Goal: Task Accomplishment & Management: Complete application form

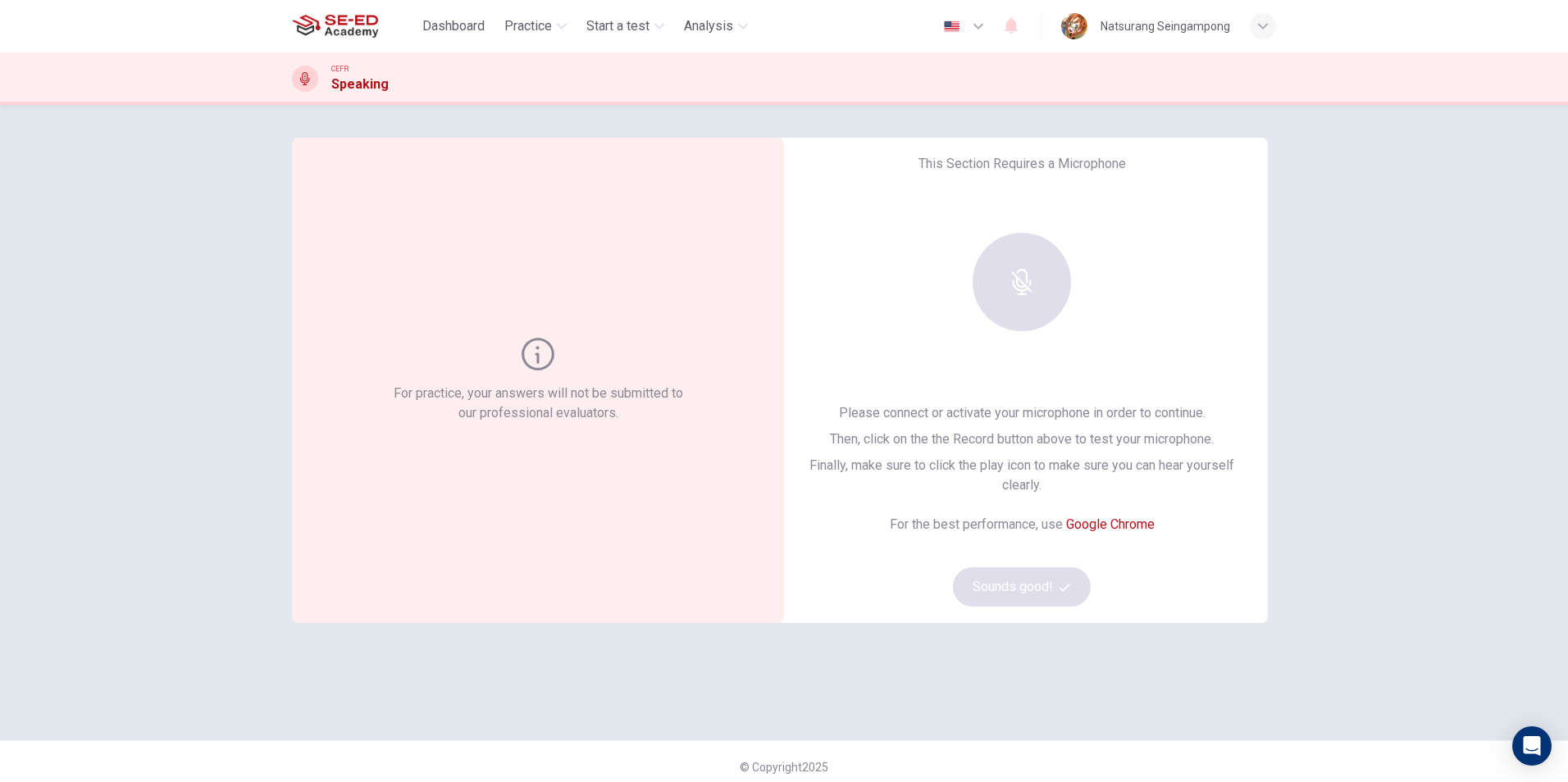
drag, startPoint x: 976, startPoint y: 264, endPoint x: 988, endPoint y: 277, distance: 17.7
click at [976, 264] on div at bounding box center [1021, 282] width 177 height 99
click at [988, 277] on div at bounding box center [1021, 282] width 177 height 99
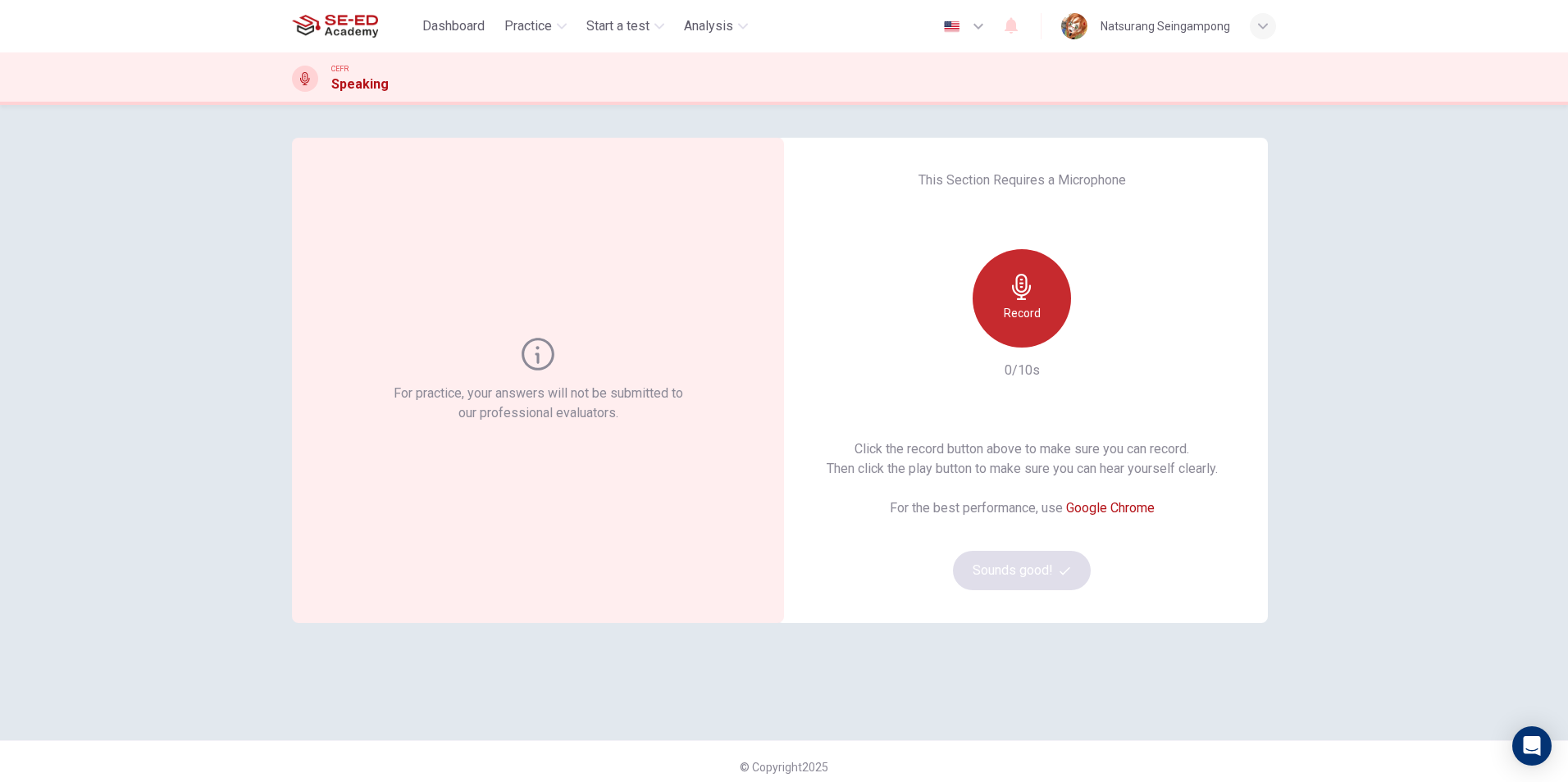
click at [1029, 331] on div "Record" at bounding box center [1022, 299] width 99 height 99
click at [1019, 313] on h6 "Stop" at bounding box center [1021, 313] width 24 height 20
click at [1053, 315] on div "Record" at bounding box center [1022, 299] width 99 height 99
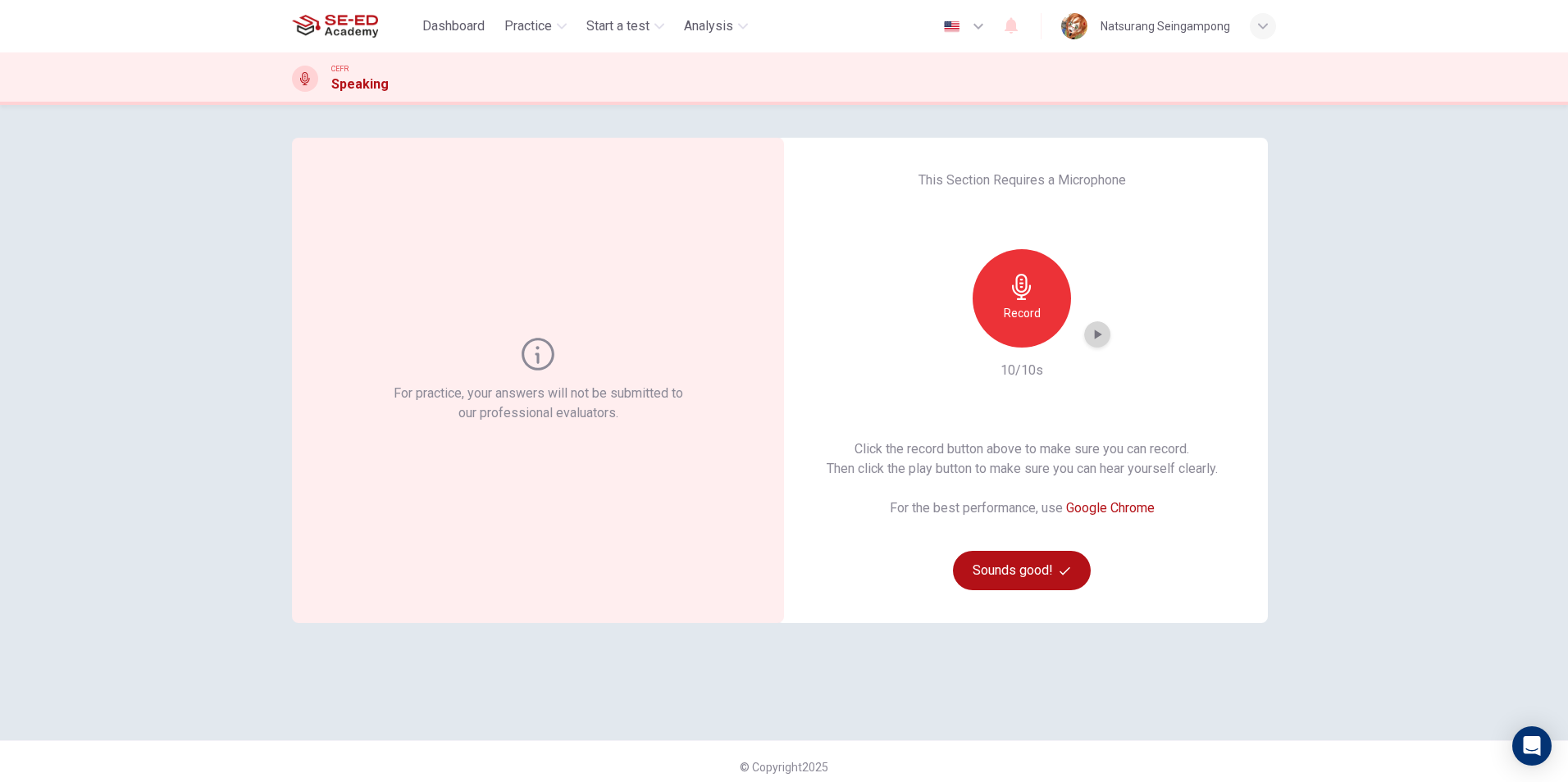
click at [1089, 339] on icon "button" at bounding box center [1097, 334] width 16 height 16
click at [1089, 338] on icon "button" at bounding box center [1097, 334] width 16 height 16
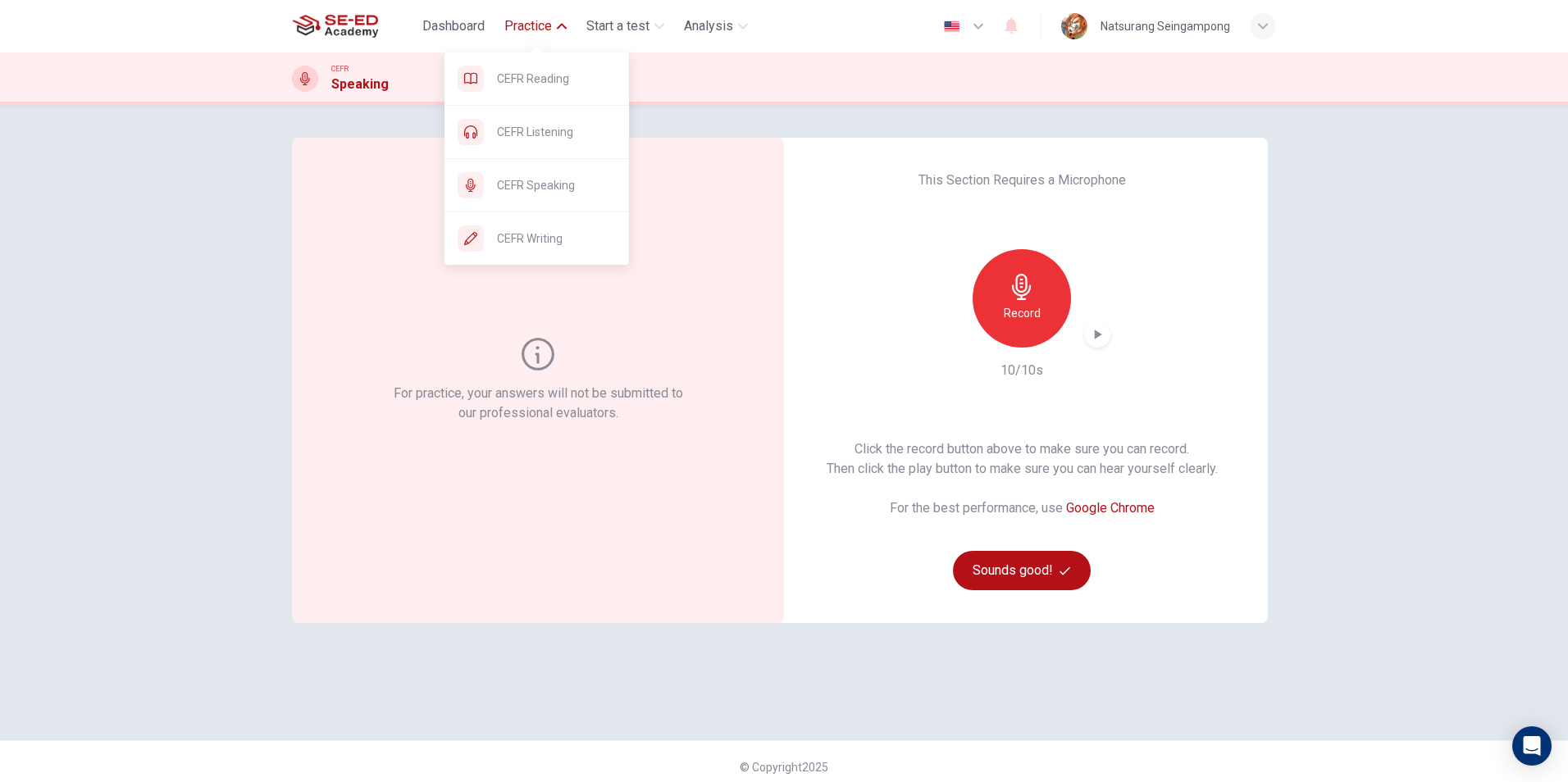
click at [517, 29] on span "Practice" at bounding box center [528, 26] width 48 height 20
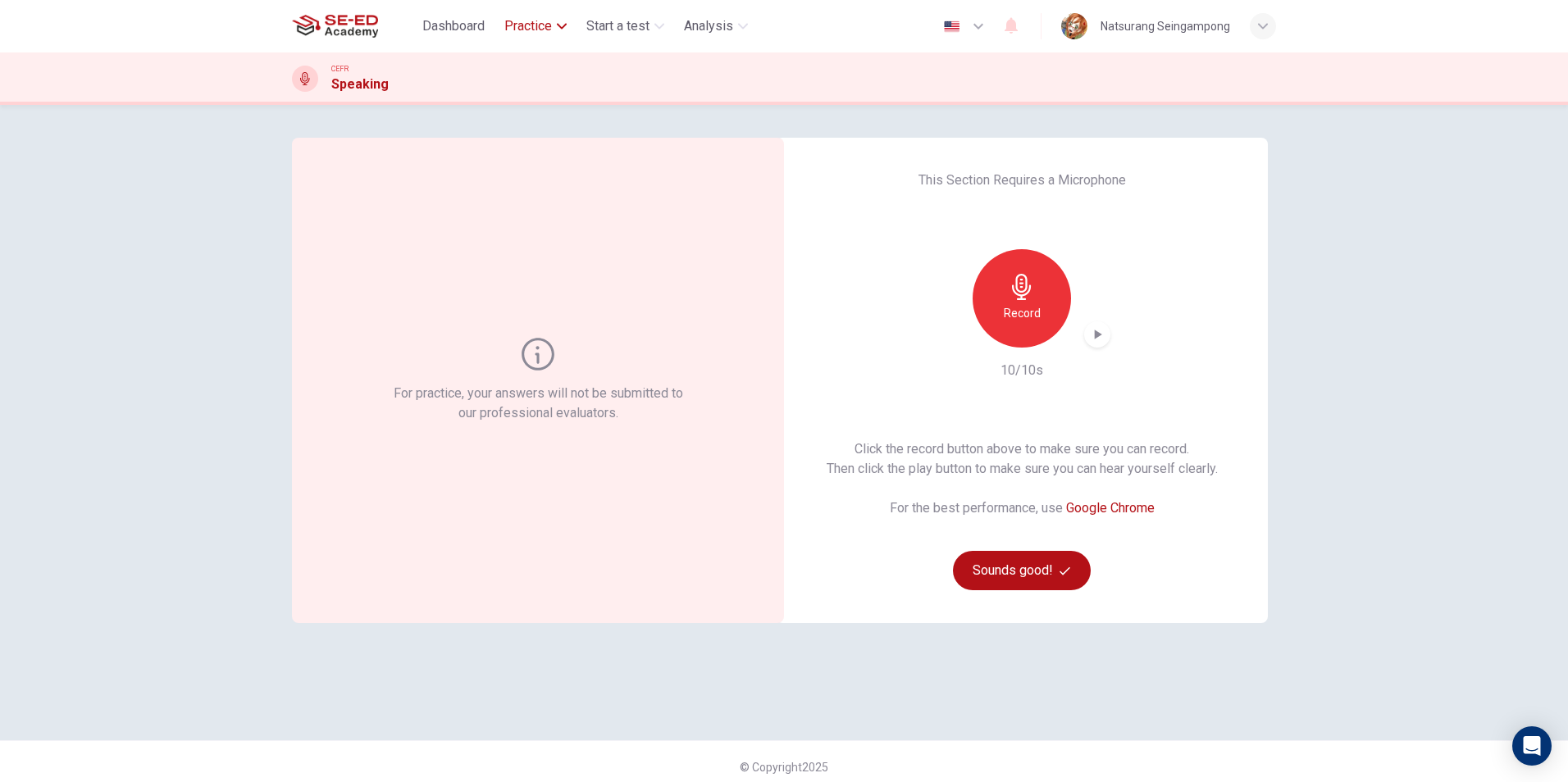
click at [517, 29] on span "Practice" at bounding box center [528, 26] width 48 height 20
click at [989, 321] on div "Record" at bounding box center [1022, 299] width 99 height 99
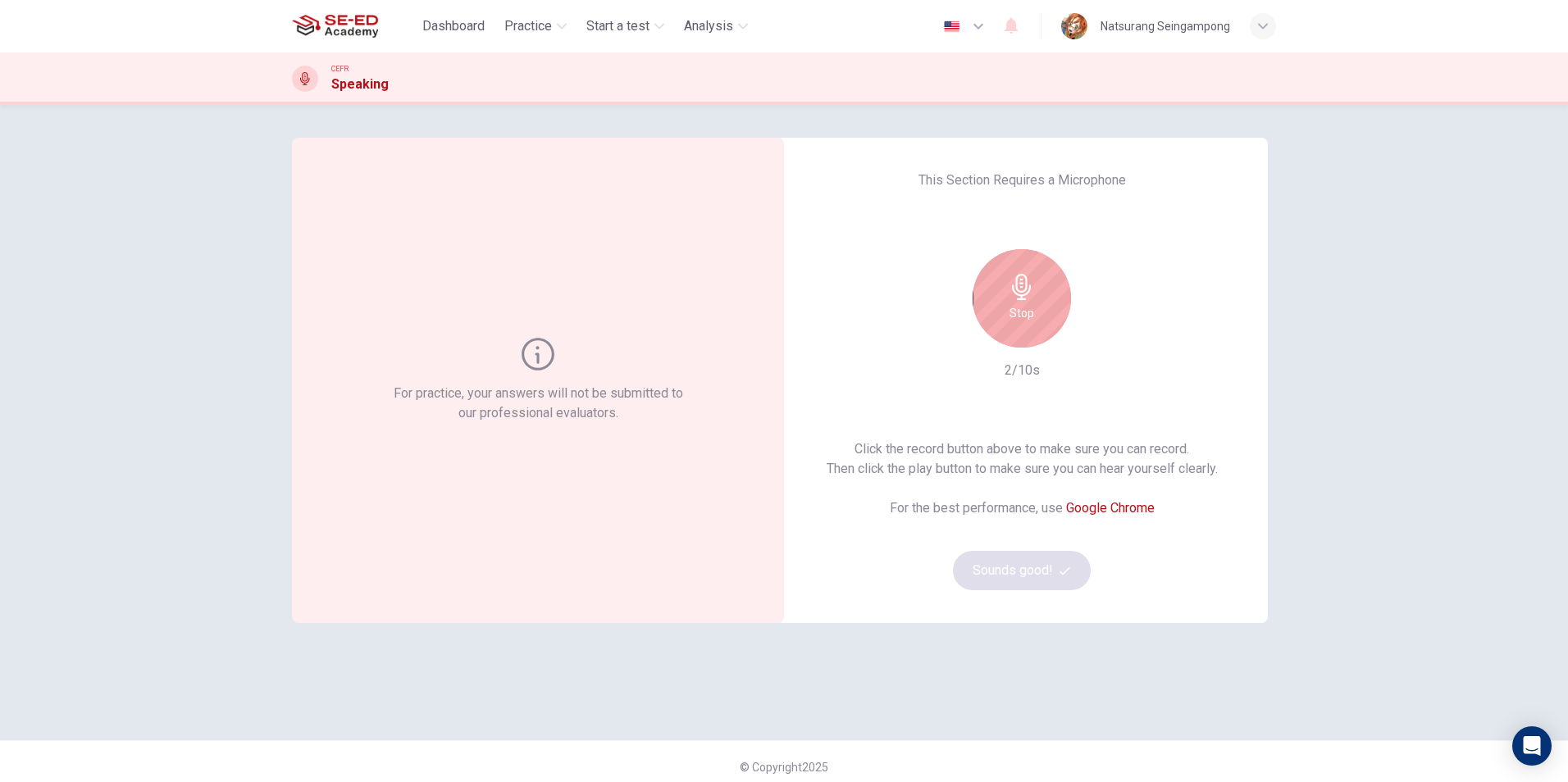
click at [1011, 333] on div "Stop" at bounding box center [1022, 299] width 99 height 99
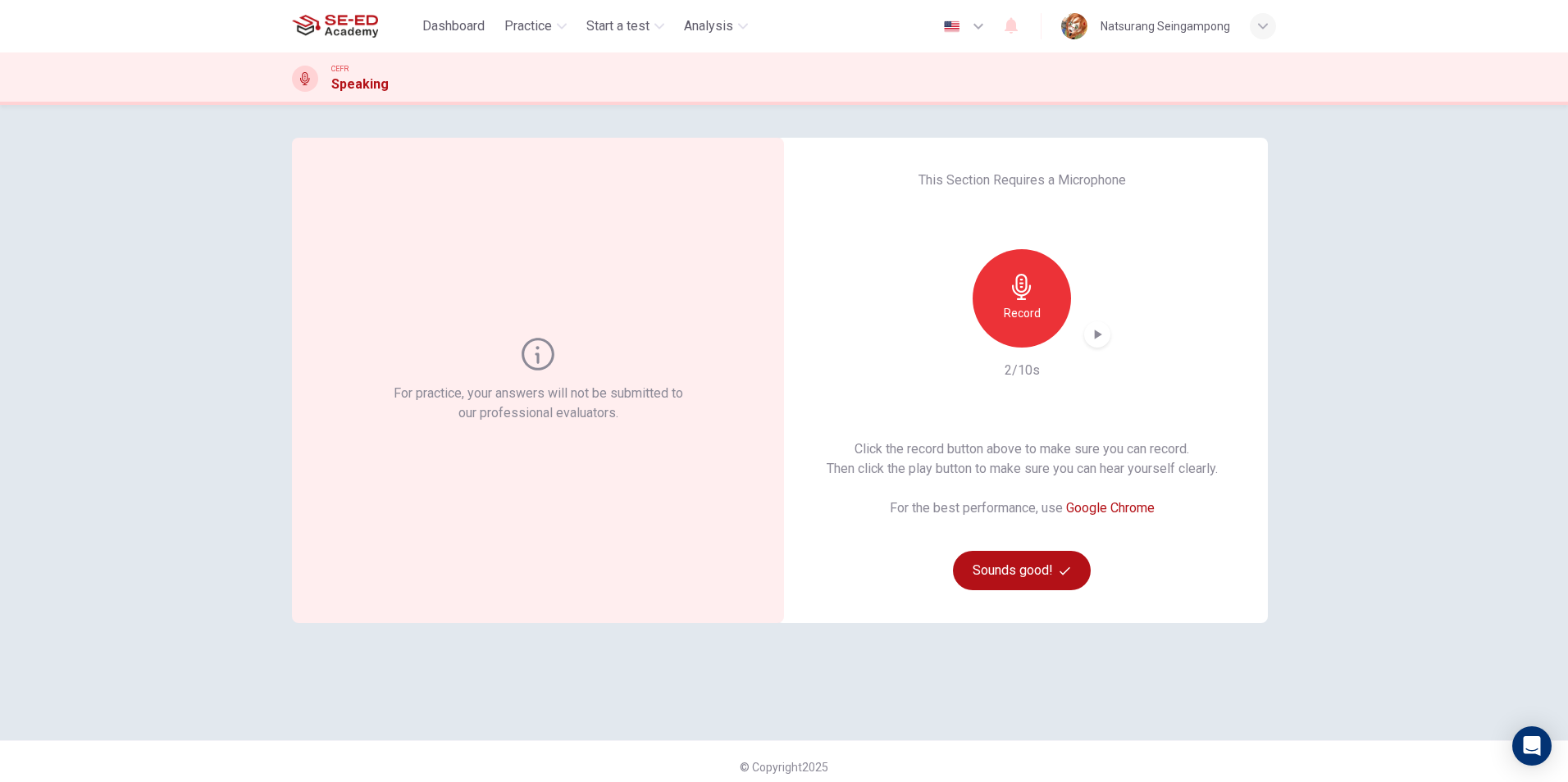
click at [1097, 339] on icon "button" at bounding box center [1097, 334] width 16 height 16
click at [1044, 299] on div "Record" at bounding box center [1022, 299] width 99 height 99
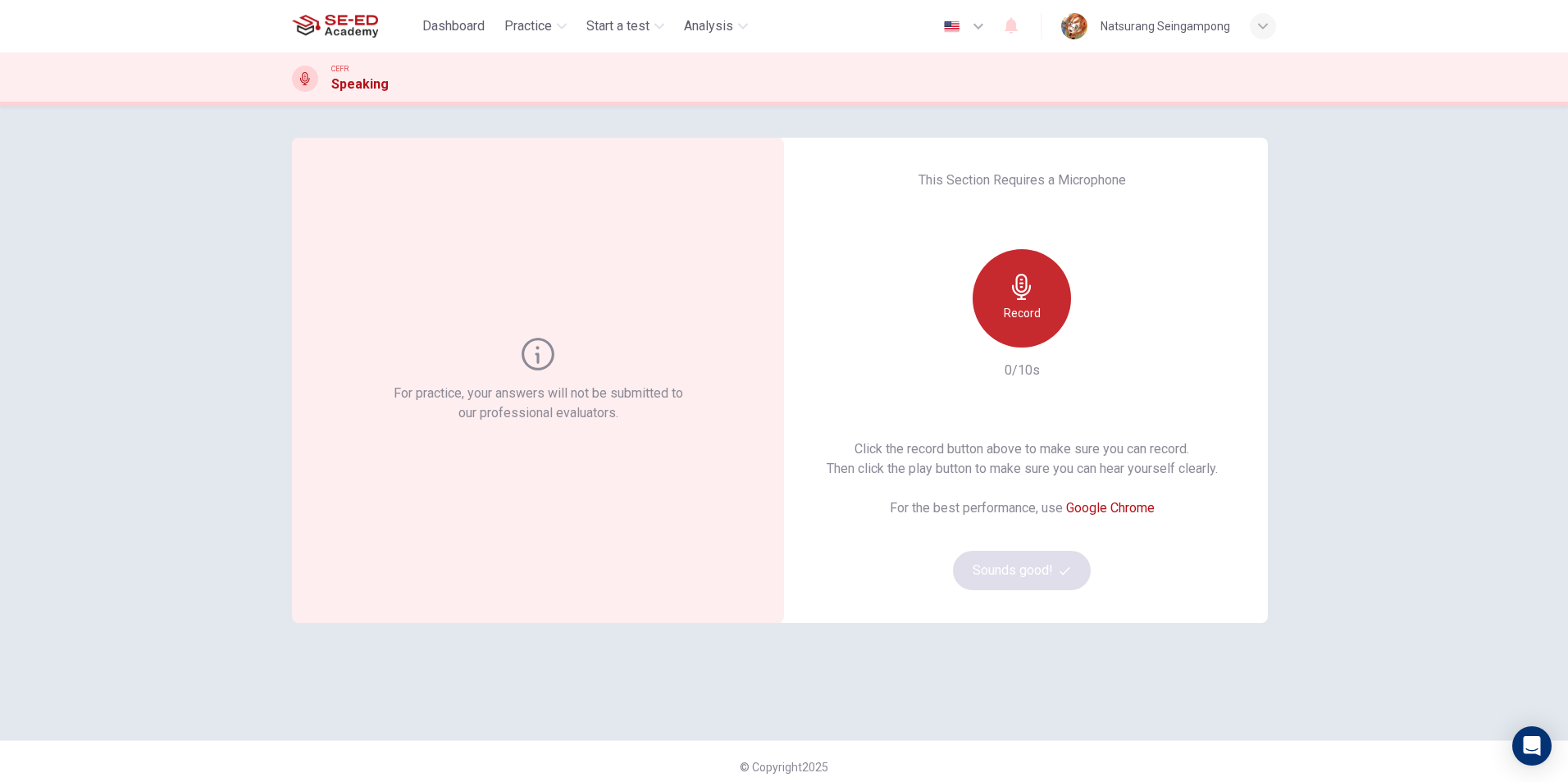
click at [1005, 309] on h6 "Record" at bounding box center [1022, 313] width 37 height 20
click at [1005, 309] on div "Stop" at bounding box center [1022, 299] width 99 height 99
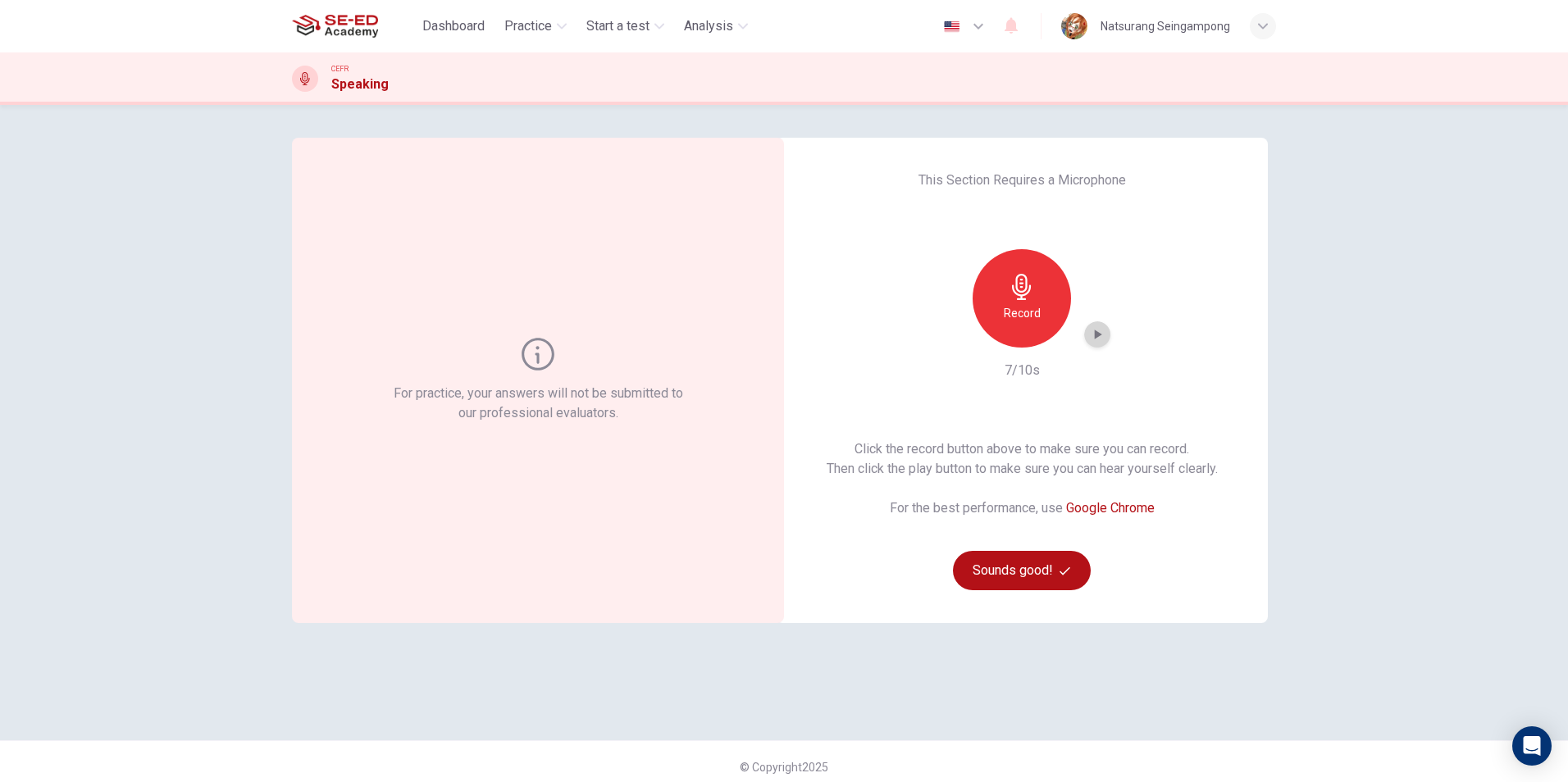
click at [1093, 342] on icon "button" at bounding box center [1097, 334] width 16 height 16
click at [1024, 319] on h6 "Record" at bounding box center [1022, 313] width 37 height 20
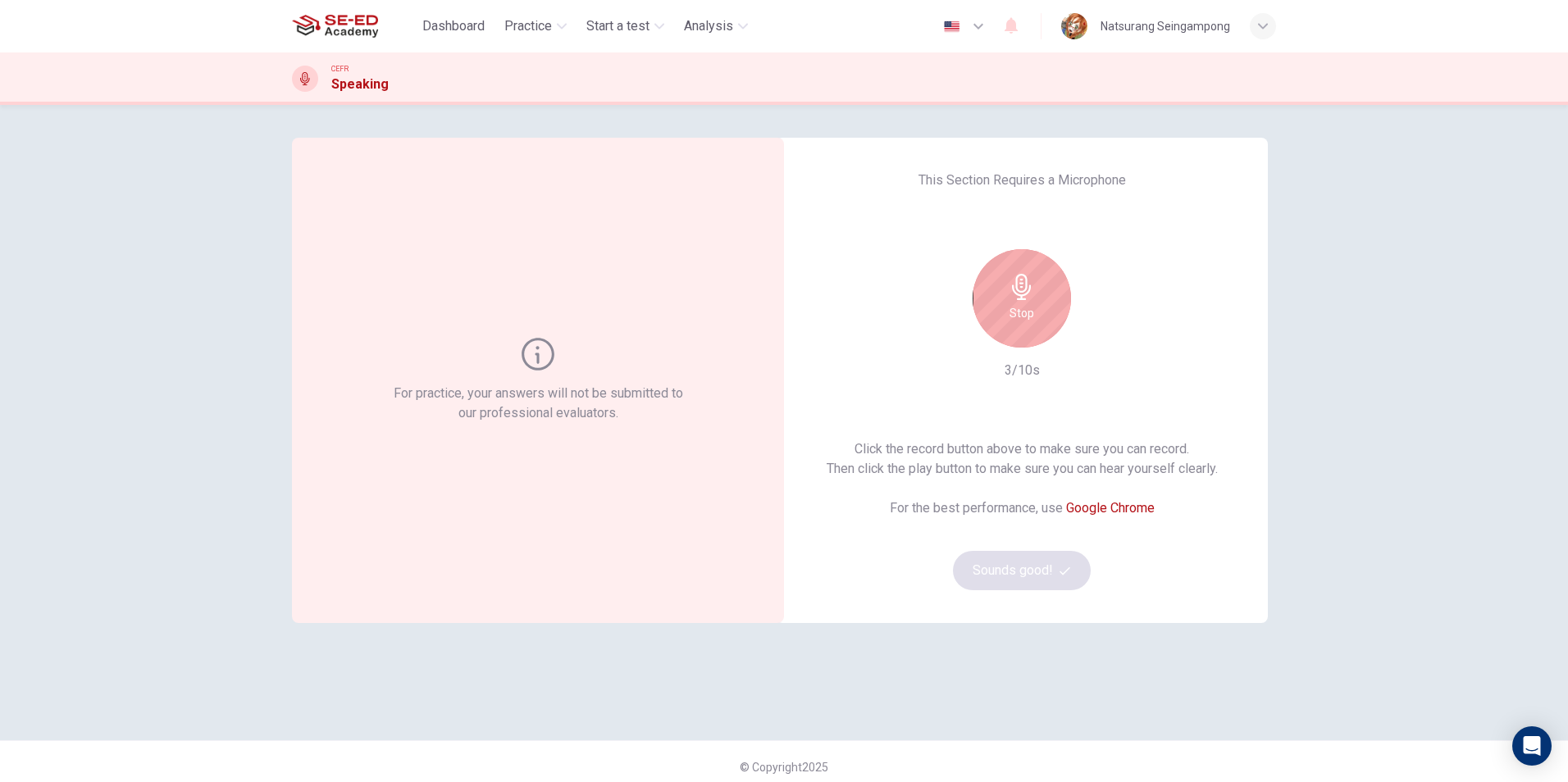
click at [1015, 307] on h6 "Stop" at bounding box center [1021, 313] width 24 height 20
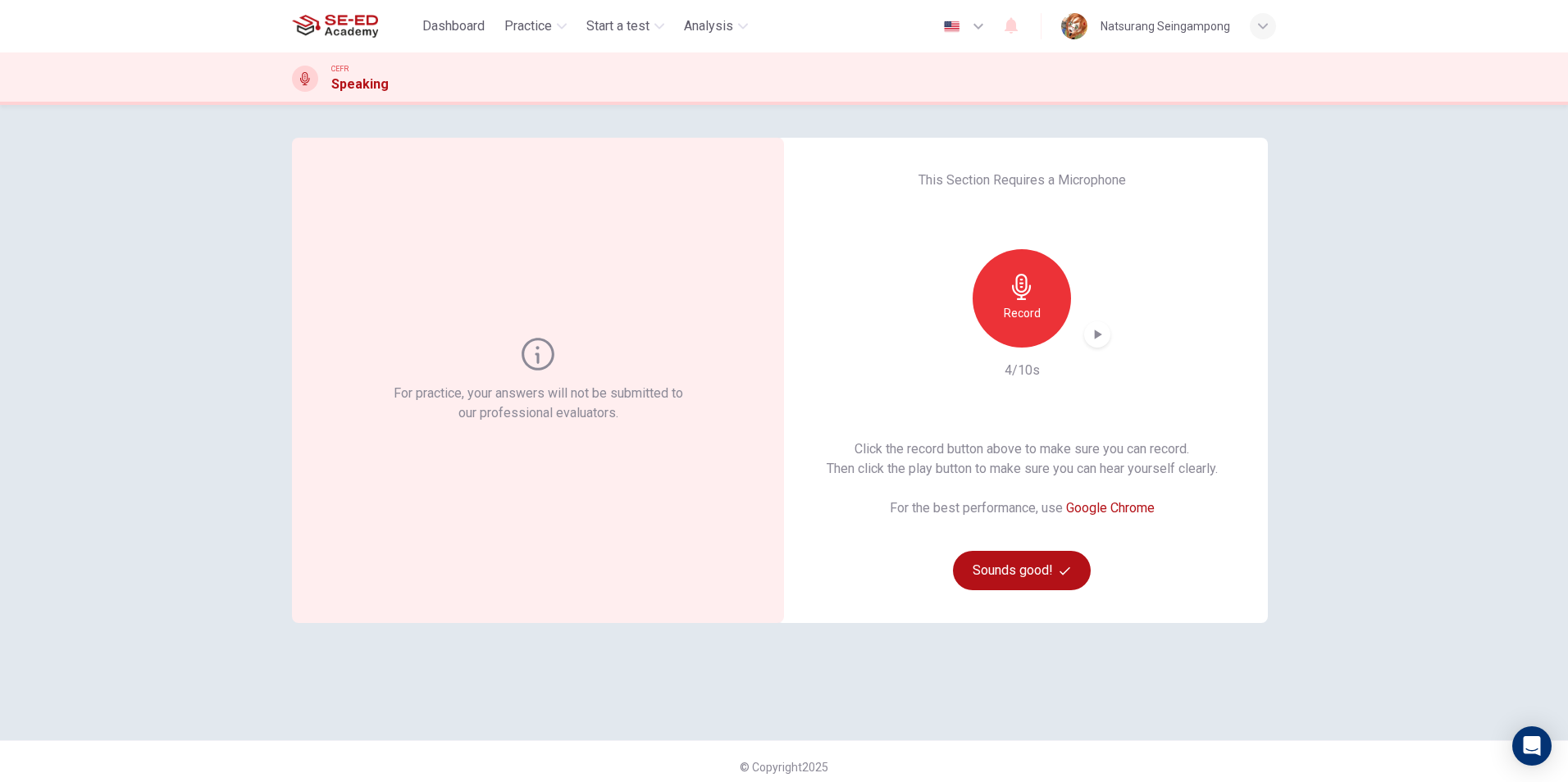
click at [1095, 335] on icon "button" at bounding box center [1098, 334] width 8 height 10
click at [1035, 310] on h6 "Record" at bounding box center [1022, 313] width 37 height 20
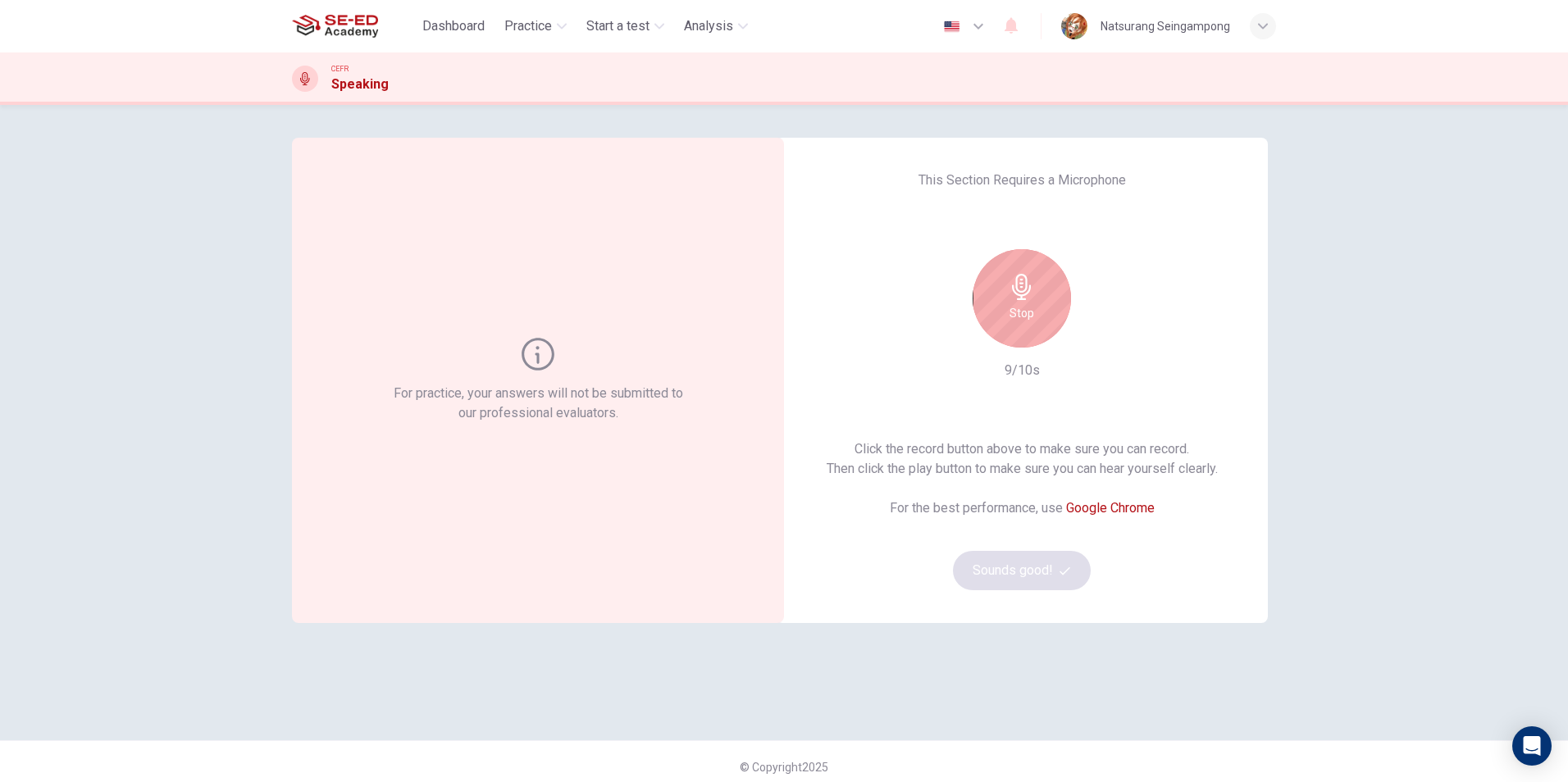
click at [1031, 326] on div "Stop" at bounding box center [1022, 299] width 99 height 99
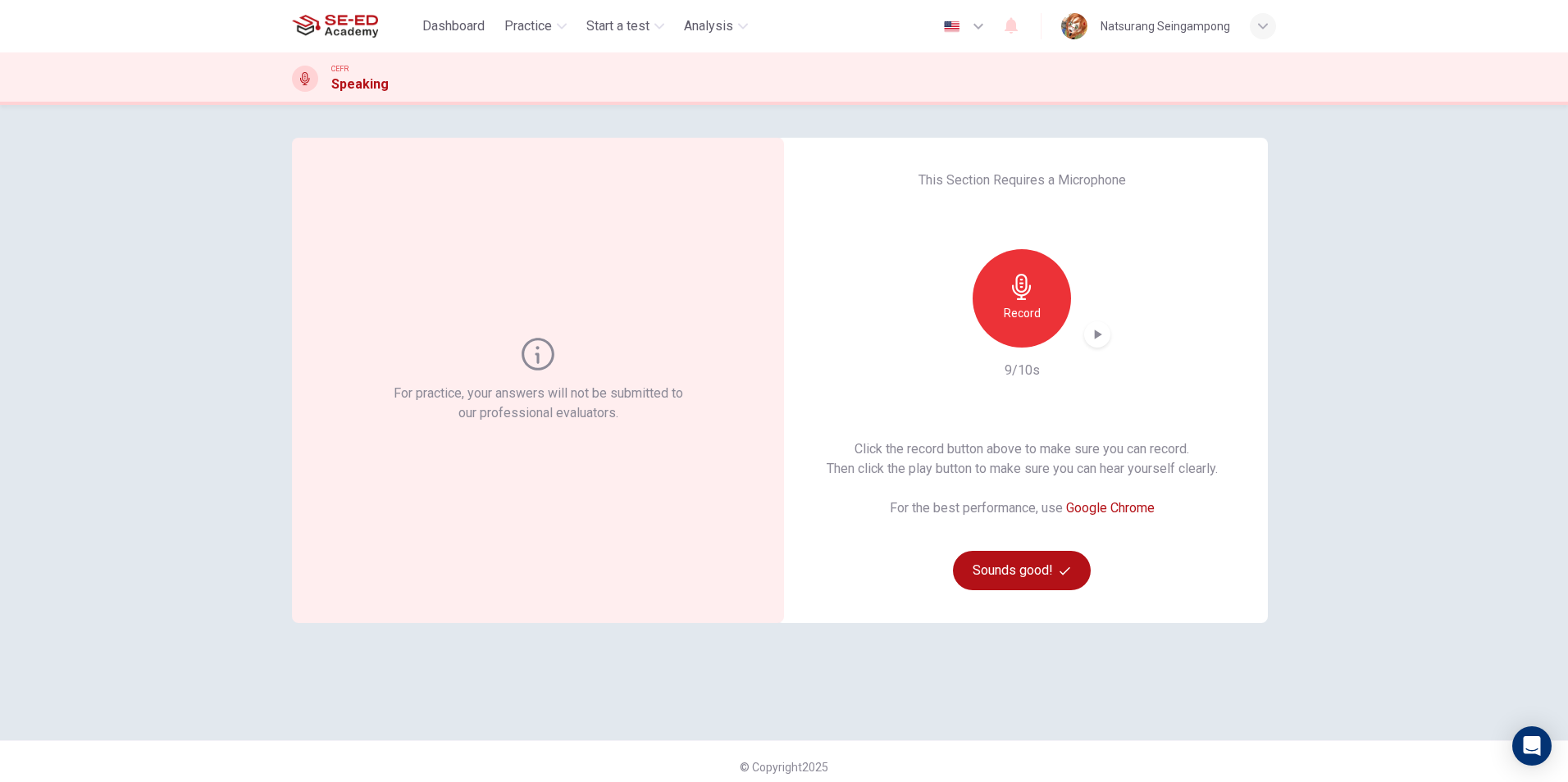
click at [1099, 333] on icon "button" at bounding box center [1097, 334] width 16 height 16
click at [1020, 315] on h6 "Record" at bounding box center [1022, 313] width 37 height 20
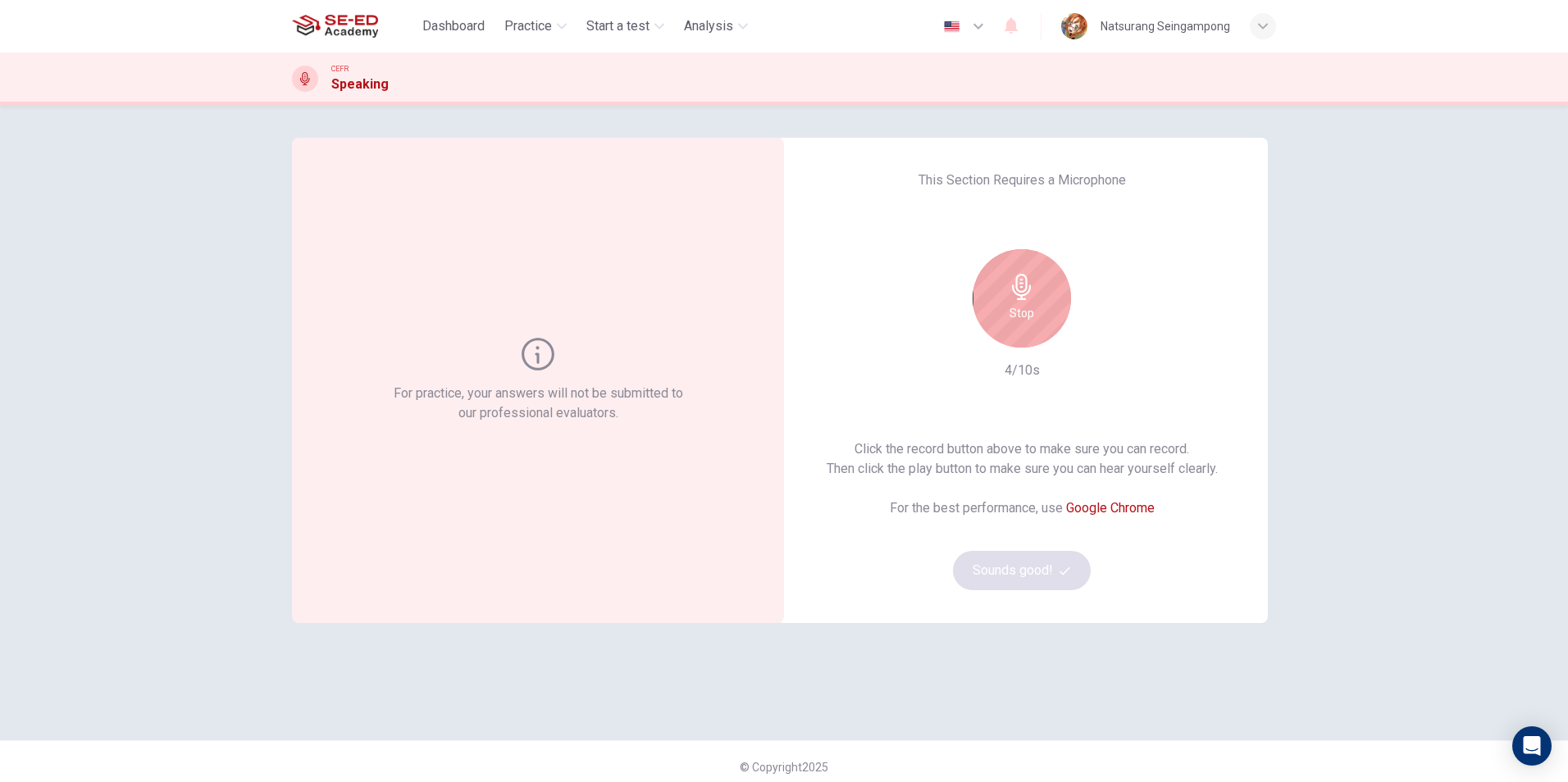
click at [1010, 309] on h6 "Stop" at bounding box center [1021, 313] width 24 height 20
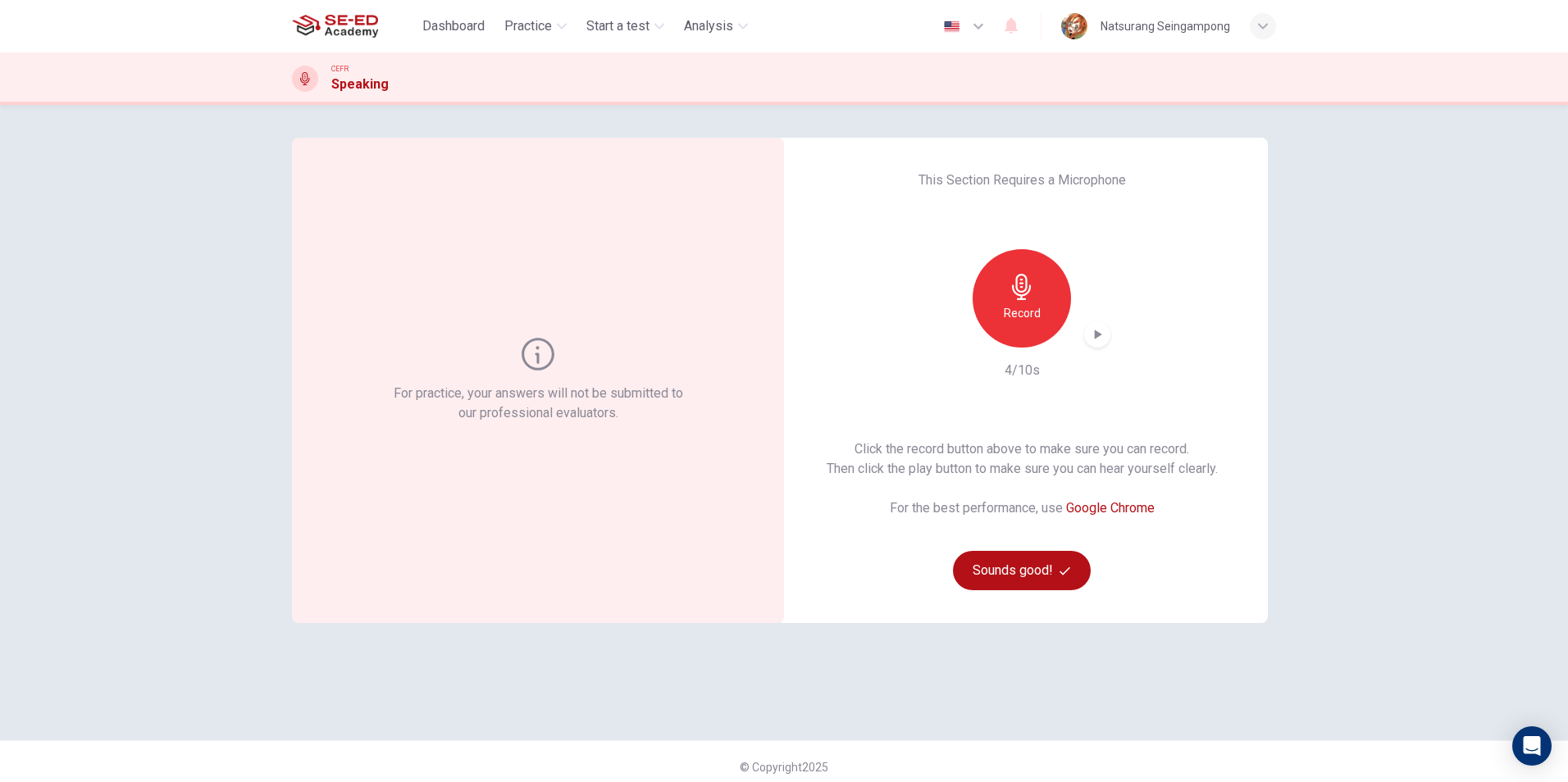
click at [1089, 329] on icon "button" at bounding box center [1097, 334] width 16 height 16
click at [988, 311] on div "Record" at bounding box center [1022, 299] width 99 height 99
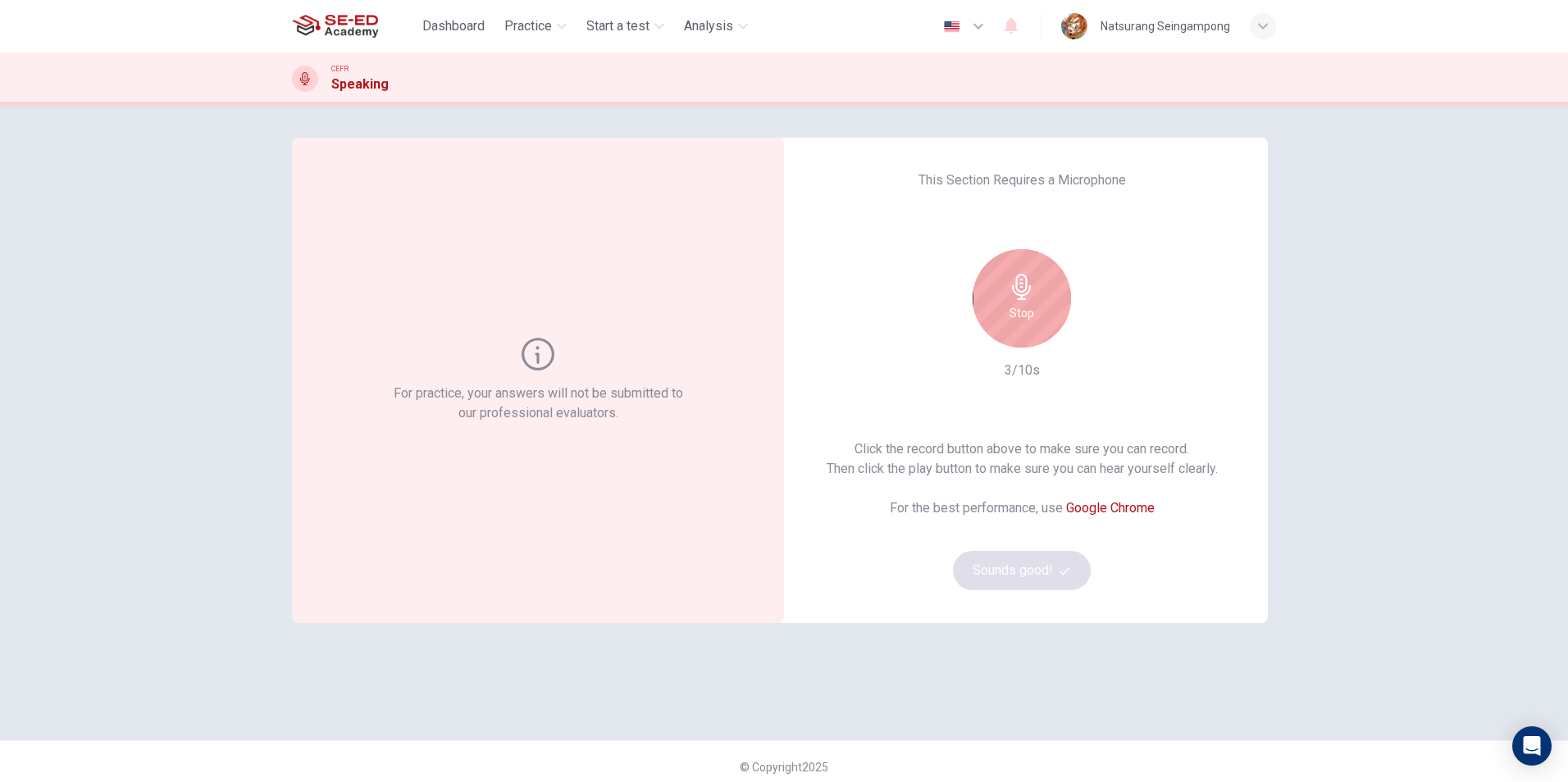
click at [1033, 300] on div "Stop" at bounding box center [1022, 299] width 99 height 99
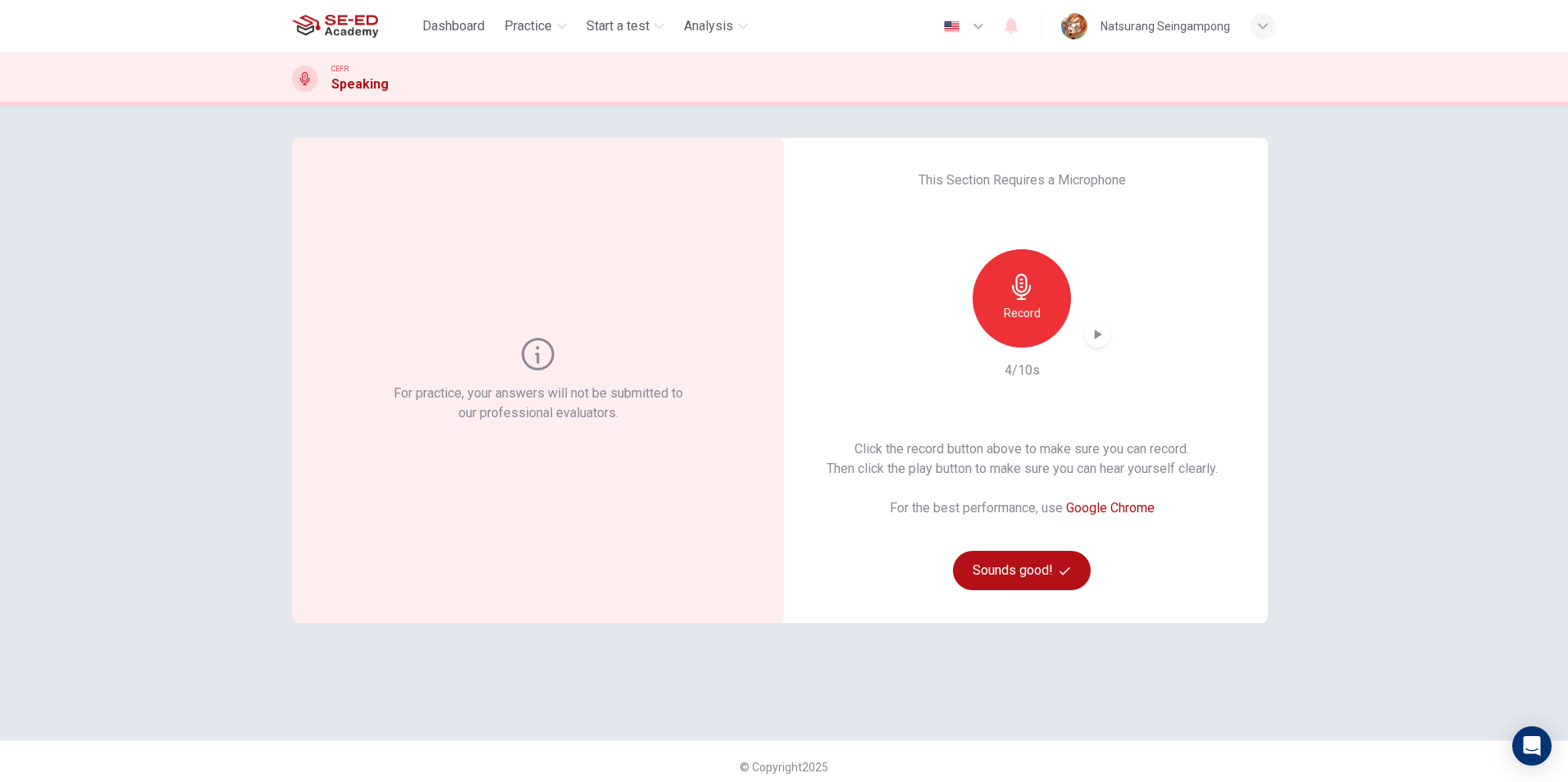
click at [1095, 338] on icon "button" at bounding box center [1097, 334] width 16 height 16
click at [1090, 338] on icon "button" at bounding box center [1097, 334] width 16 height 16
click at [1033, 554] on button "Sounds good!" at bounding box center [1021, 570] width 138 height 39
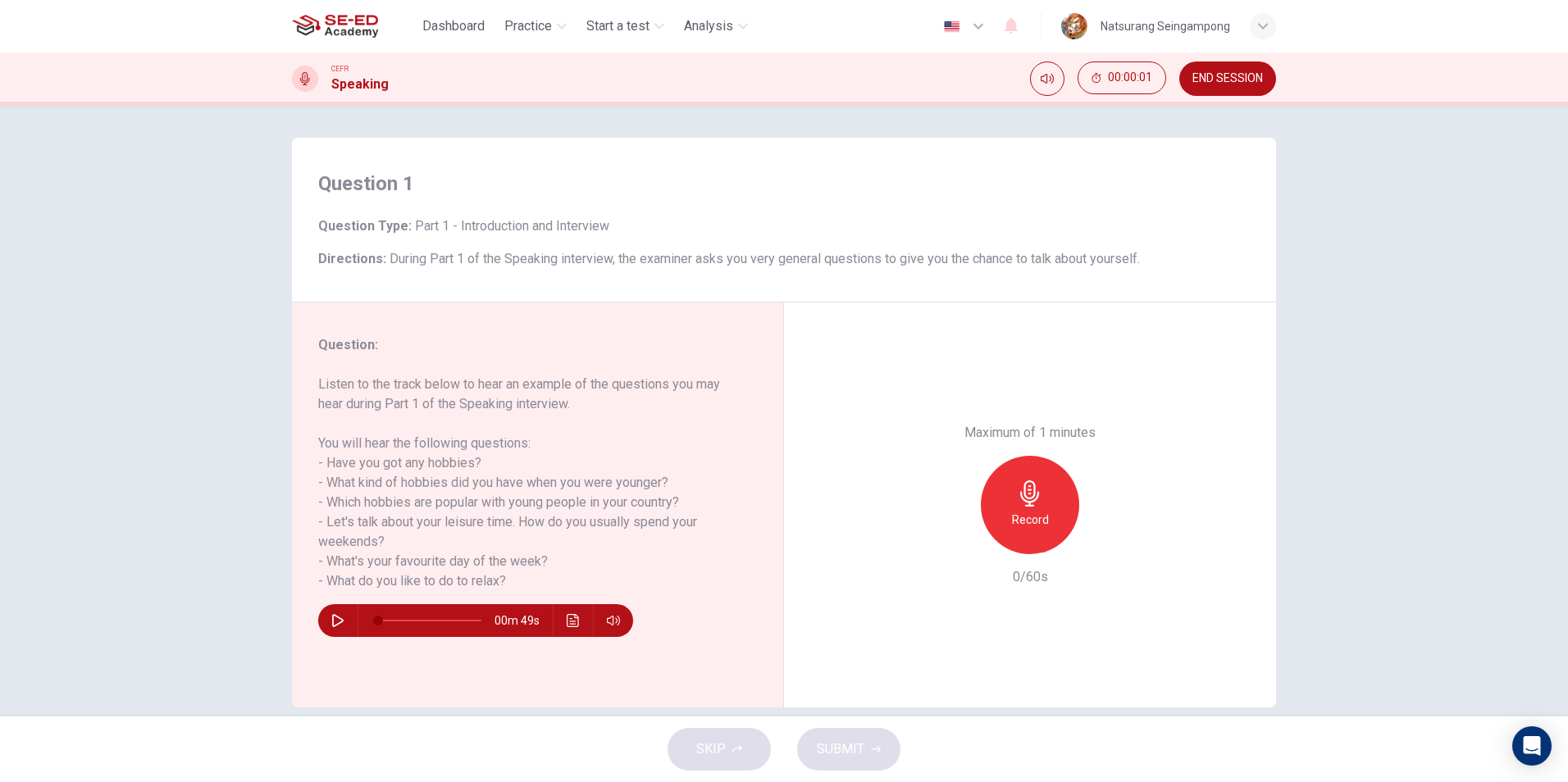
click at [340, 626] on icon "button" at bounding box center [337, 620] width 13 height 13
drag, startPoint x: 392, startPoint y: 622, endPoint x: 366, endPoint y: 625, distance: 26.2
click at [379, 625] on span at bounding box center [384, 620] width 10 height 10
click at [334, 617] on icon "button" at bounding box center [337, 620] width 11 height 13
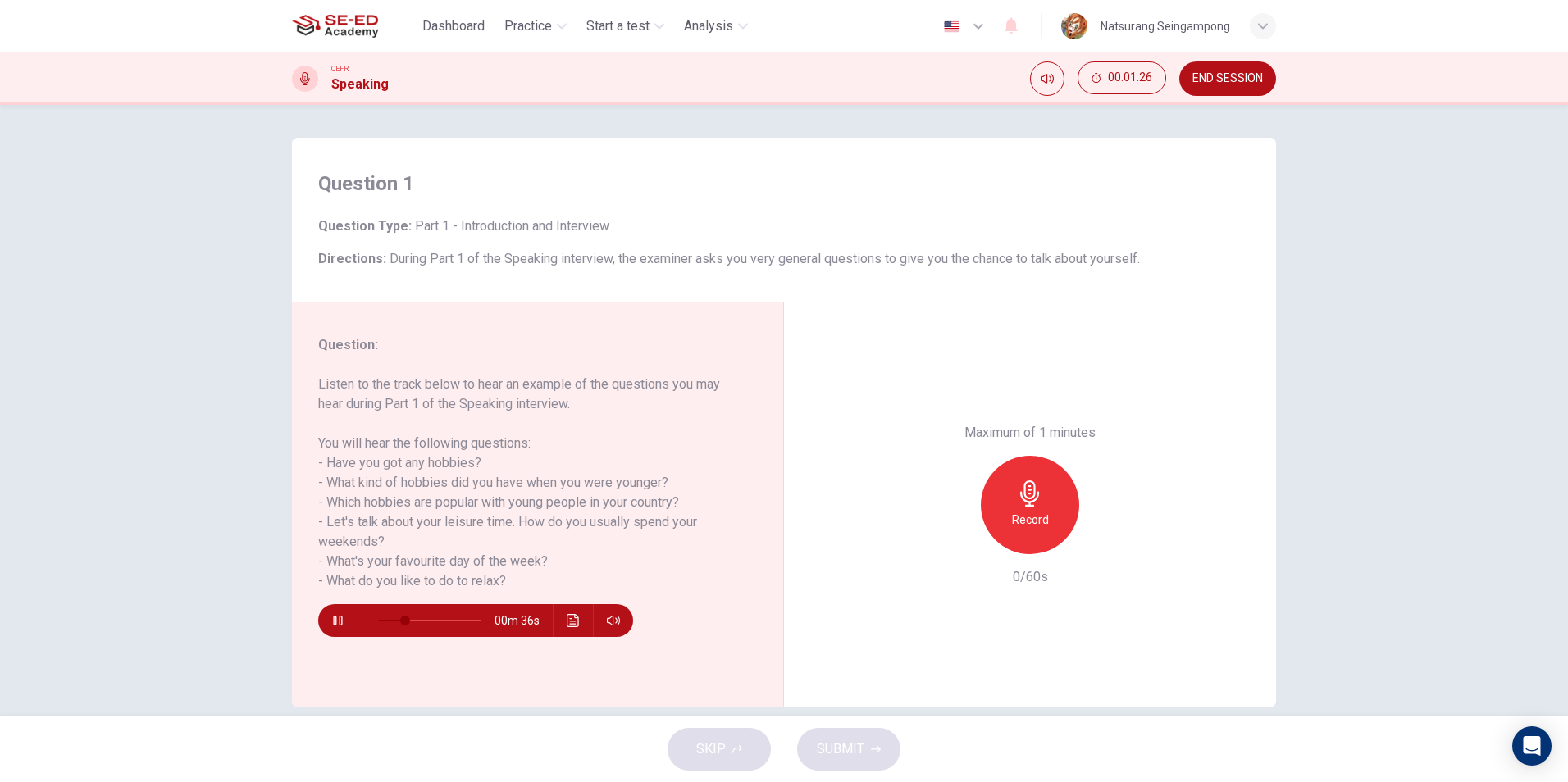
click at [333, 622] on icon "button" at bounding box center [337, 620] width 9 height 10
click at [334, 623] on icon "button" at bounding box center [337, 620] width 11 height 13
click at [334, 623] on icon "button" at bounding box center [337, 620] width 13 height 13
type input "36"
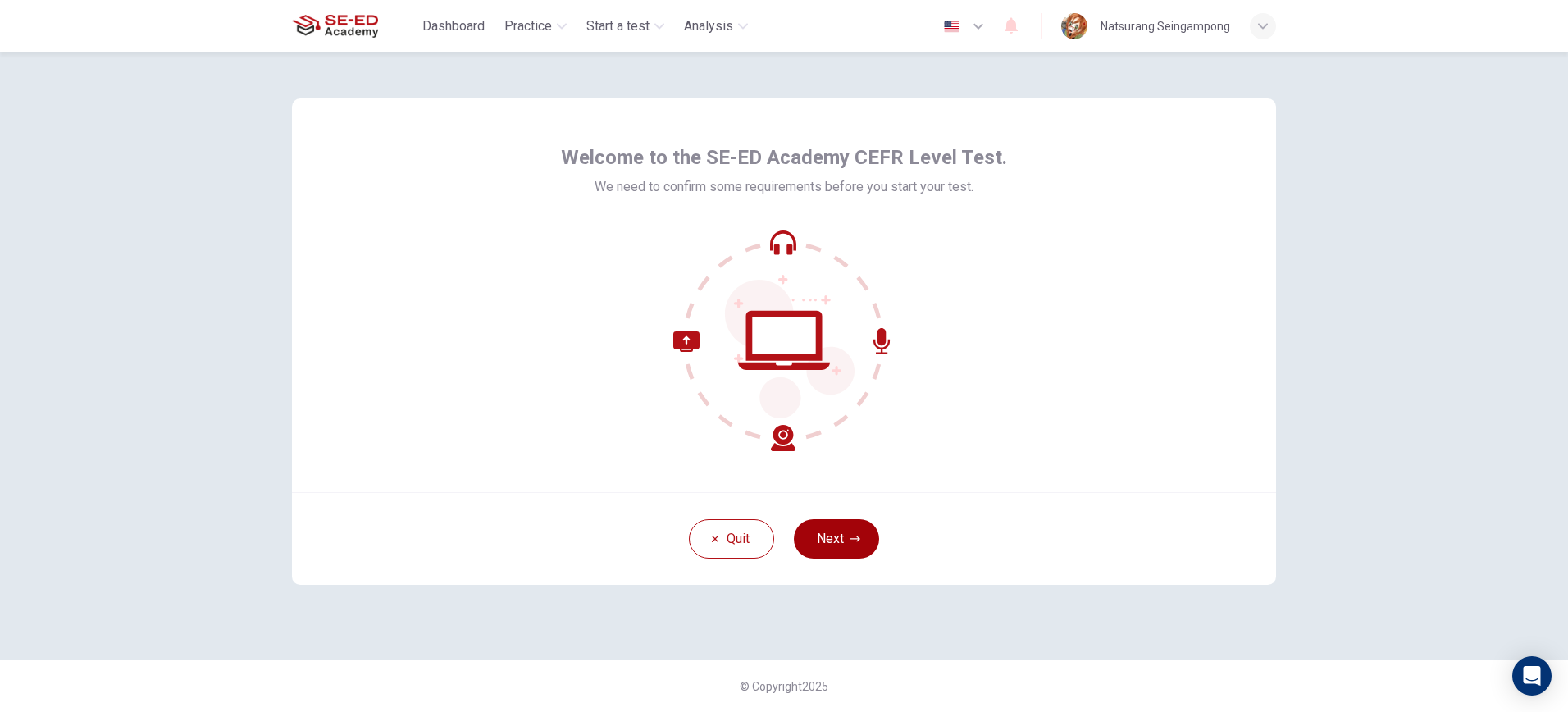
click at [835, 532] on button "Next" at bounding box center [836, 538] width 85 height 39
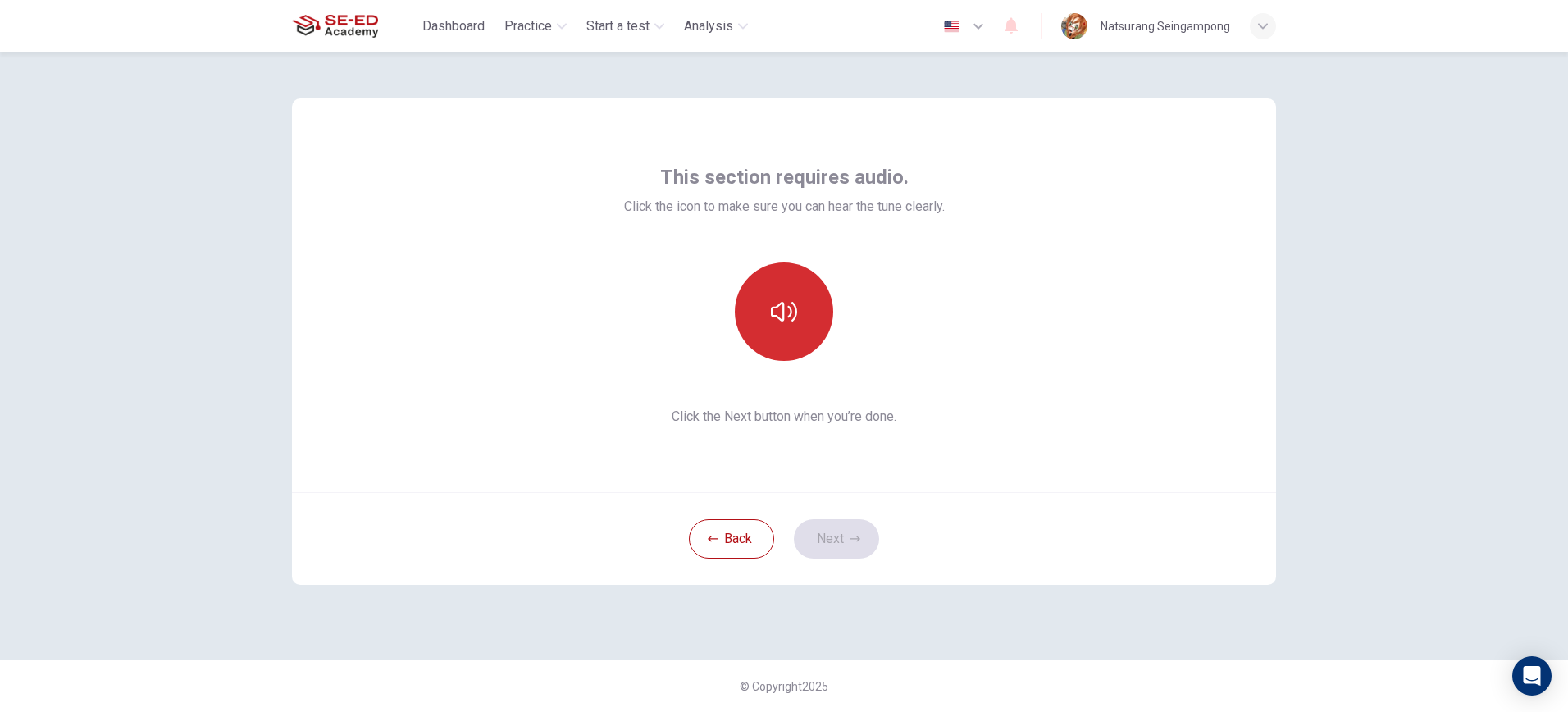
click at [788, 316] on icon "button" at bounding box center [784, 311] width 26 height 20
click at [788, 316] on icon "button" at bounding box center [784, 312] width 26 height 26
click at [788, 316] on icon "button" at bounding box center [784, 311] width 26 height 20
click at [788, 316] on icon "button" at bounding box center [784, 312] width 26 height 26
click at [786, 327] on button "button" at bounding box center [784, 312] width 99 height 99
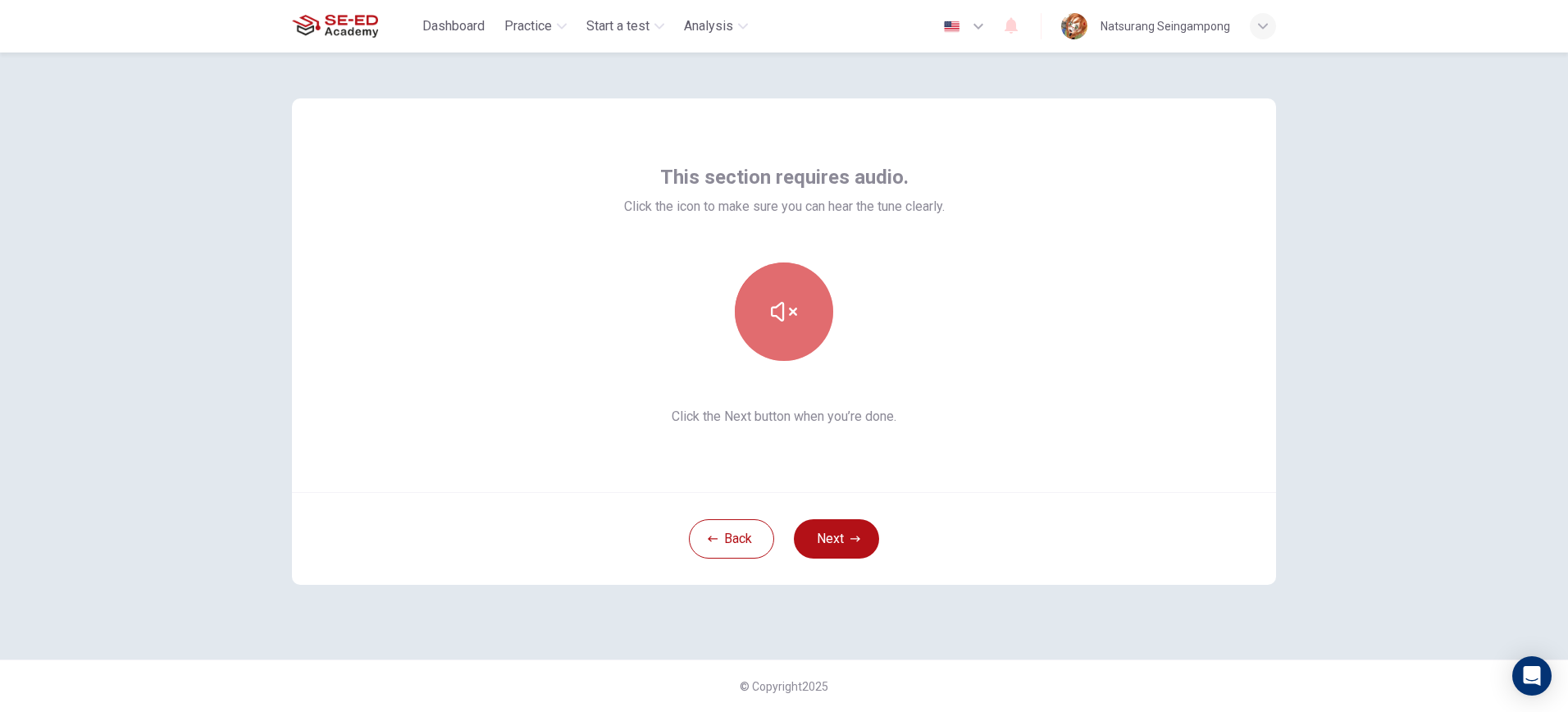
click at [786, 327] on button "button" at bounding box center [784, 312] width 99 height 99
click at [826, 520] on button "Next" at bounding box center [836, 538] width 85 height 39
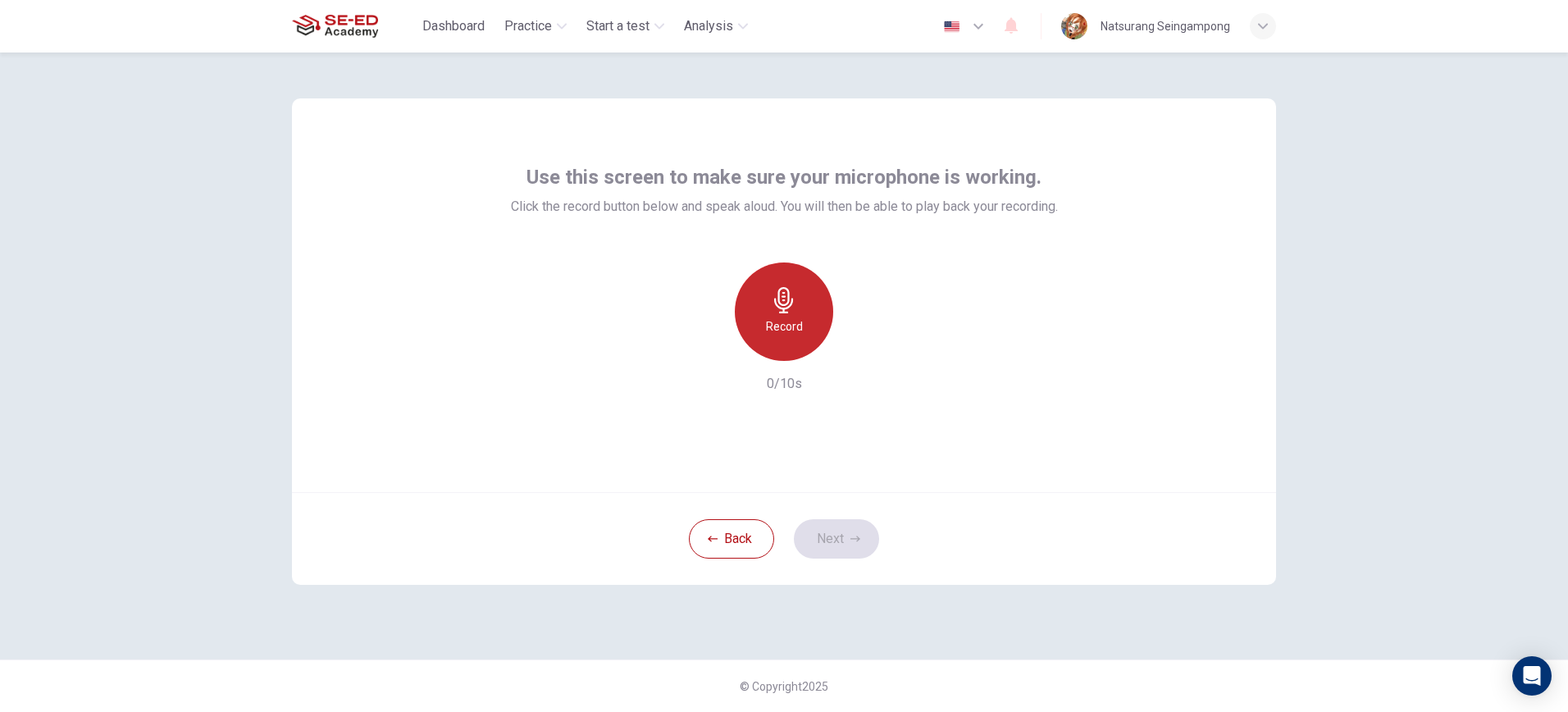
click at [773, 330] on h6 "Record" at bounding box center [784, 326] width 37 height 20
click at [773, 330] on h6 "Stop" at bounding box center [784, 326] width 24 height 20
click at [851, 353] on div "button" at bounding box center [859, 347] width 26 height 26
click at [706, 353] on icon "button" at bounding box center [708, 347] width 15 height 15
click at [761, 322] on div "Record" at bounding box center [784, 312] width 99 height 99
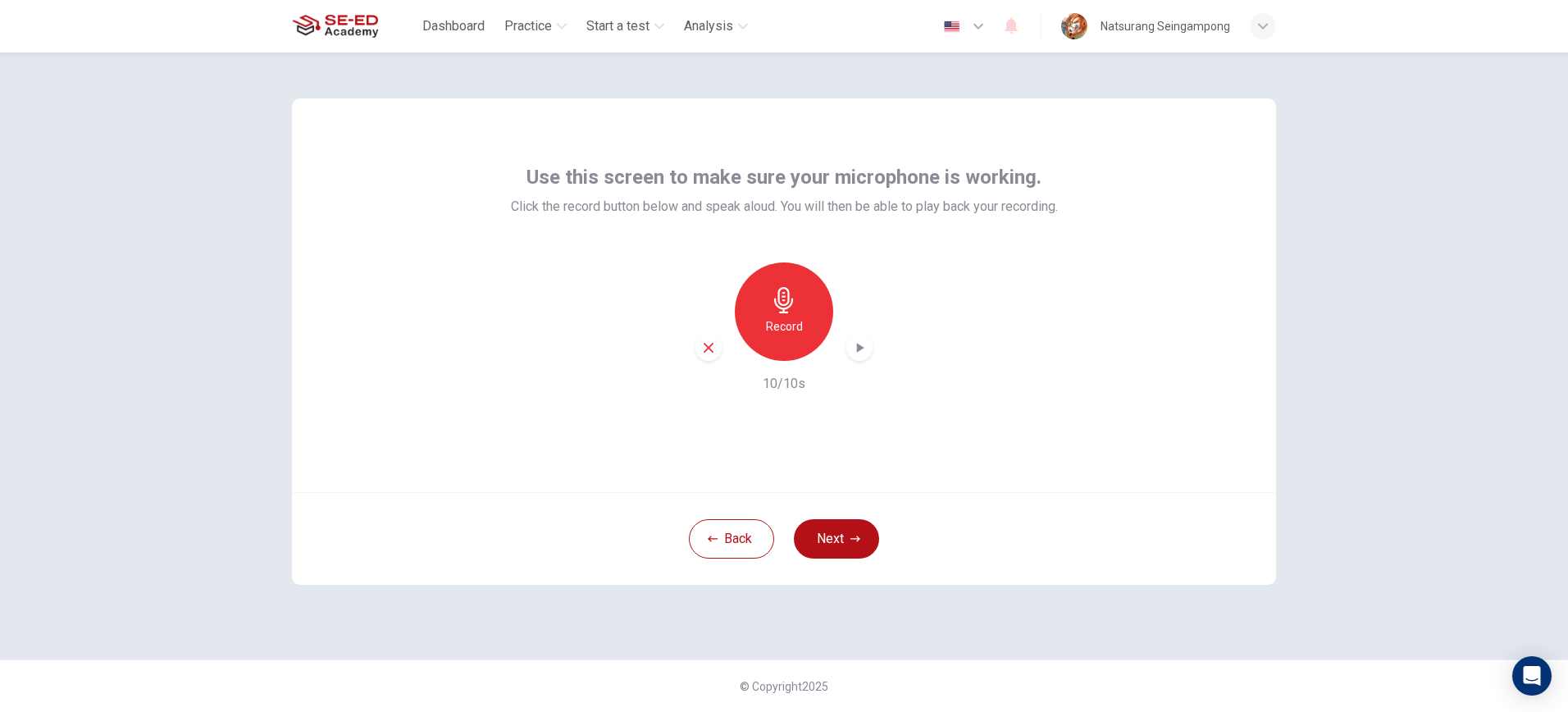
click at [858, 353] on icon "button" at bounding box center [859, 347] width 16 height 16
click at [833, 532] on button "Next" at bounding box center [836, 538] width 85 height 39
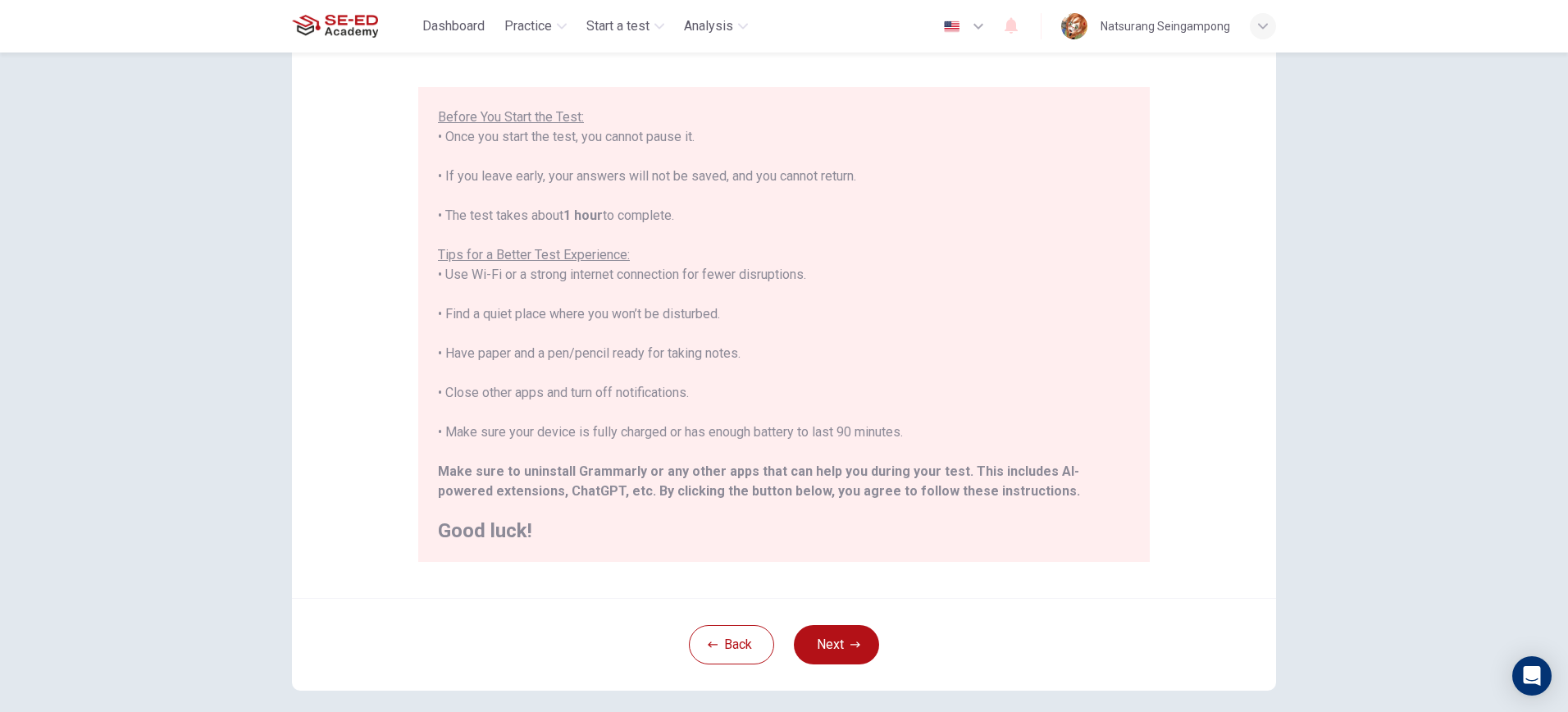
scroll to position [200, 0]
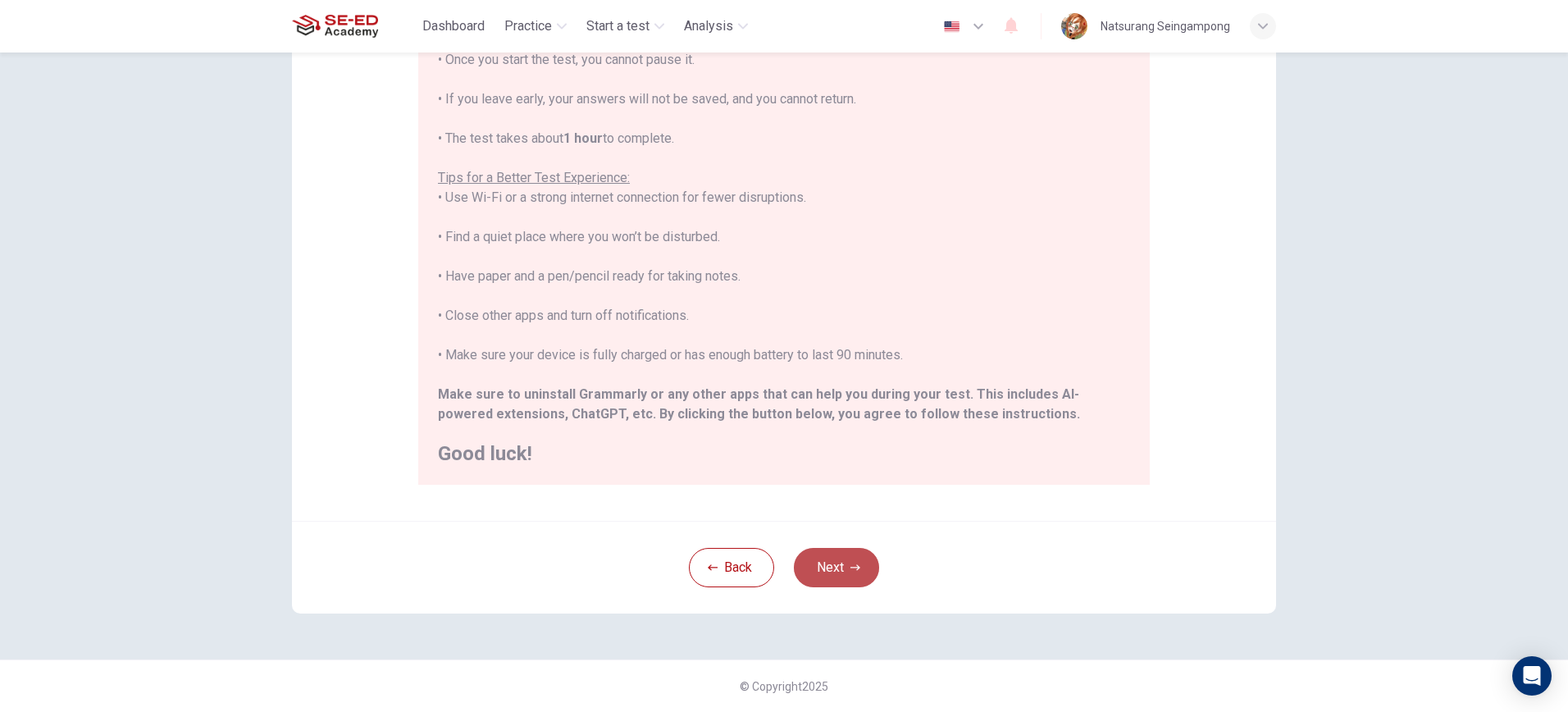
click at [828, 569] on button "Next" at bounding box center [836, 566] width 85 height 39
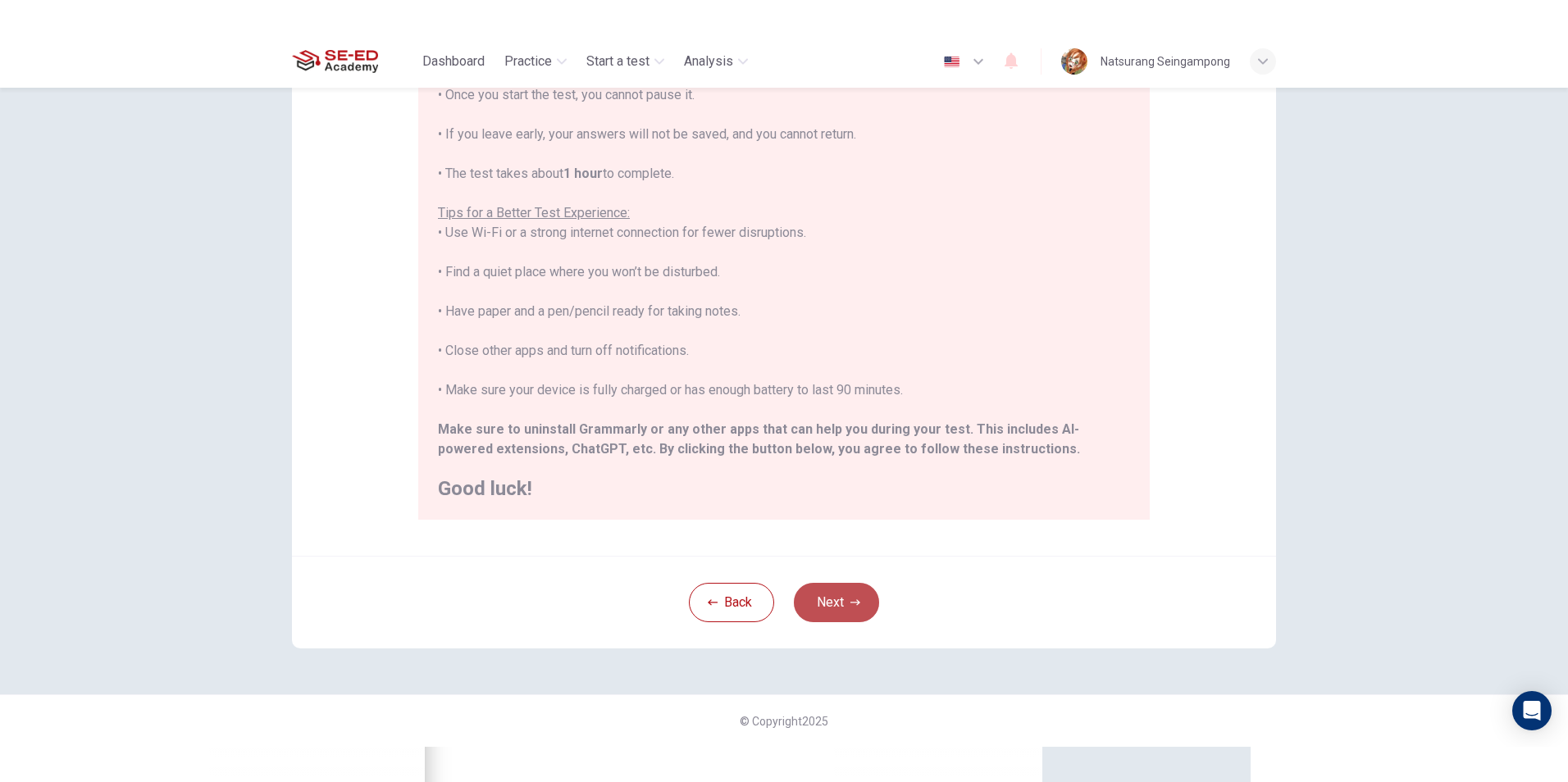
scroll to position [0, 0]
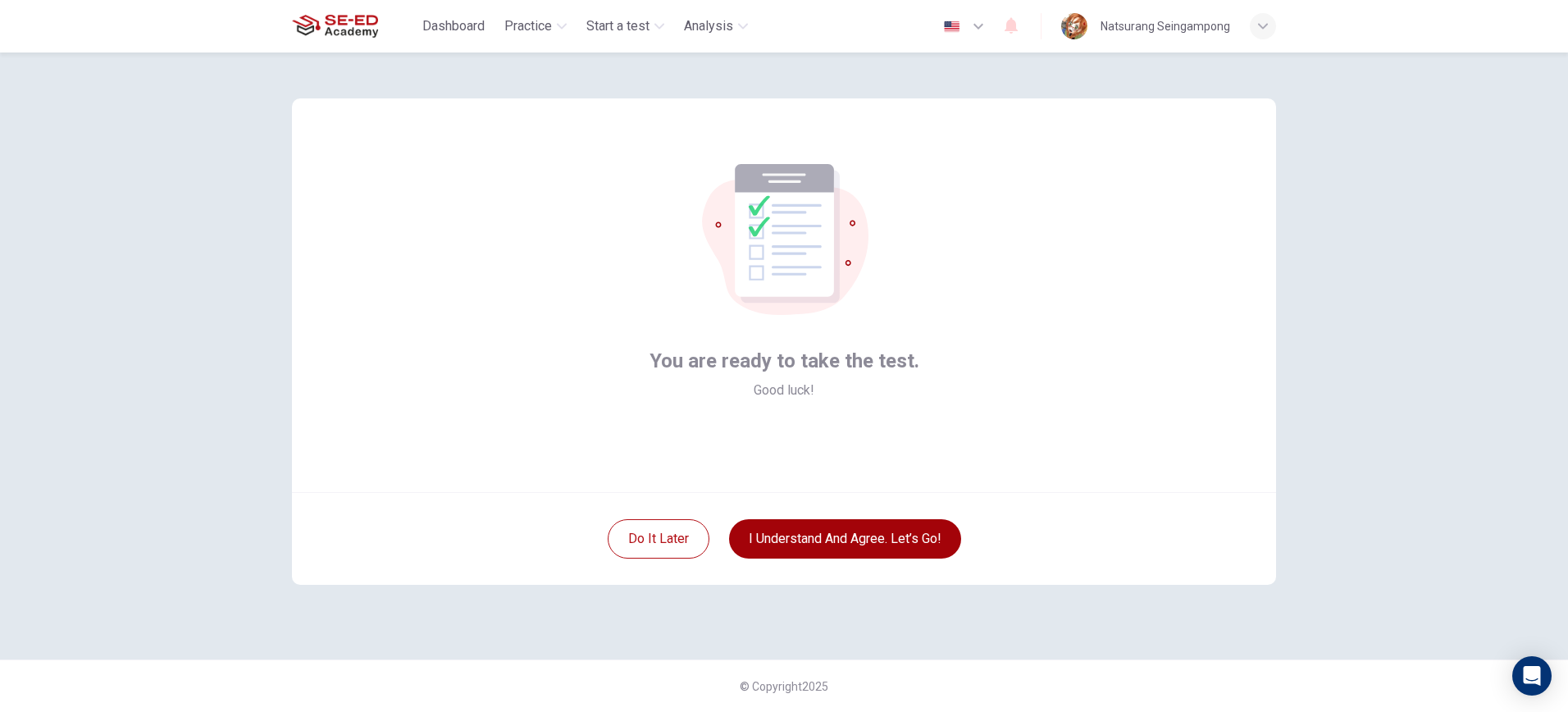
click at [757, 538] on button "I understand and agree. Let’s go!" at bounding box center [846, 538] width 232 height 39
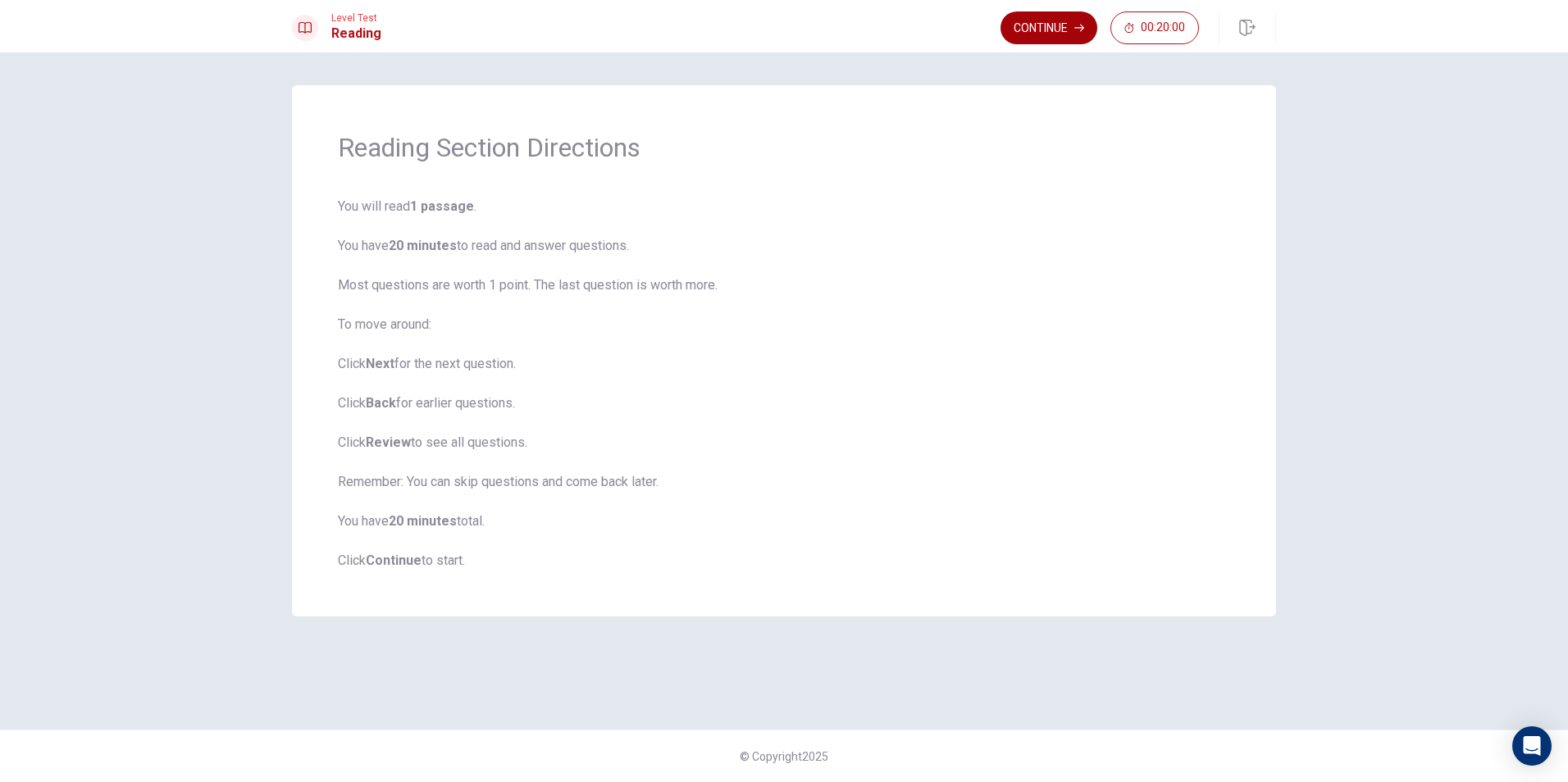
click at [1029, 25] on button "Continue" at bounding box center [1049, 28] width 97 height 33
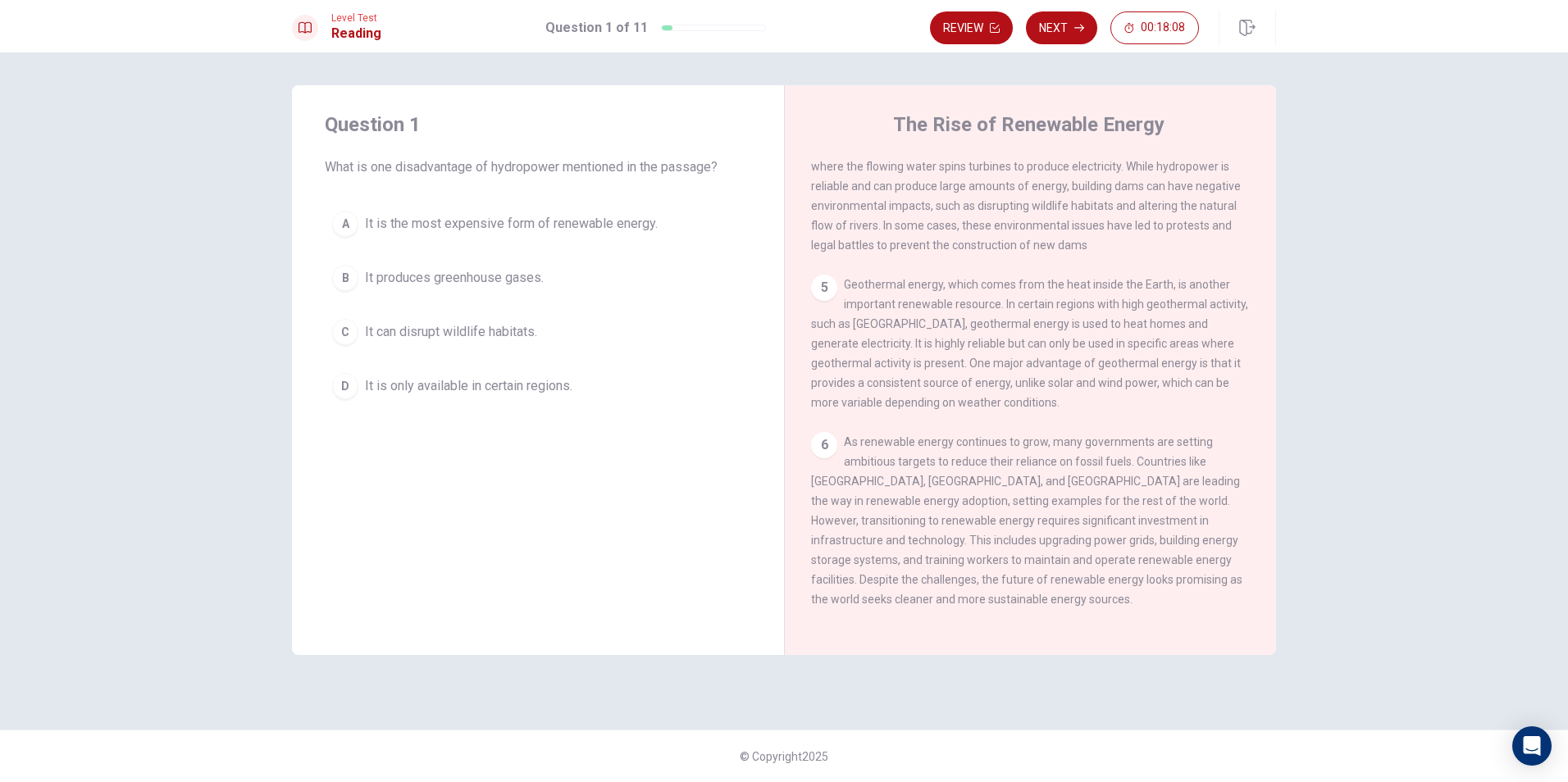
scroll to position [487, 0]
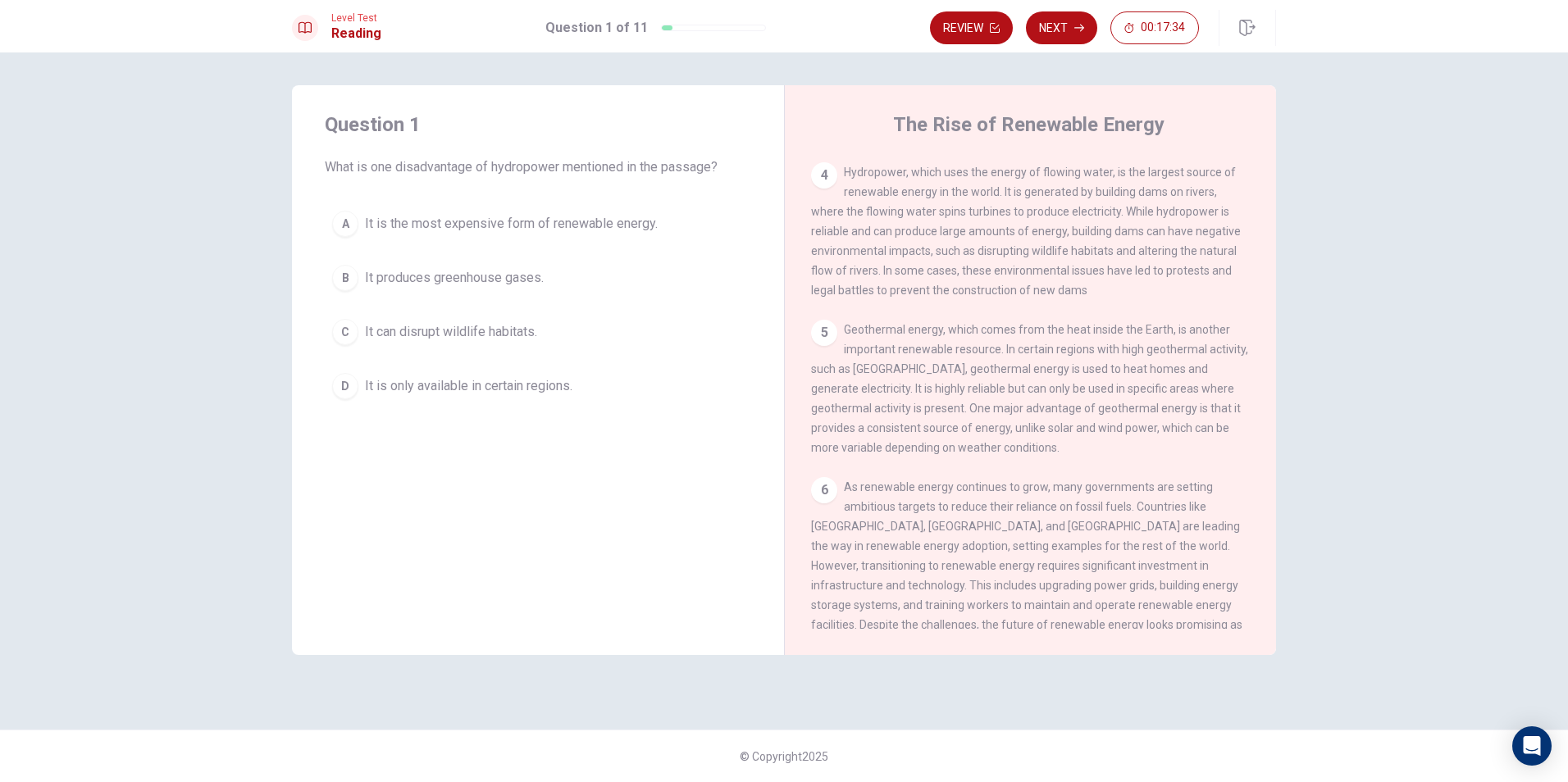
click at [437, 330] on span "It can disrupt wildlife habitats." at bounding box center [450, 332] width 172 height 20
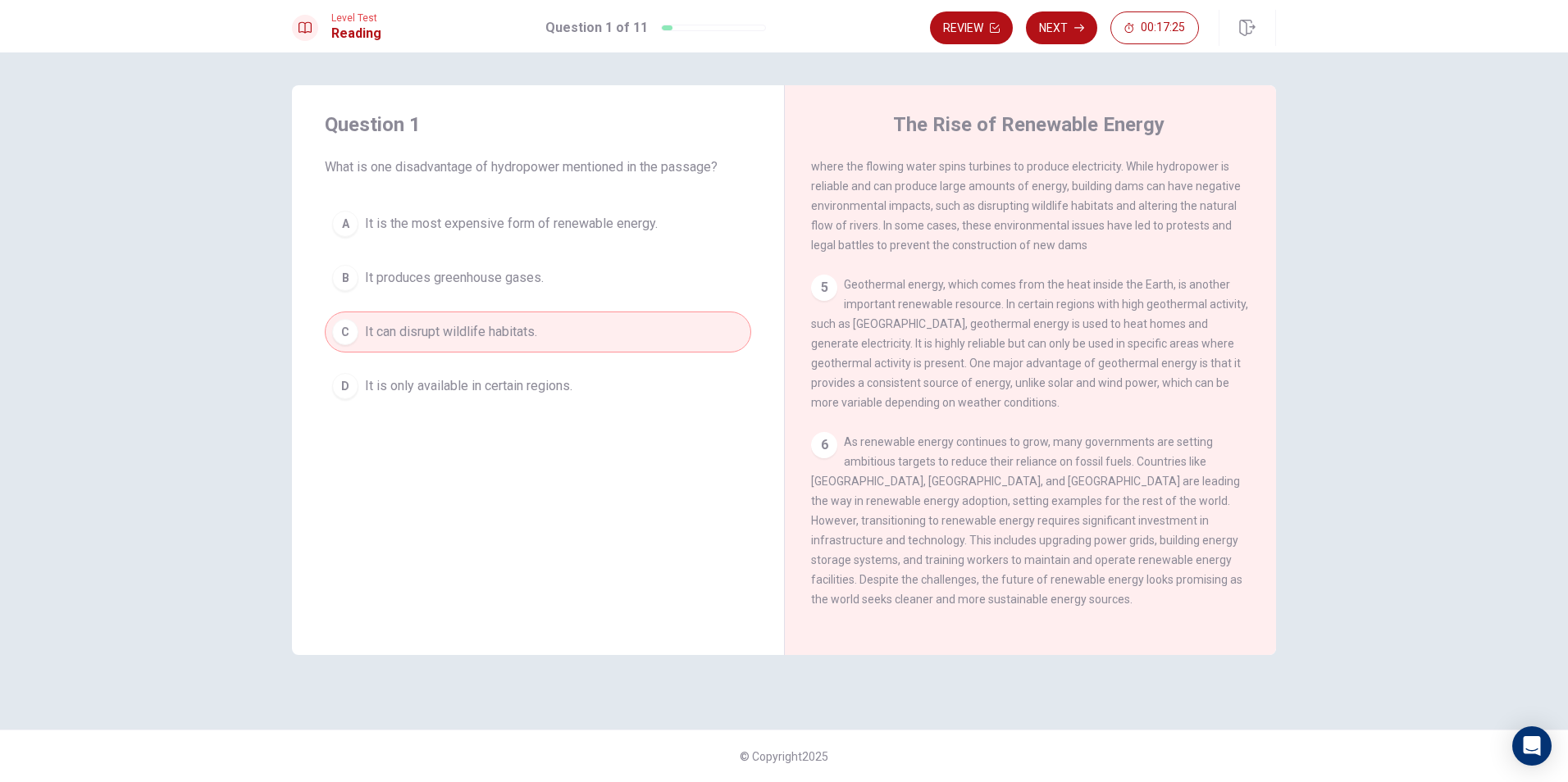
scroll to position [569, 0]
click at [1066, 36] on button "Next" at bounding box center [1061, 28] width 71 height 33
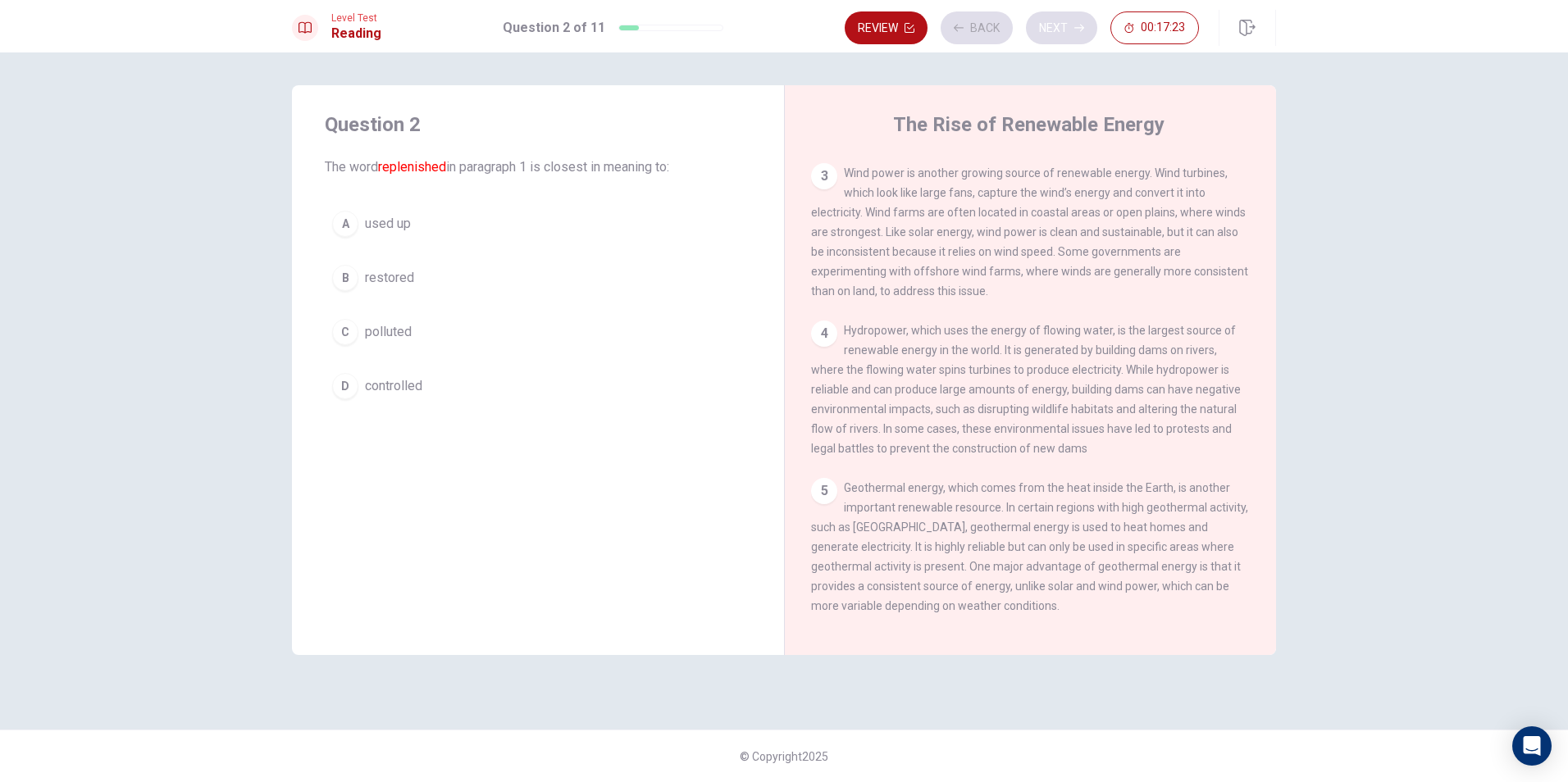
scroll to position [0, 0]
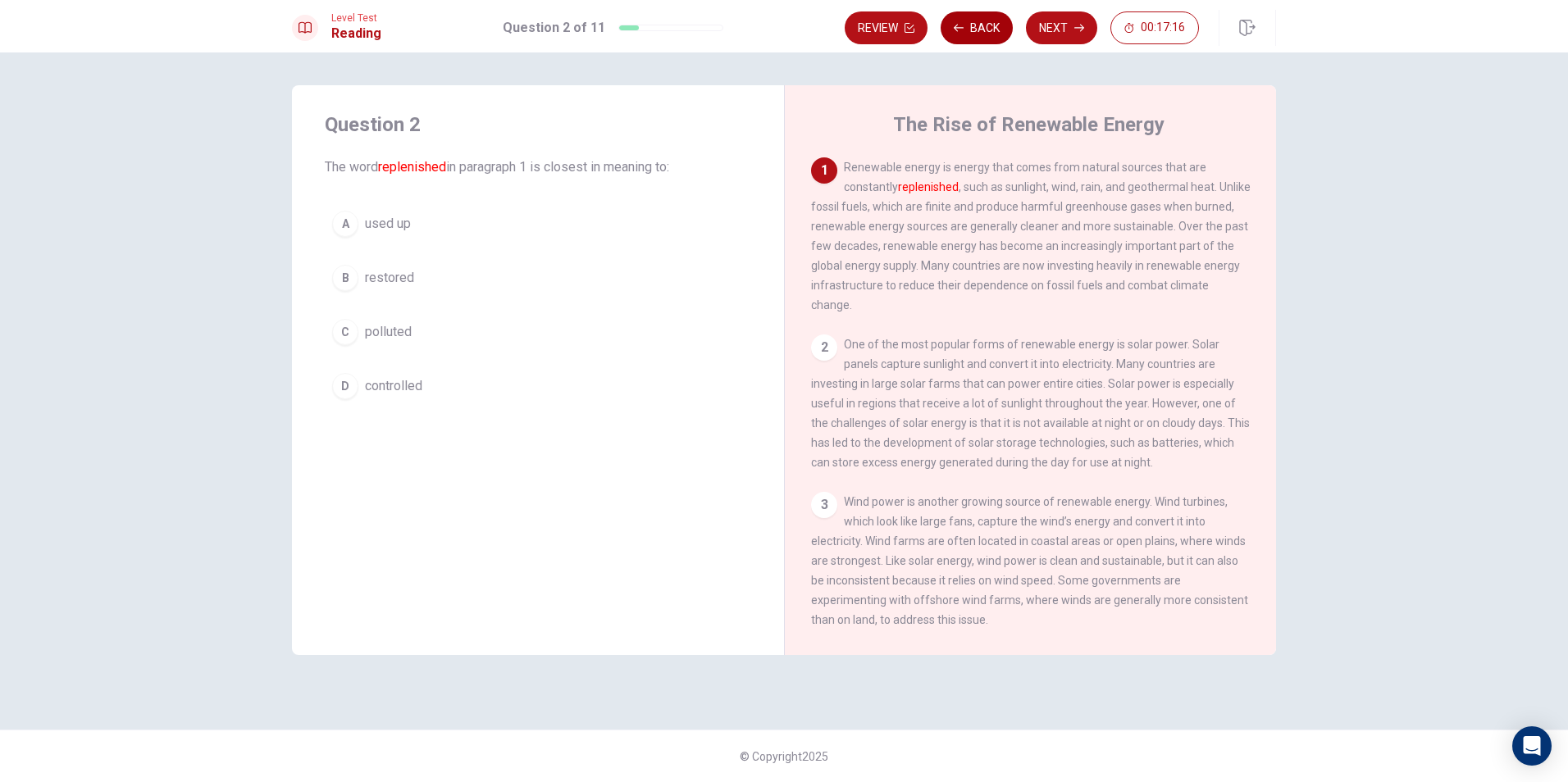
click at [957, 27] on icon "button" at bounding box center [958, 28] width 10 height 10
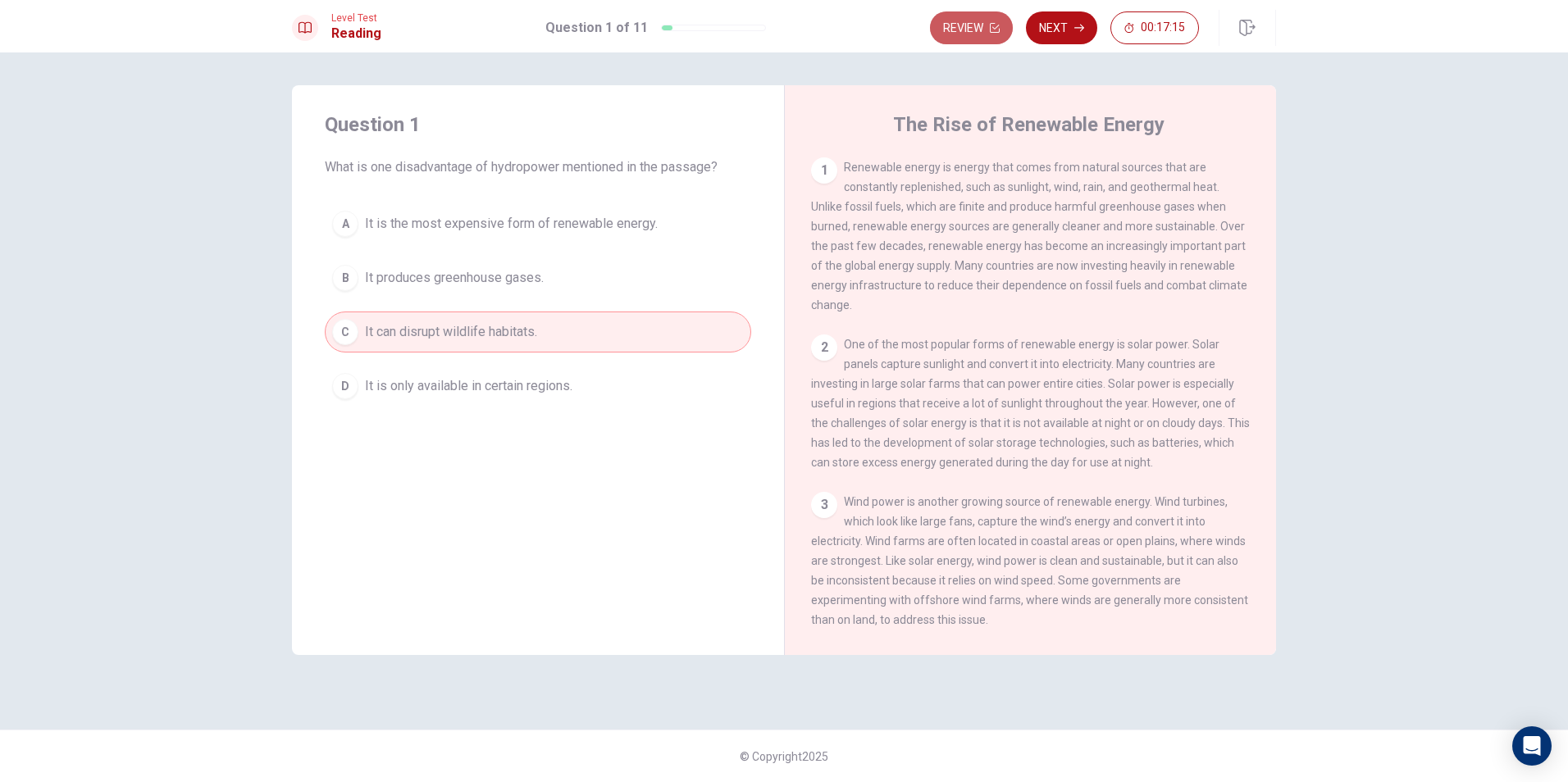
click at [957, 27] on button "Review" at bounding box center [972, 28] width 83 height 33
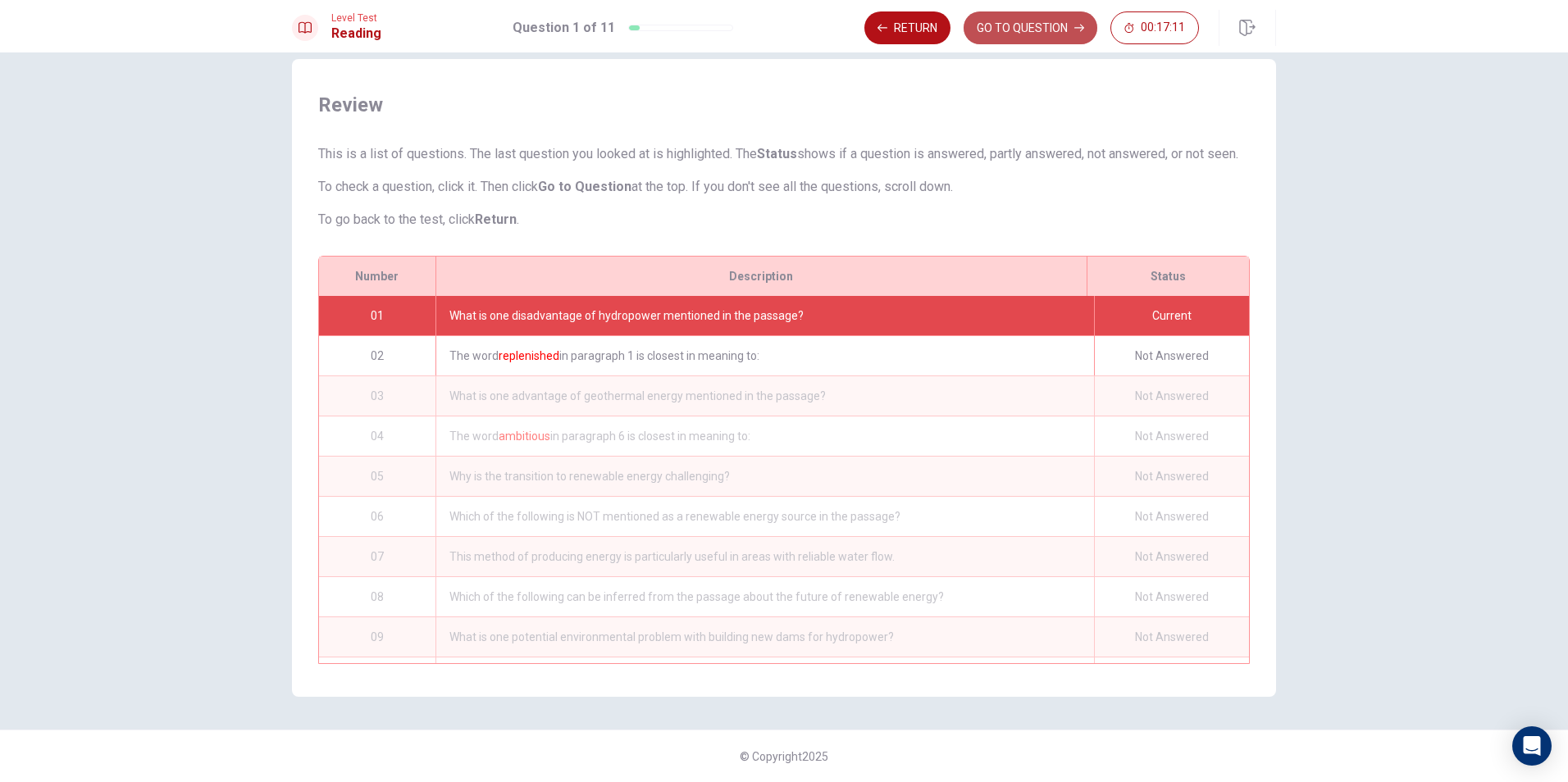
click at [995, 32] on button "GO TO QUESTION" at bounding box center [1030, 28] width 133 height 33
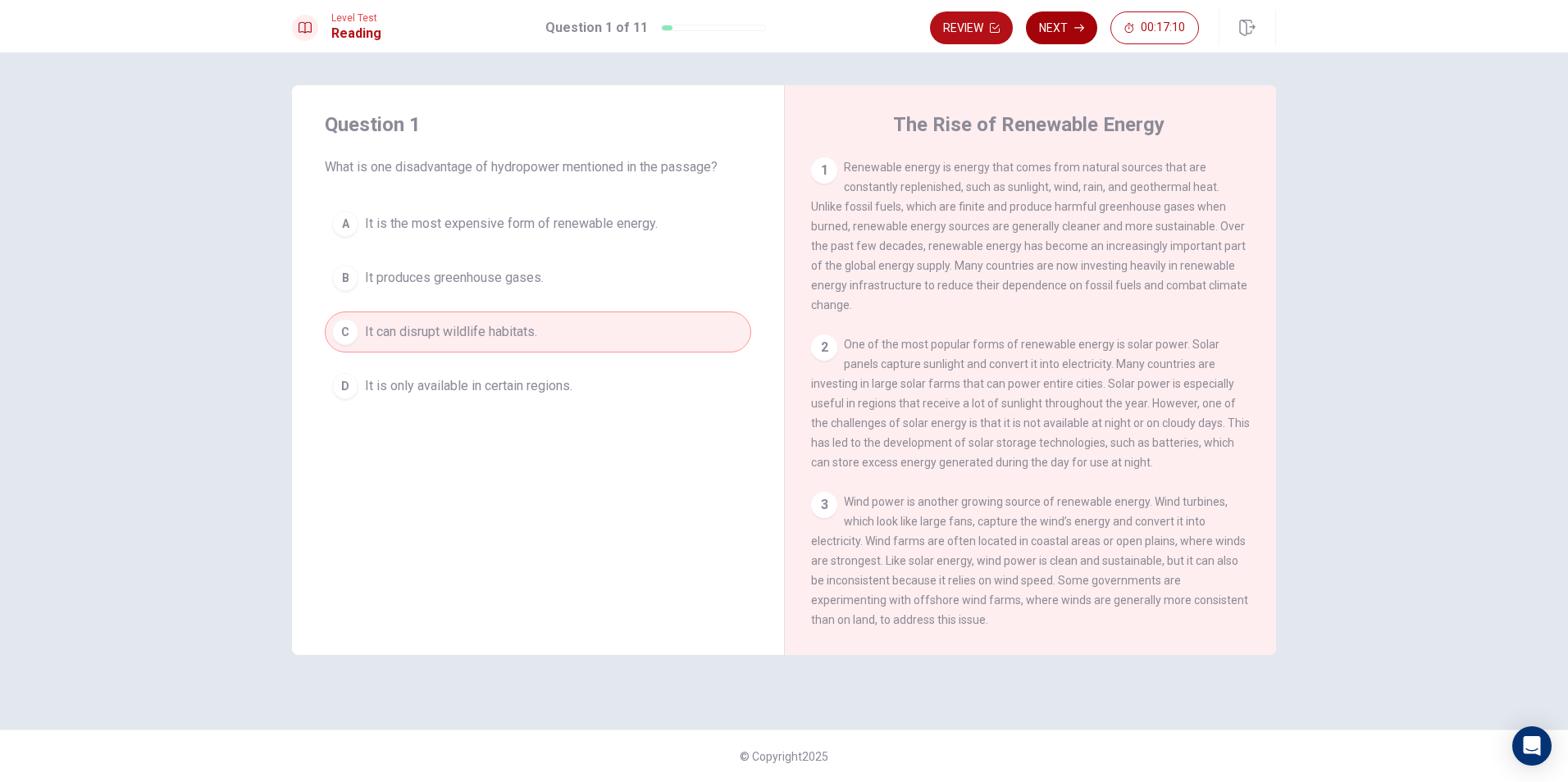
click at [1062, 38] on button "Next" at bounding box center [1061, 28] width 71 height 33
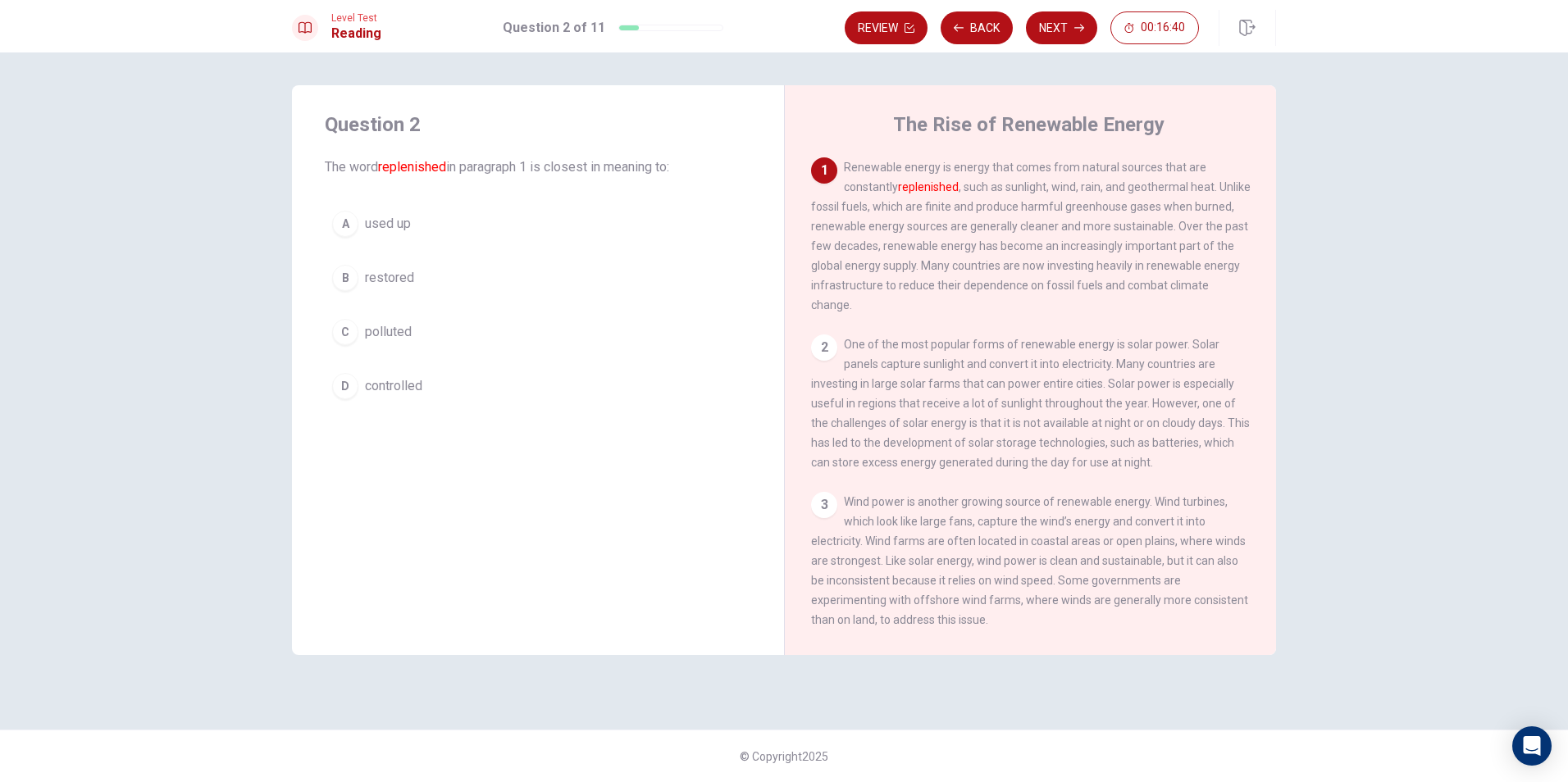
click at [423, 228] on button "A used up" at bounding box center [538, 223] width 426 height 41
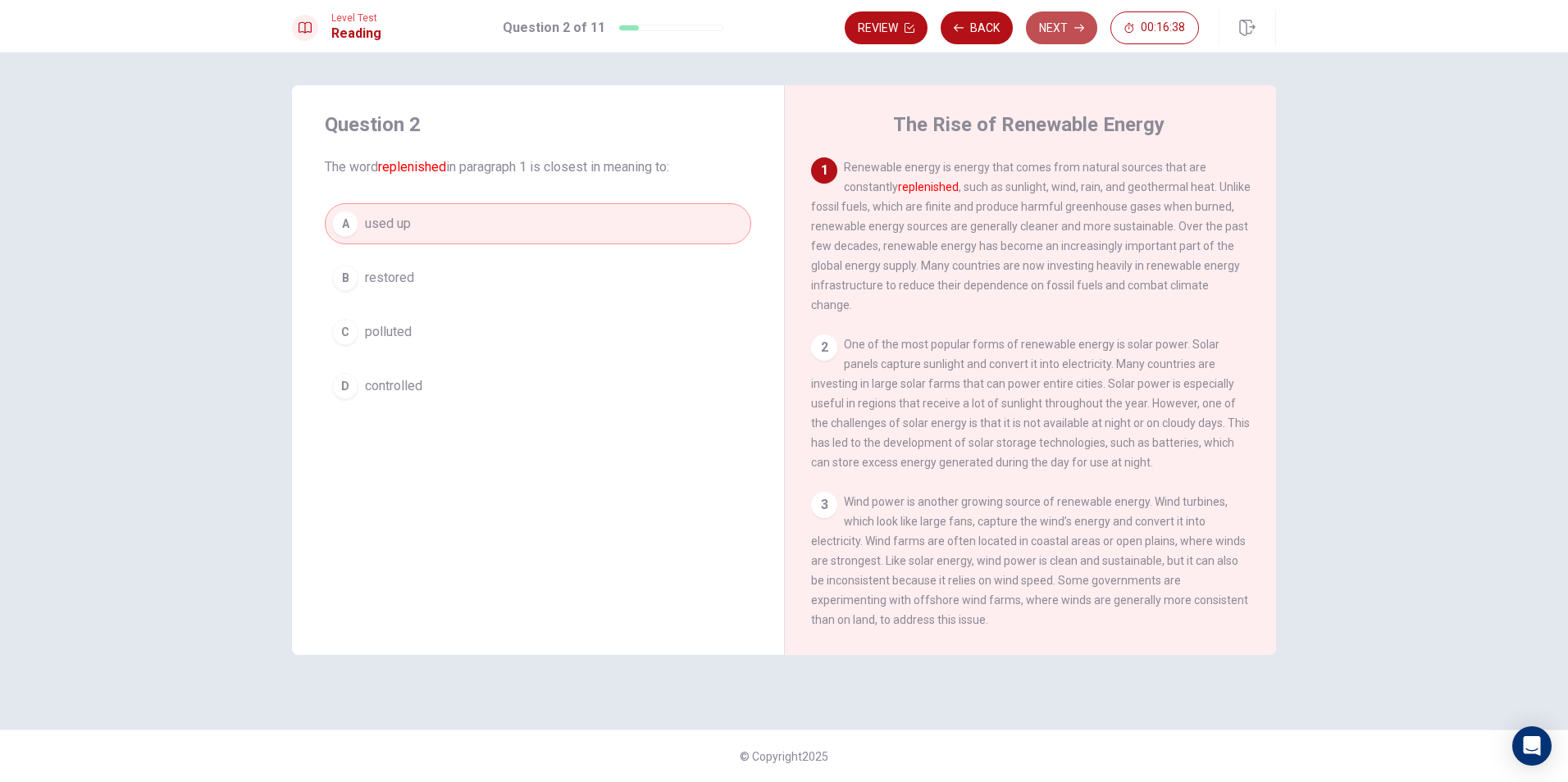
click at [1052, 21] on button "Next" at bounding box center [1061, 28] width 71 height 33
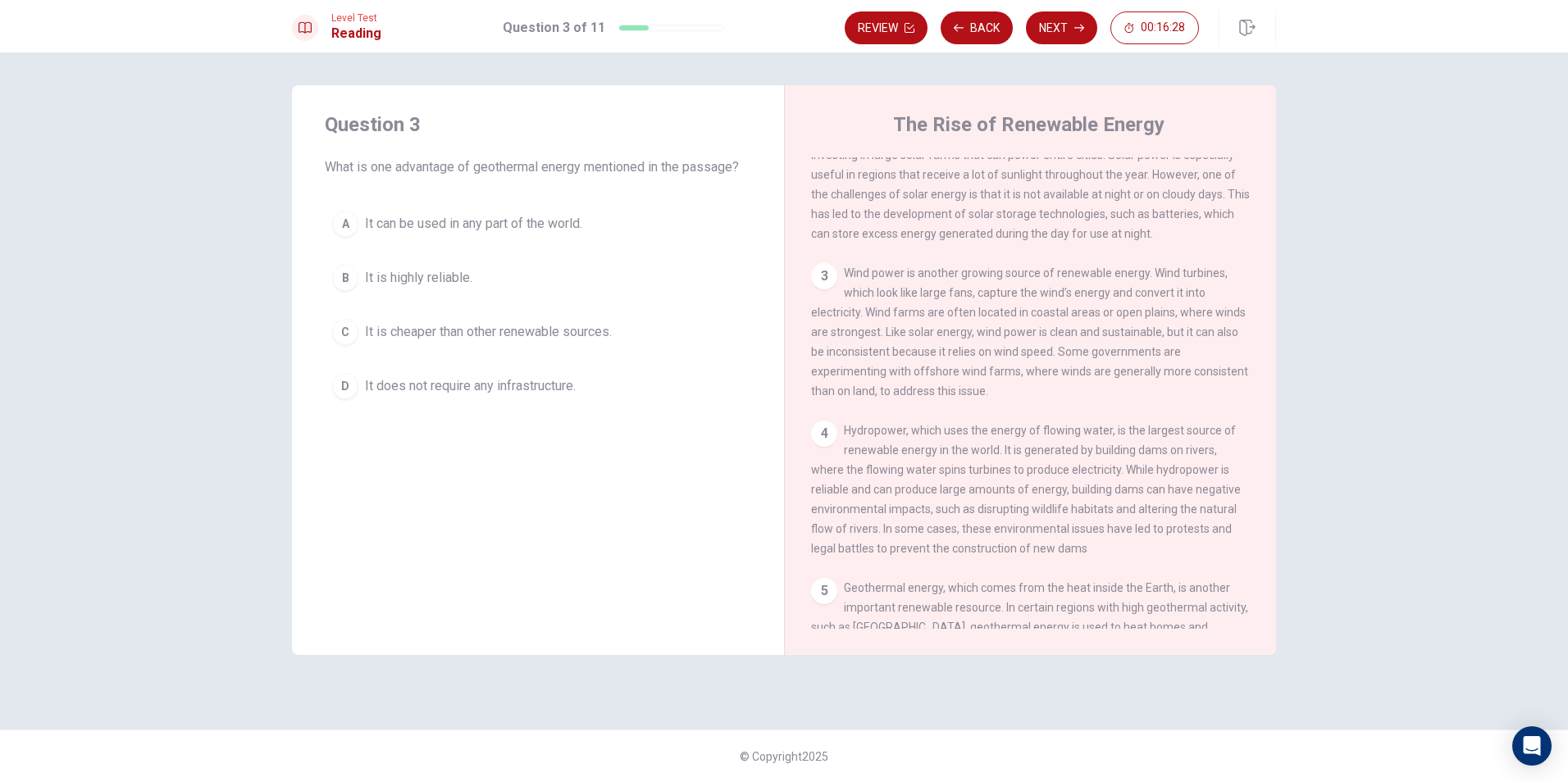
scroll to position [569, 0]
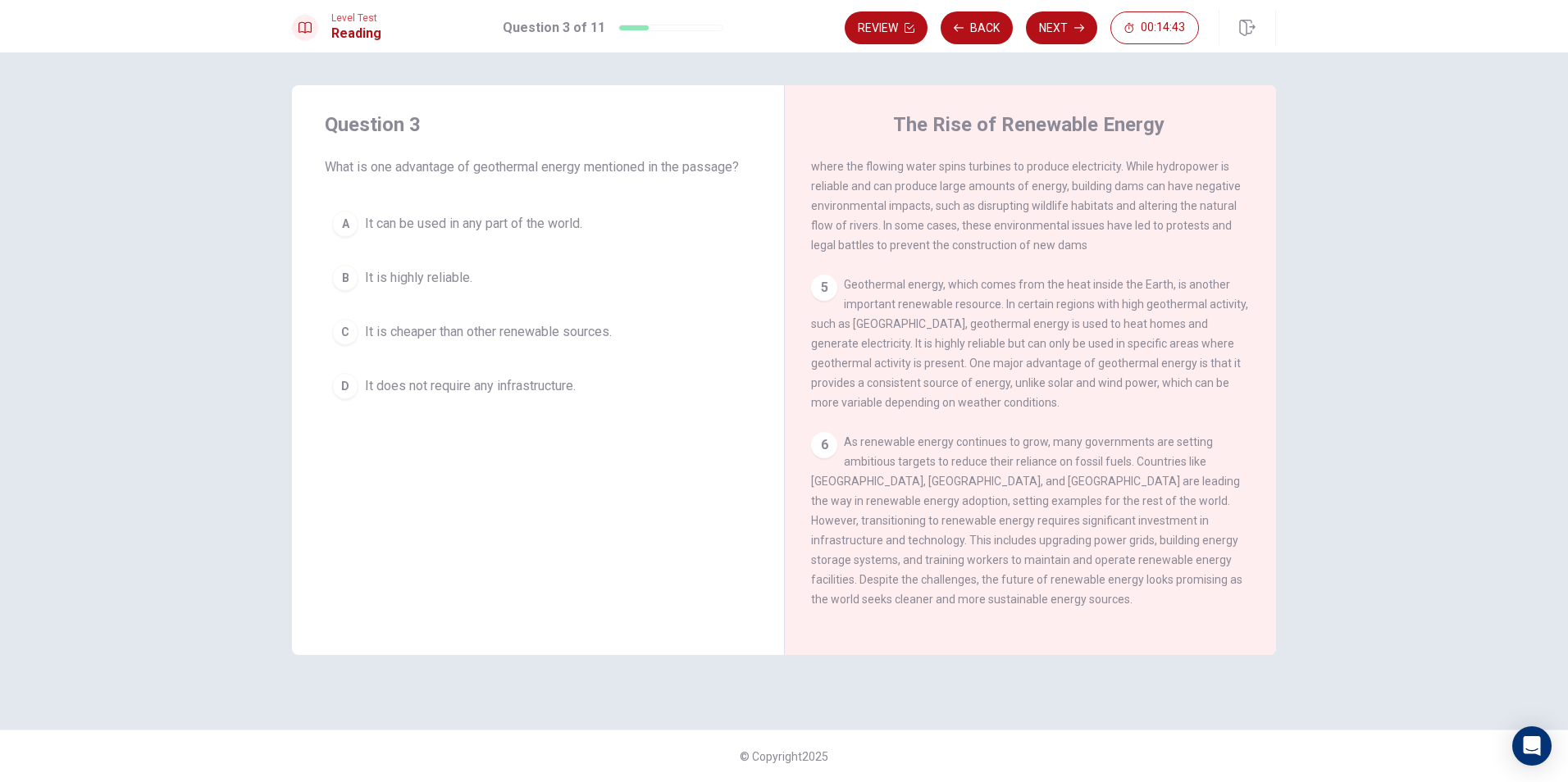
click at [464, 383] on span "It does not require any infrastructure." at bounding box center [470, 386] width 211 height 20
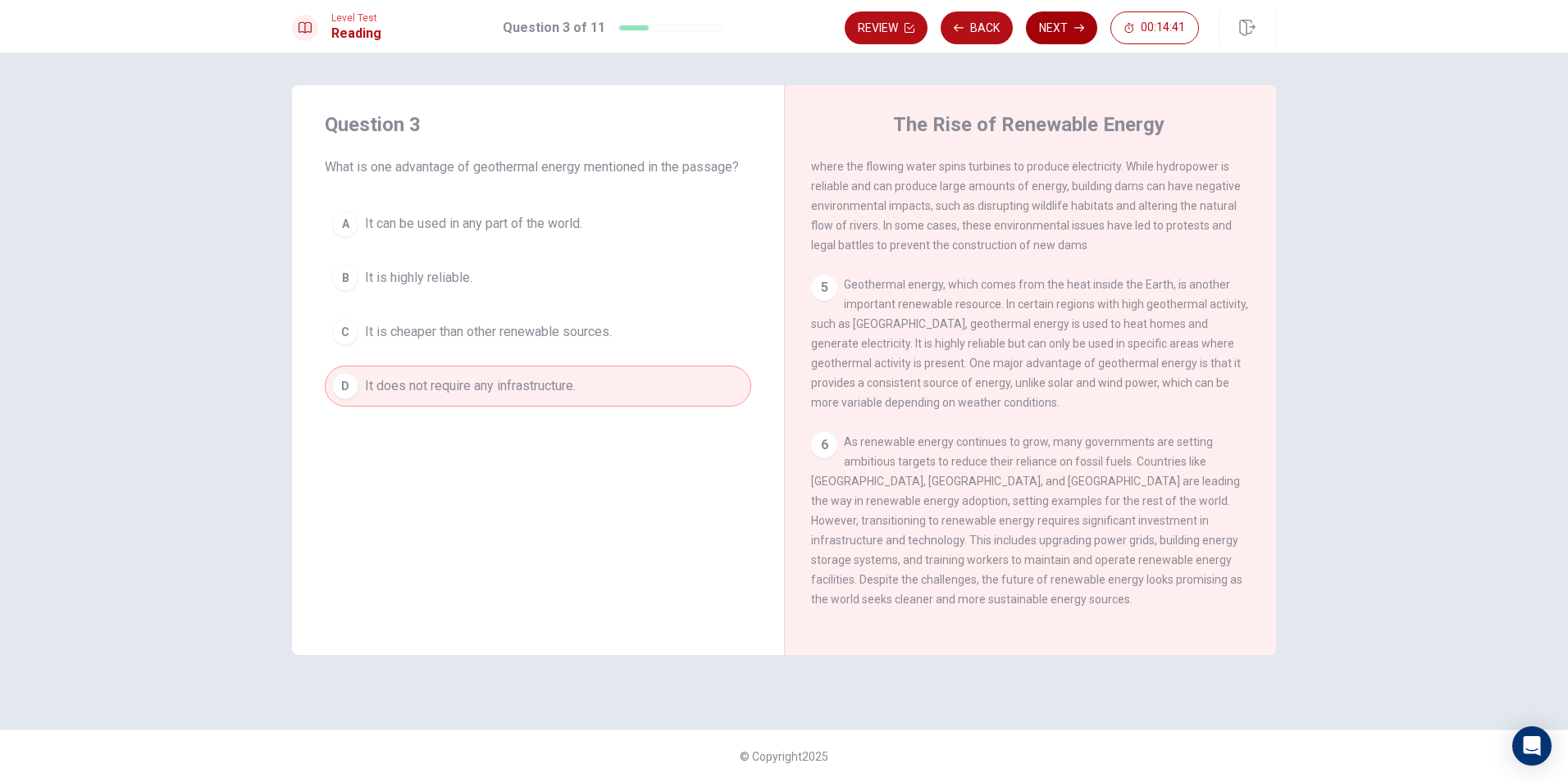
click at [1046, 32] on button "Next" at bounding box center [1061, 28] width 71 height 33
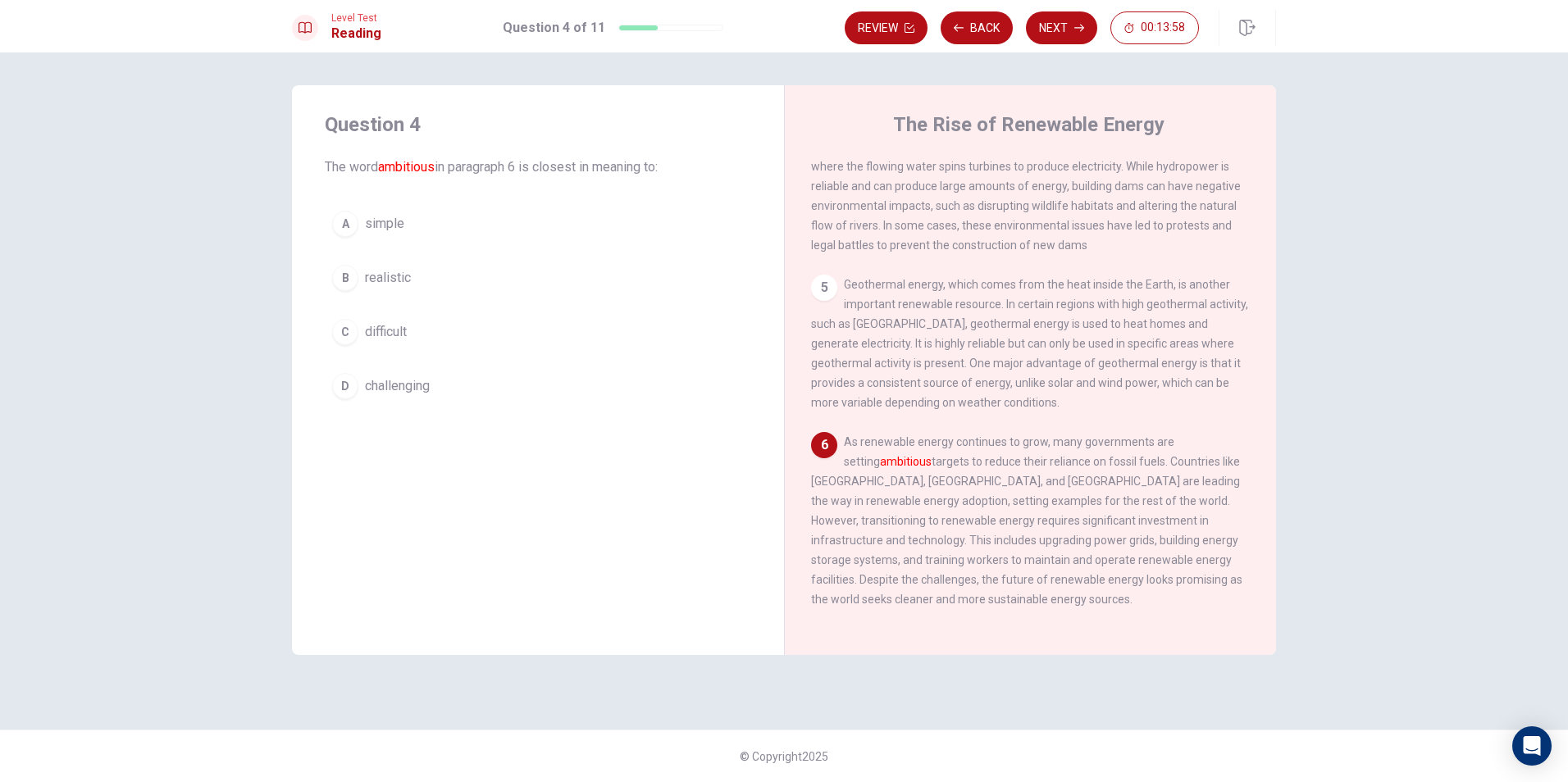
click at [387, 281] on span "realistic" at bounding box center [387, 278] width 46 height 20
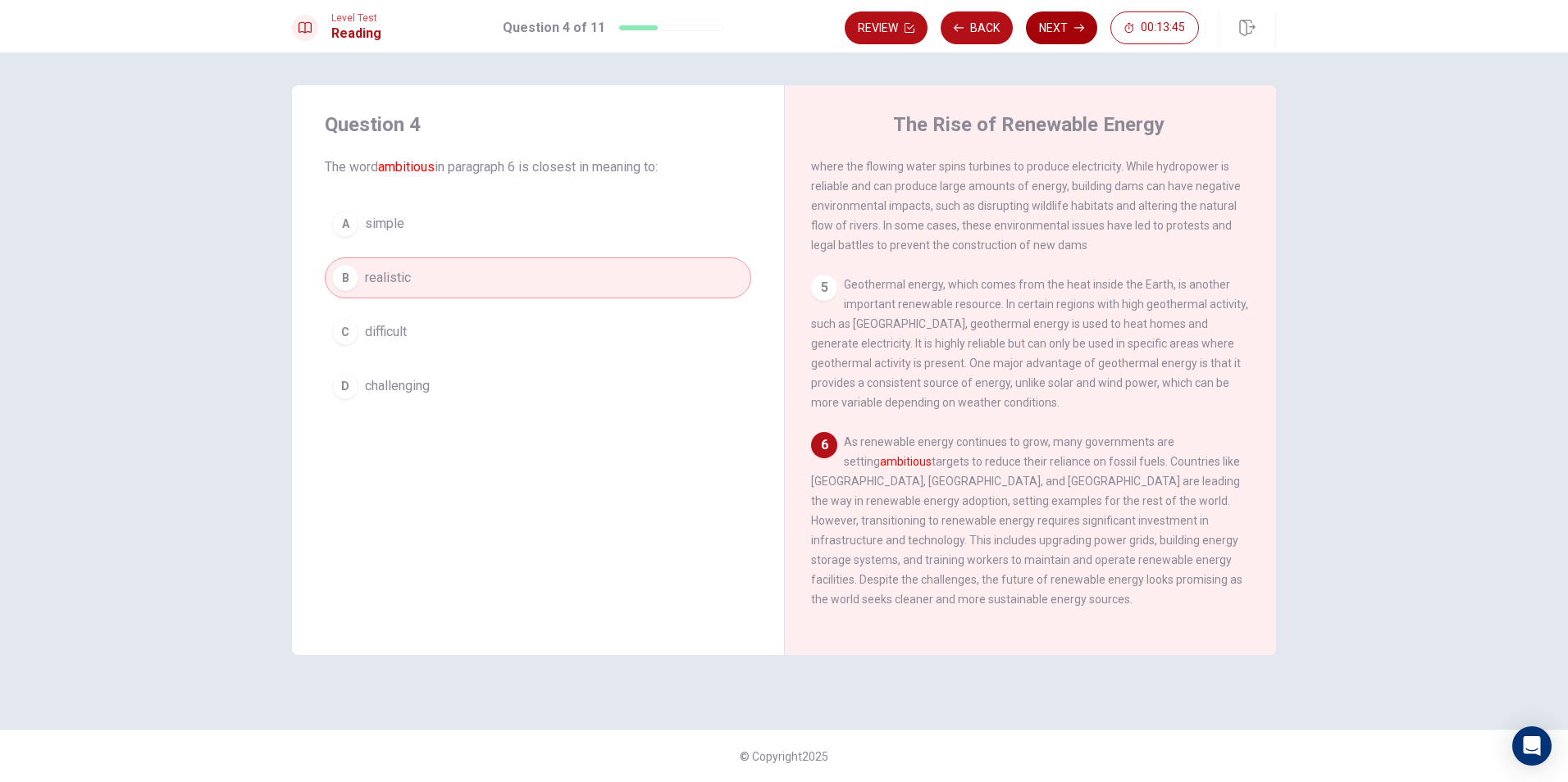
click at [1063, 23] on button "Next" at bounding box center [1061, 28] width 71 height 33
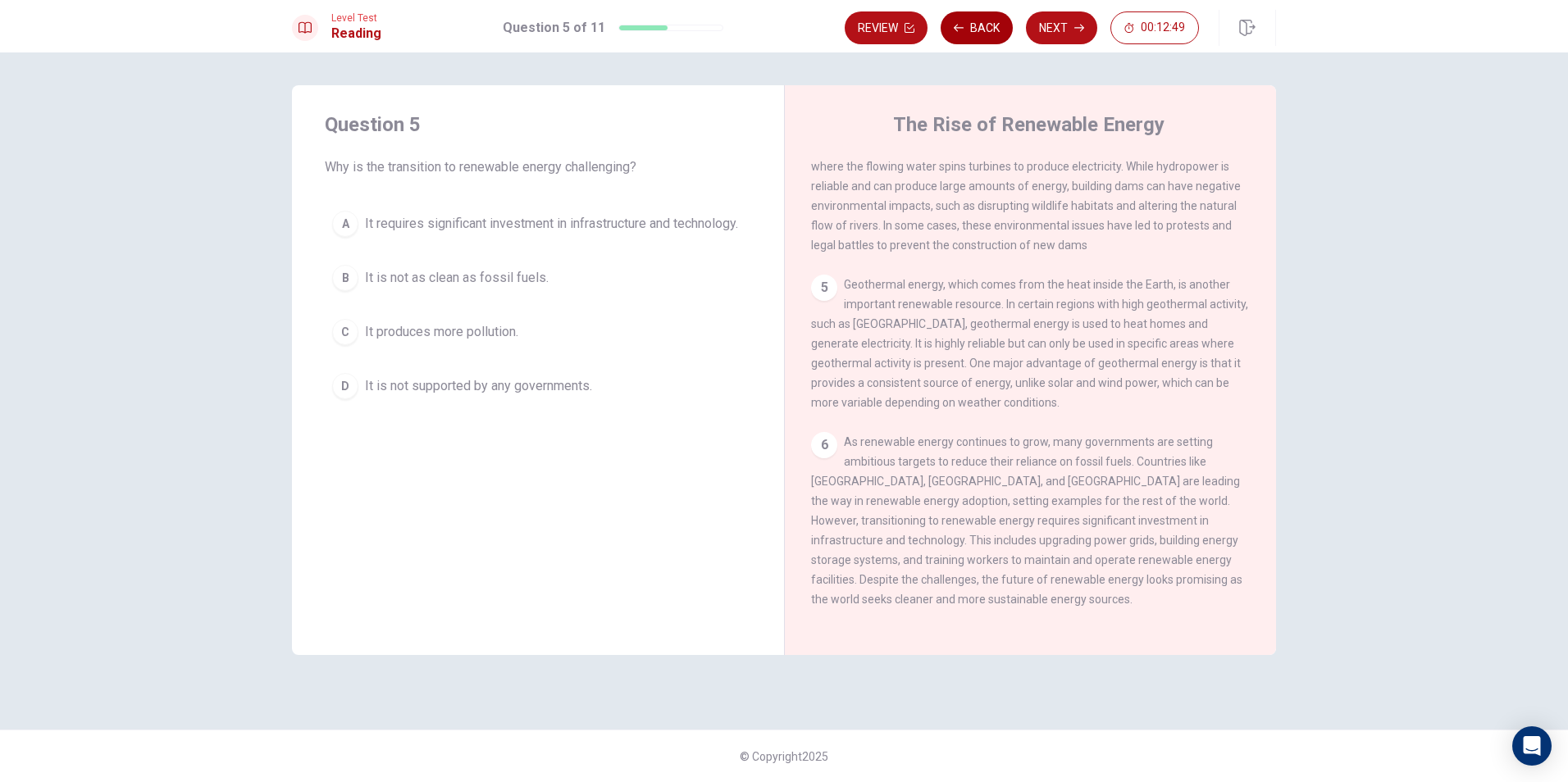
click at [955, 17] on button "Back" at bounding box center [976, 28] width 72 height 33
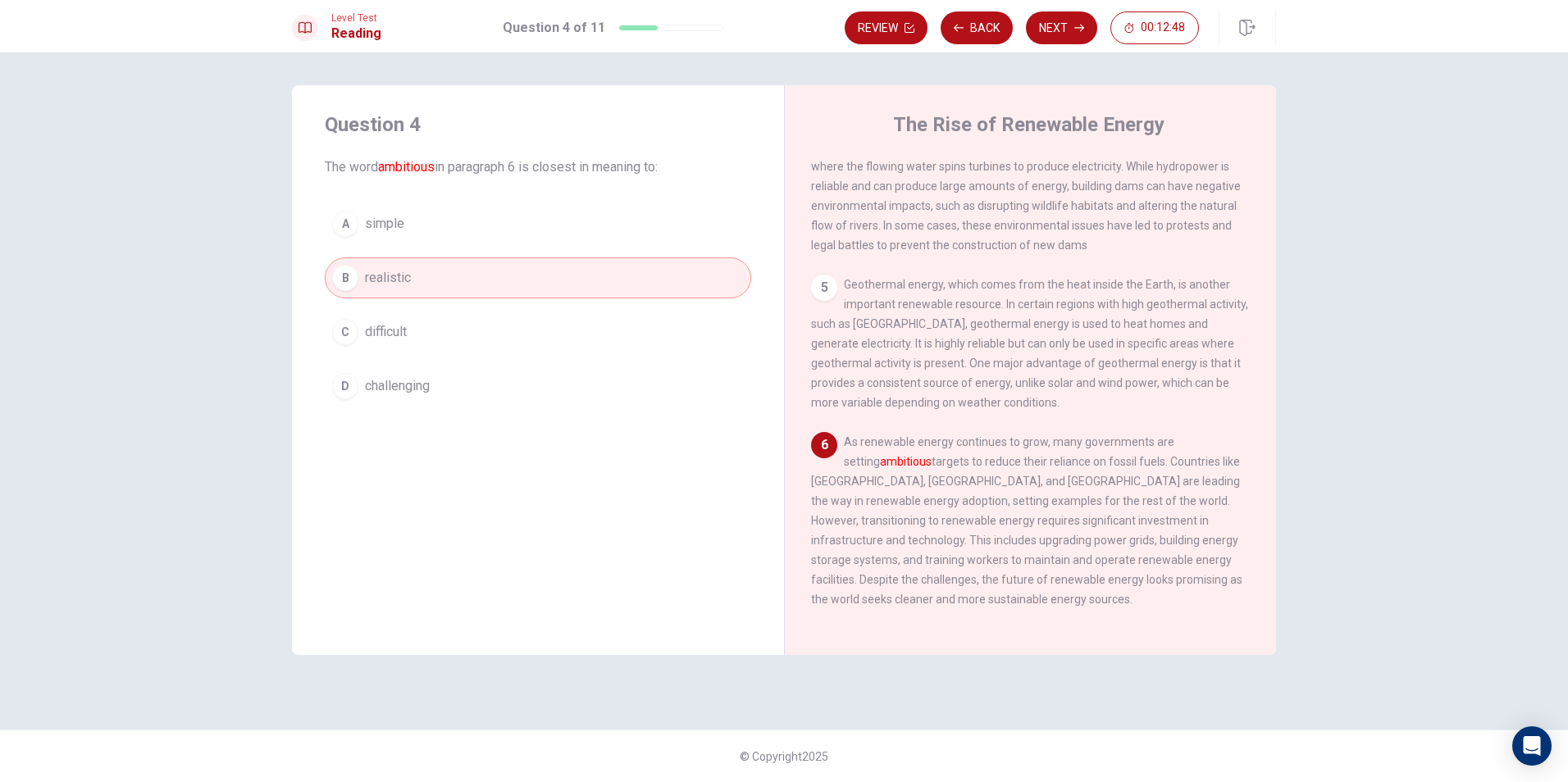
click at [417, 368] on button "D challenging" at bounding box center [538, 385] width 426 height 41
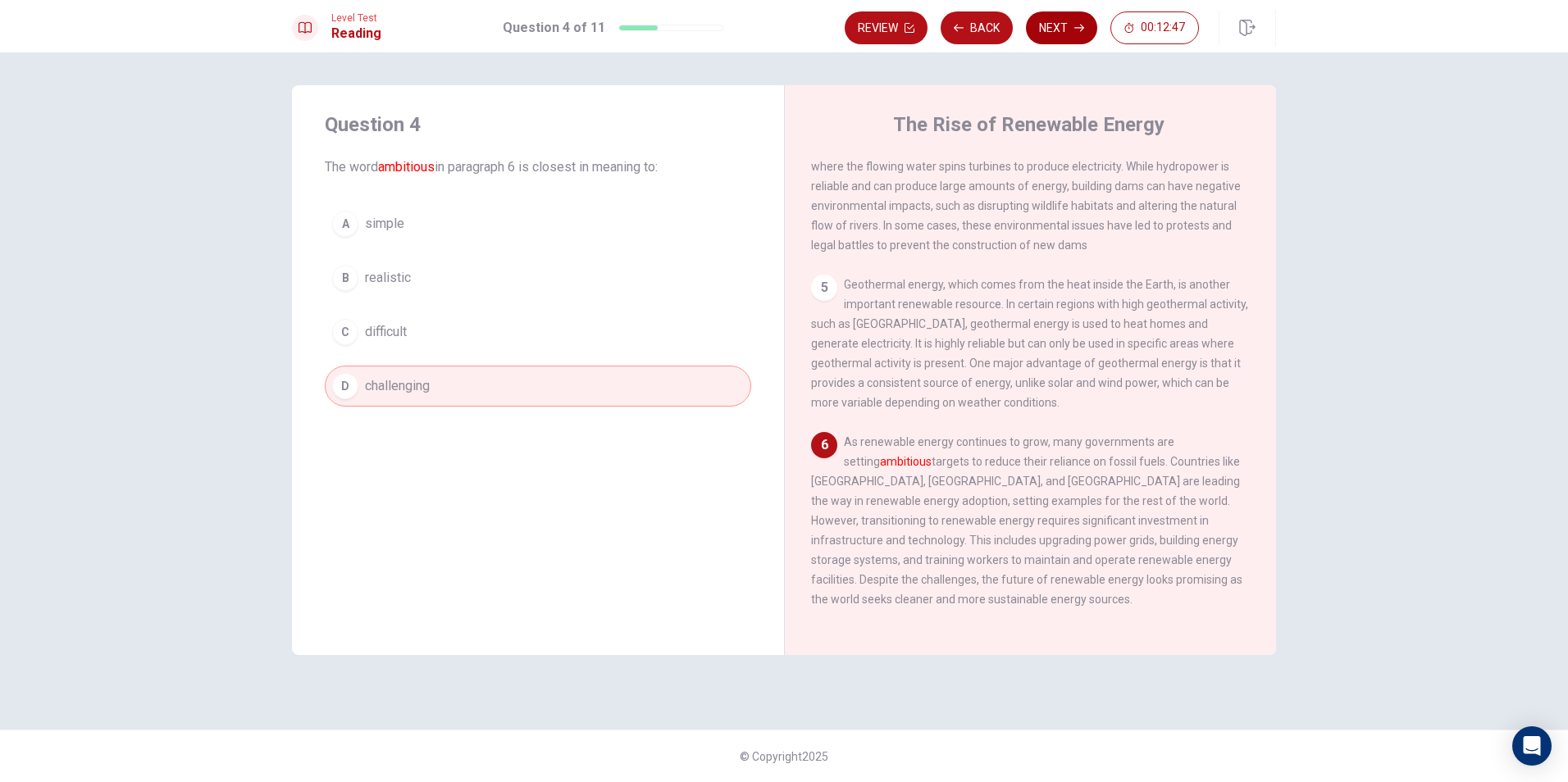
click at [1062, 23] on button "Next" at bounding box center [1061, 28] width 71 height 33
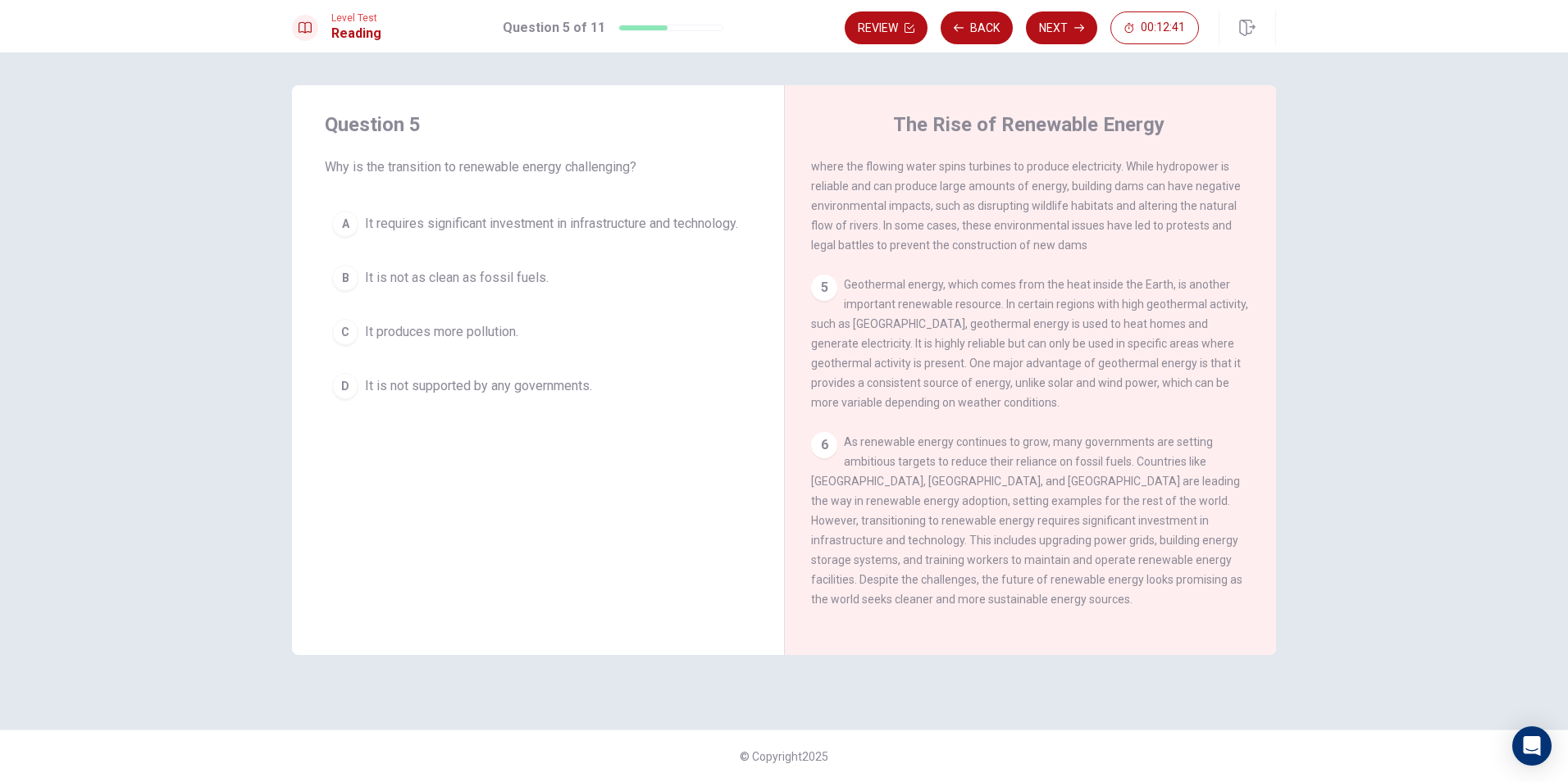
click at [619, 234] on span "It requires significant investment in infrastructure and technology." at bounding box center [551, 223] width 373 height 20
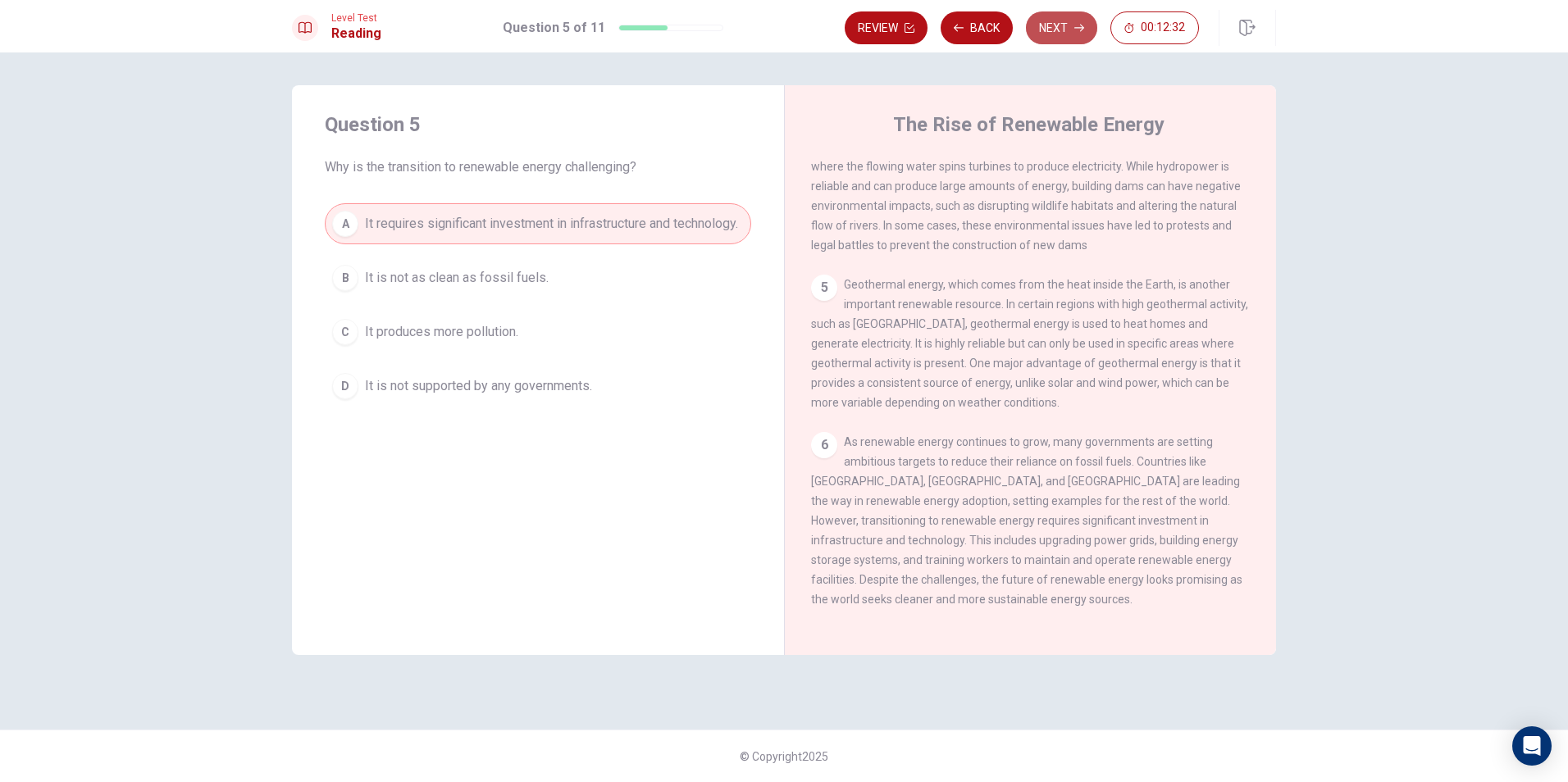
click at [1070, 24] on button "Next" at bounding box center [1061, 28] width 71 height 33
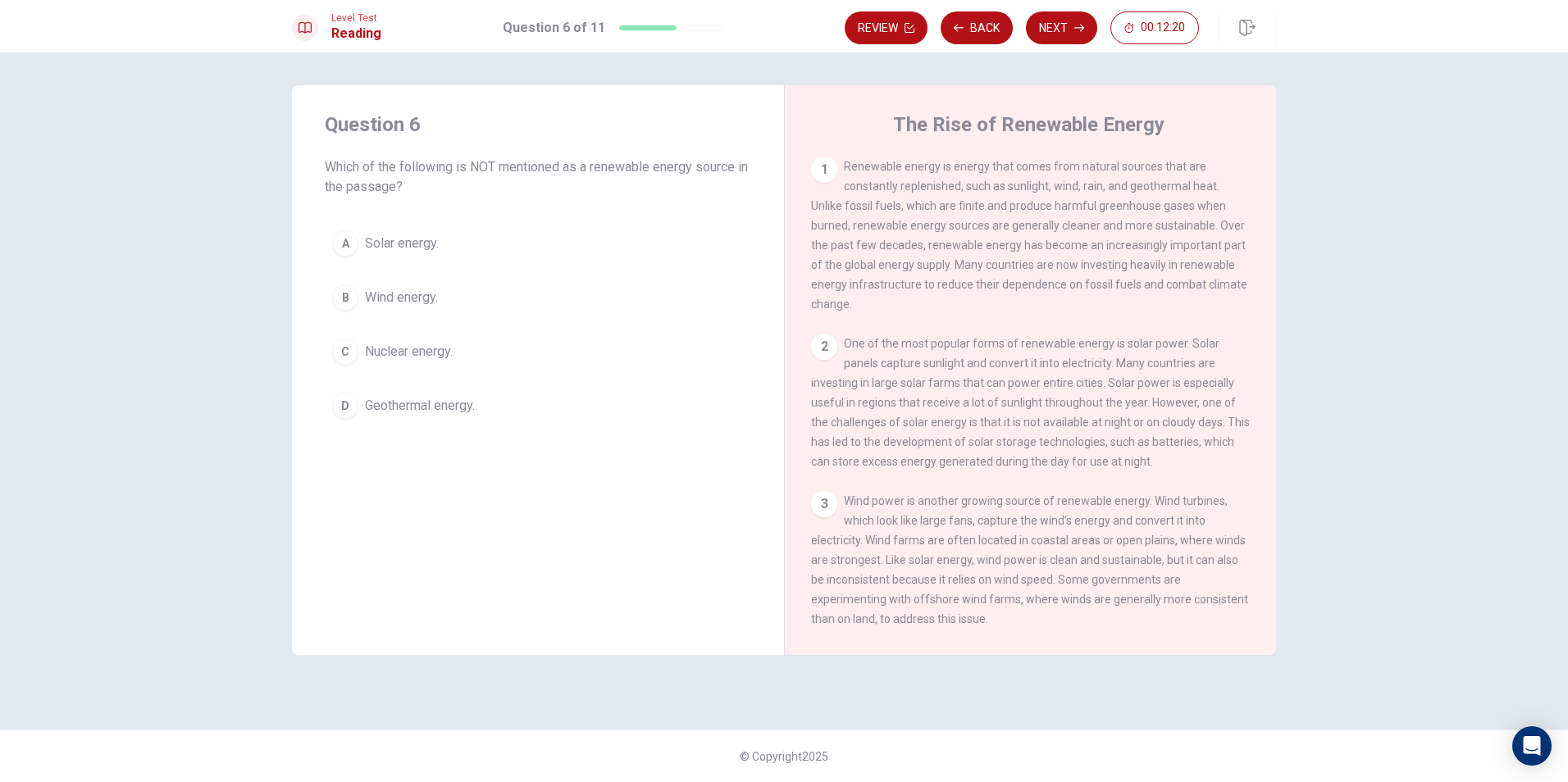
scroll to position [0, 0]
click at [431, 357] on span "Nuclear energy." at bounding box center [408, 352] width 87 height 20
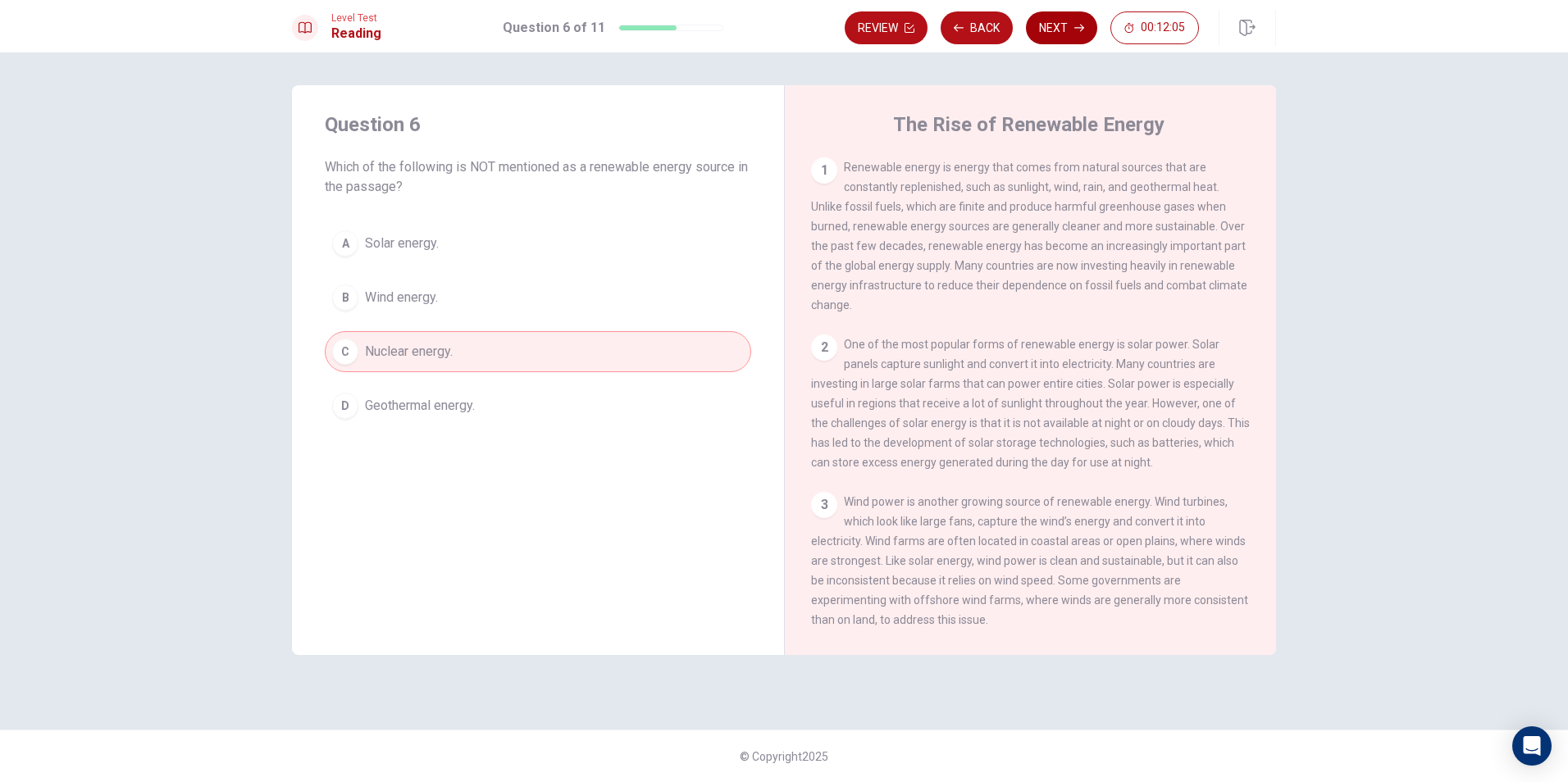
click at [1063, 29] on button "Next" at bounding box center [1061, 28] width 71 height 33
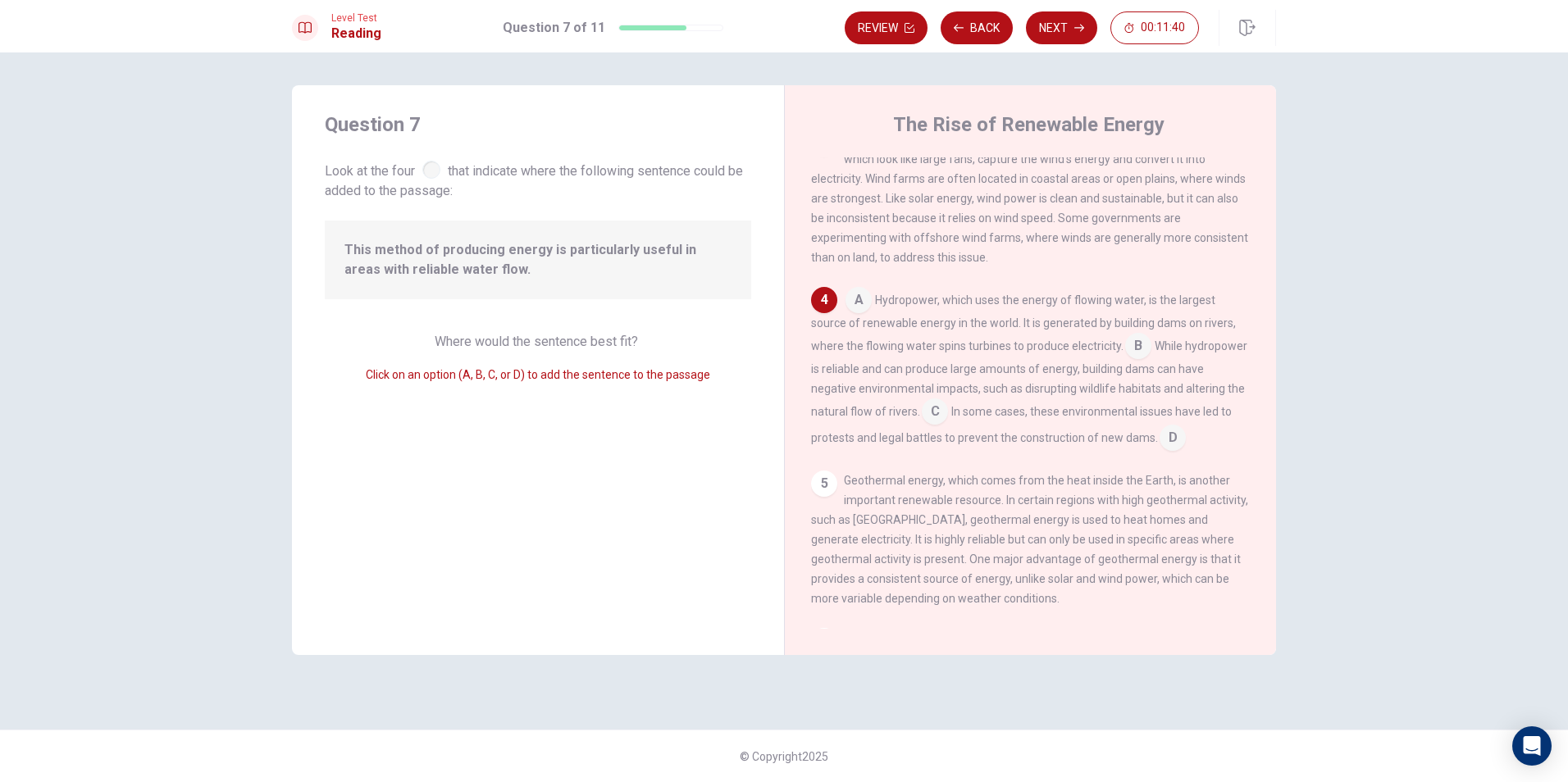
scroll to position [305, 0]
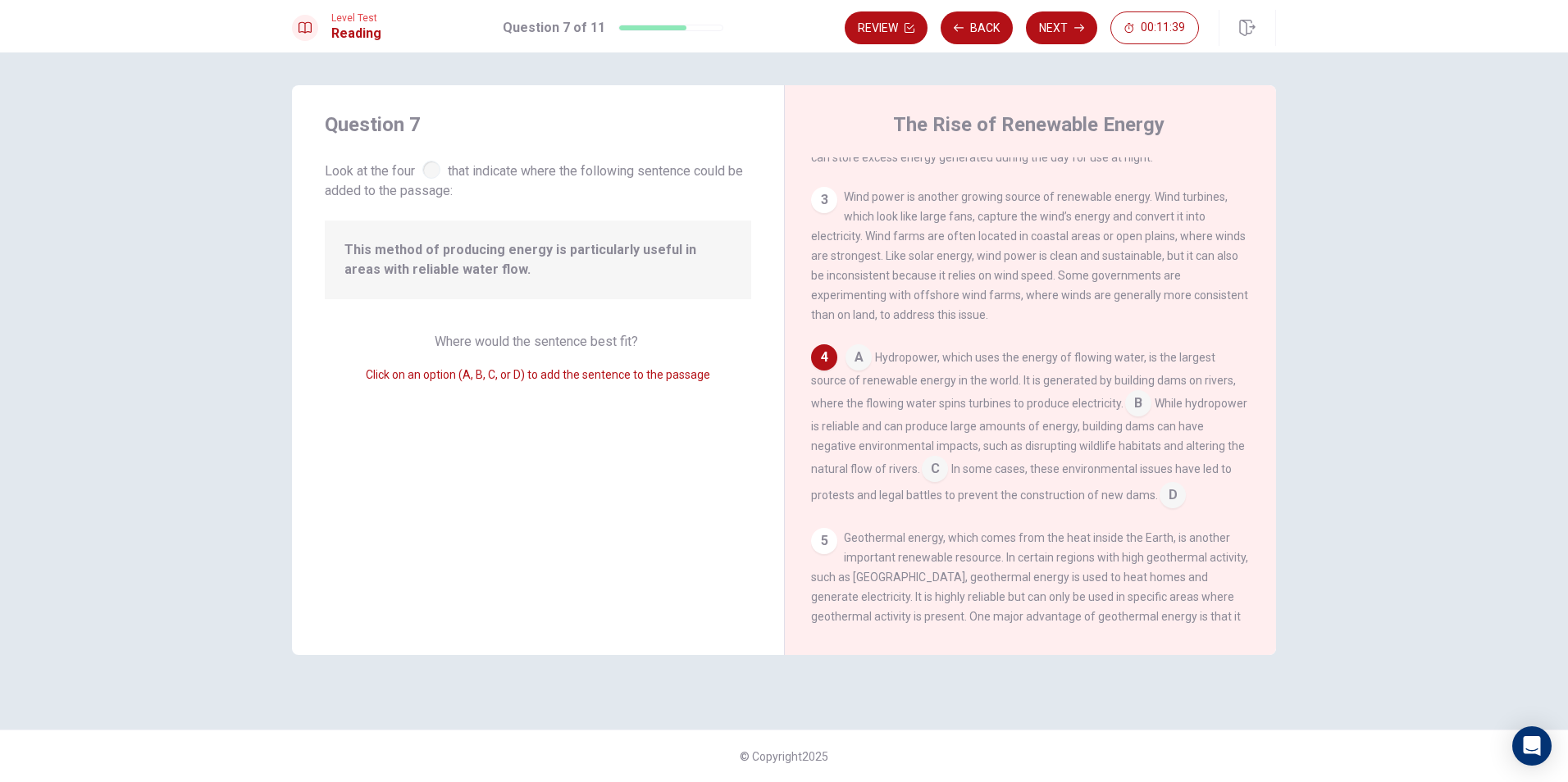
click at [862, 372] on input at bounding box center [859, 359] width 26 height 26
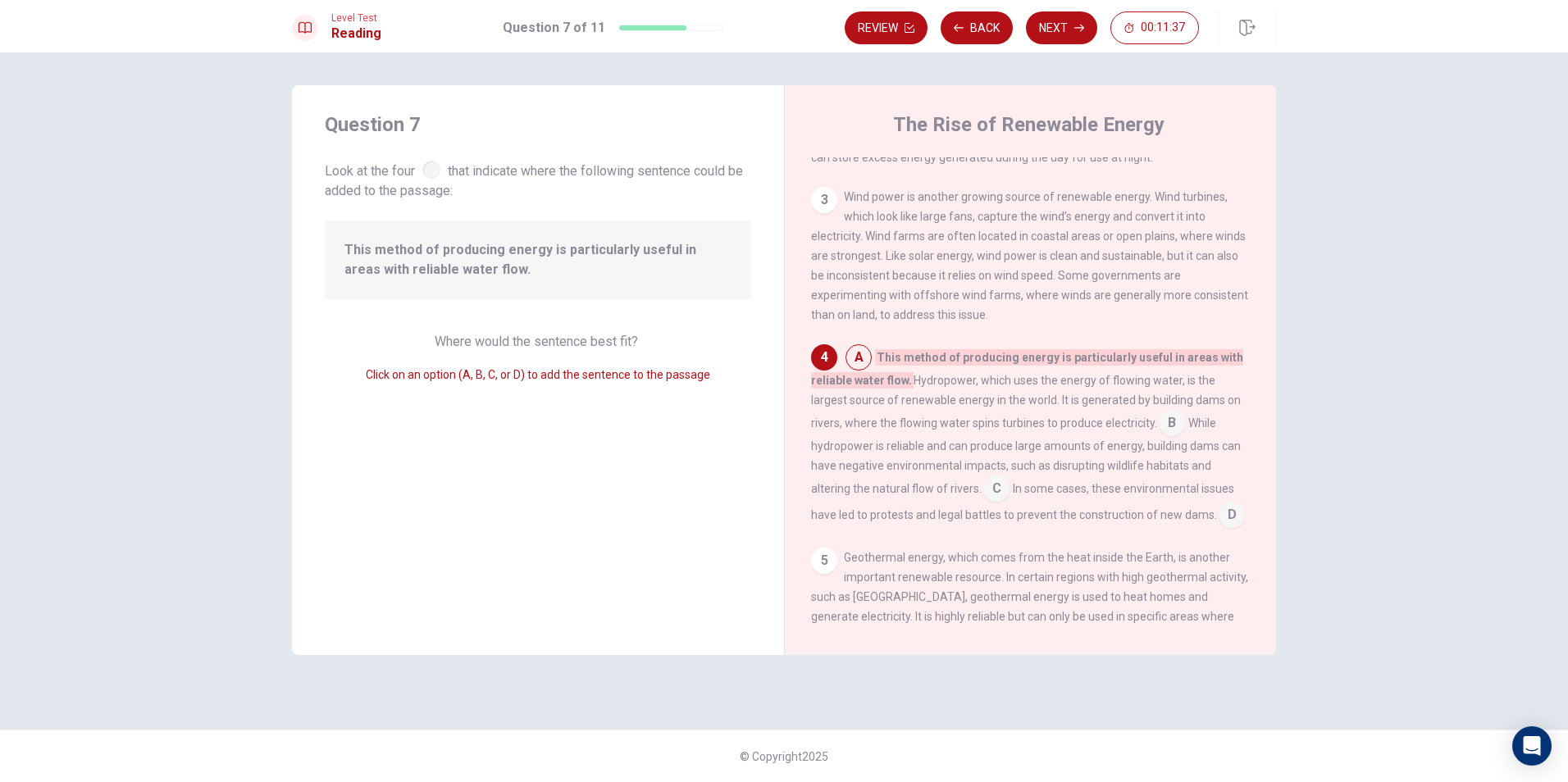
click at [1003, 502] on input at bounding box center [996, 490] width 26 height 26
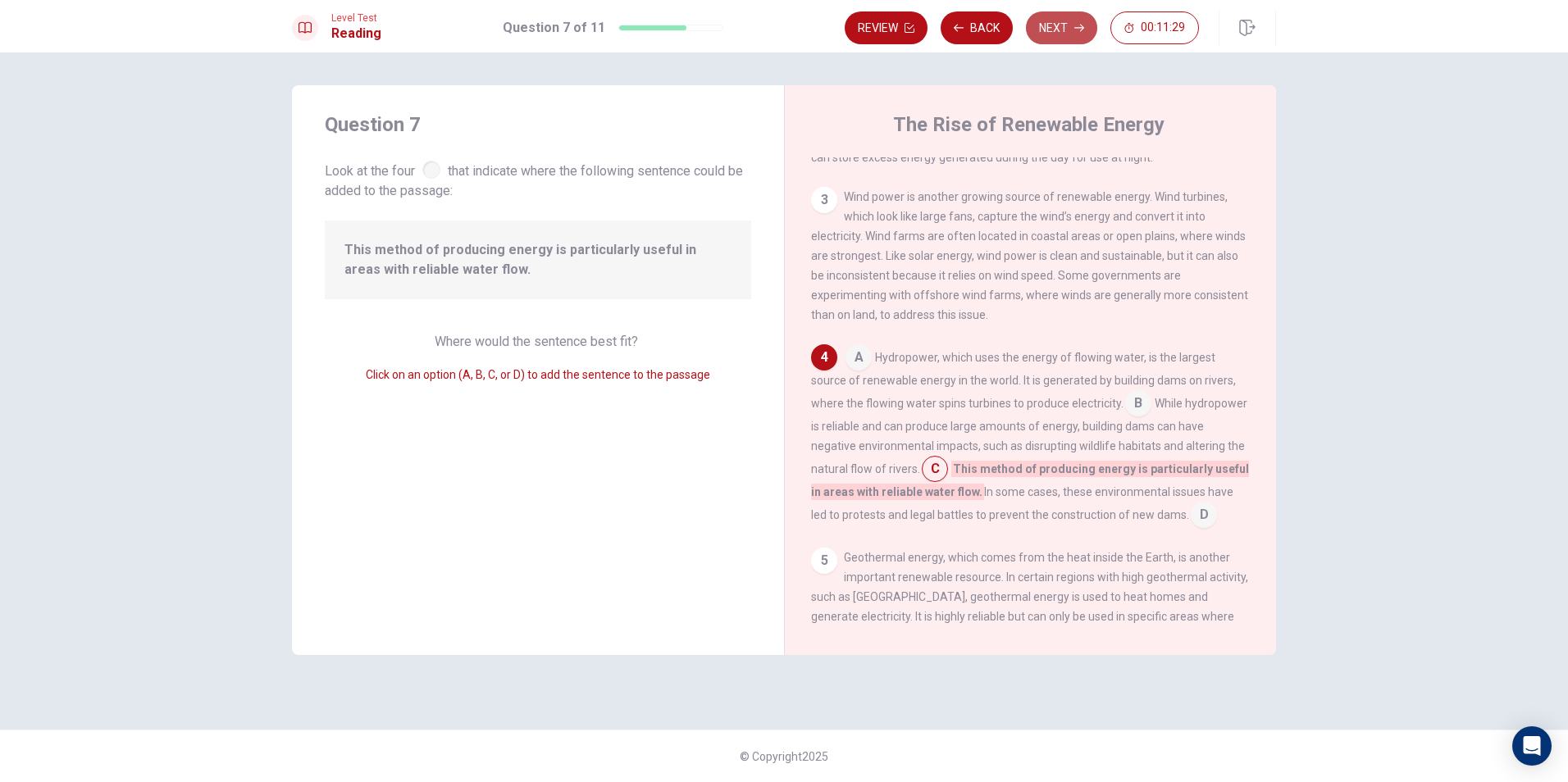
click at [1051, 16] on button "Next" at bounding box center [1061, 28] width 71 height 33
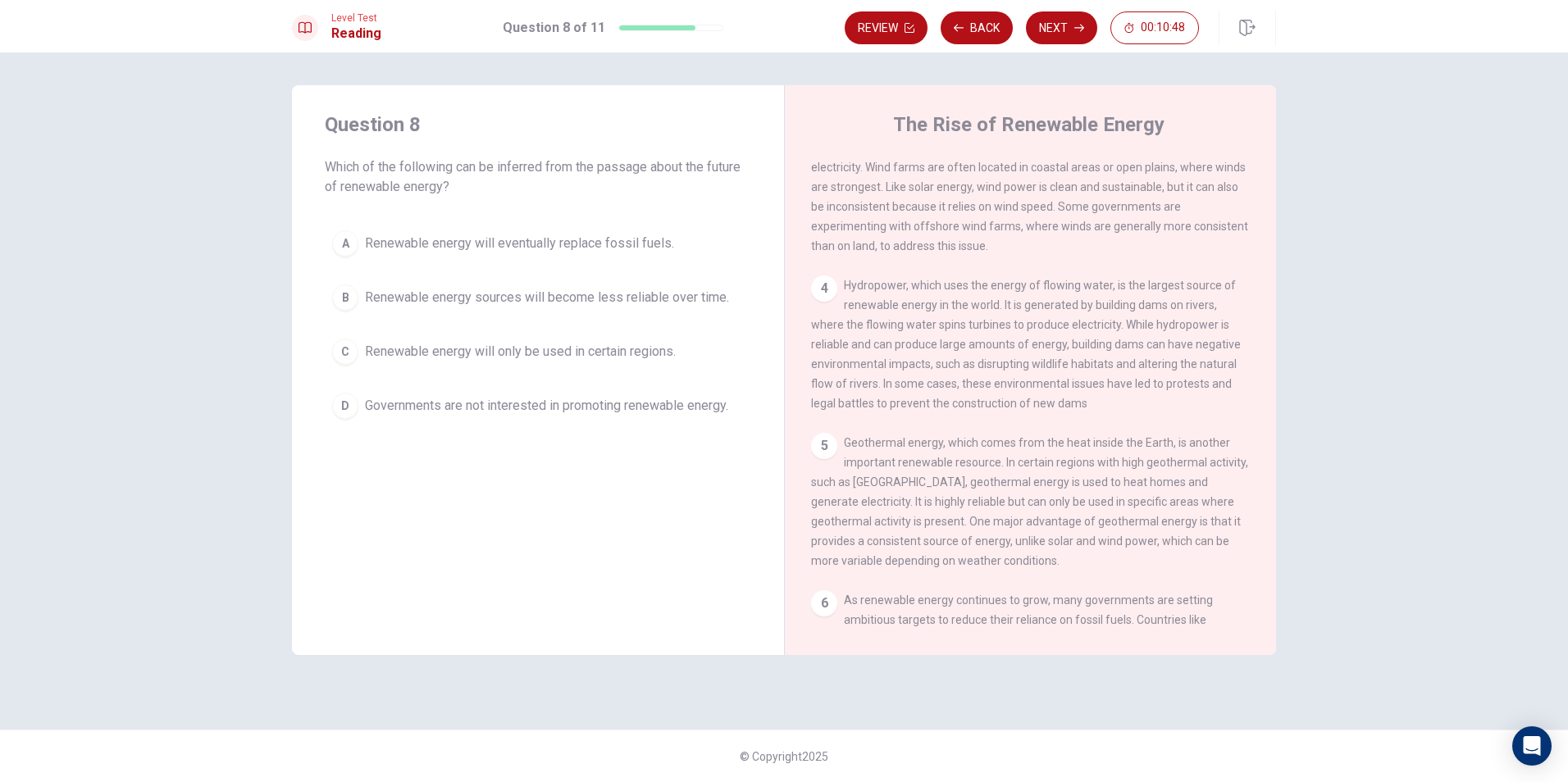
scroll to position [569, 0]
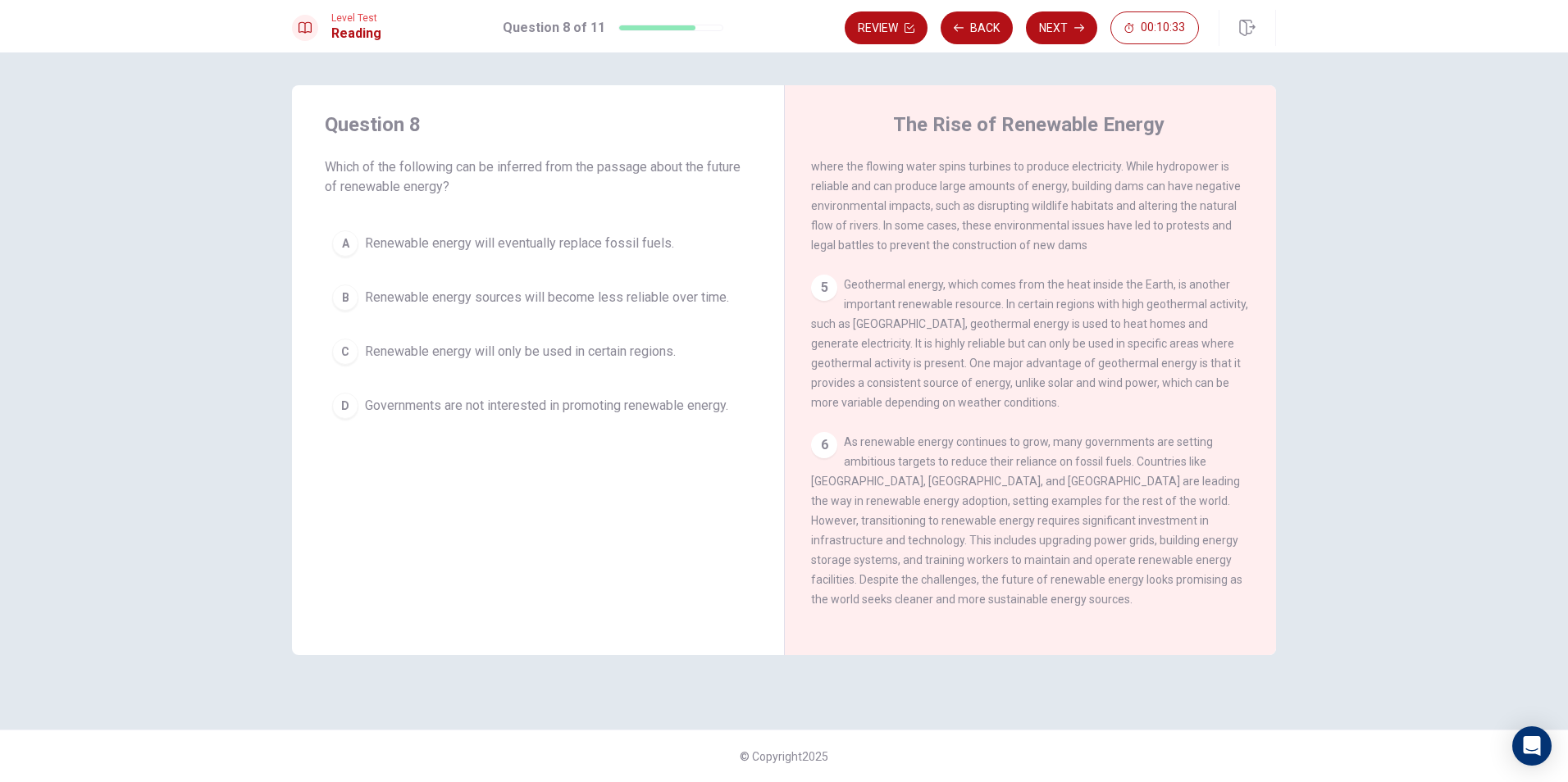
click at [548, 357] on span "Renewable energy will only be used in certain regions." at bounding box center [520, 352] width 311 height 20
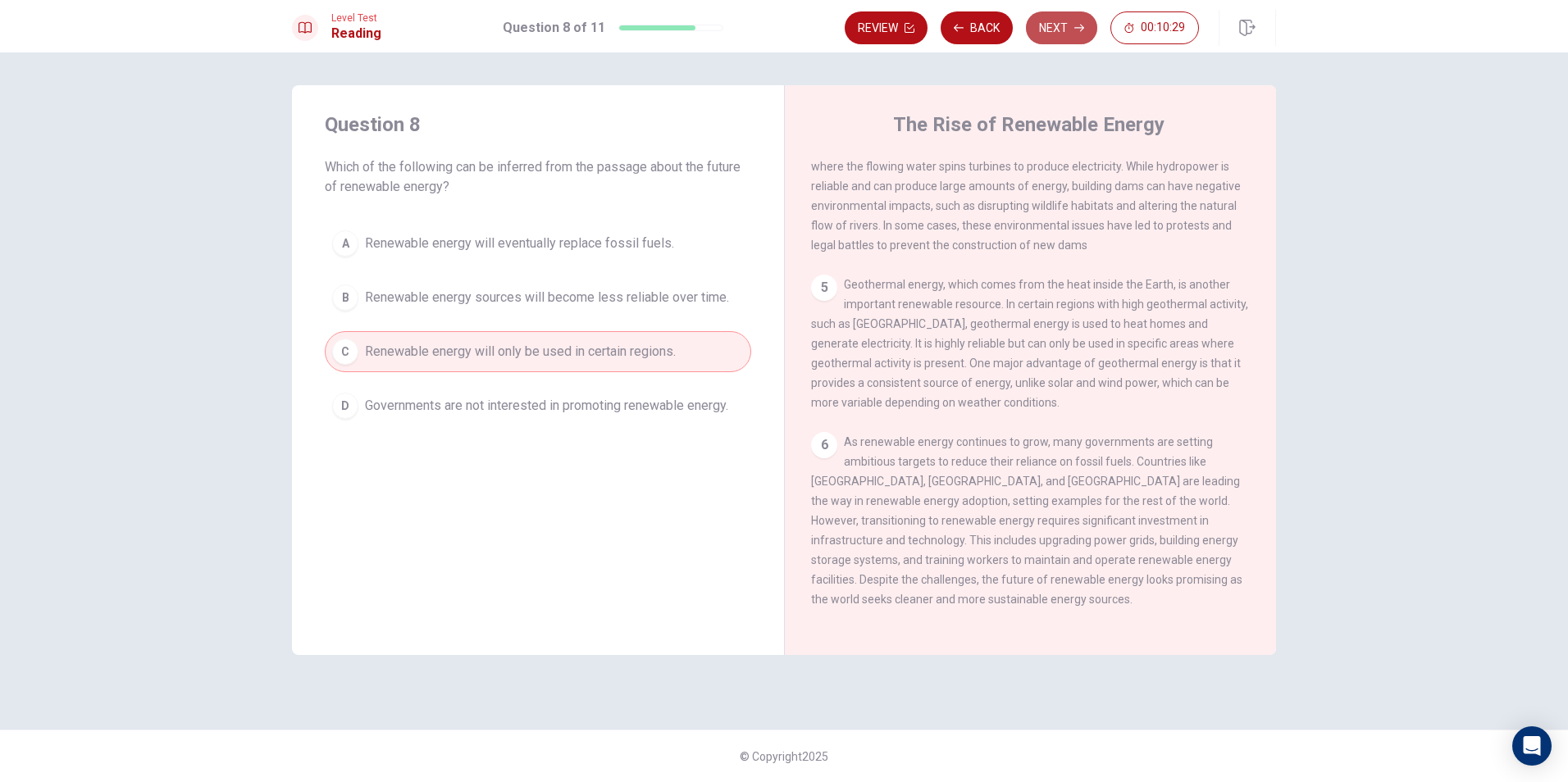
click at [1077, 33] on button "Next" at bounding box center [1061, 28] width 71 height 33
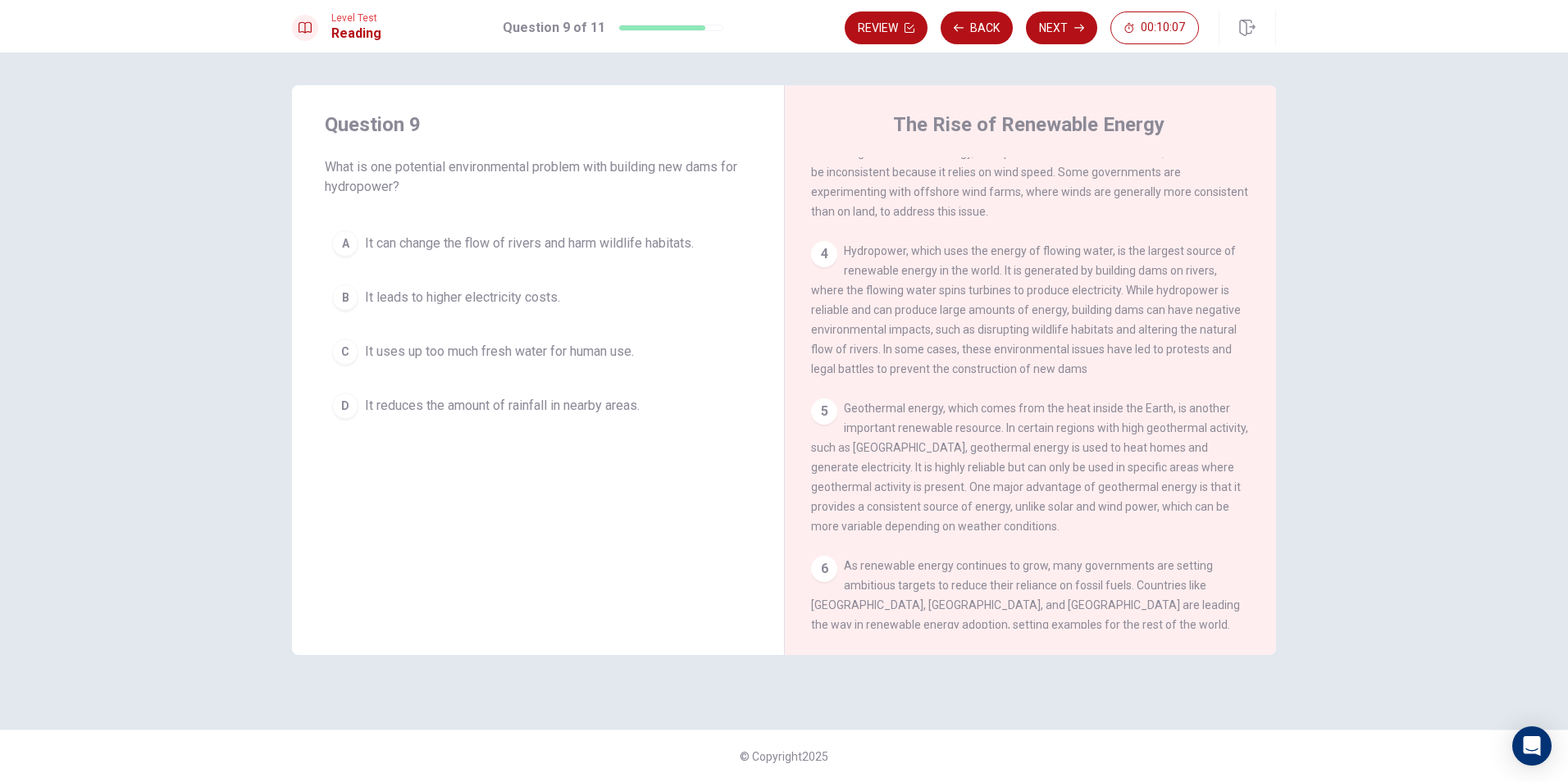
scroll to position [405, 0]
click at [554, 410] on span "It reduces the amount of rainfall in nearby areas." at bounding box center [502, 405] width 275 height 20
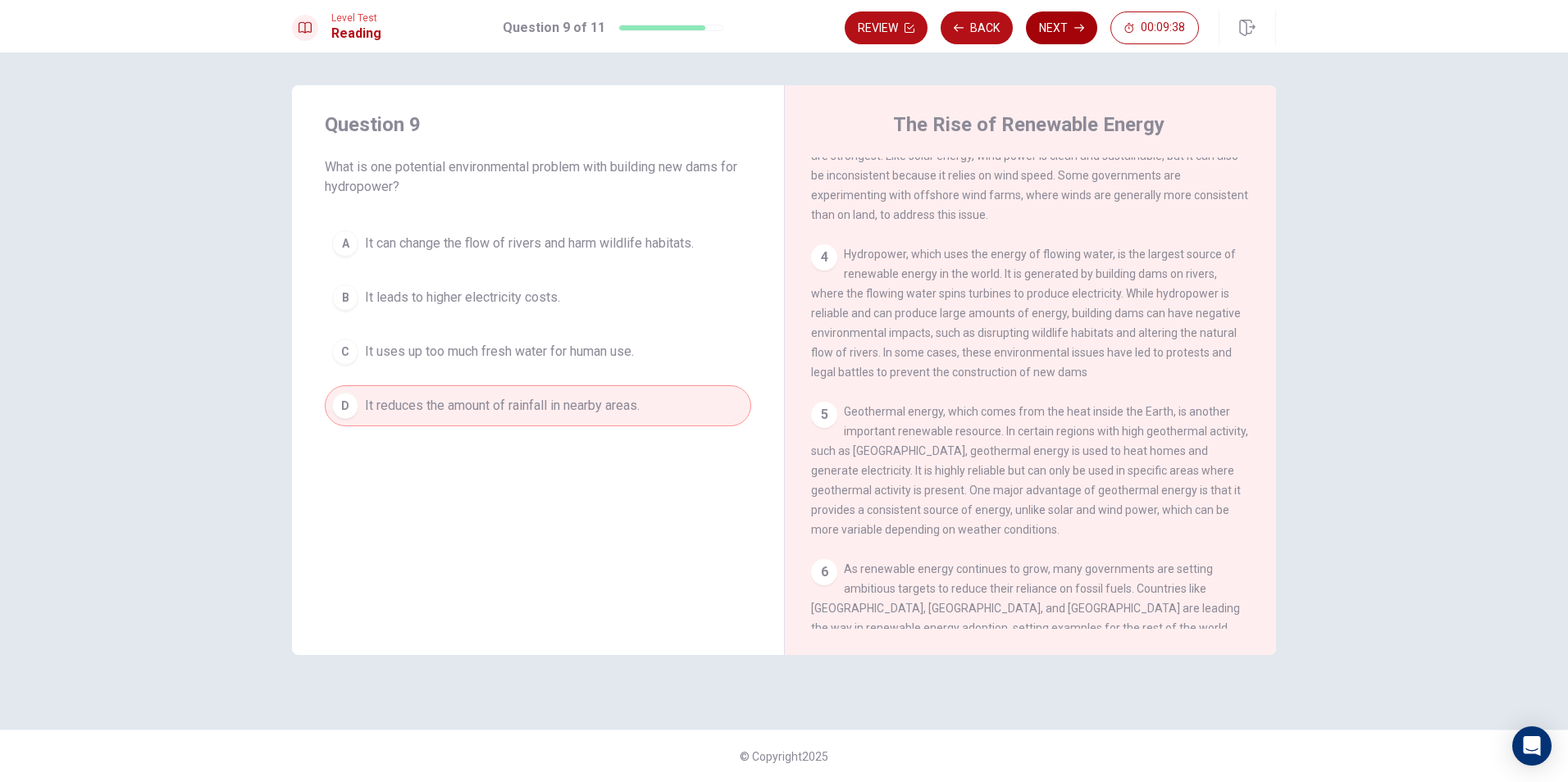
click at [1066, 28] on button "Next" at bounding box center [1061, 28] width 71 height 33
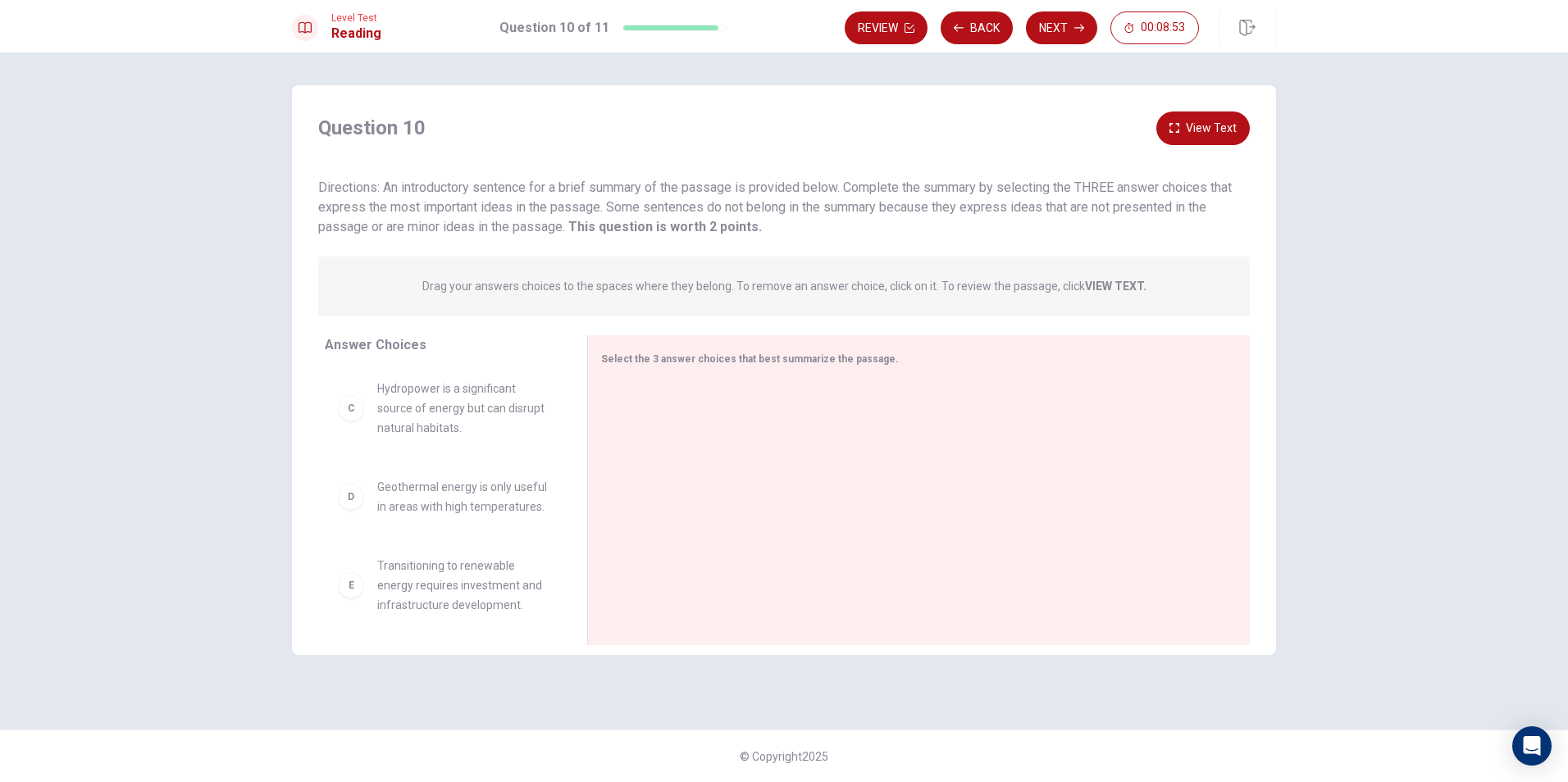
scroll to position [0, 0]
click at [353, 430] on div "A" at bounding box center [351, 421] width 26 height 26
click at [356, 421] on div "A" at bounding box center [351, 421] width 26 height 26
click at [435, 432] on span "Renewable energy sources like solar, wind, and geothermal are sustainable alter…" at bounding box center [462, 420] width 171 height 79
drag, startPoint x: 435, startPoint y: 432, endPoint x: 703, endPoint y: 432, distance: 268.0
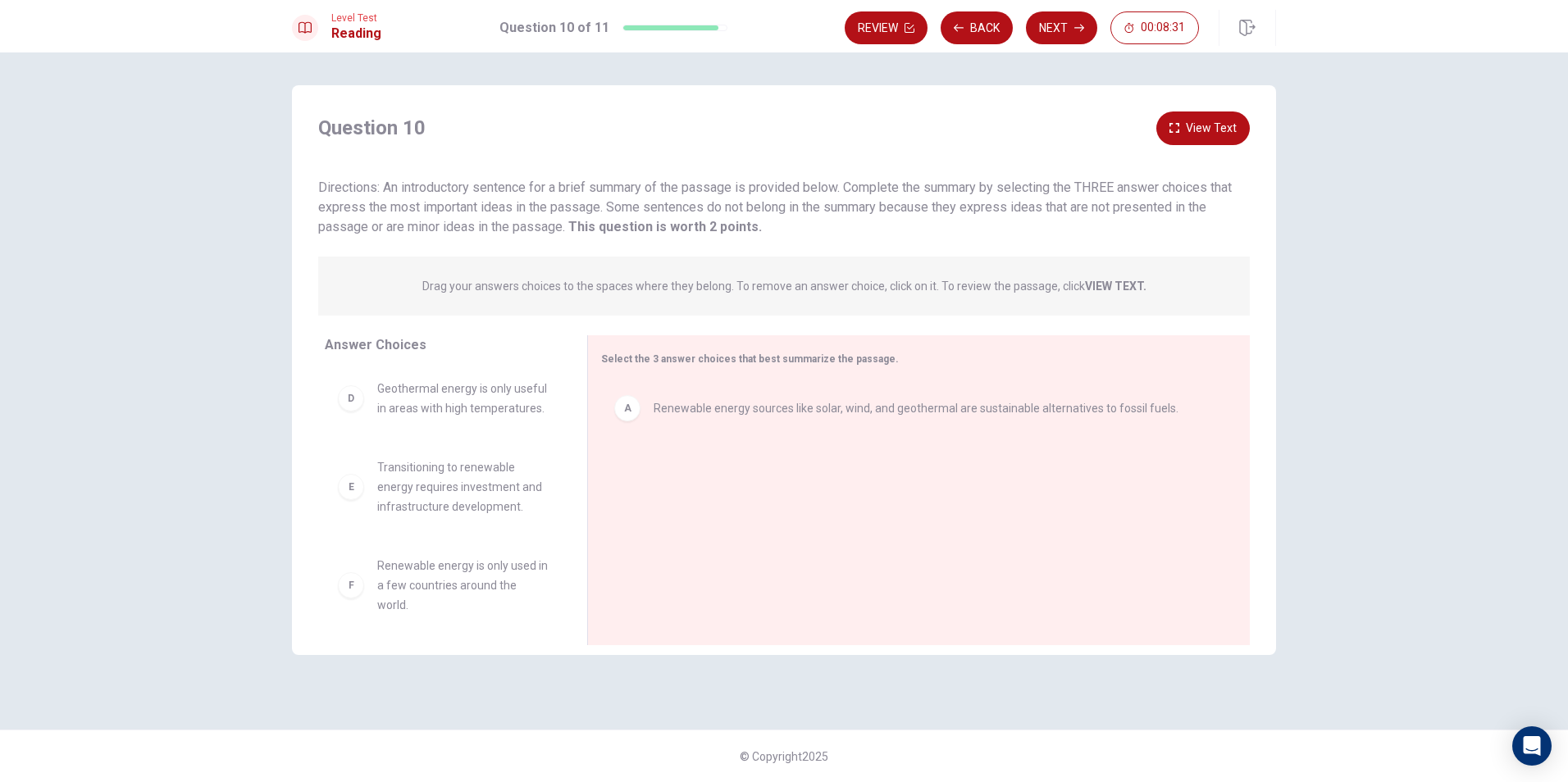
scroll to position [207, 0]
drag, startPoint x: 424, startPoint y: 495, endPoint x: 759, endPoint y: 478, distance: 335.4
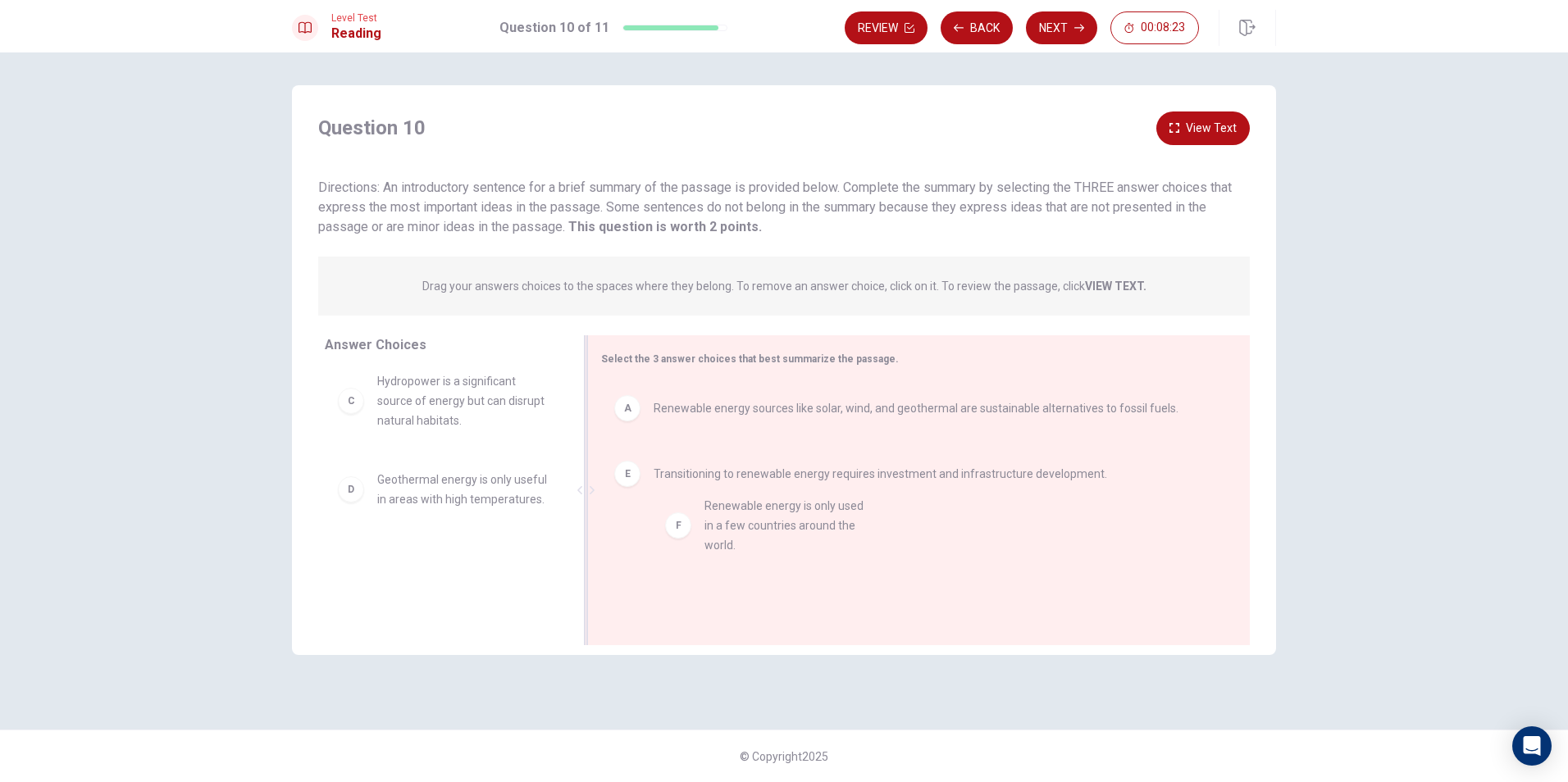
drag, startPoint x: 471, startPoint y: 579, endPoint x: 803, endPoint y: 525, distance: 336.4
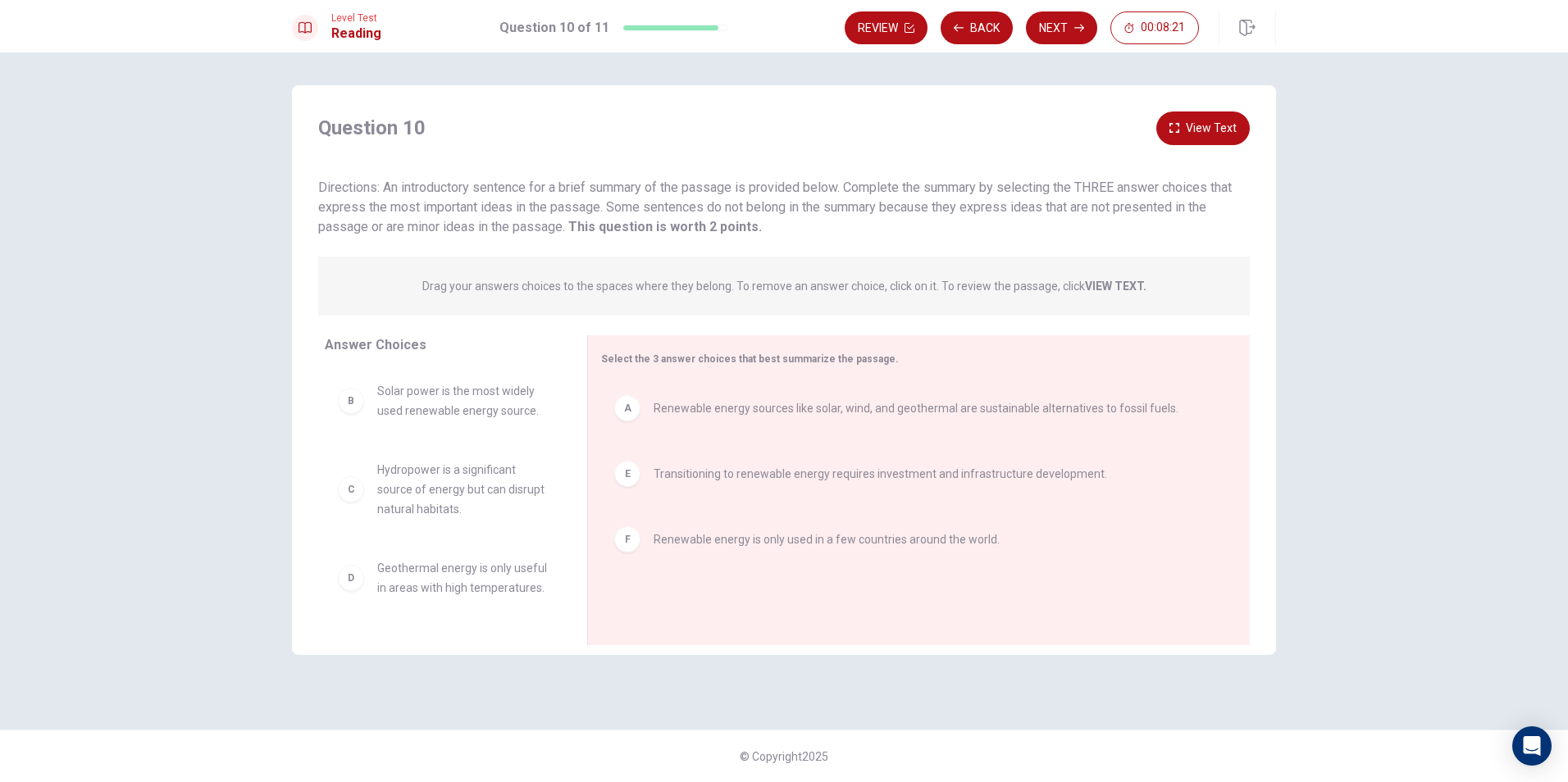
scroll to position [8, 0]
drag, startPoint x: 463, startPoint y: 392, endPoint x: 774, endPoint y: 585, distance: 366.0
click at [1202, 127] on button "View Text" at bounding box center [1203, 128] width 94 height 34
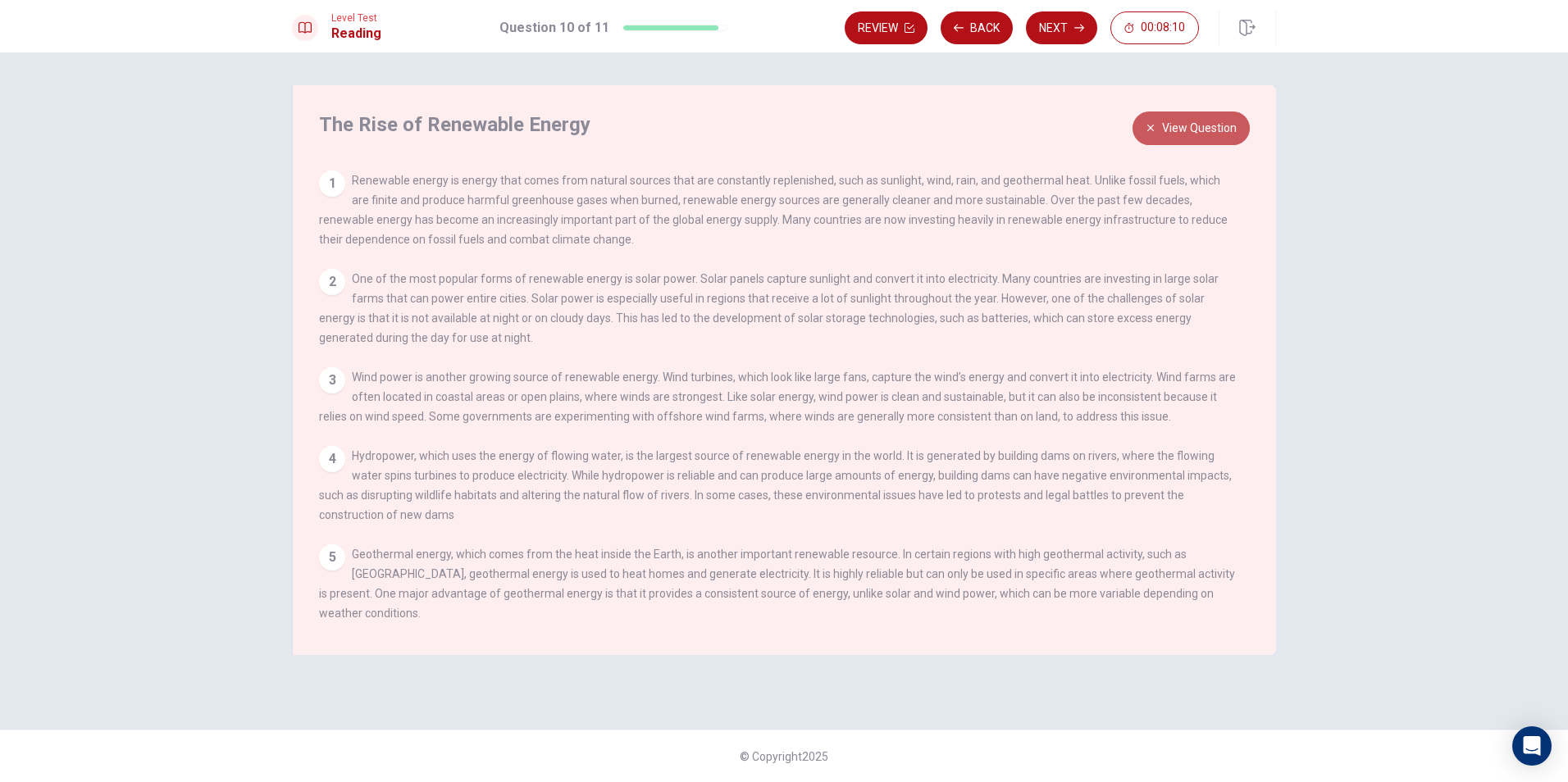
click at [1208, 137] on button "View Question" at bounding box center [1190, 128] width 117 height 34
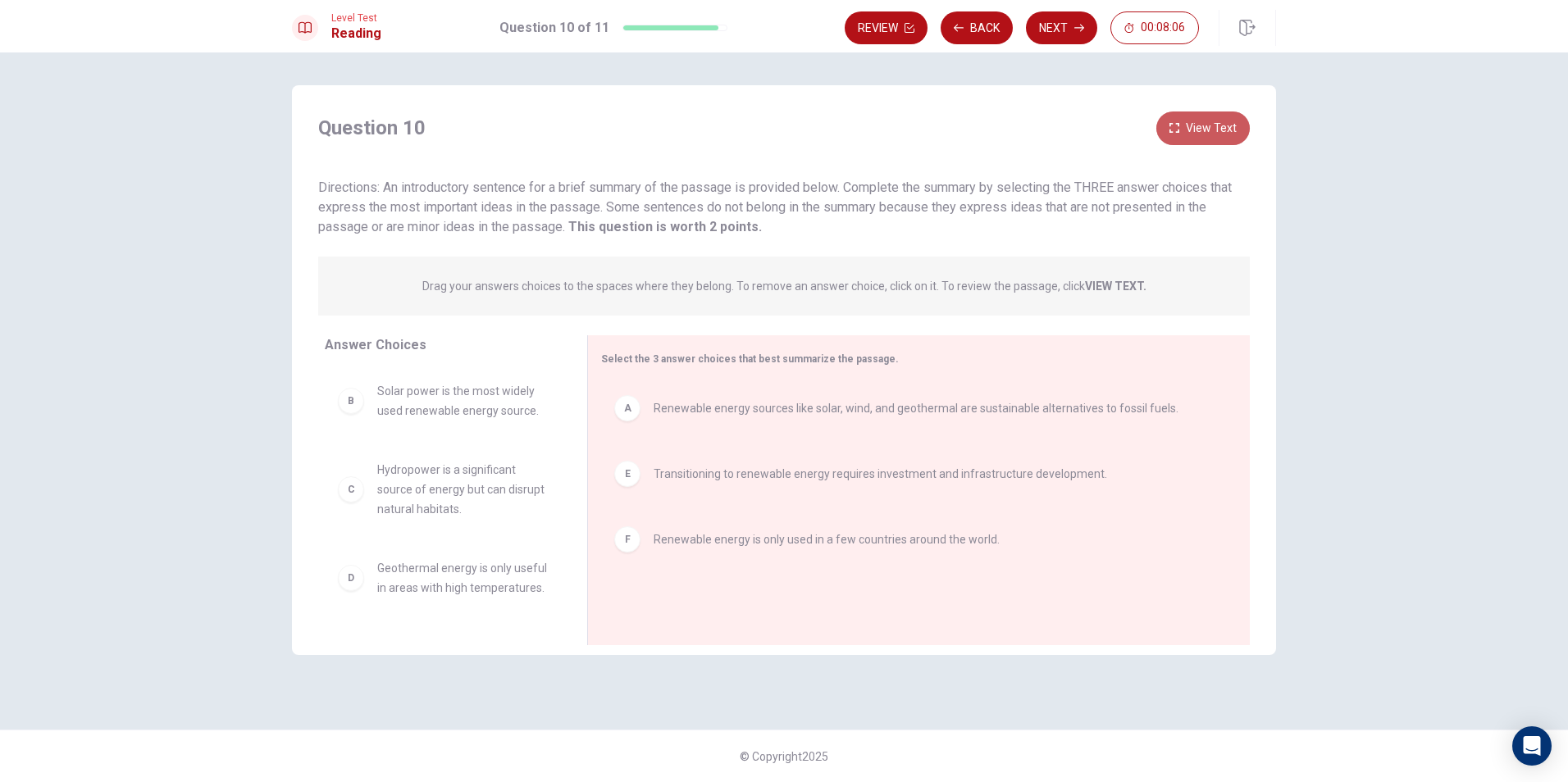
click at [1214, 139] on button "View Text" at bounding box center [1203, 128] width 94 height 34
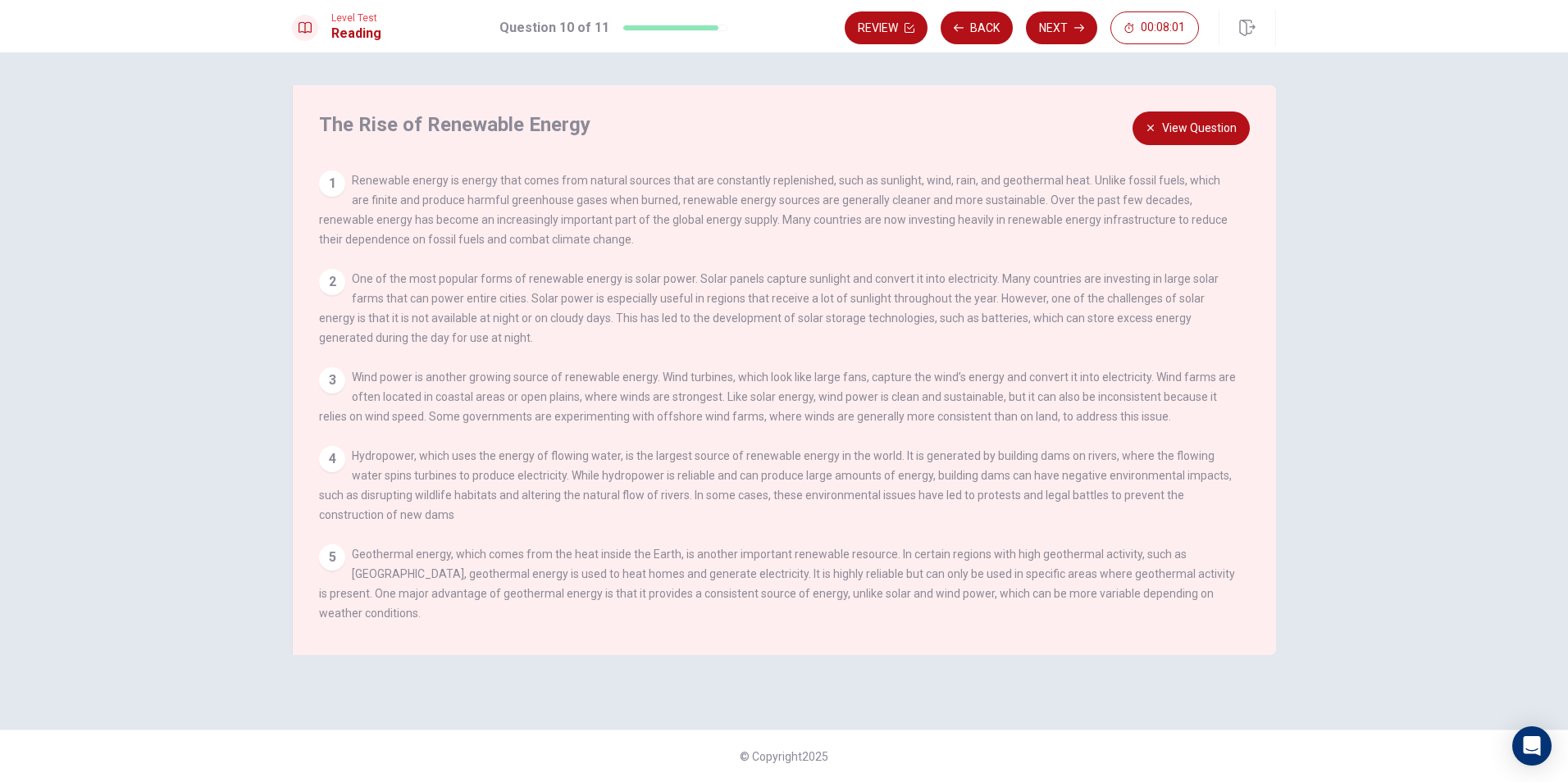
click at [1215, 131] on button "View Question" at bounding box center [1190, 128] width 117 height 34
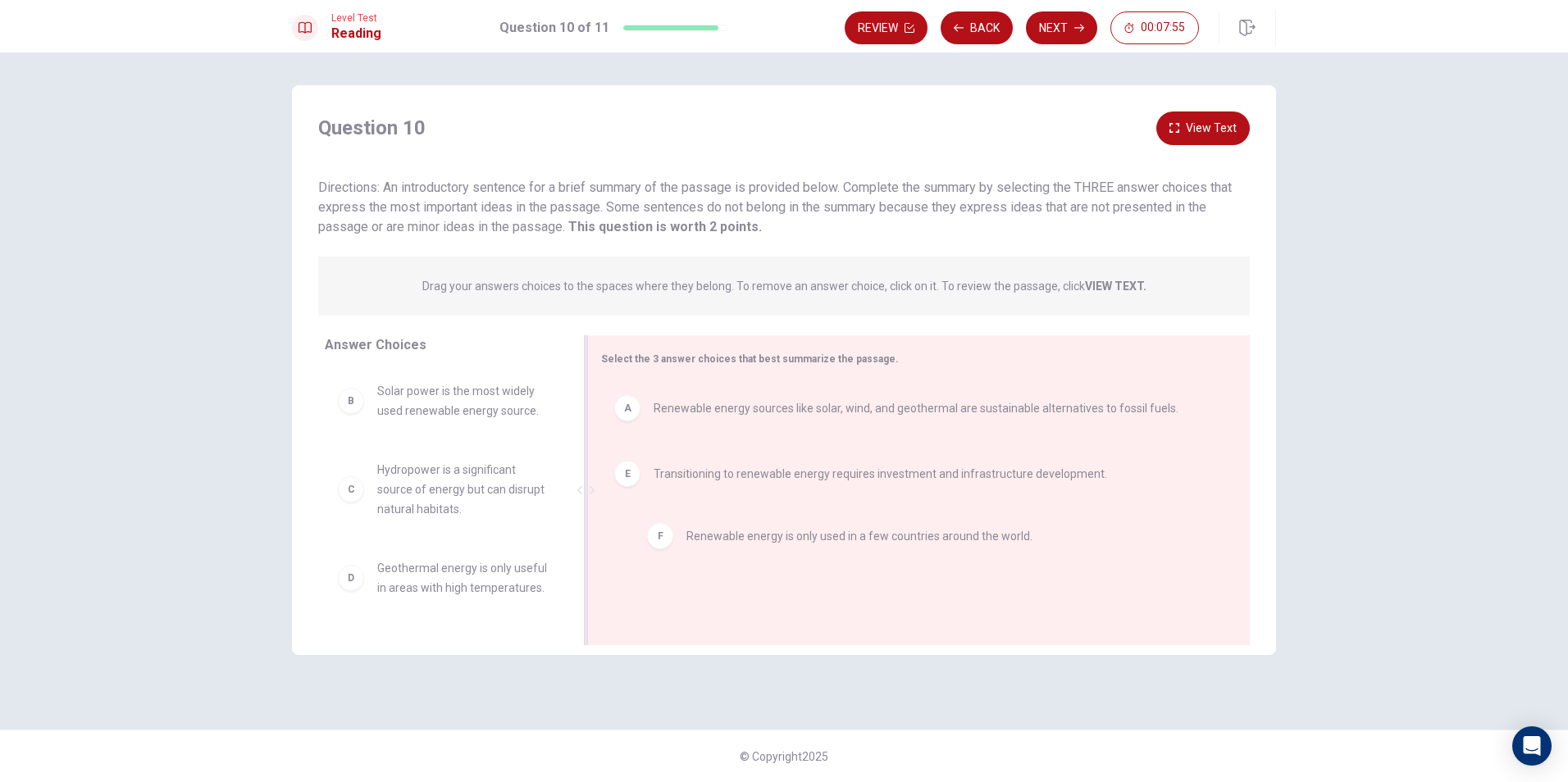
drag, startPoint x: 752, startPoint y: 556, endPoint x: 767, endPoint y: 554, distance: 15.1
click at [1074, 23] on icon "button" at bounding box center [1079, 28] width 10 height 10
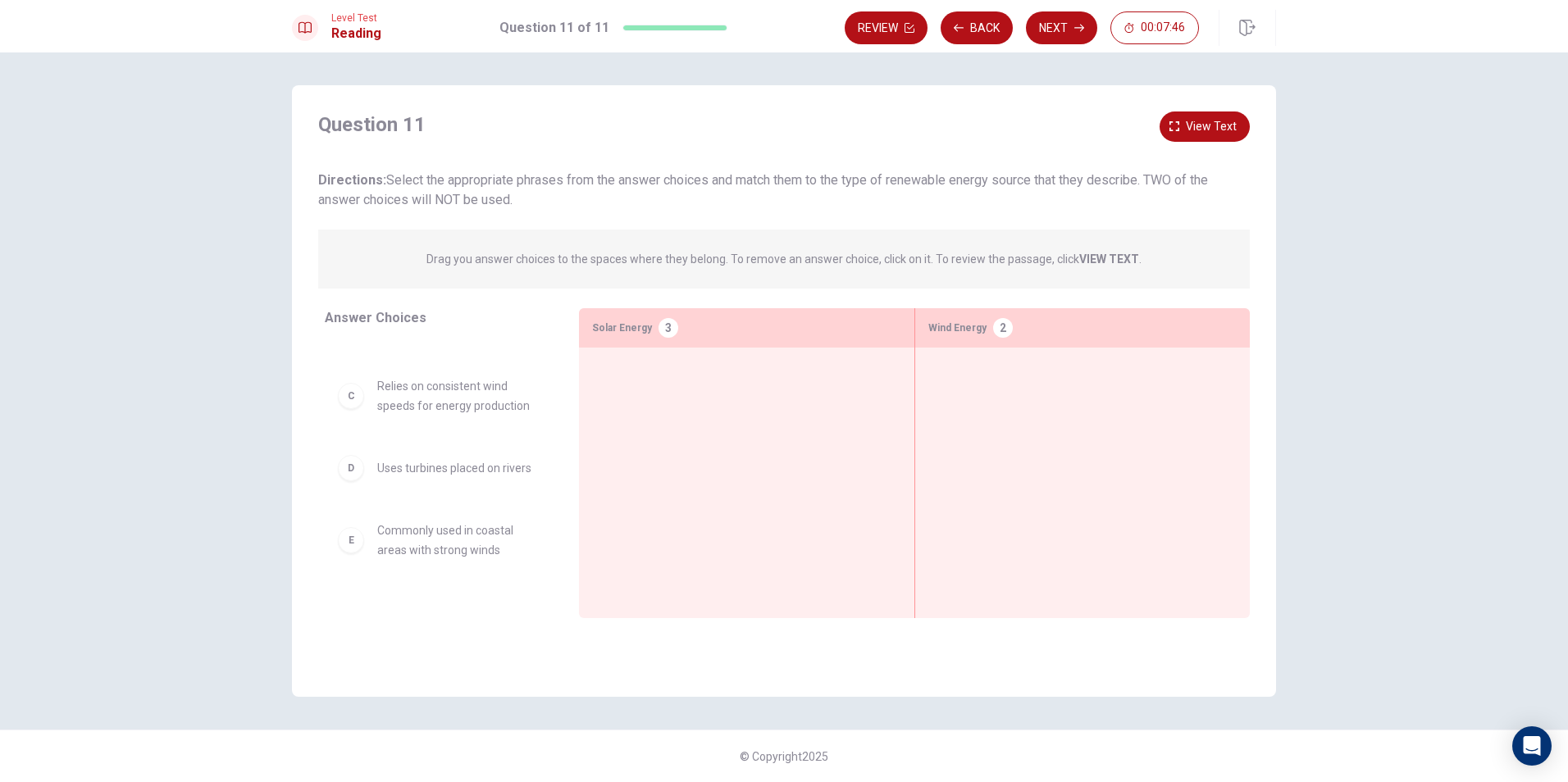
scroll to position [0, 0]
click at [1221, 123] on span "View text" at bounding box center [1211, 126] width 51 height 21
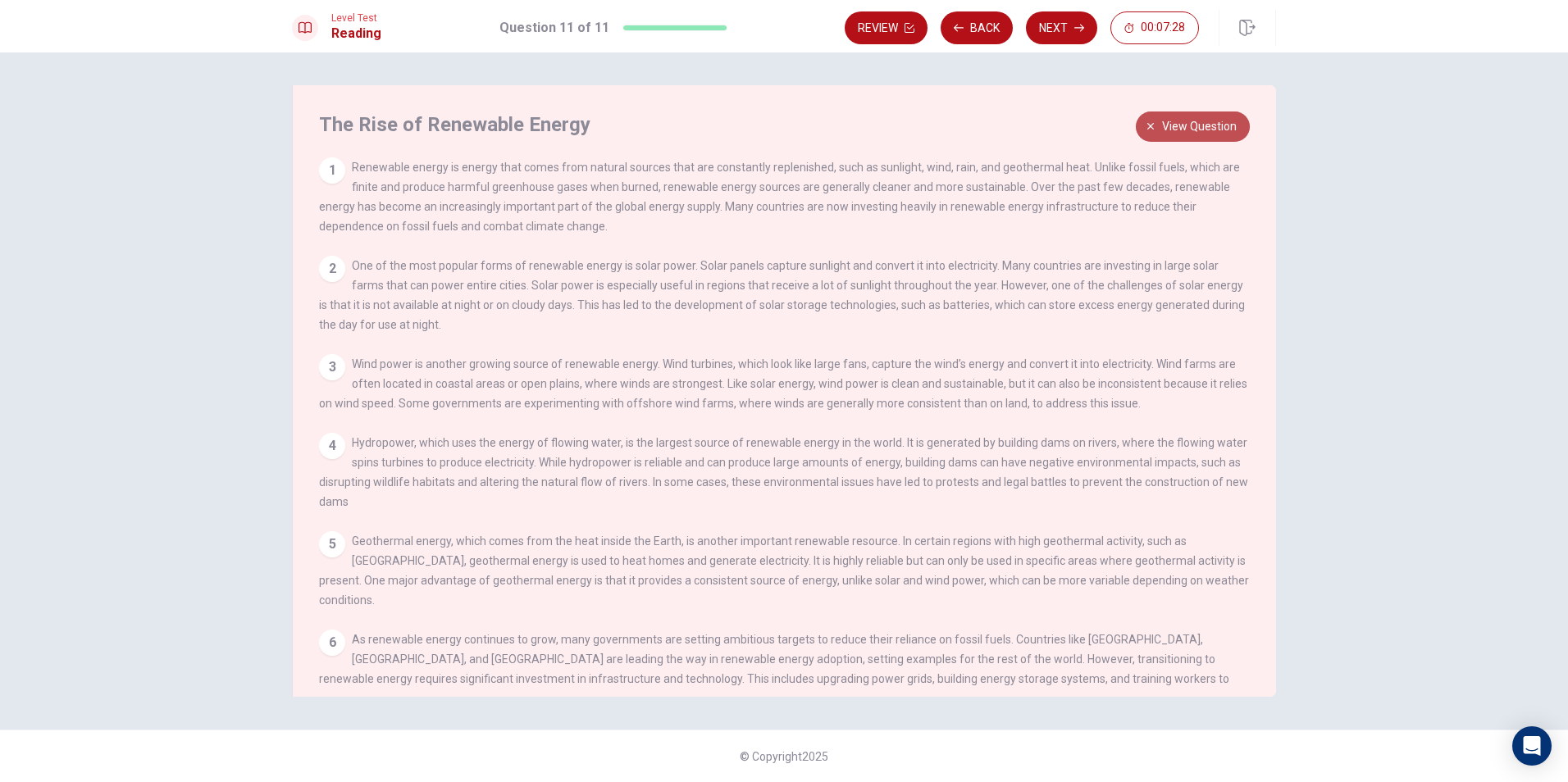
click at [1189, 120] on span "View question" at bounding box center [1199, 126] width 75 height 21
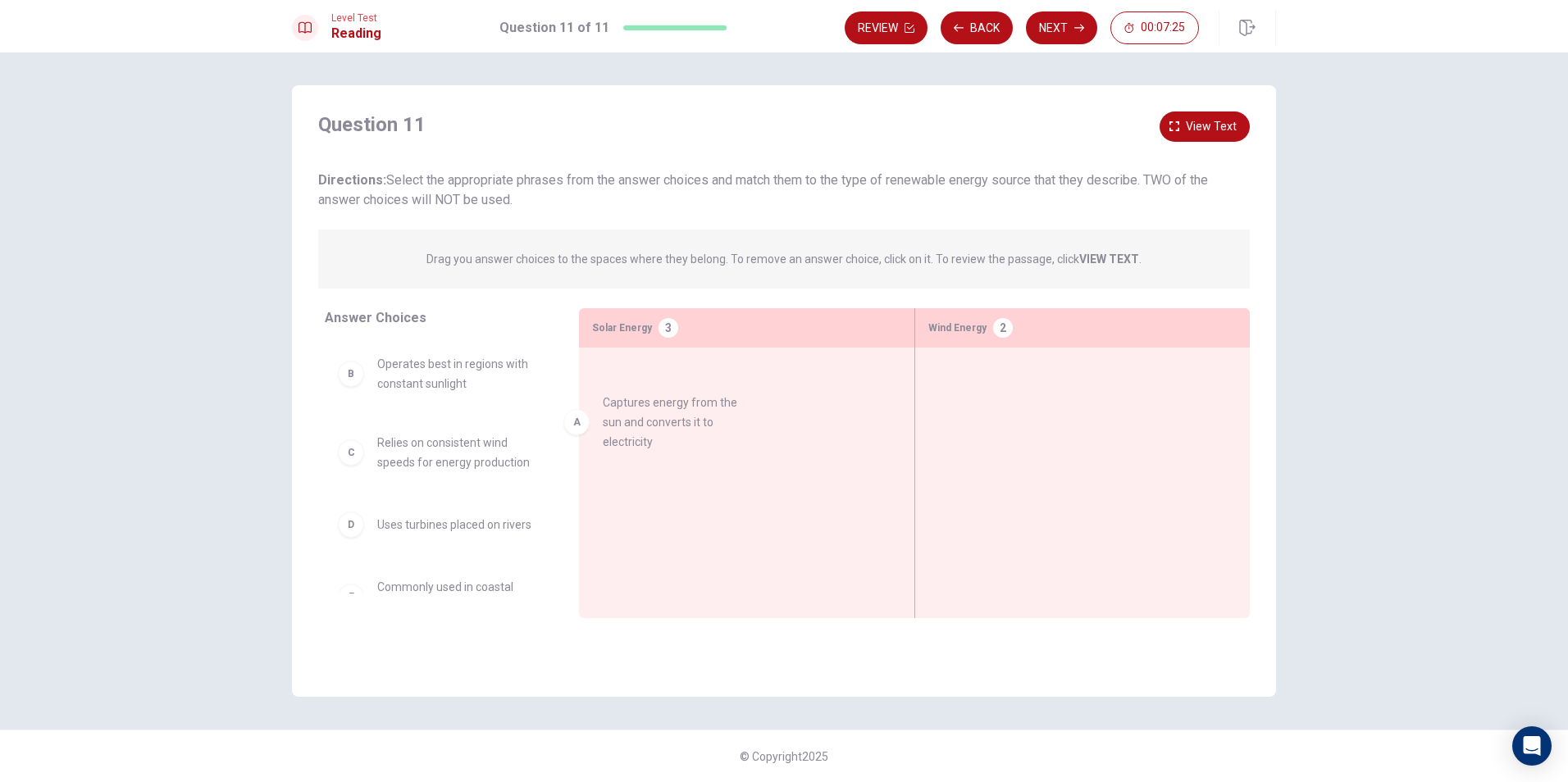
drag, startPoint x: 457, startPoint y: 391, endPoint x: 697, endPoint y: 428, distance: 242.8
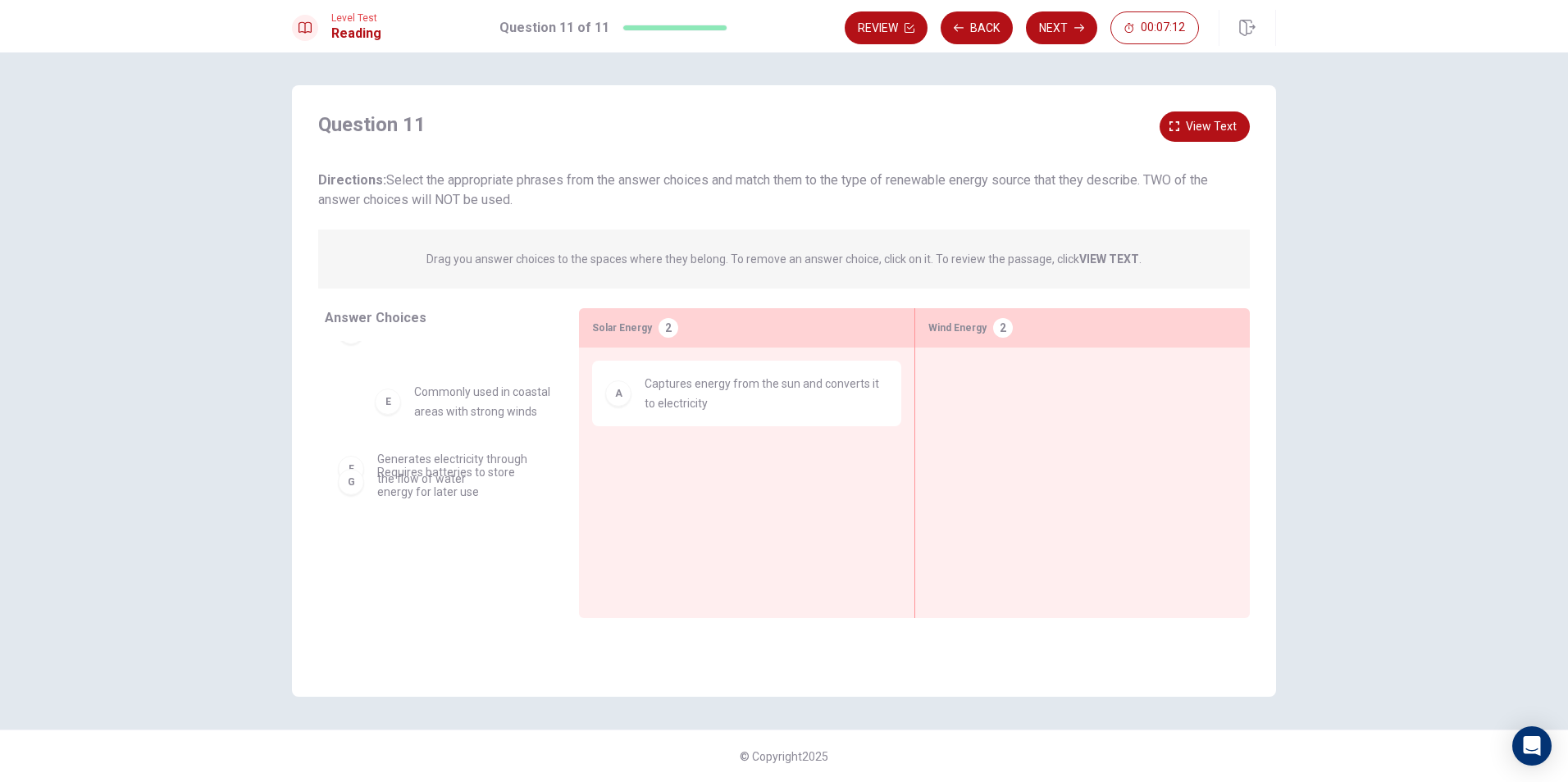
scroll to position [190, 0]
drag, startPoint x: 476, startPoint y: 424, endPoint x: 1072, endPoint y: 406, distance: 596.3
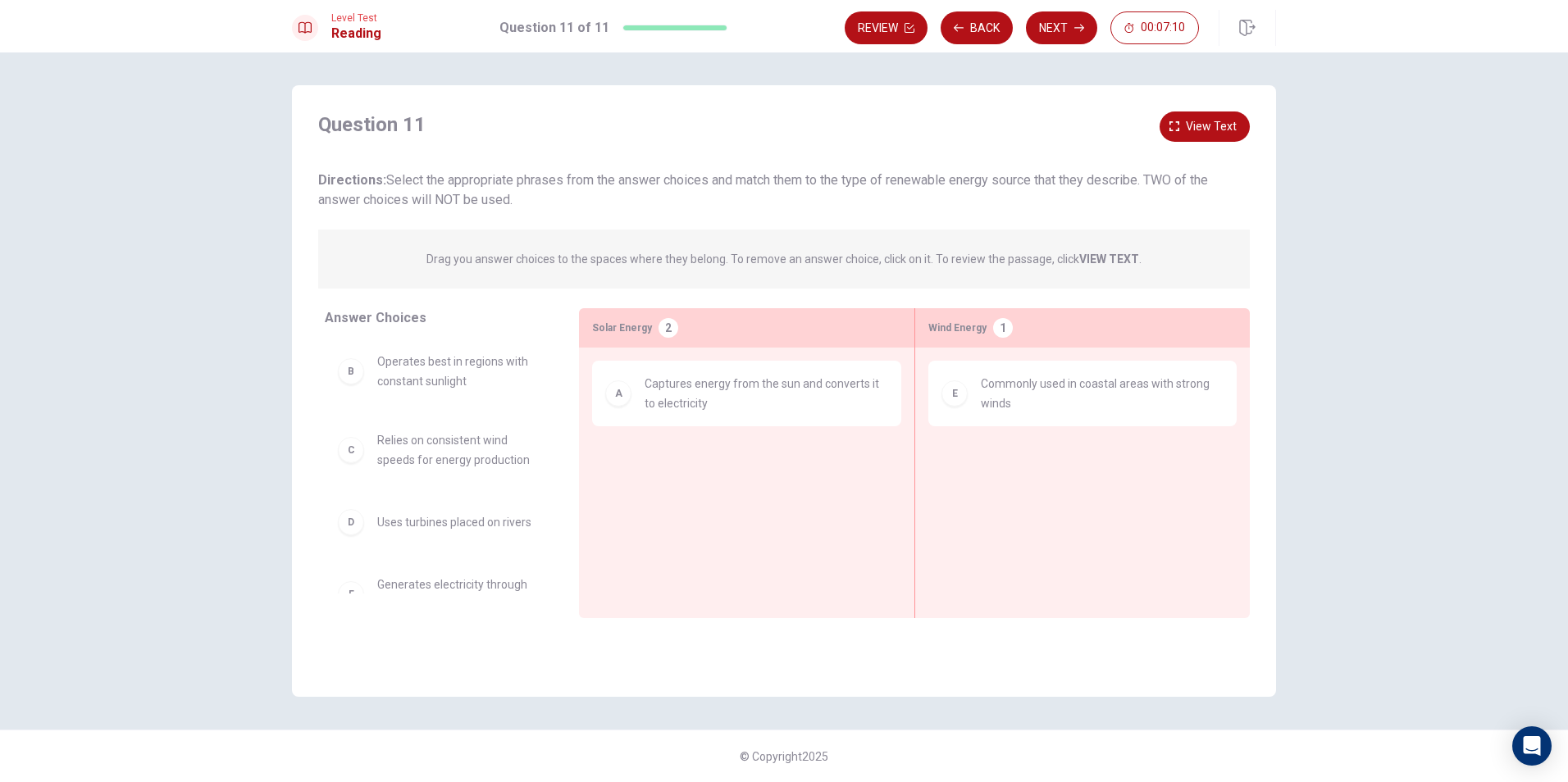
scroll to position [0, 0]
drag, startPoint x: 483, startPoint y: 387, endPoint x: 752, endPoint y: 453, distance: 277.0
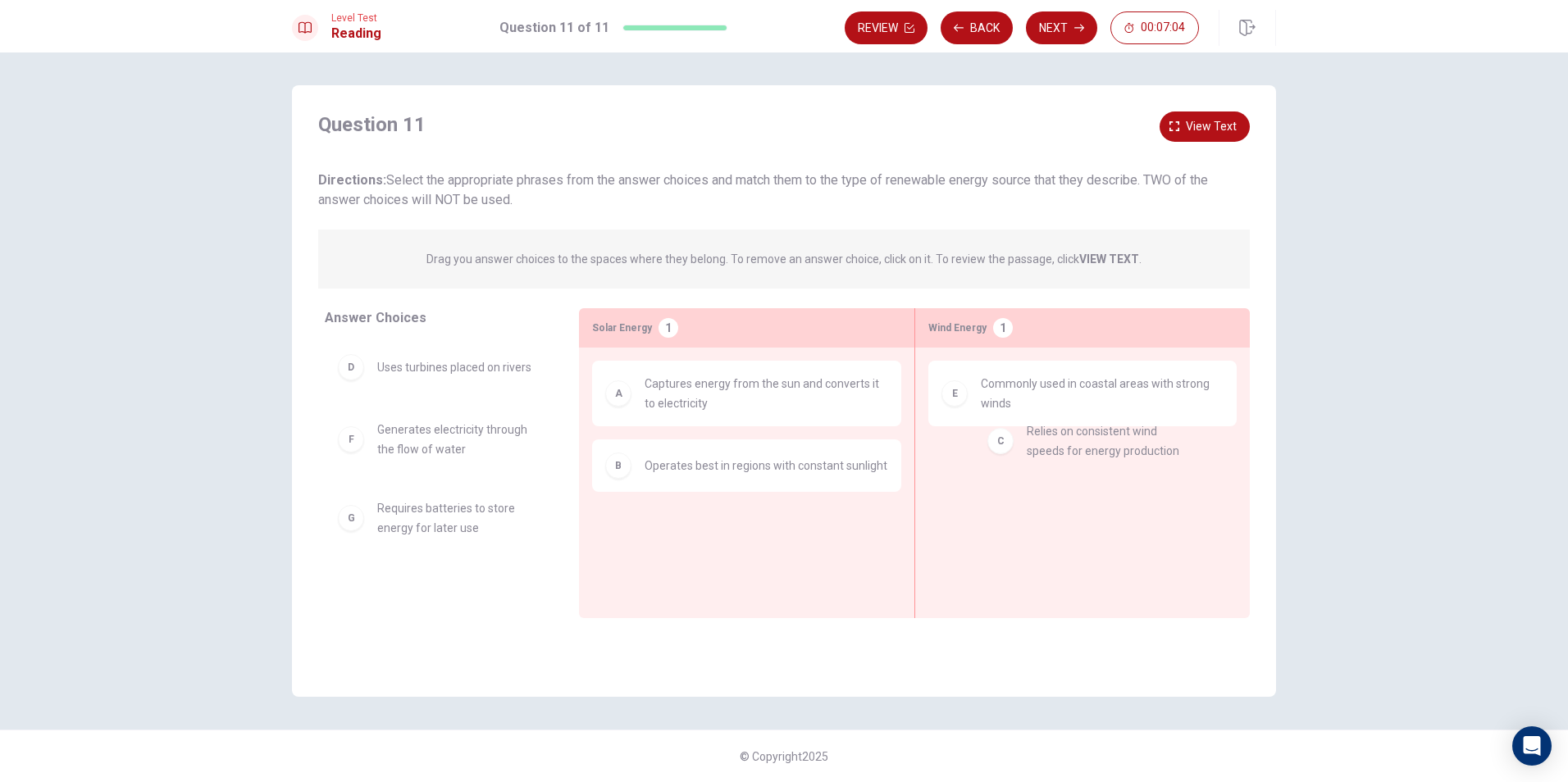
drag, startPoint x: 424, startPoint y: 376, endPoint x: 1090, endPoint y: 449, distance: 670.0
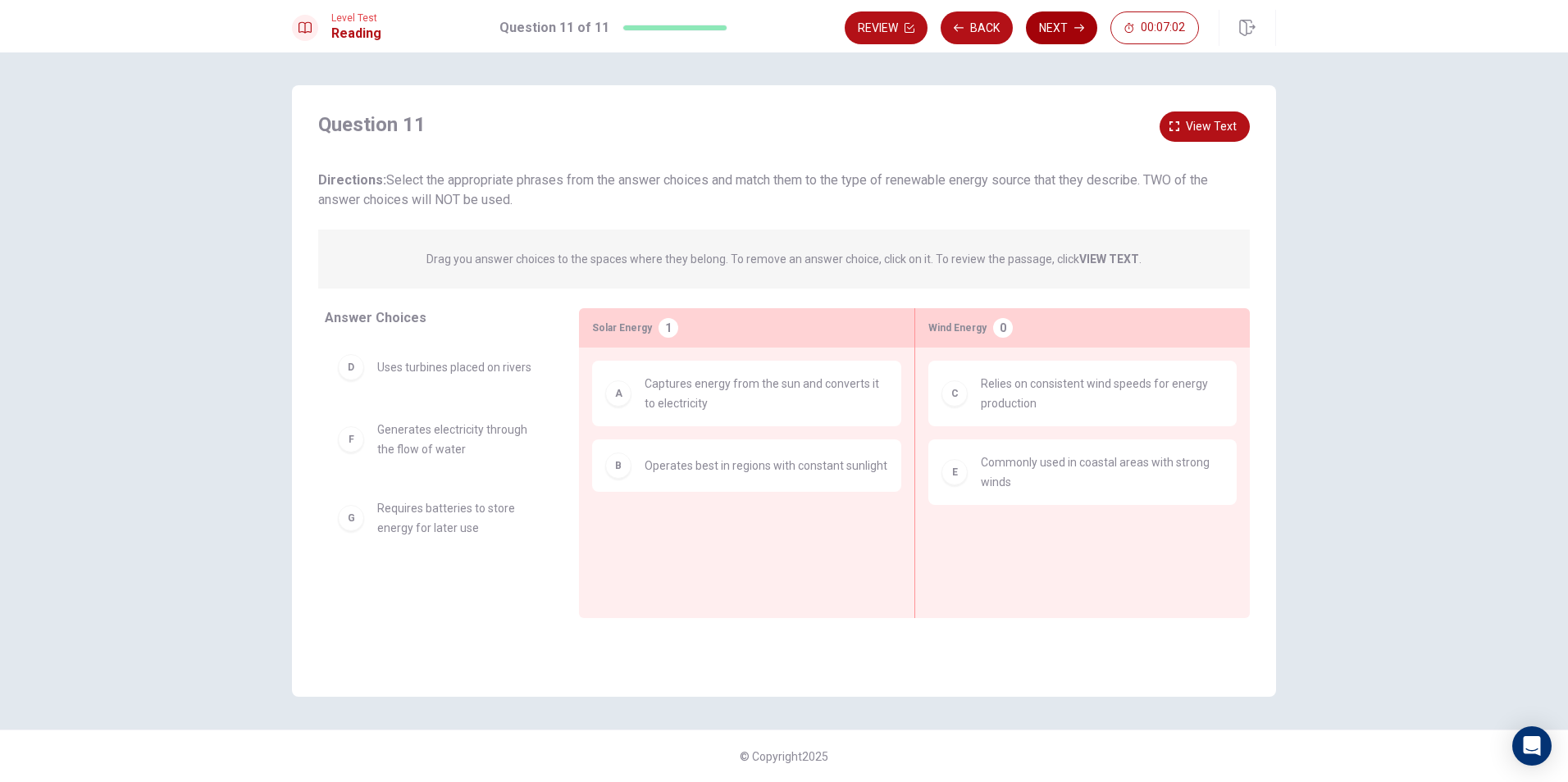
click at [1053, 16] on button "Next" at bounding box center [1061, 28] width 71 height 33
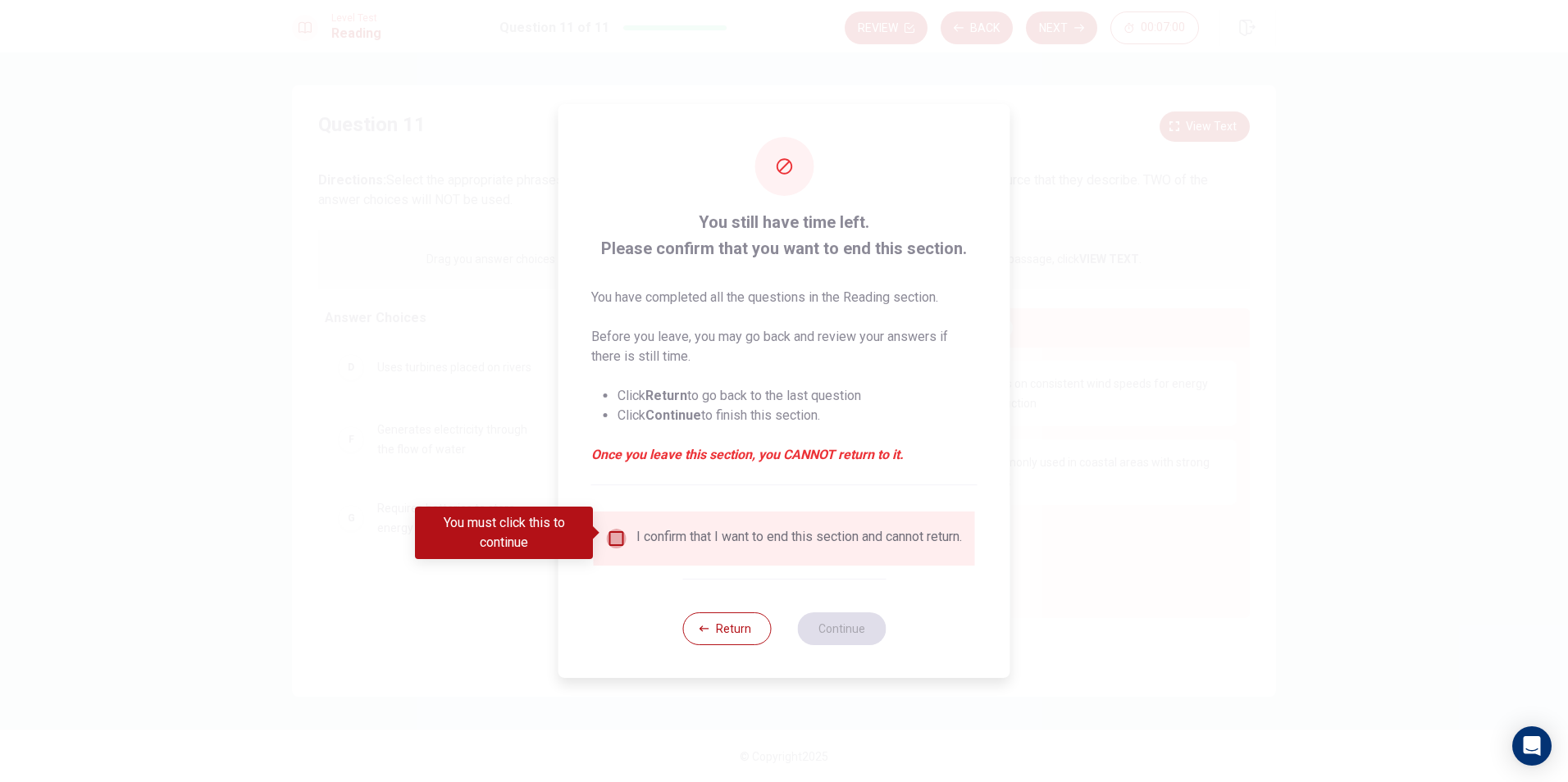
click at [609, 529] on input "You must click this to continue" at bounding box center [617, 539] width 20 height 20
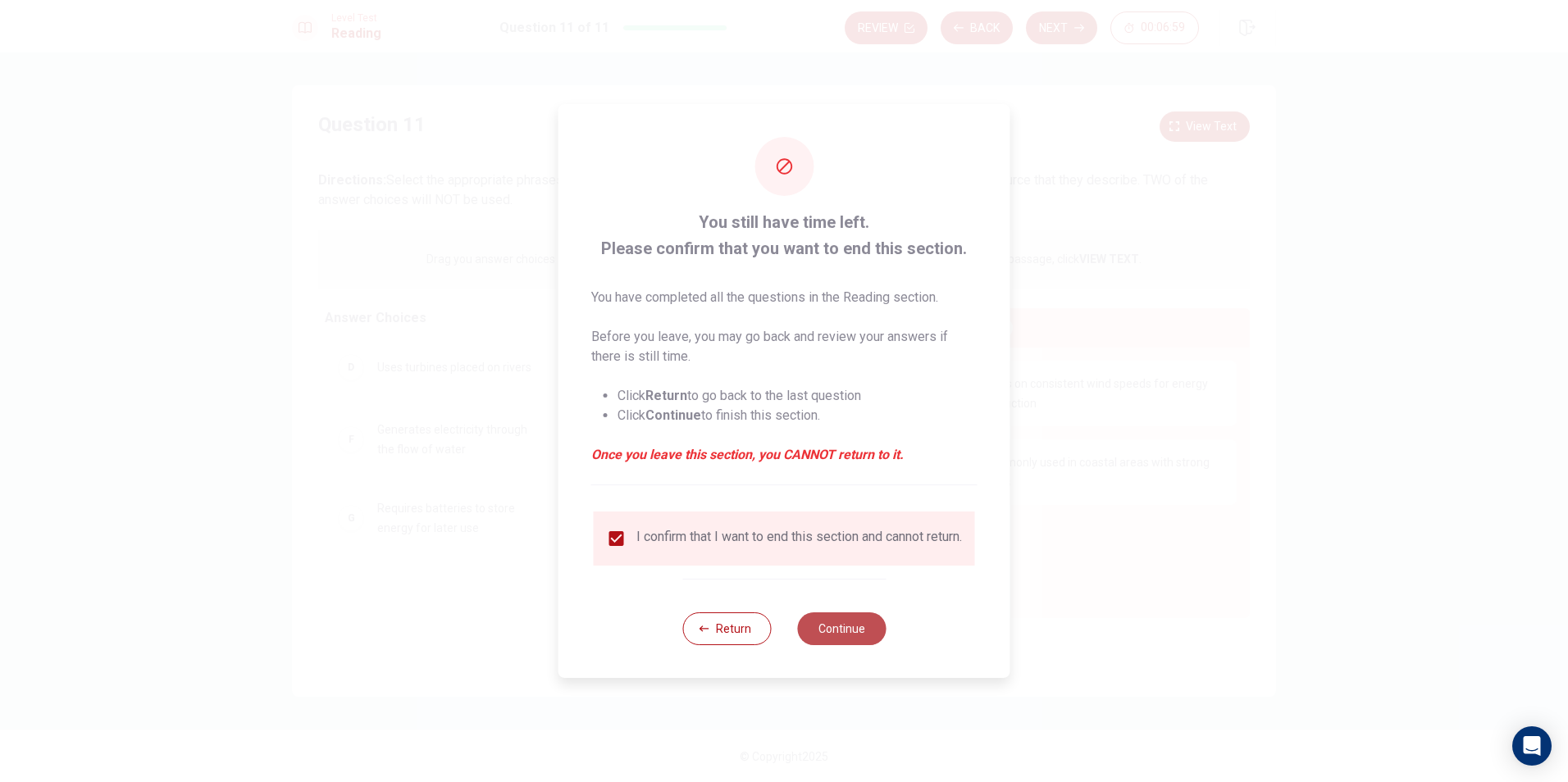
click at [825, 627] on button "Continue" at bounding box center [841, 629] width 88 height 33
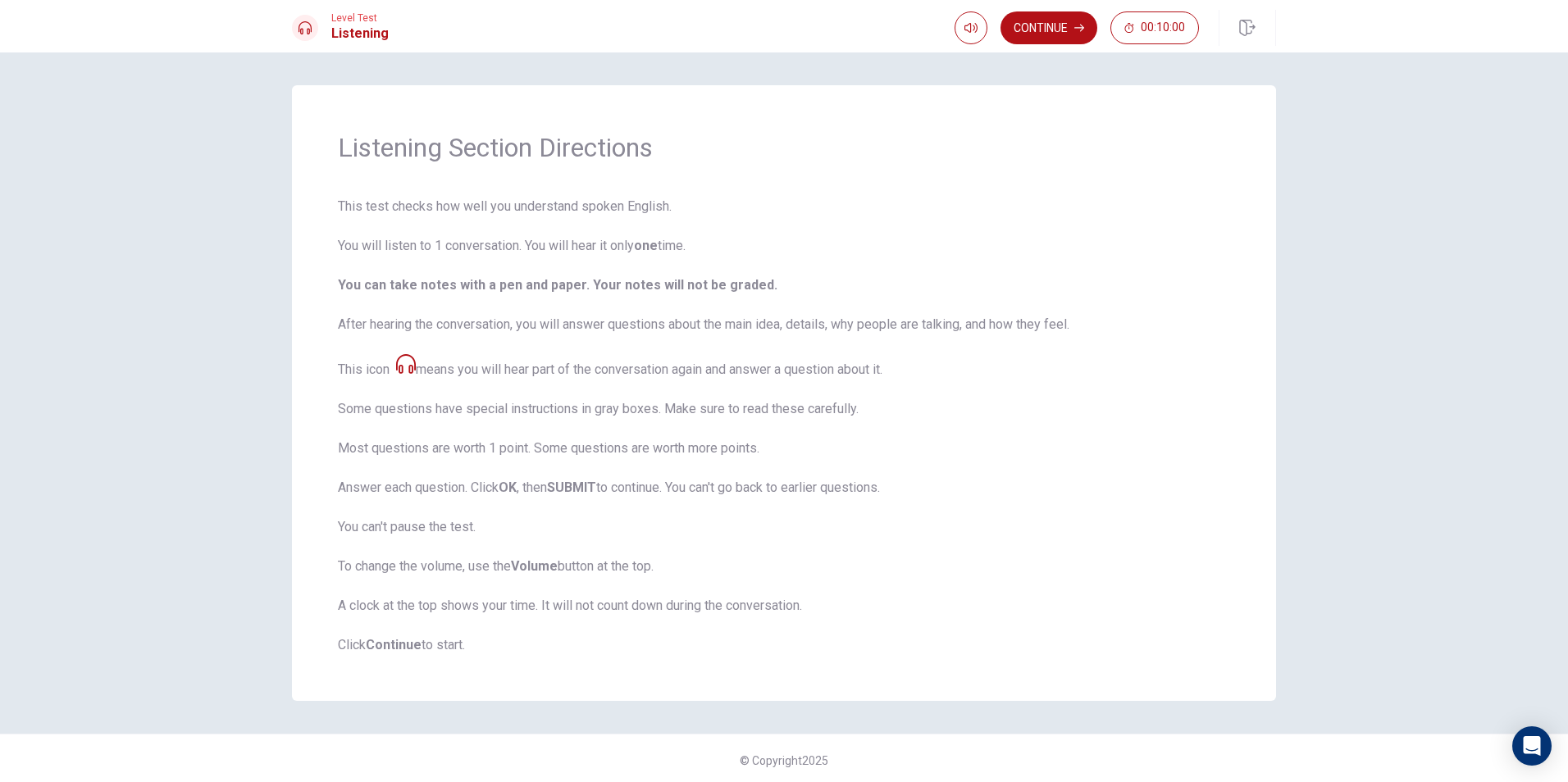
scroll to position [4, 0]
click at [1063, 25] on button "Continue" at bounding box center [1049, 28] width 97 height 33
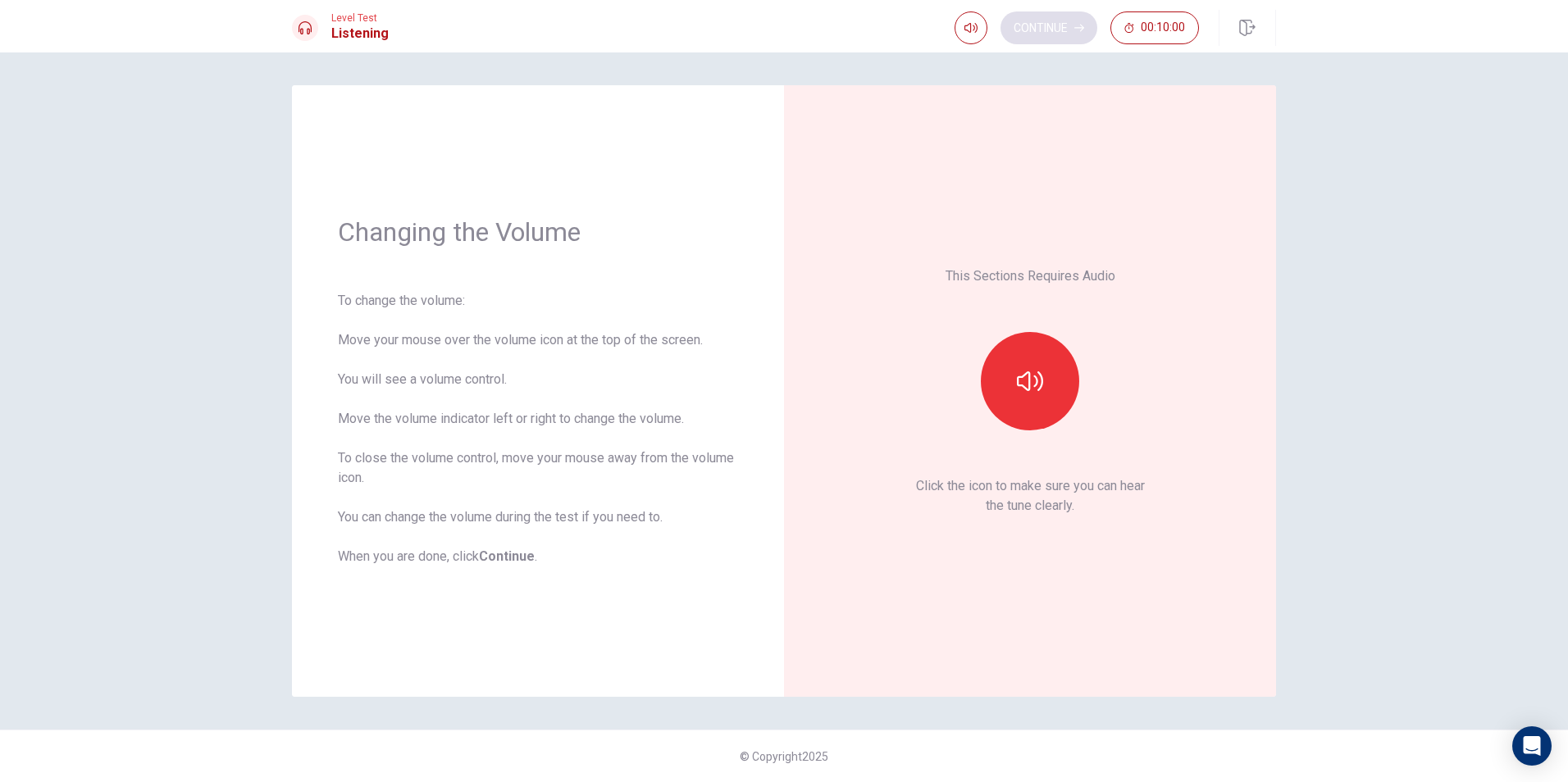
scroll to position [0, 0]
click at [1007, 359] on button "button" at bounding box center [1030, 381] width 99 height 99
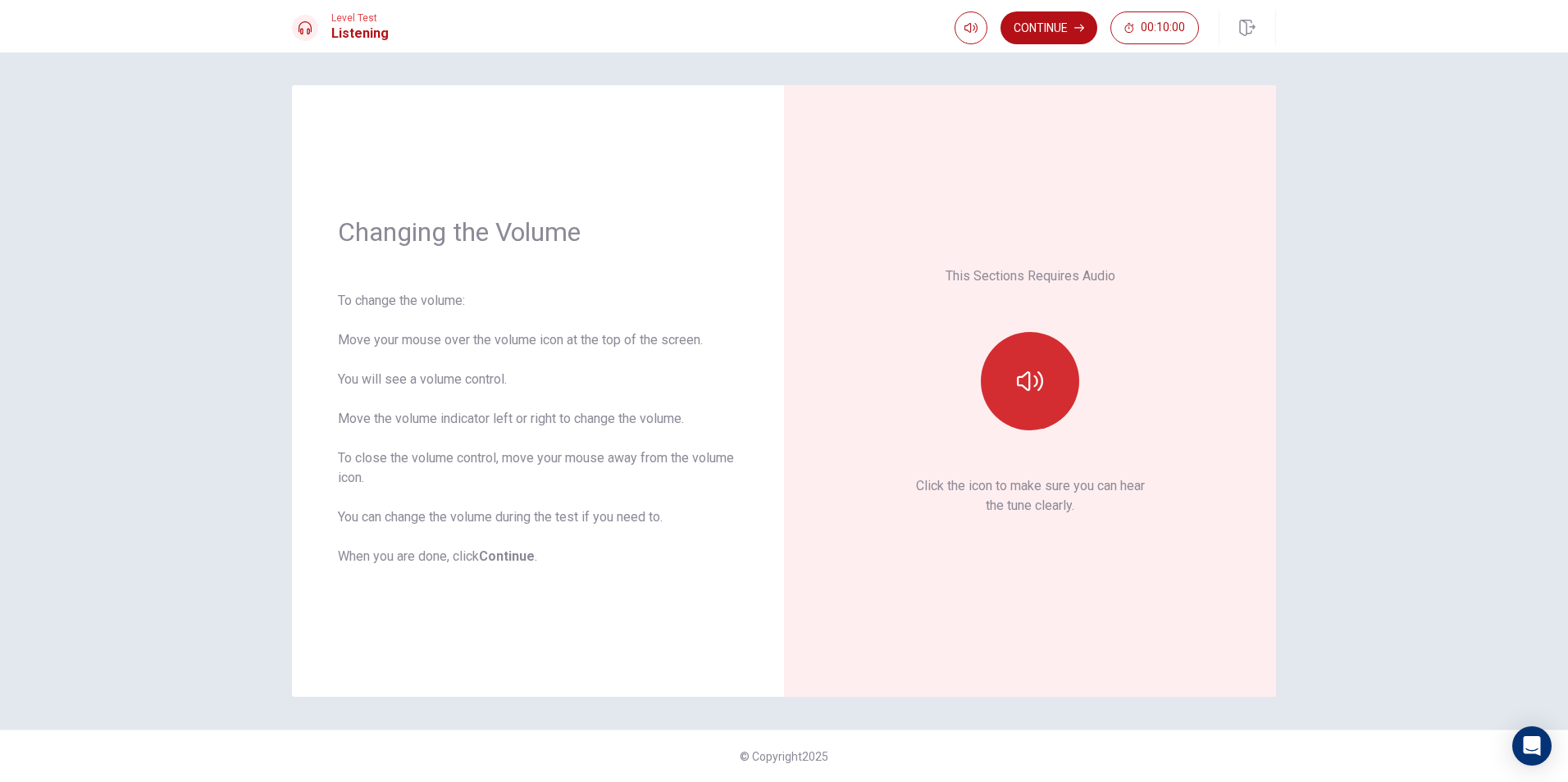
click at [1023, 376] on icon "button" at bounding box center [1030, 381] width 26 height 20
click at [1023, 362] on button "button" at bounding box center [1030, 381] width 99 height 99
click at [1033, 28] on button "Continue" at bounding box center [1049, 28] width 97 height 33
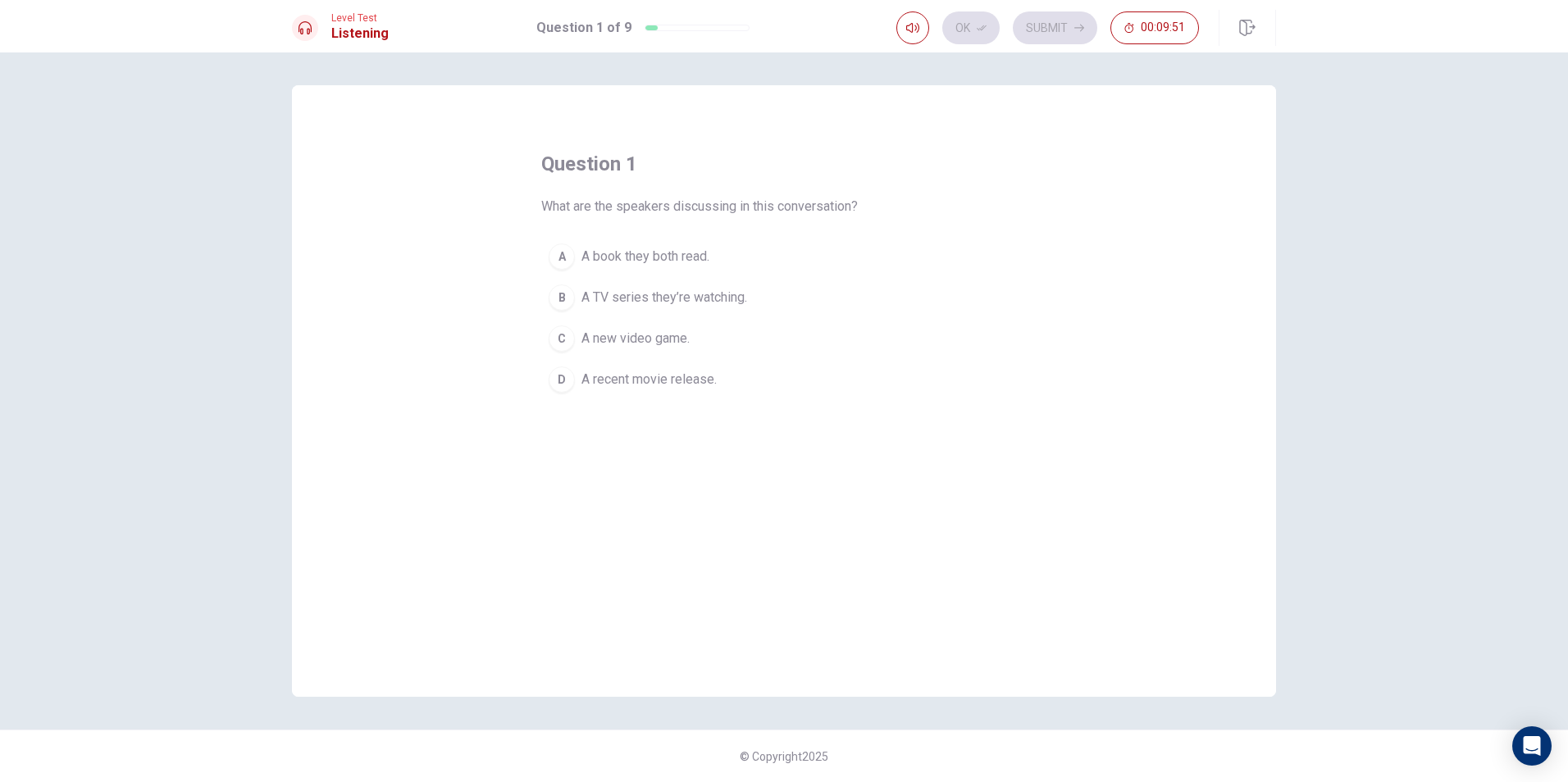
click at [561, 385] on div "D" at bounding box center [561, 379] width 26 height 26
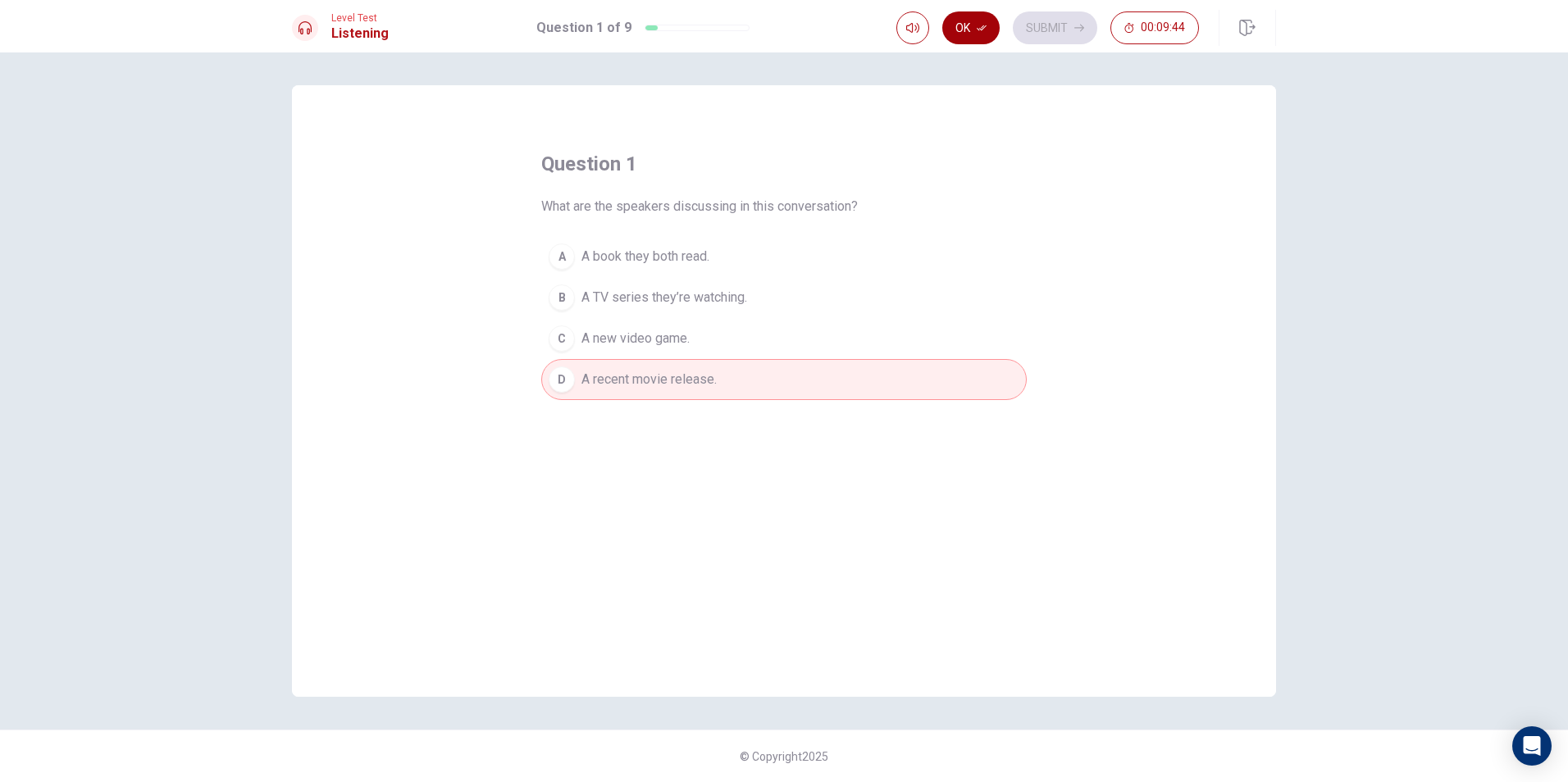
click at [972, 34] on button "Ok" at bounding box center [971, 28] width 57 height 33
click at [1074, 29] on icon "button" at bounding box center [1079, 28] width 10 height 10
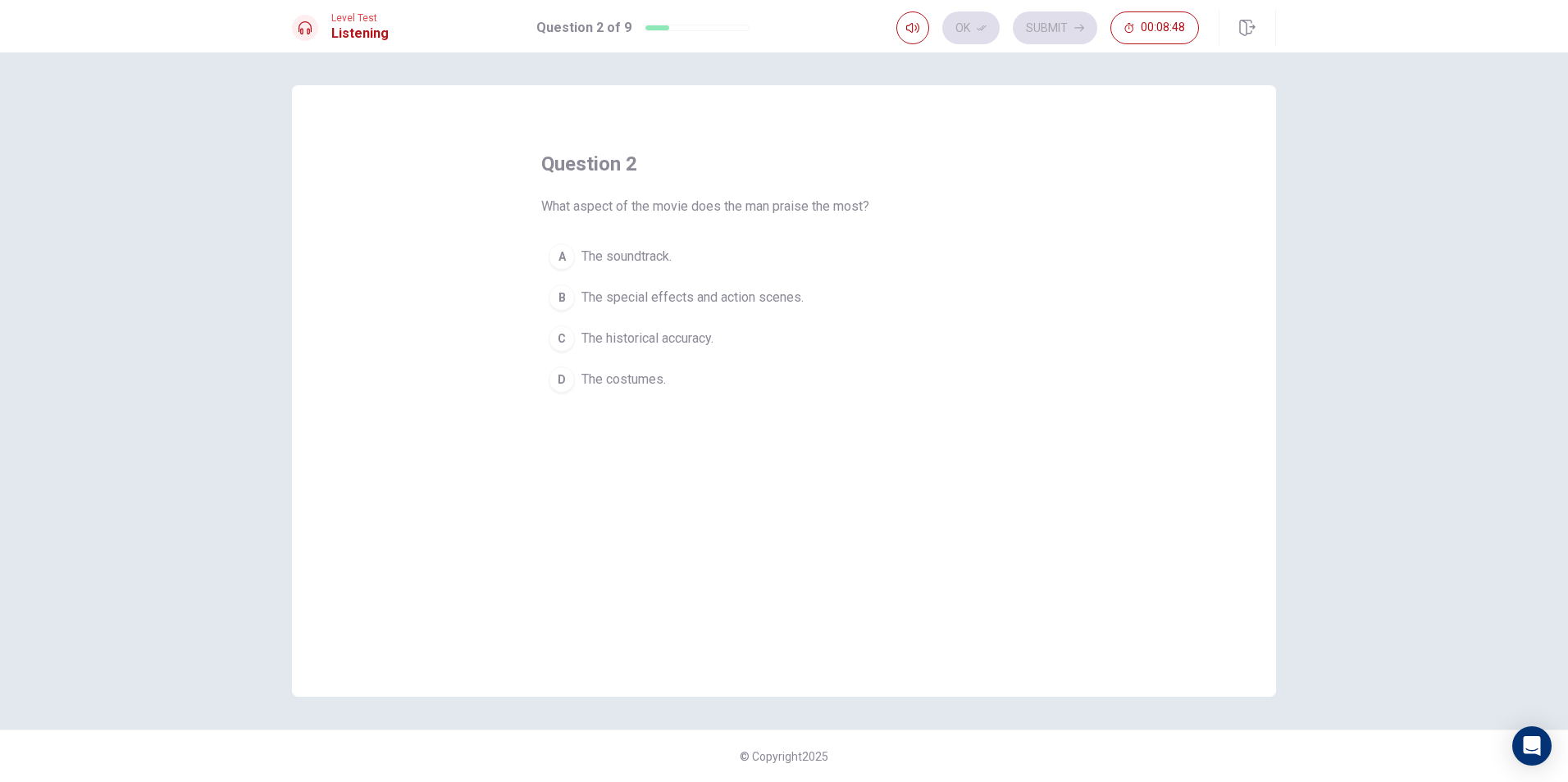
click at [680, 343] on span "The historical accuracy." at bounding box center [647, 339] width 132 height 20
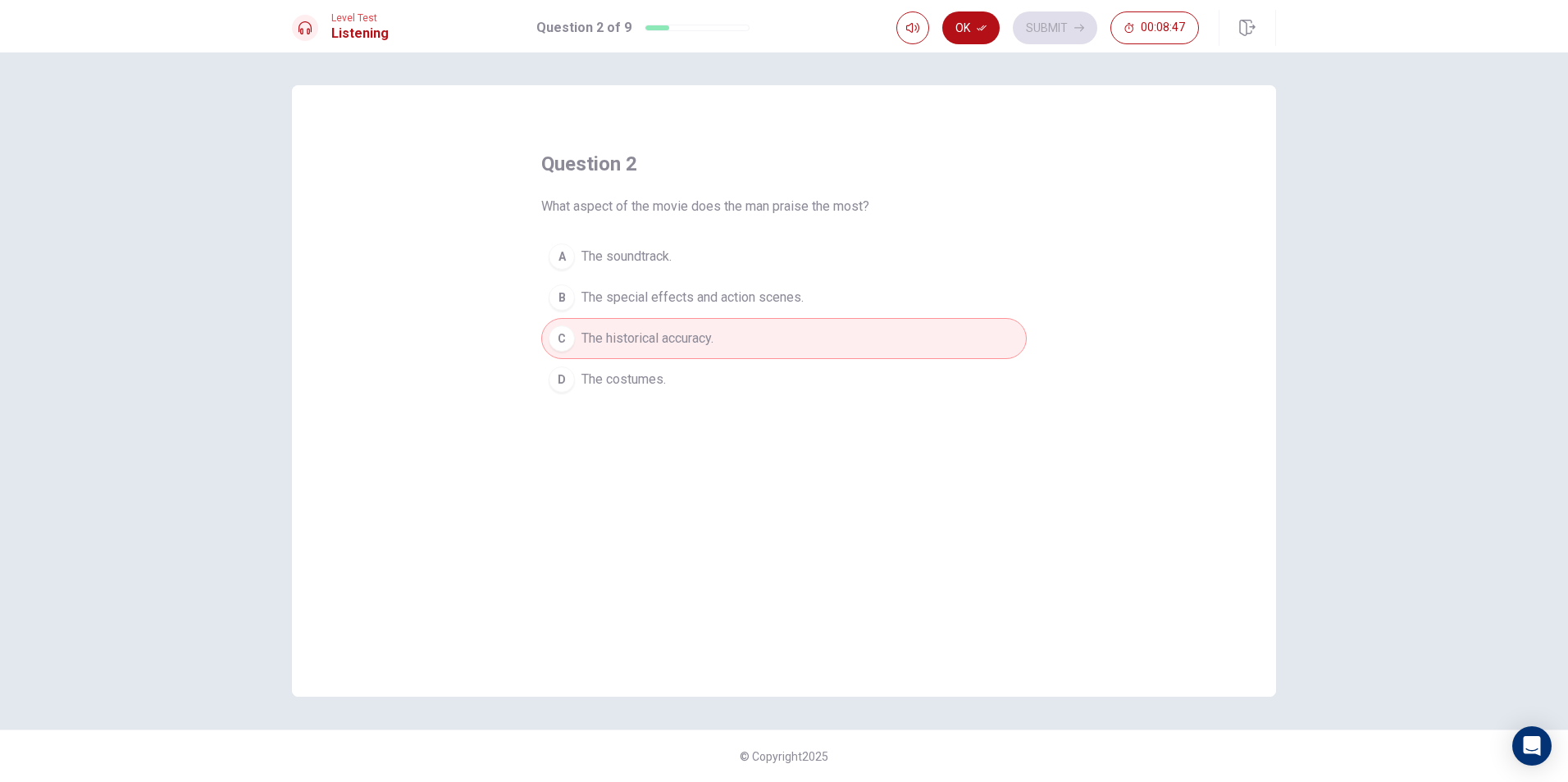
click at [1008, 29] on div "Ok Submit 00:08:47" at bounding box center [1047, 28] width 302 height 33
click at [962, 25] on button "Ok" at bounding box center [971, 28] width 57 height 33
click at [1049, 31] on button "Submit" at bounding box center [1055, 28] width 85 height 33
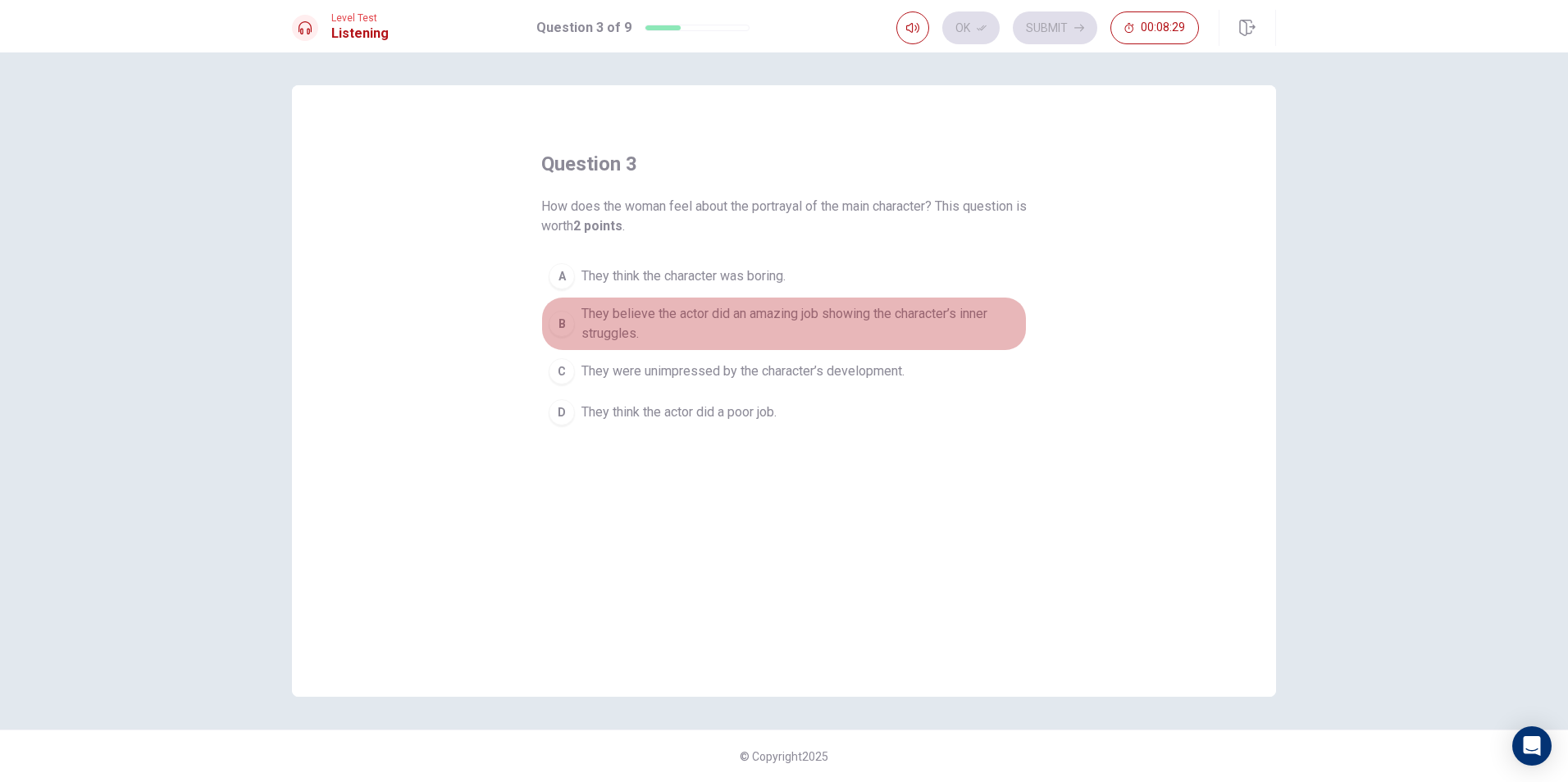
click at [610, 333] on span "They believe the actor did an amazing job showing the character’s inner struggl…" at bounding box center [800, 323] width 438 height 39
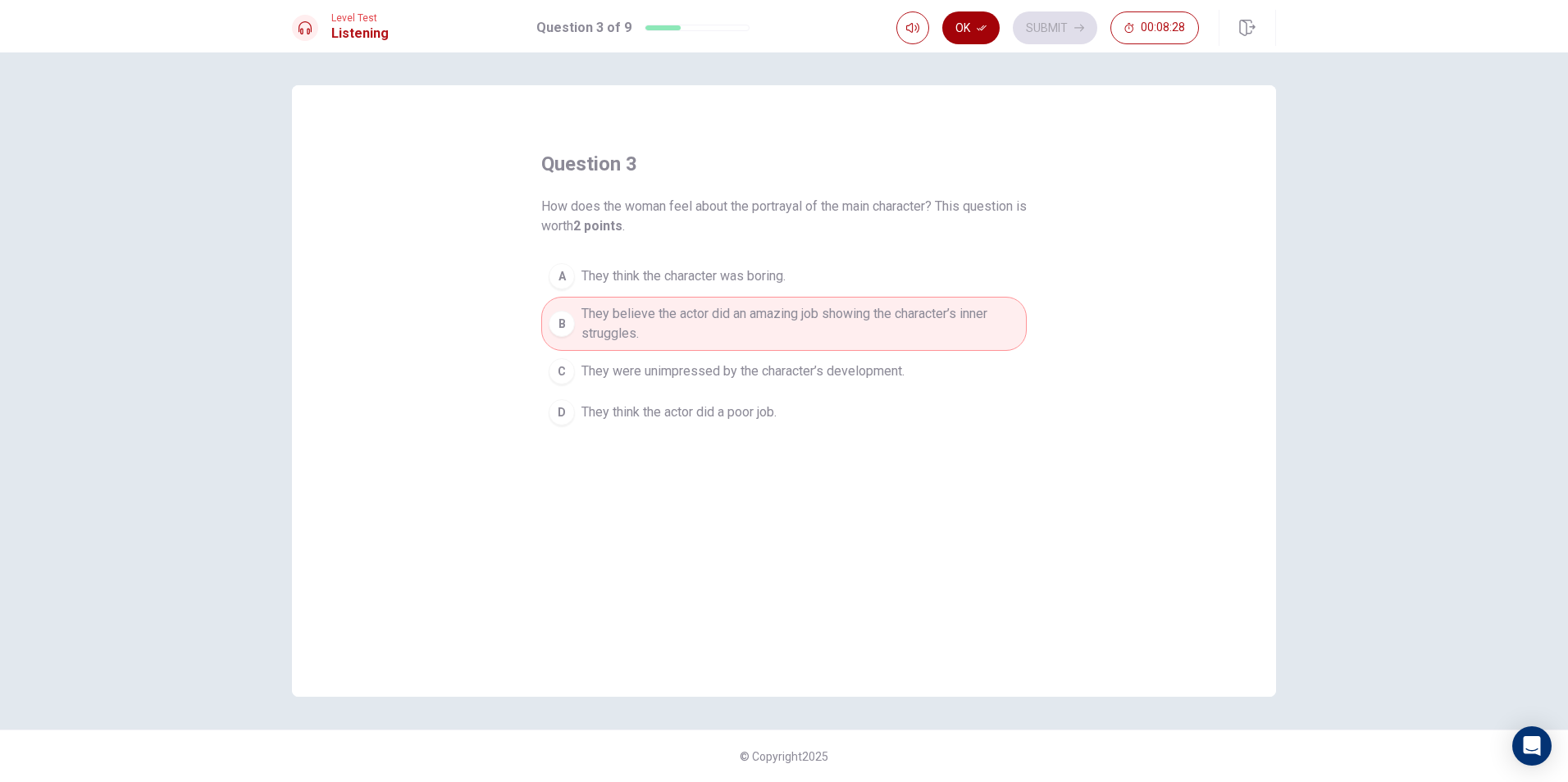
click at [966, 29] on button "Ok" at bounding box center [971, 28] width 57 height 33
click at [1046, 36] on button "Submit" at bounding box center [1055, 28] width 85 height 33
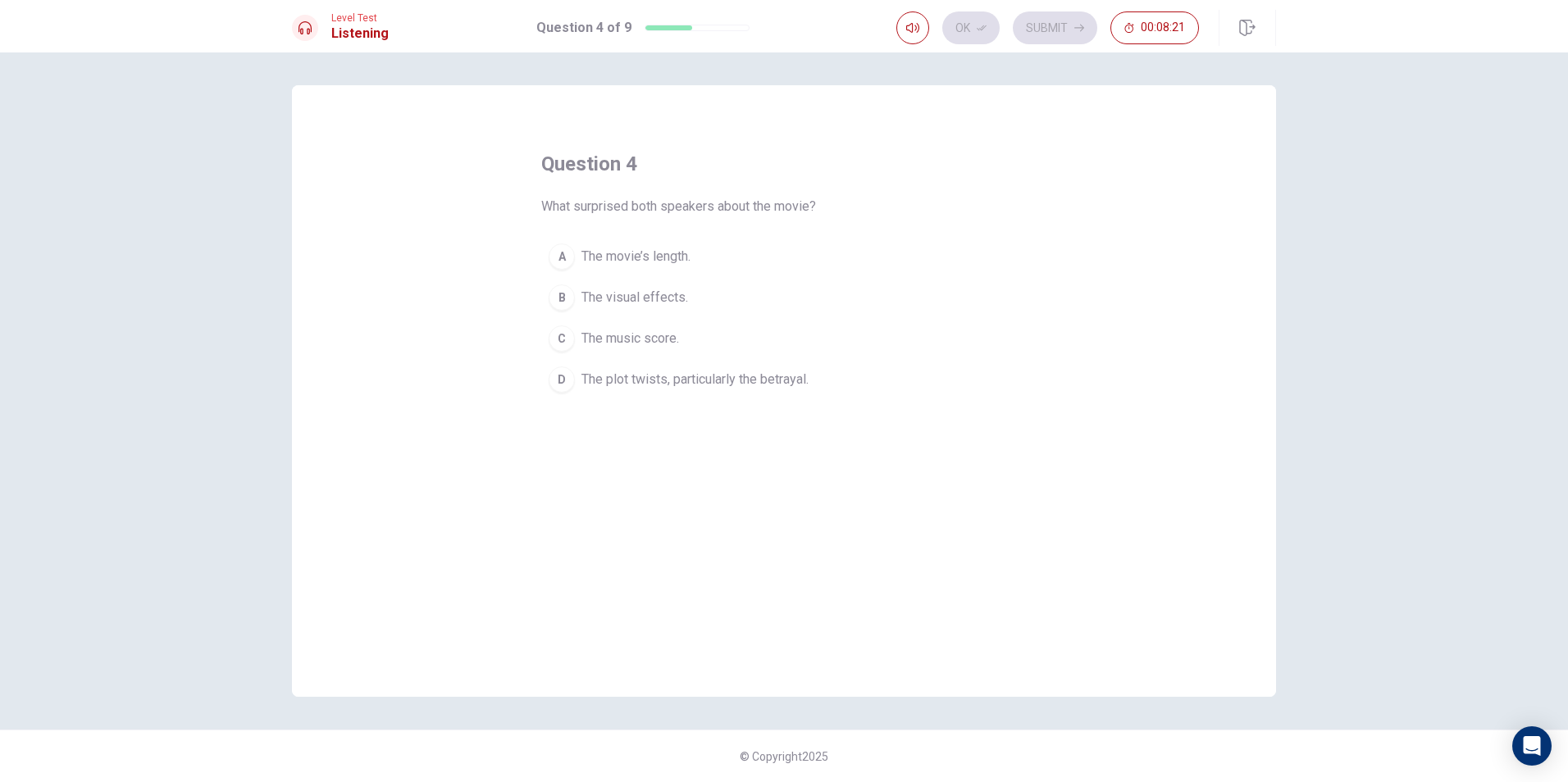
click at [674, 391] on button "D The plot twists, particularly the betrayal." at bounding box center [784, 379] width 485 height 41
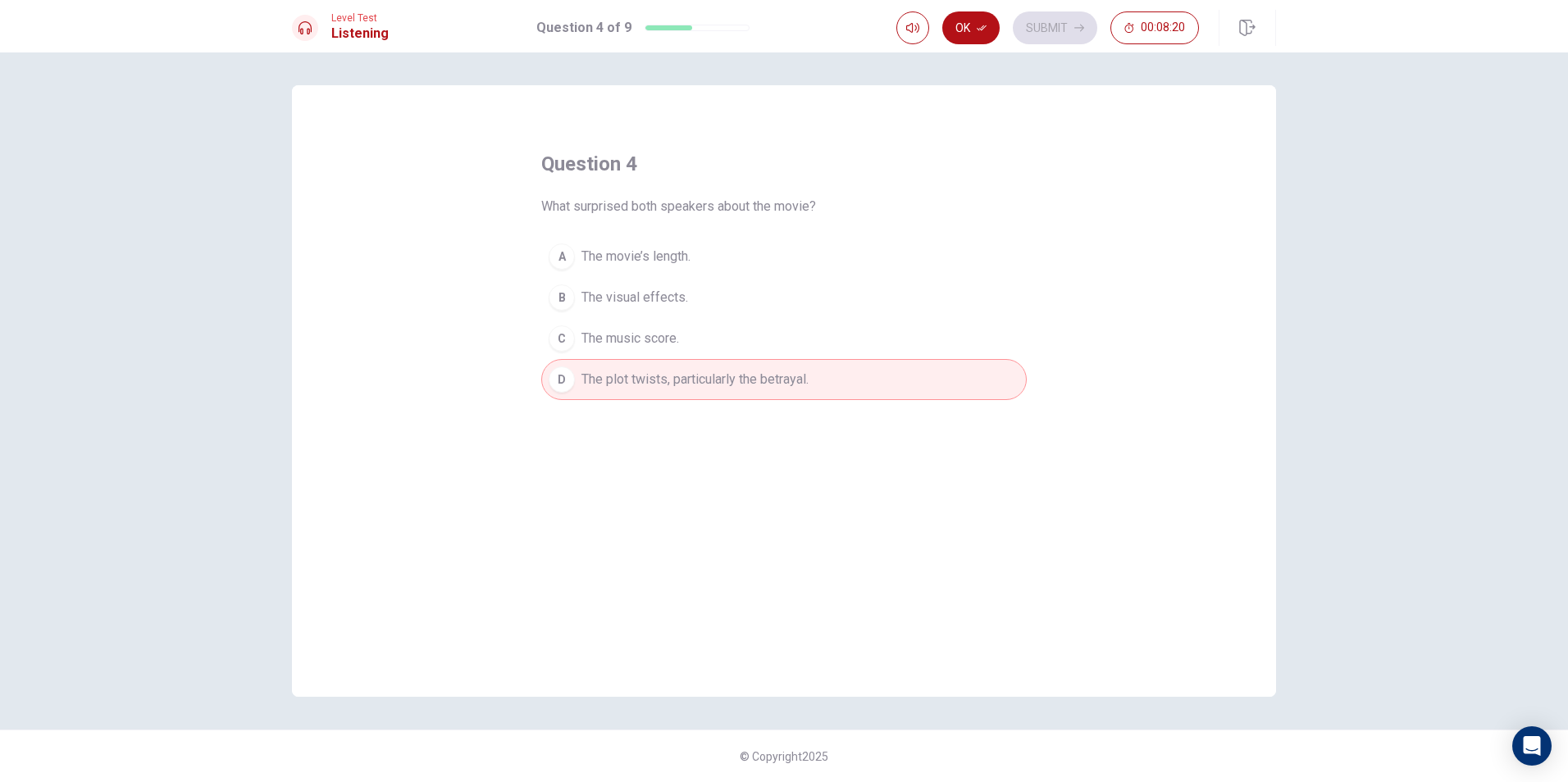
click at [986, 32] on icon "button" at bounding box center [982, 28] width 10 height 10
click at [1070, 27] on button "Submit" at bounding box center [1055, 28] width 85 height 33
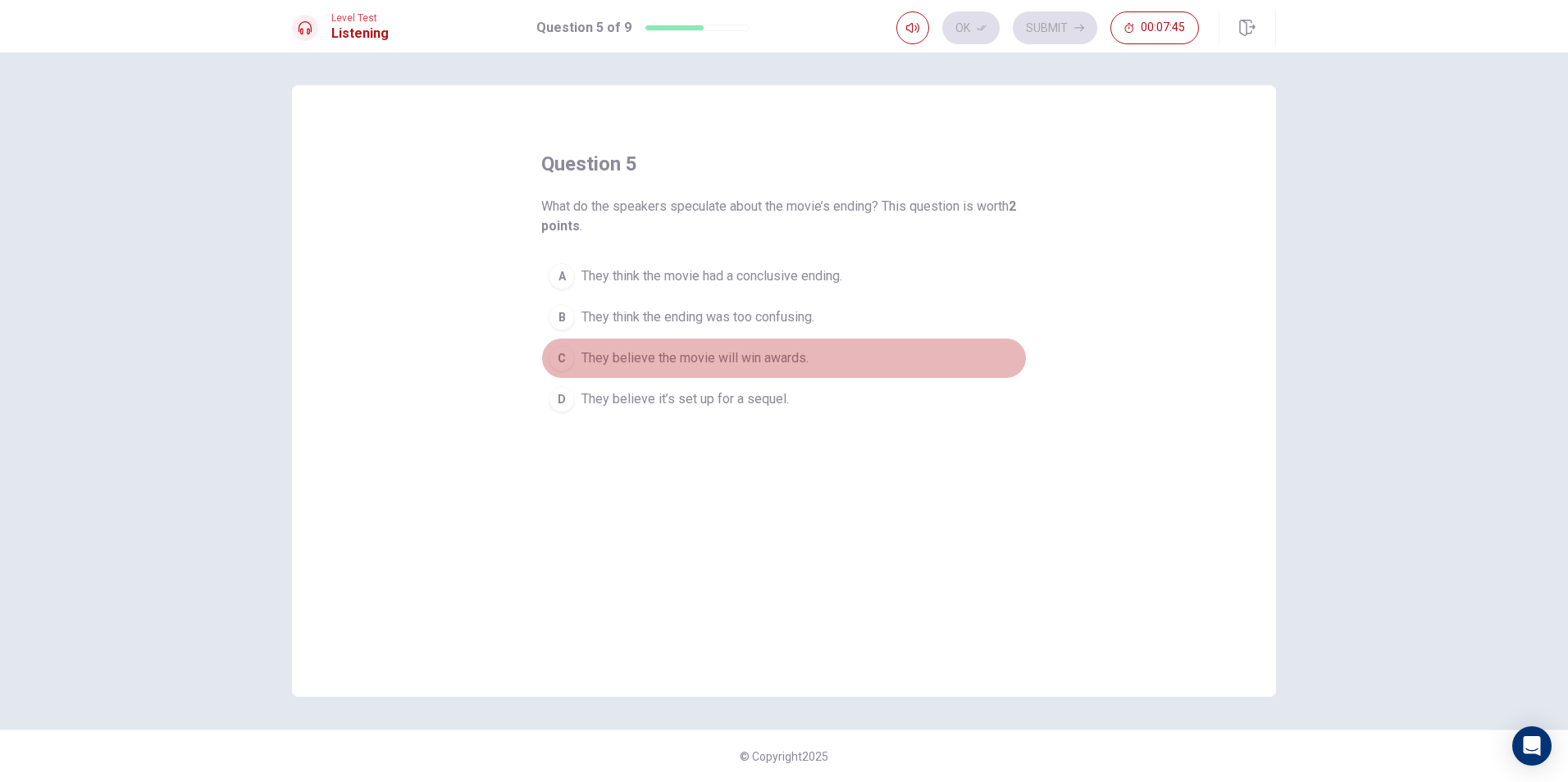
click at [780, 361] on span "They believe the movie will win awards." at bounding box center [695, 358] width 227 height 20
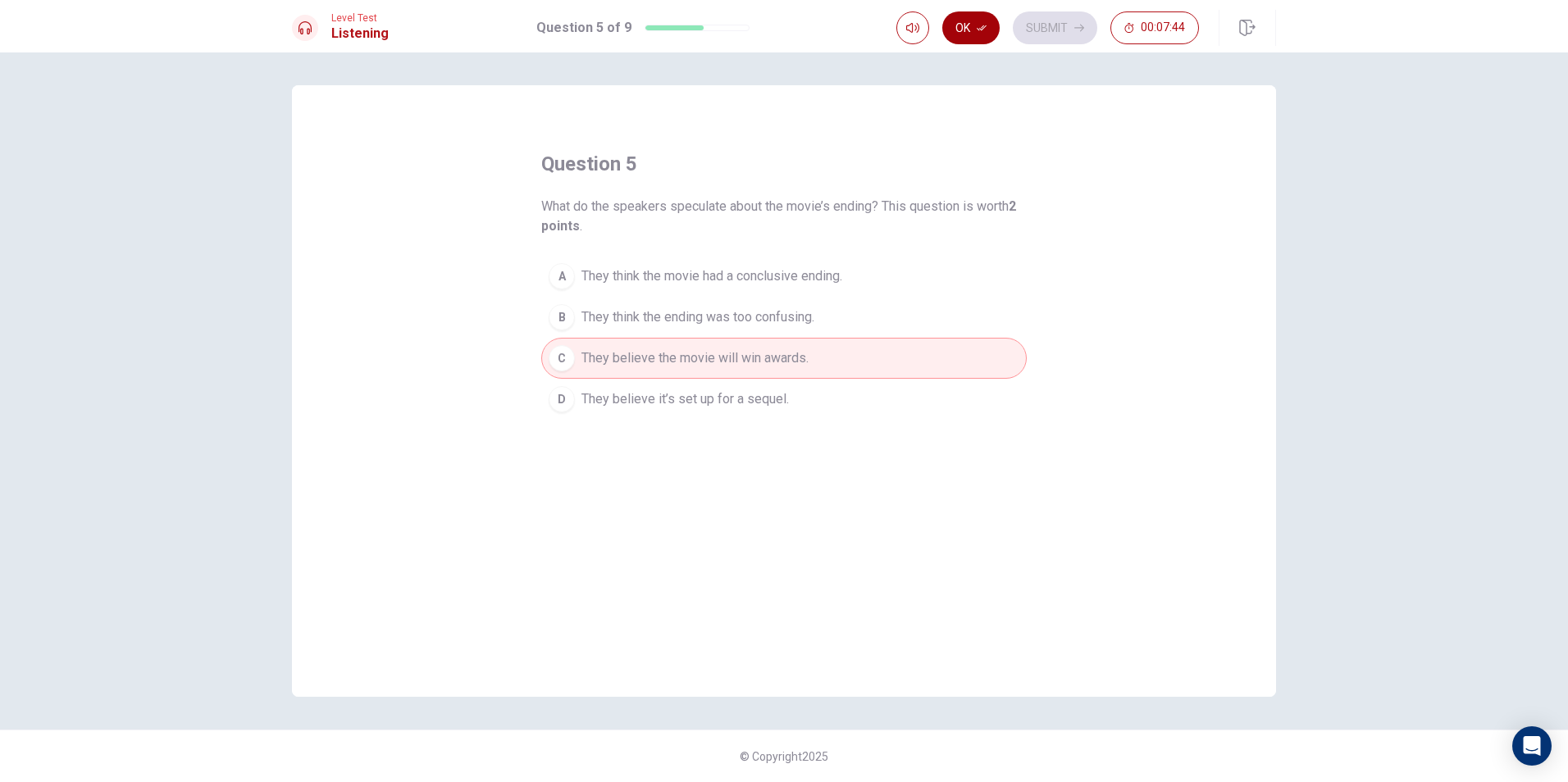
click at [955, 35] on button "Ok" at bounding box center [971, 28] width 57 height 33
click at [1055, 22] on button "Submit" at bounding box center [1055, 28] width 85 height 33
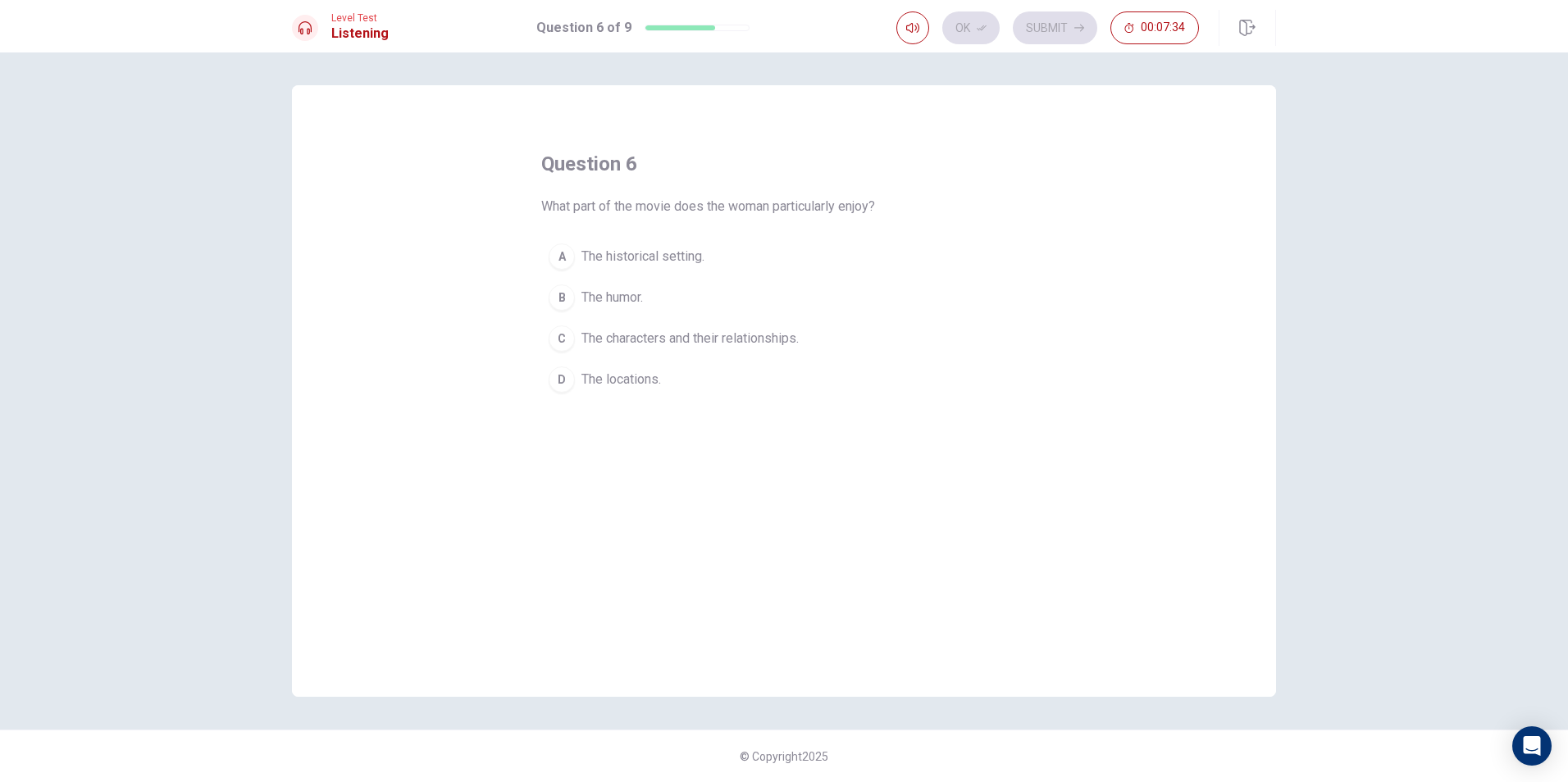
click at [625, 340] on span "The characters and their relationships." at bounding box center [690, 339] width 217 height 20
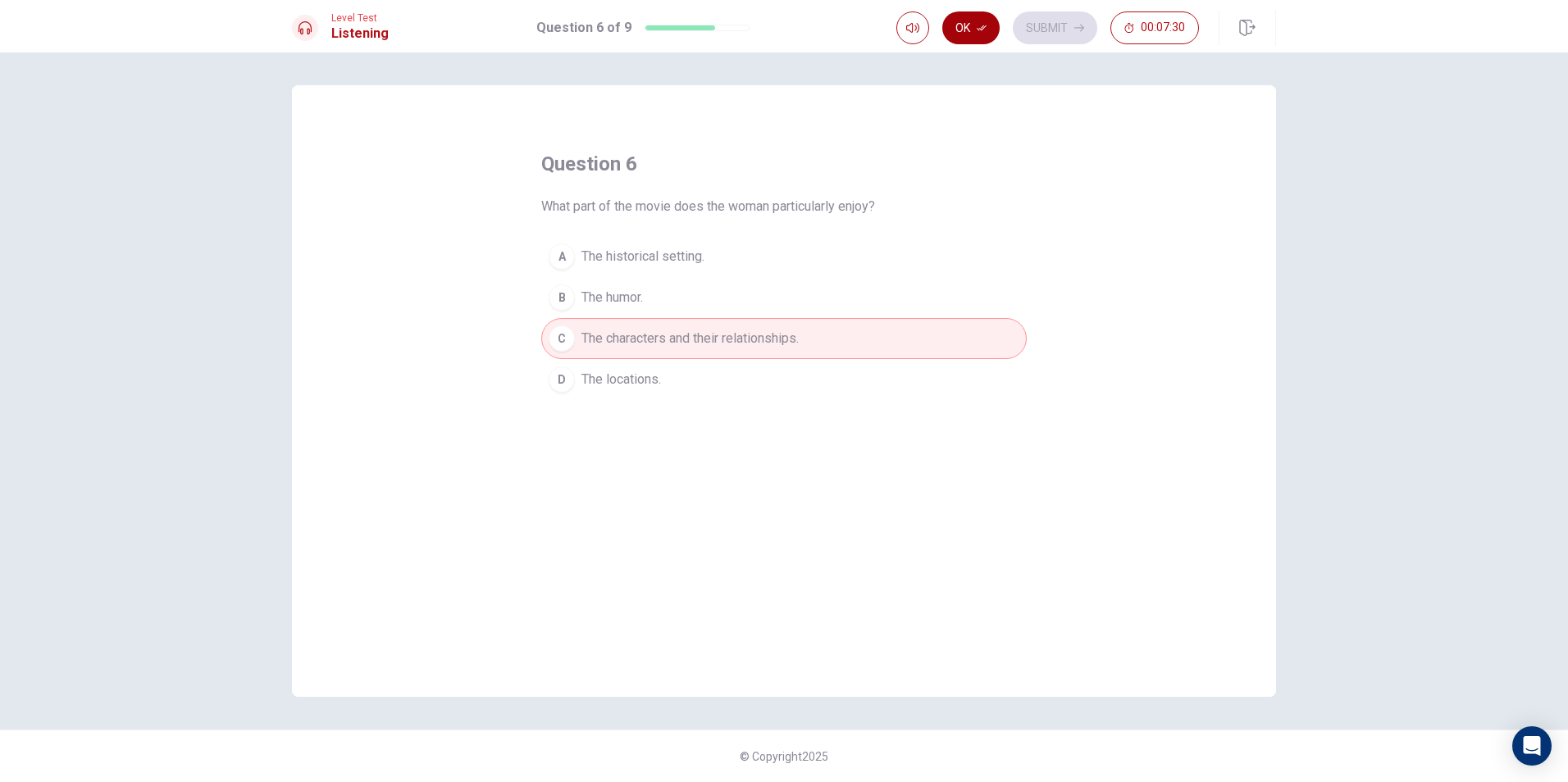
click at [971, 33] on button "Ok" at bounding box center [971, 28] width 57 height 33
click at [1046, 14] on button "Submit" at bounding box center [1055, 28] width 85 height 33
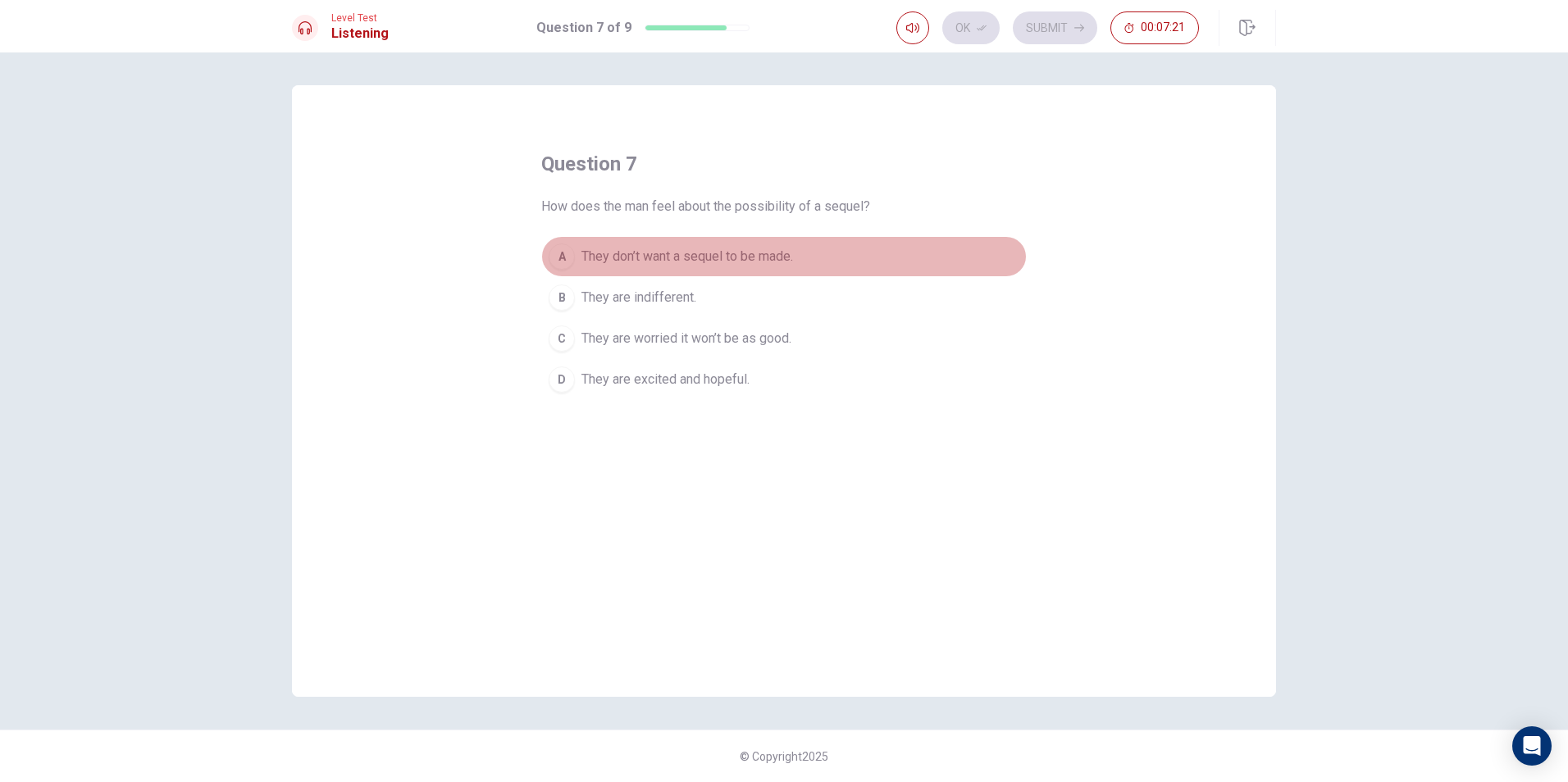
click at [671, 263] on span "They don’t want a sequel to be made." at bounding box center [687, 256] width 211 height 20
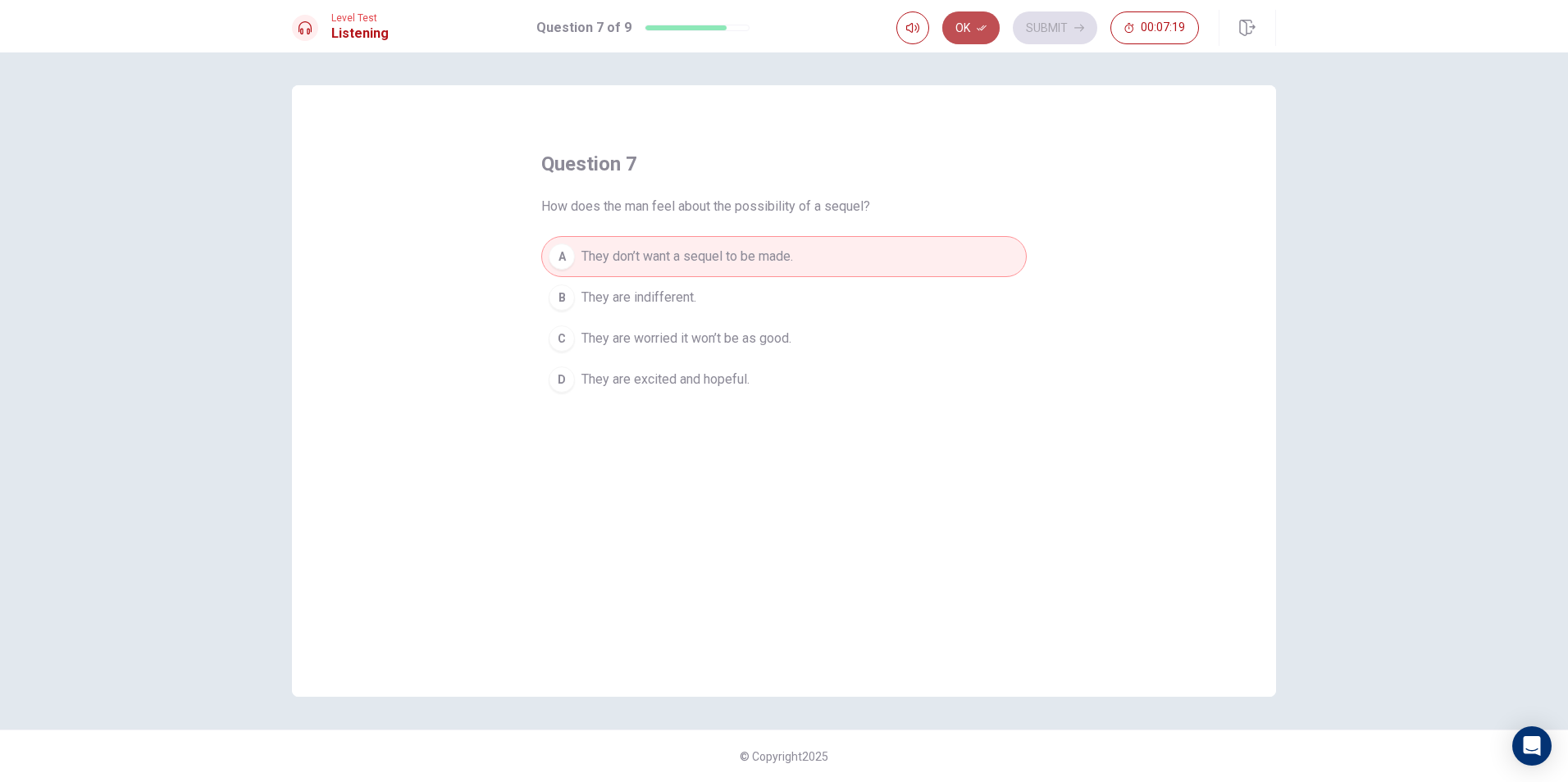
click at [990, 20] on button "Ok" at bounding box center [971, 28] width 57 height 33
click at [1045, 27] on button "Submit" at bounding box center [1055, 28] width 85 height 33
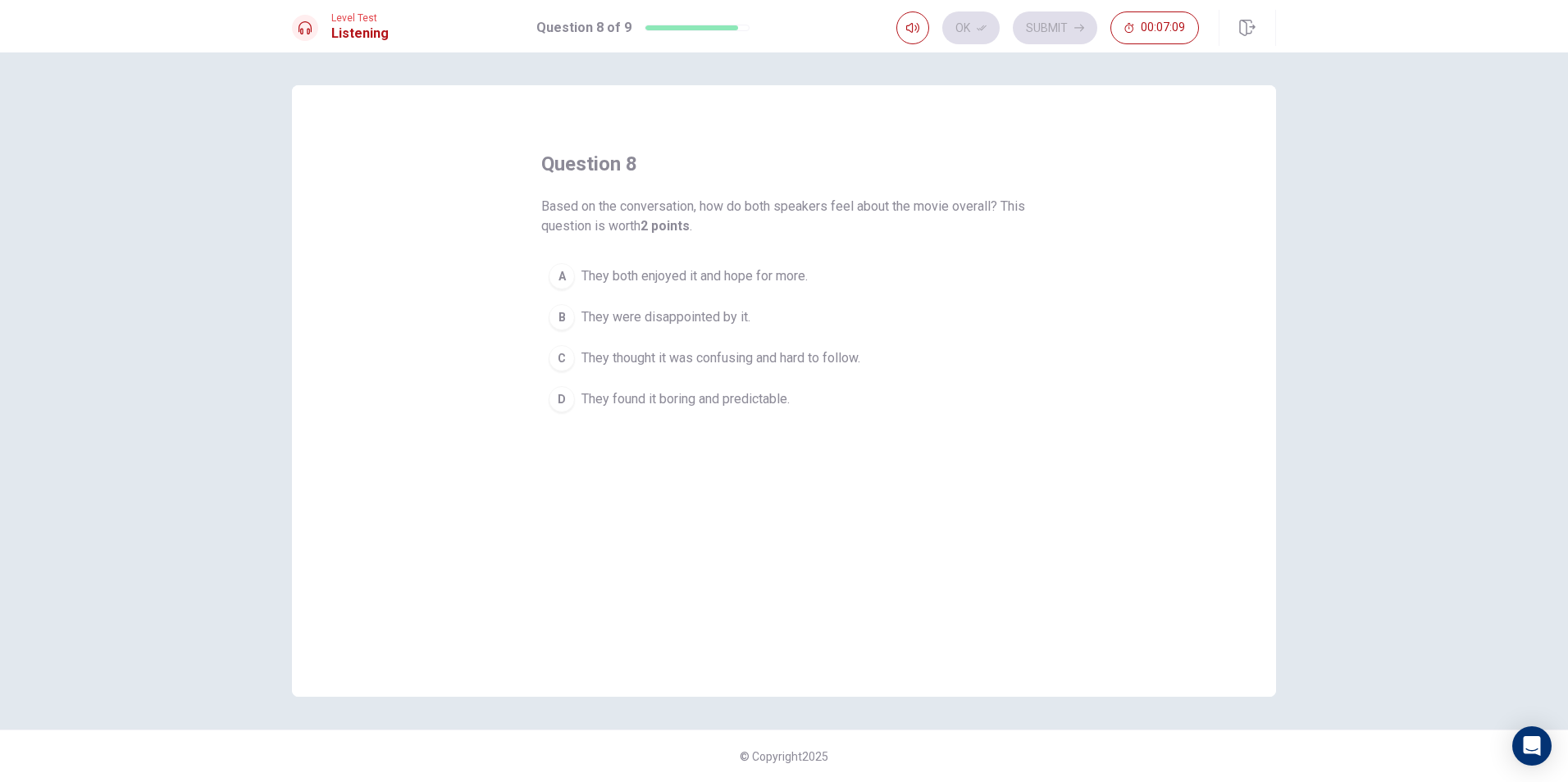
click at [670, 285] on span "They both enjoyed it and hope for more." at bounding box center [694, 276] width 226 height 20
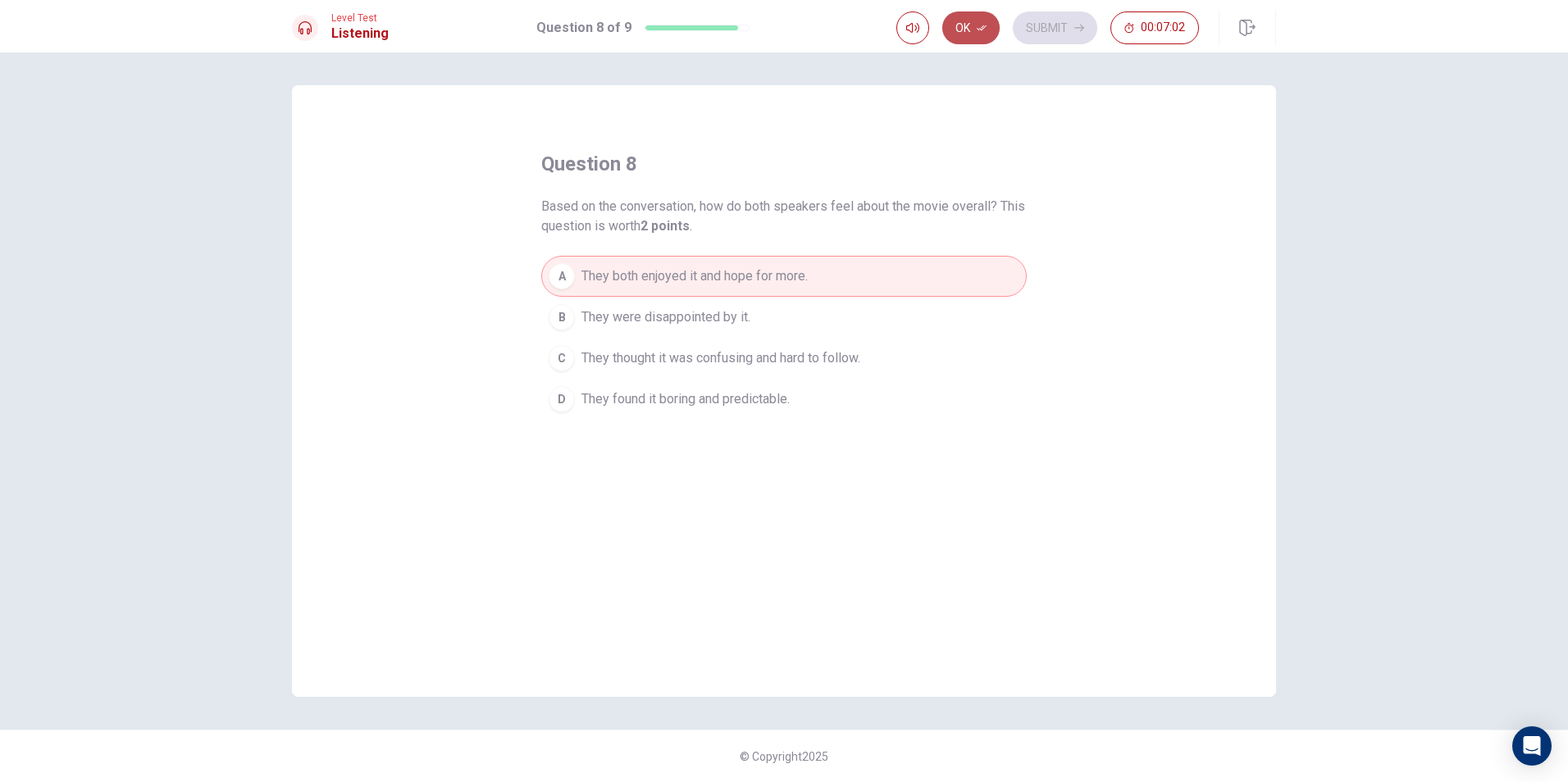
click at [988, 33] on button "Ok" at bounding box center [971, 28] width 57 height 33
click at [1069, 23] on button "Submit" at bounding box center [1055, 28] width 85 height 33
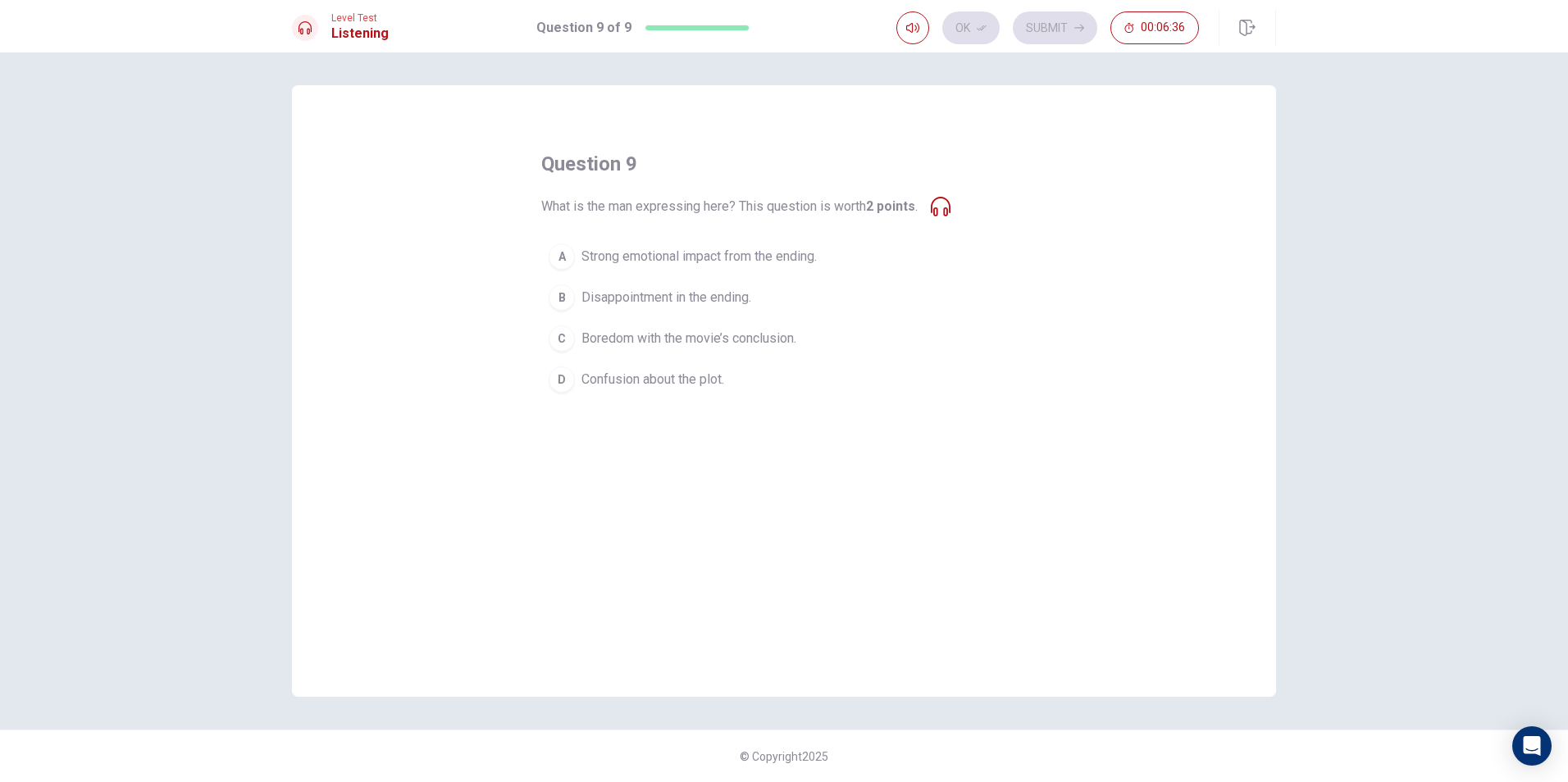
click at [622, 261] on span "Strong emotional impact from the ending." at bounding box center [699, 256] width 236 height 20
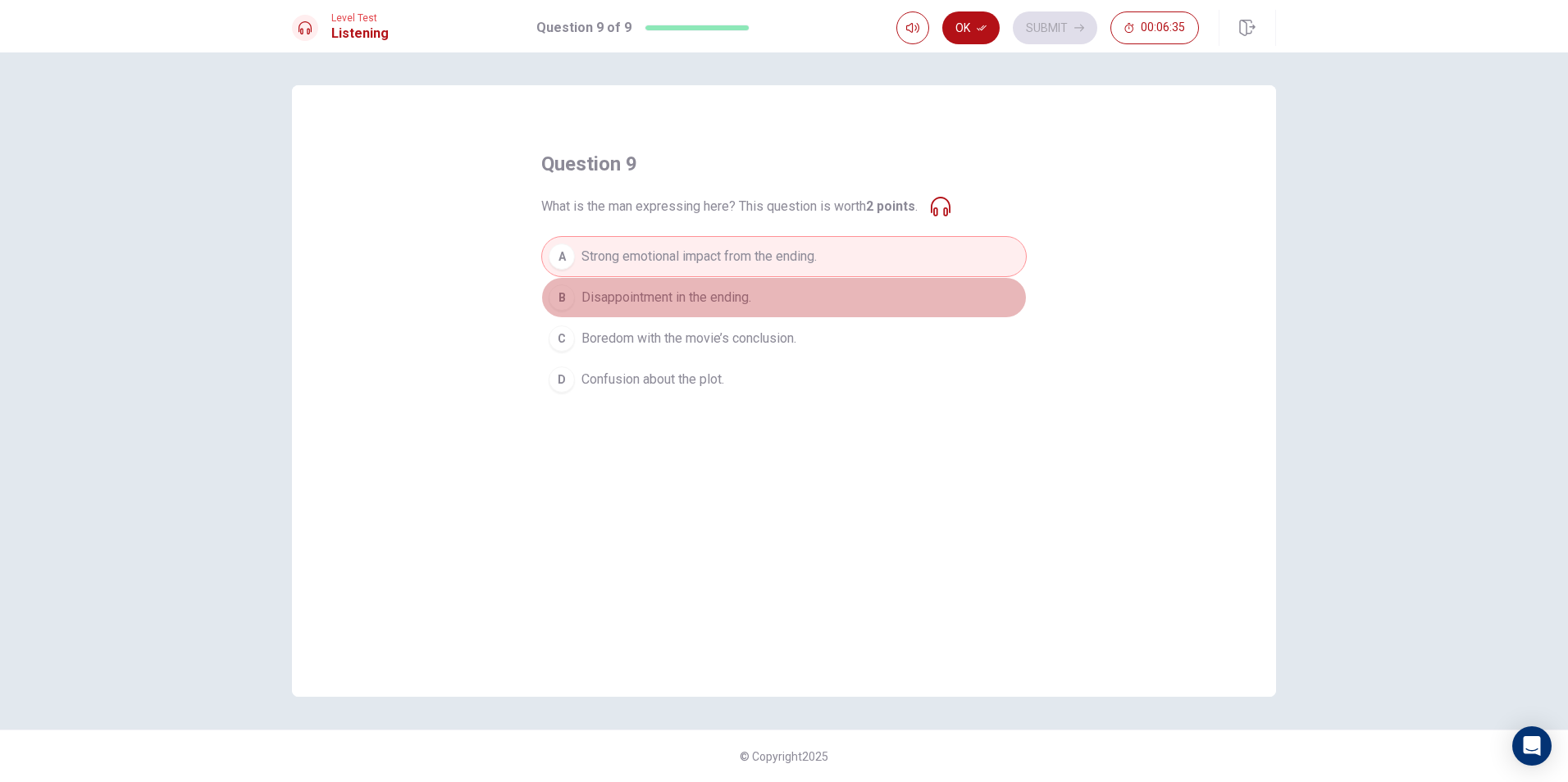
click at [621, 300] on span "Disappointment in the ending." at bounding box center [666, 297] width 170 height 20
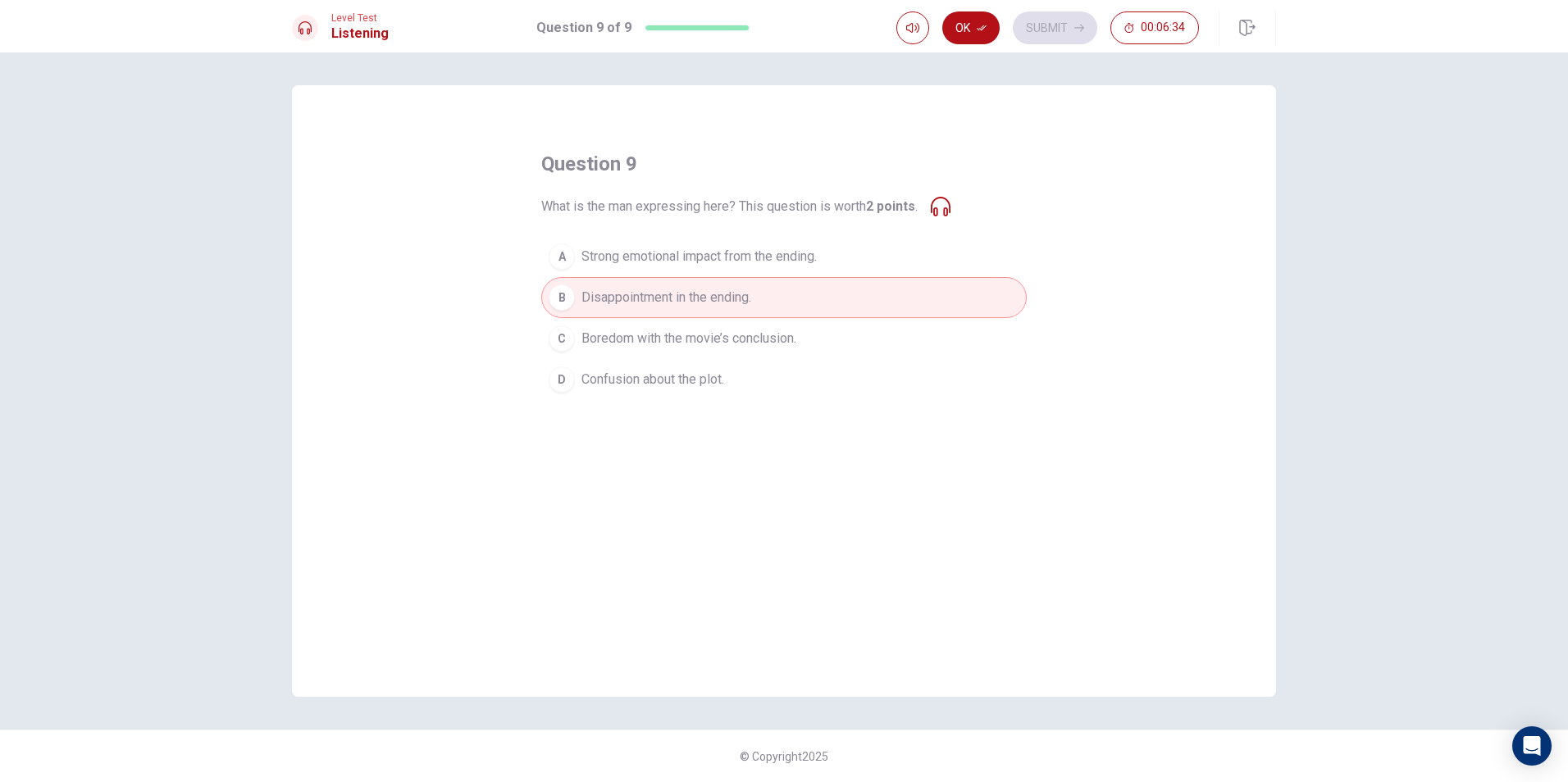
click at [645, 271] on button "A Strong emotional impact from the ending." at bounding box center [784, 256] width 485 height 41
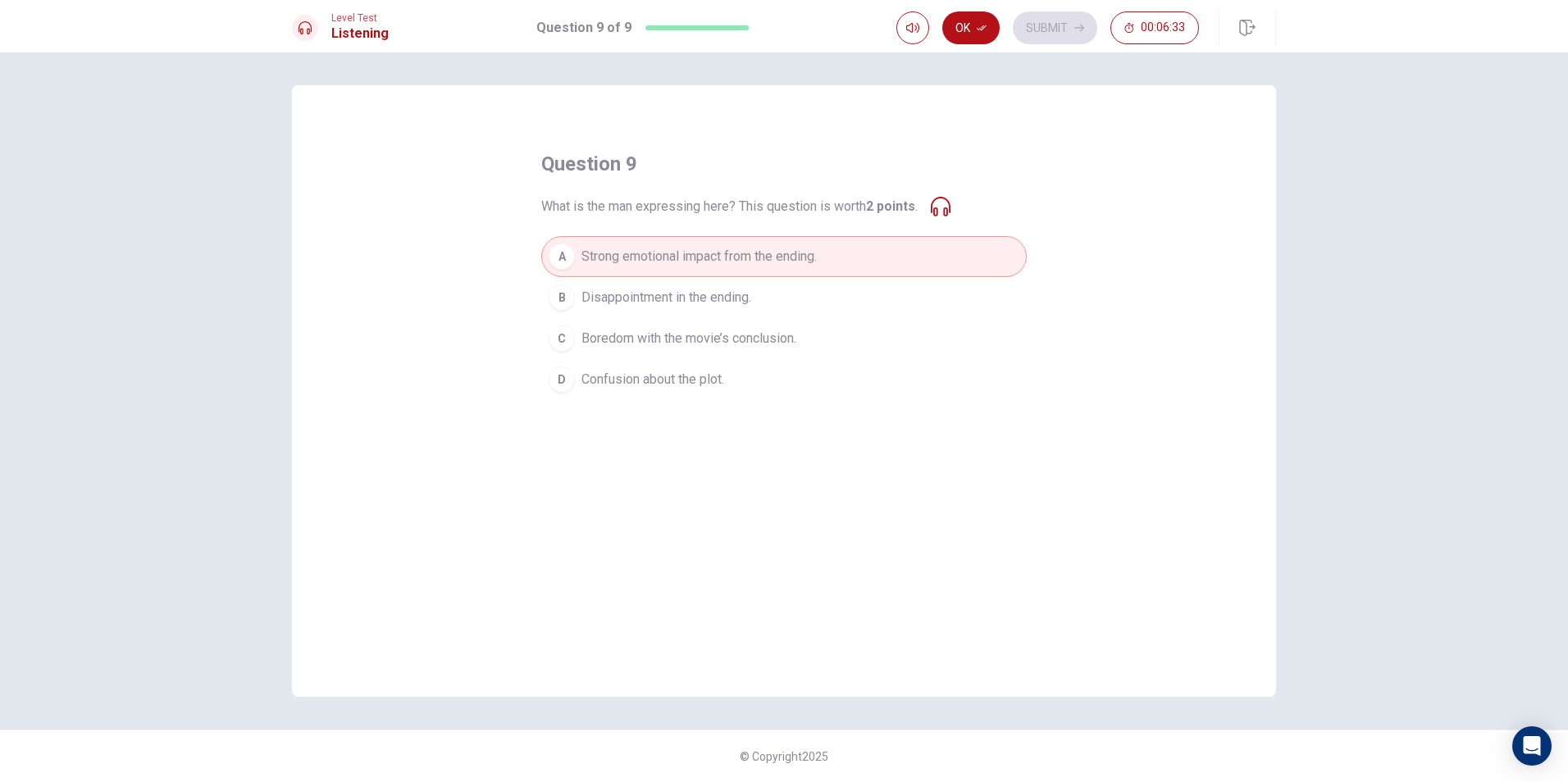
click at [977, 22] on button "Ok" at bounding box center [971, 28] width 57 height 33
click at [1040, 26] on button "Submit" at bounding box center [1055, 28] width 85 height 33
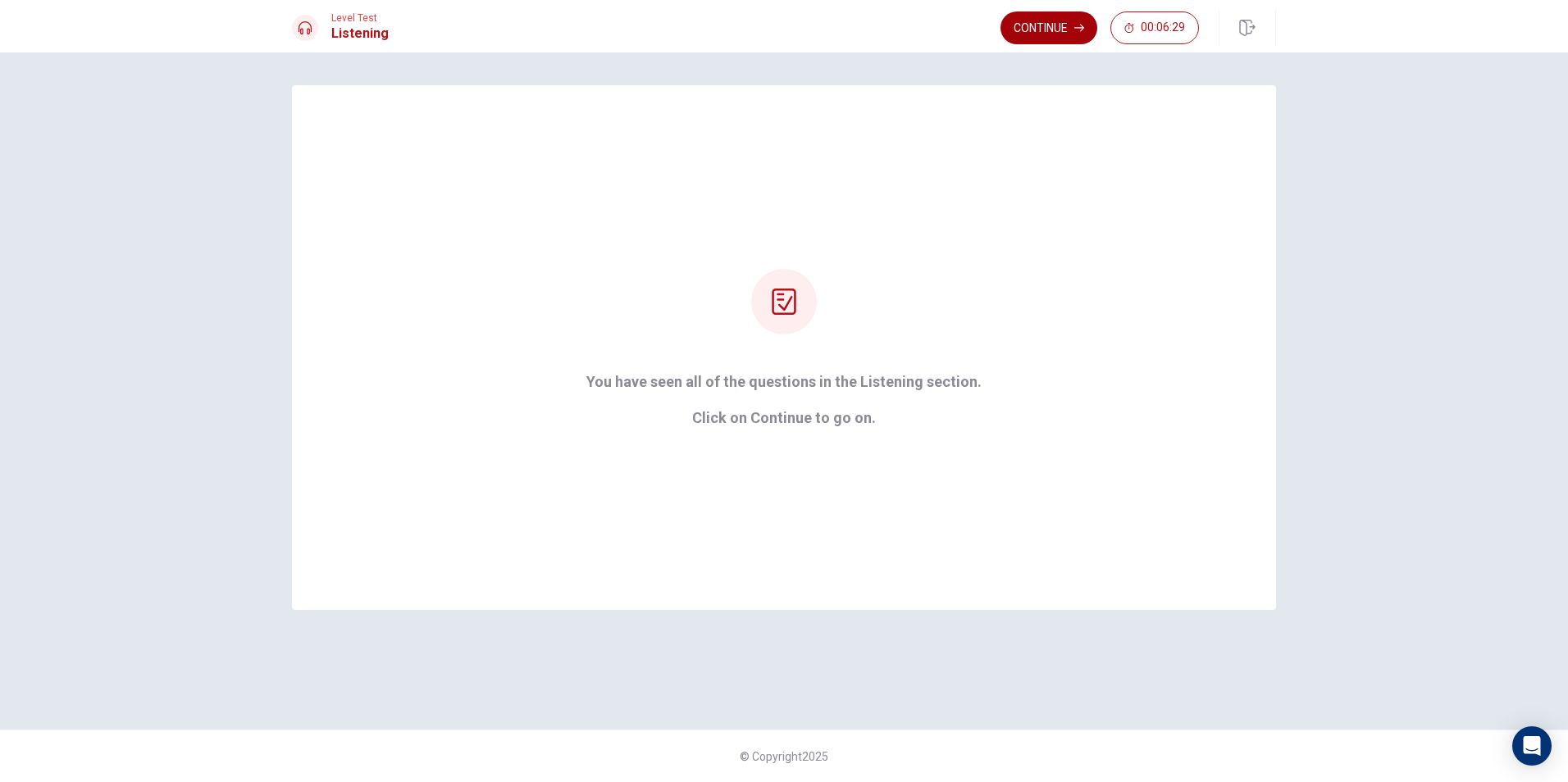
click at [1040, 31] on button "Continue" at bounding box center [1049, 28] width 97 height 33
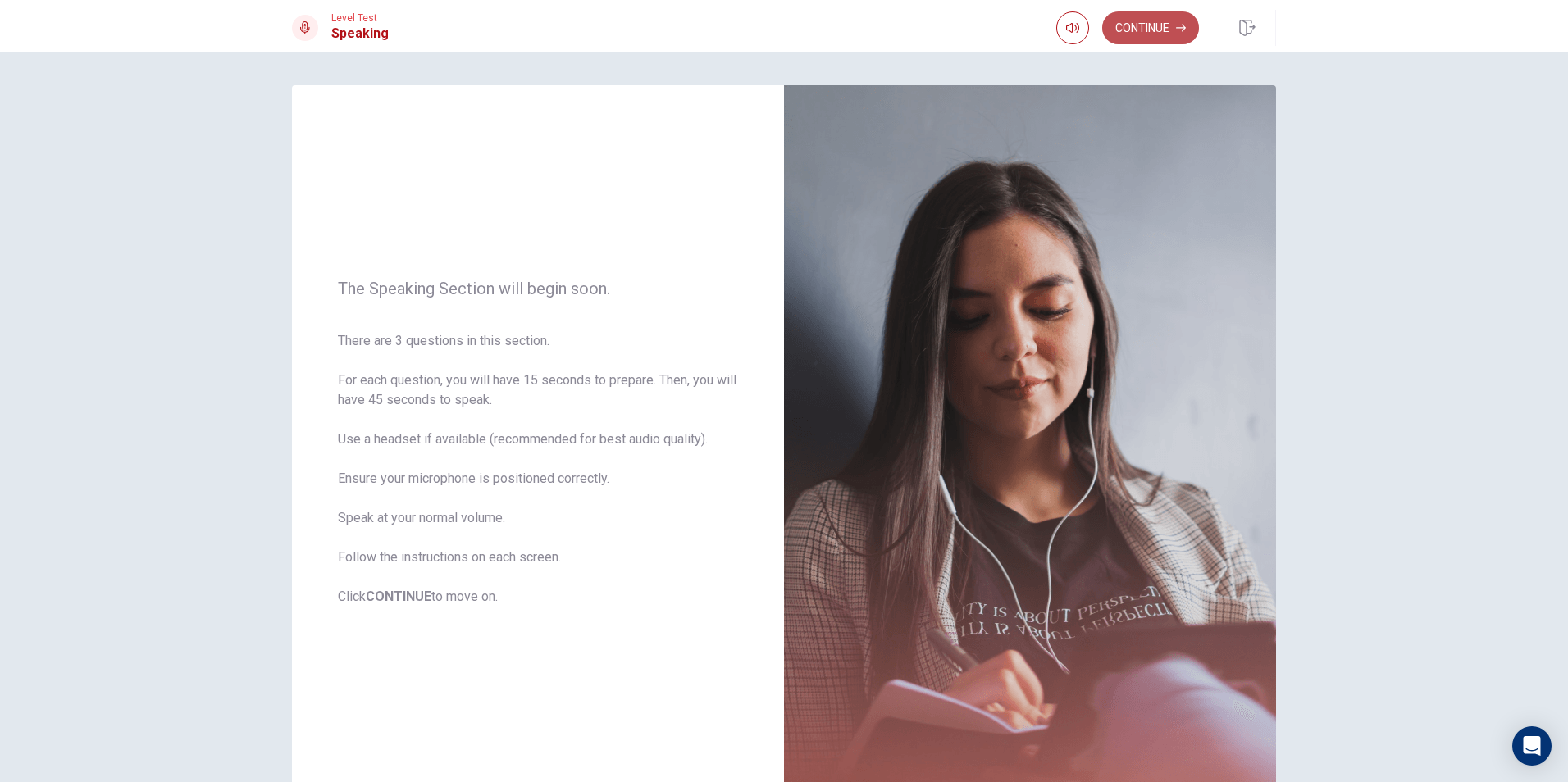
click at [1130, 28] on button "Continue" at bounding box center [1150, 28] width 97 height 33
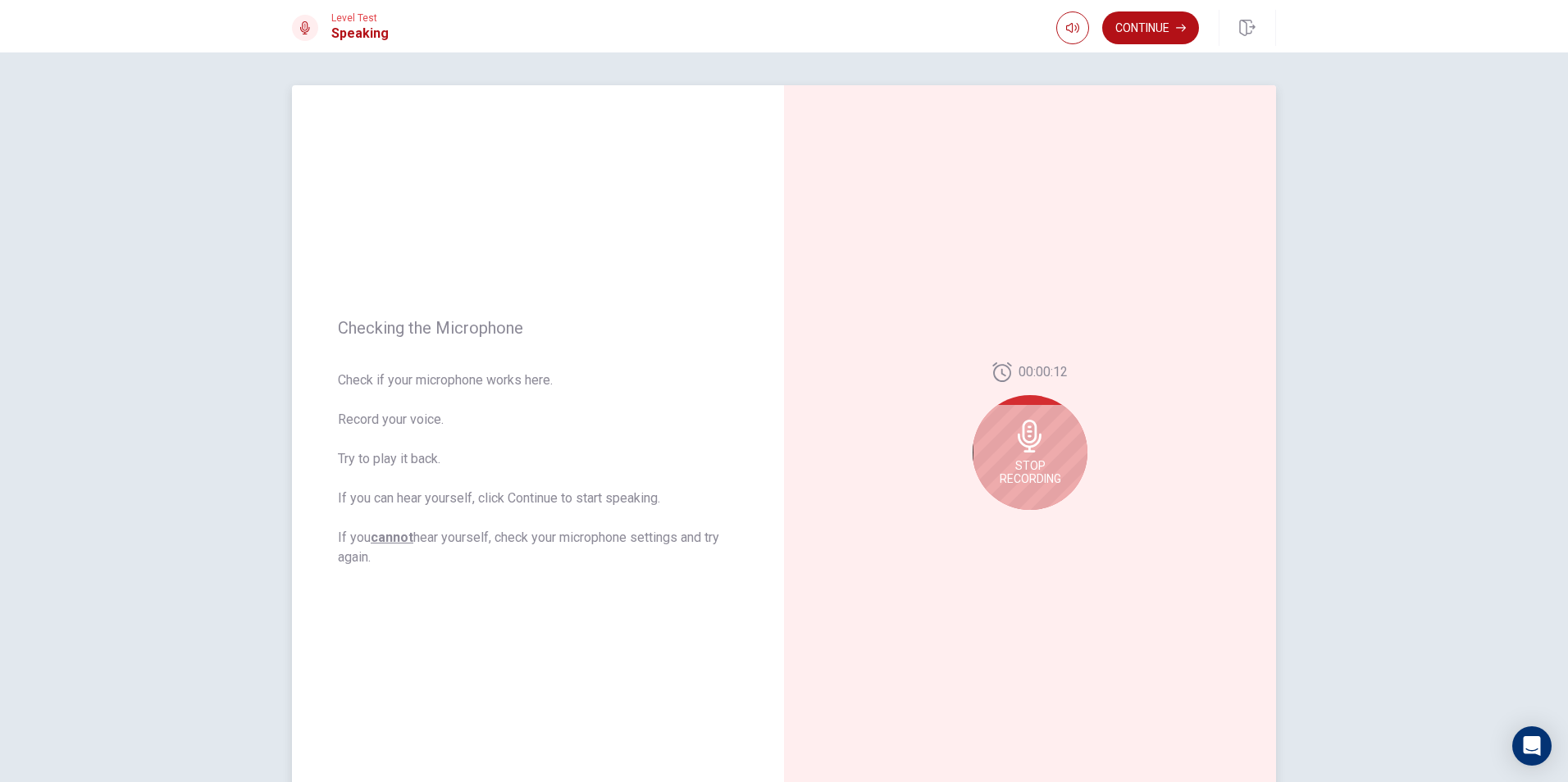
click at [975, 462] on div "Stop Recording" at bounding box center [1030, 452] width 115 height 115
click at [1012, 528] on button "Record Again" at bounding box center [1012, 523] width 23 height 23
click at [1008, 456] on div "Stop Recording" at bounding box center [1030, 452] width 115 height 115
click at [1048, 524] on icon "Play Audio" at bounding box center [1047, 522] width 10 height 10
click at [1044, 527] on icon "Play Audio" at bounding box center [1047, 522] width 8 height 10
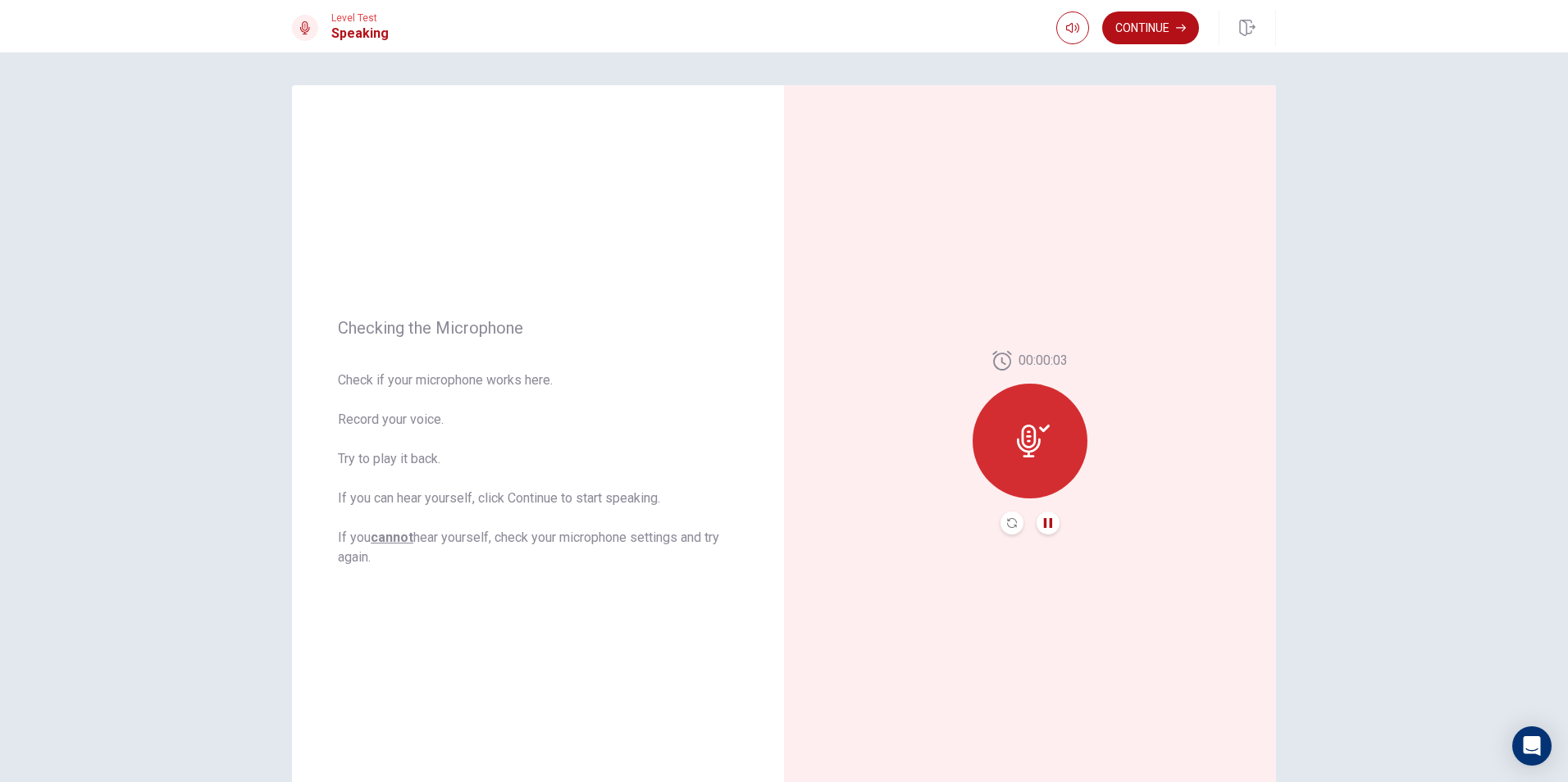
click at [1043, 524] on icon "Pause Audio" at bounding box center [1047, 522] width 10 height 10
click at [1009, 523] on icon "Record Again" at bounding box center [1012, 522] width 10 height 10
click at [1019, 474] on span "Stop Recording" at bounding box center [1030, 472] width 62 height 26
click at [1046, 526] on icon "Play Audio" at bounding box center [1047, 522] width 10 height 10
click at [1140, 28] on button "Continue" at bounding box center [1150, 28] width 97 height 33
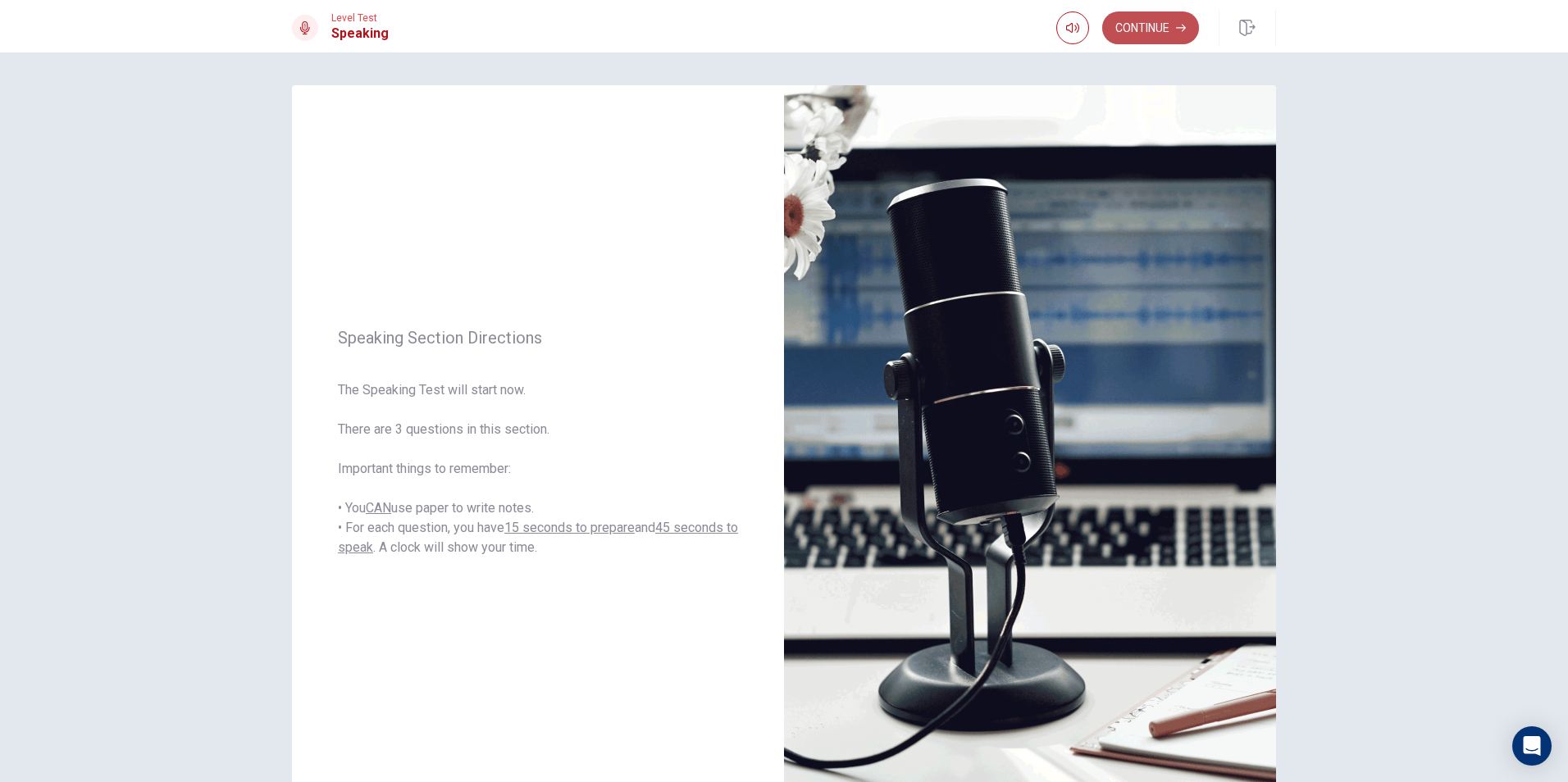
click at [1142, 34] on button "Continue" at bounding box center [1150, 28] width 97 height 33
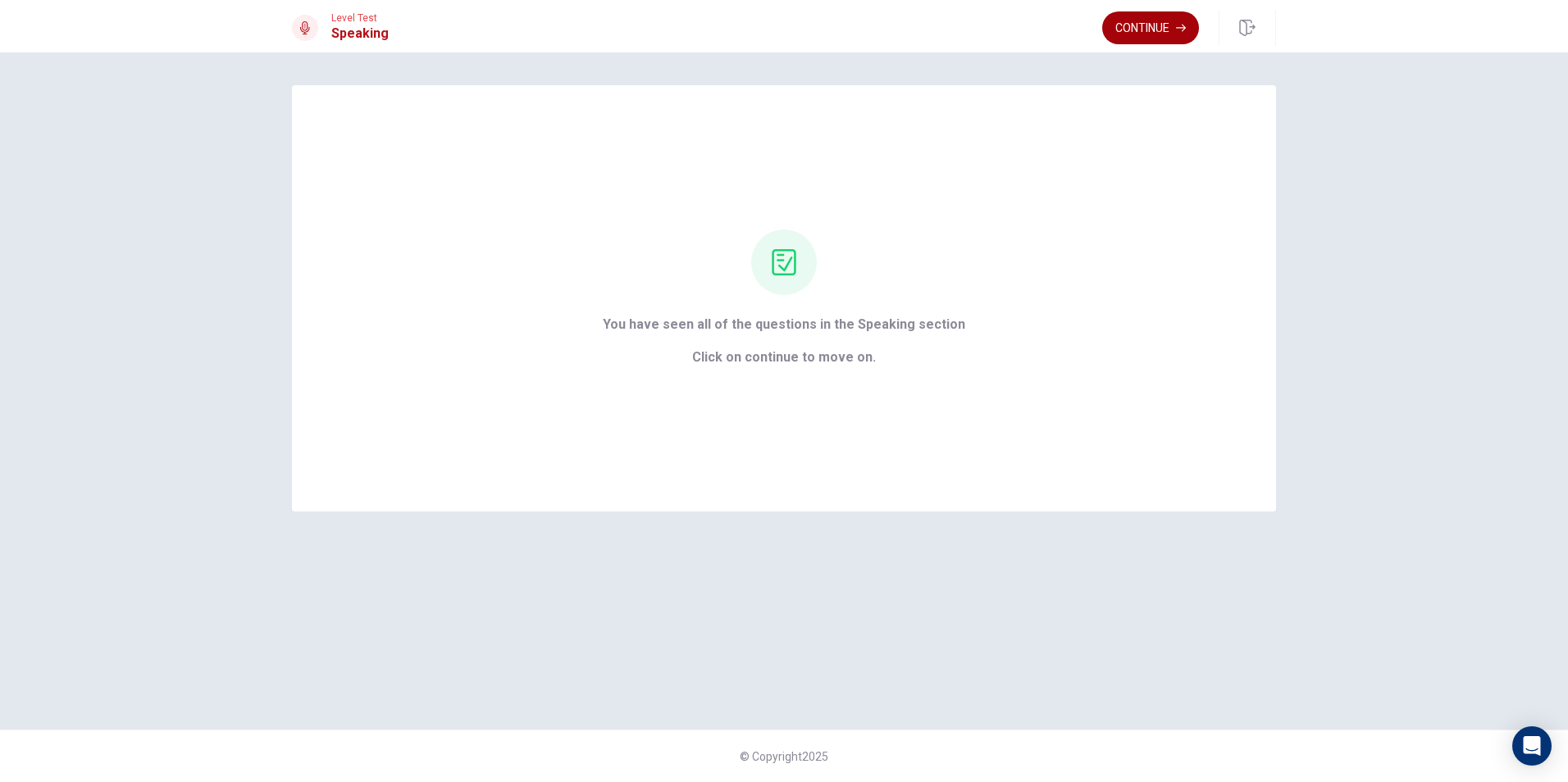
click at [1134, 37] on button "Continue" at bounding box center [1150, 28] width 97 height 33
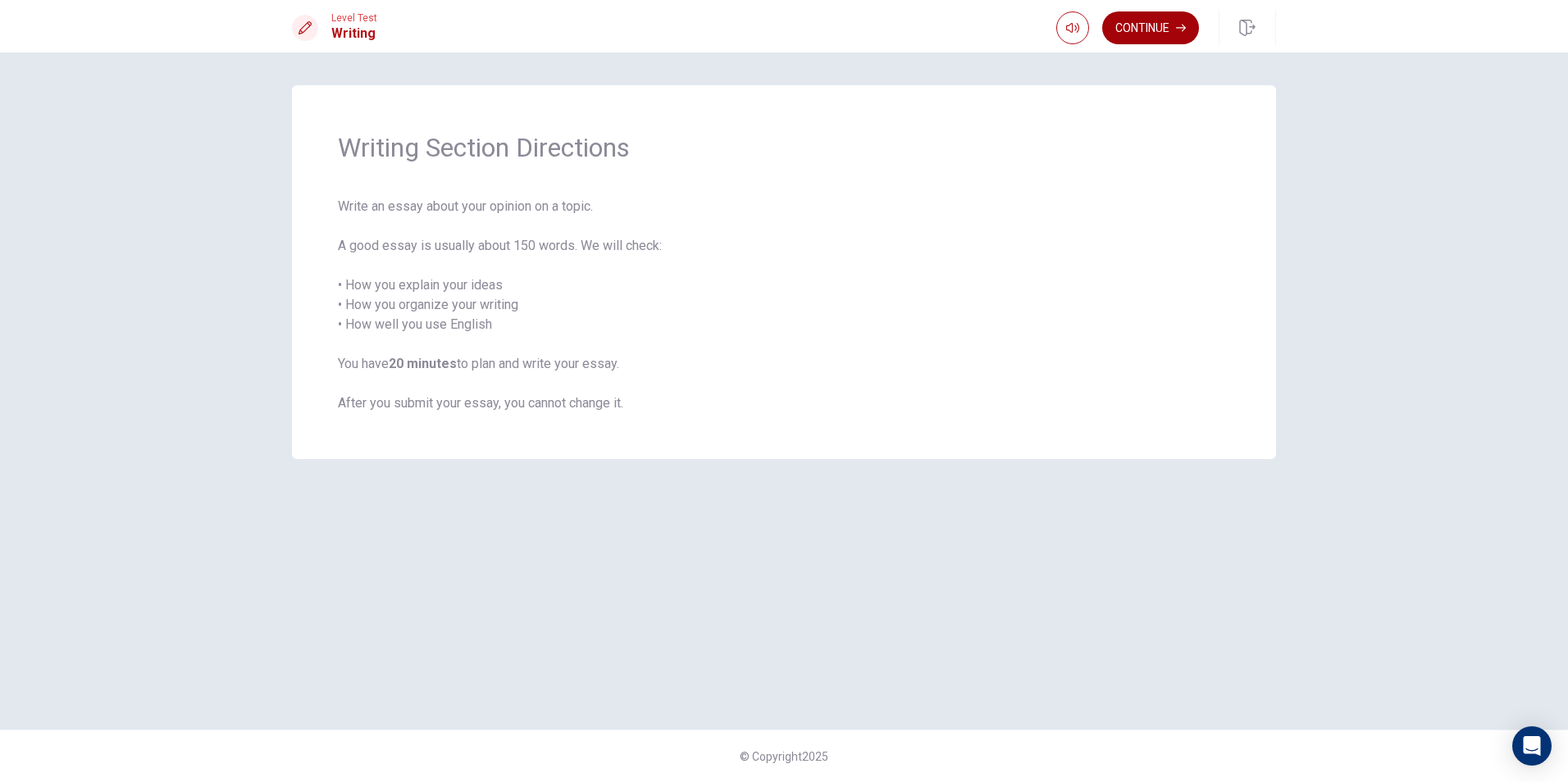
click at [1114, 24] on button "Continue" at bounding box center [1150, 28] width 97 height 33
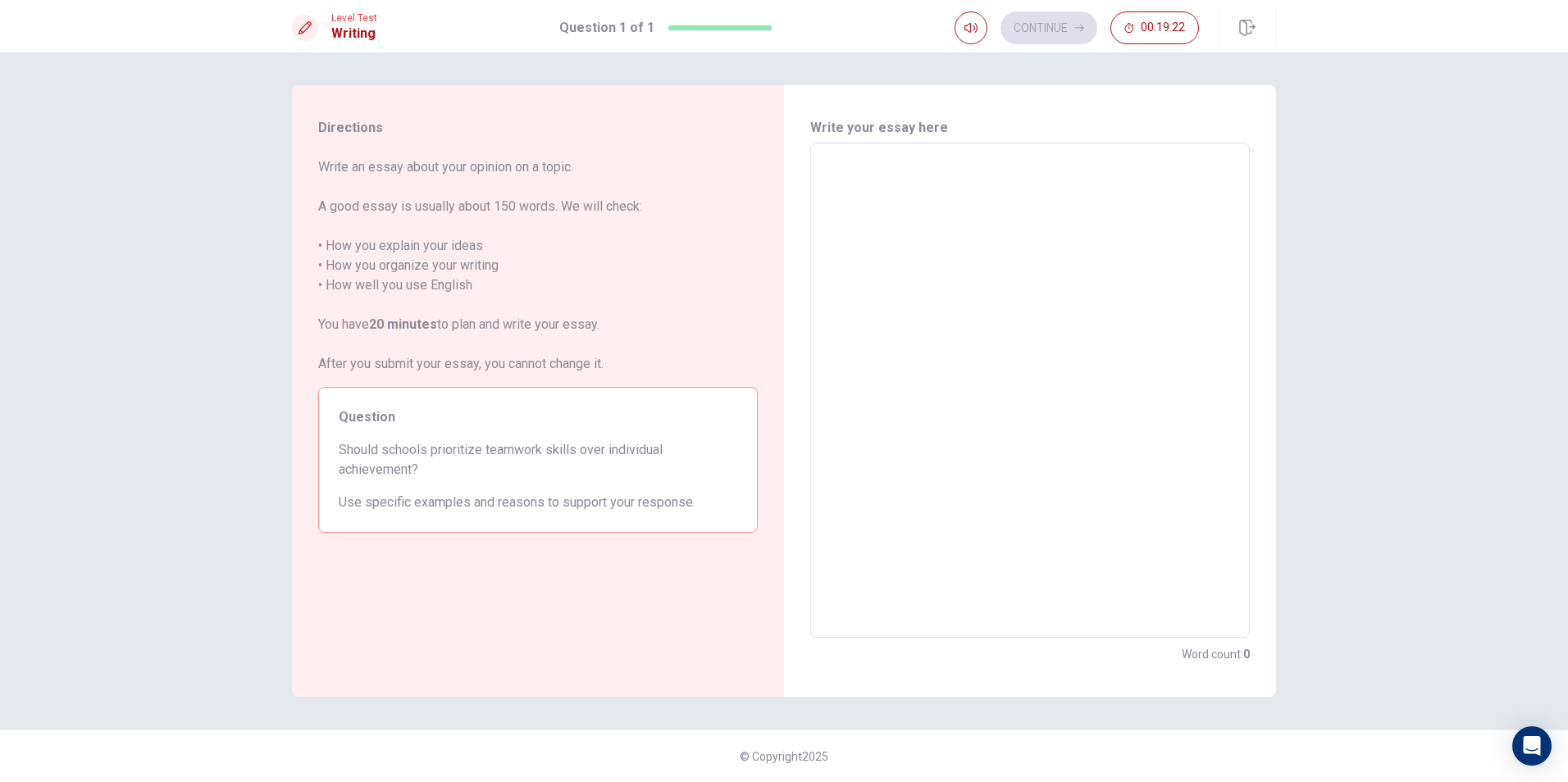
click at [1072, 157] on textarea at bounding box center [1030, 391] width 417 height 469
type textarea "f"
type textarea "x"
type textarea "fi"
type textarea "x"
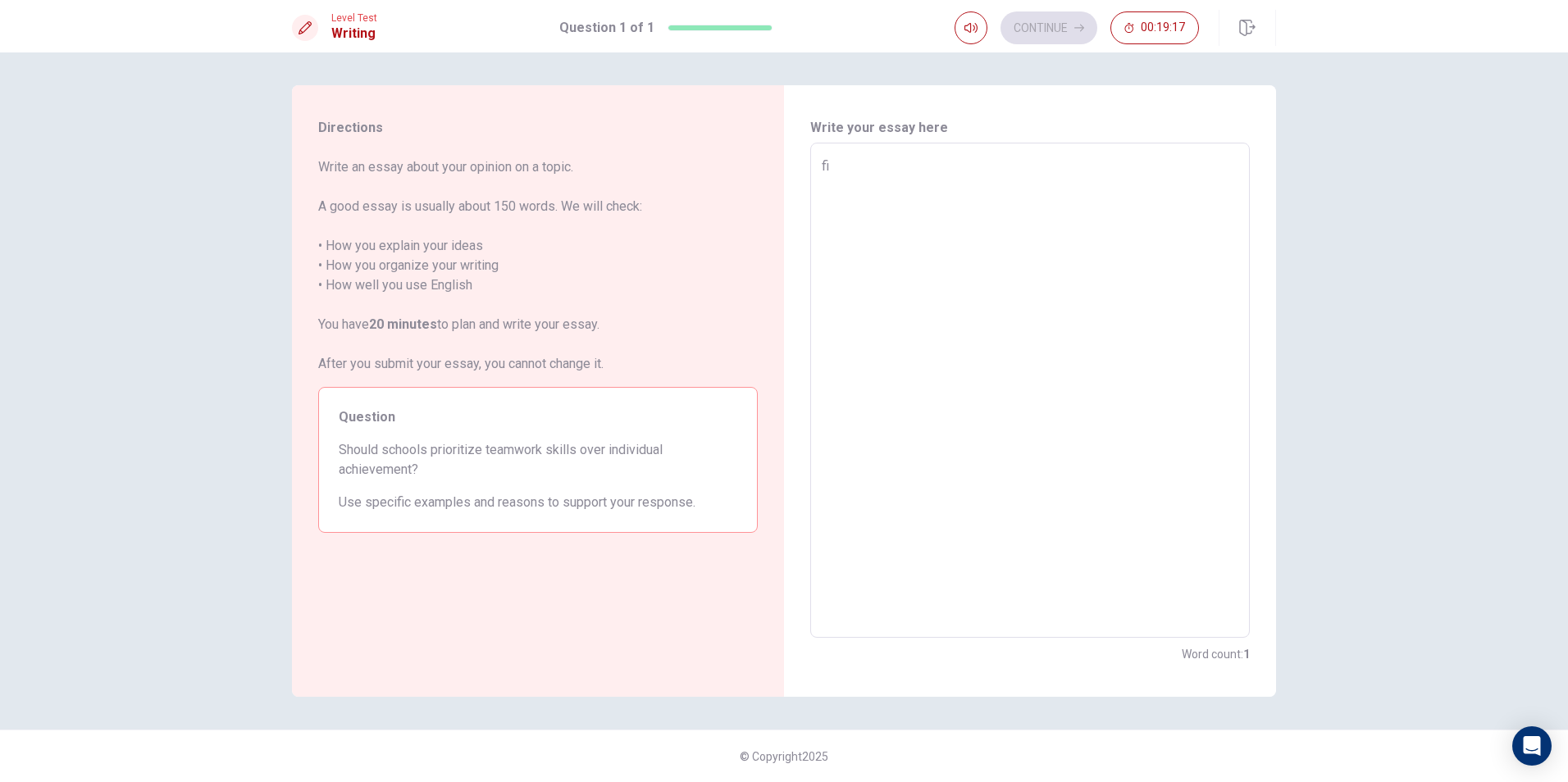
type textarea "fir"
type textarea "x"
type textarea "firs"
type textarea "x"
type textarea "first"
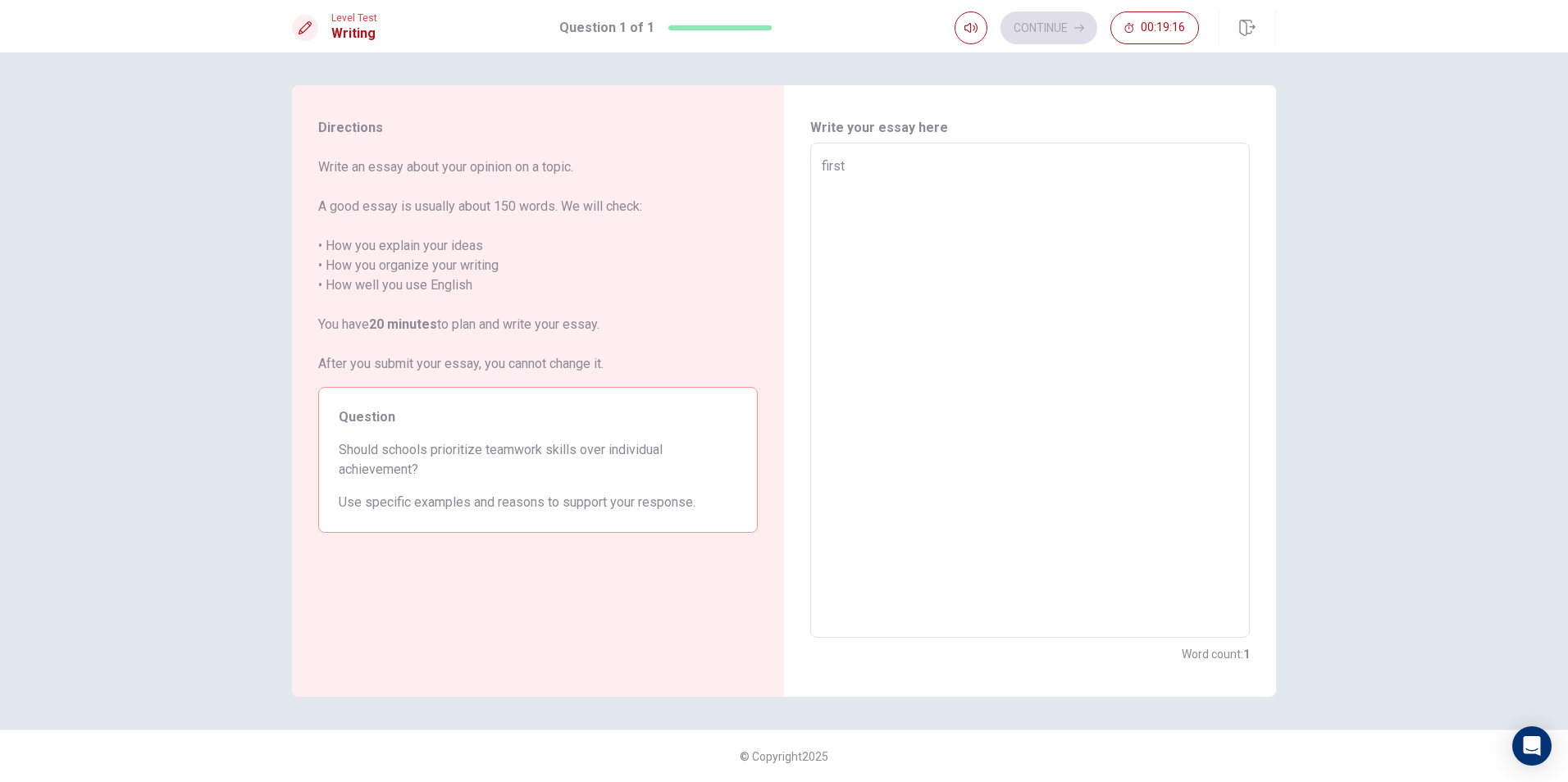
type textarea "x"
type textarea "firstl"
type textarea "x"
type textarea "firstly"
type textarea "x"
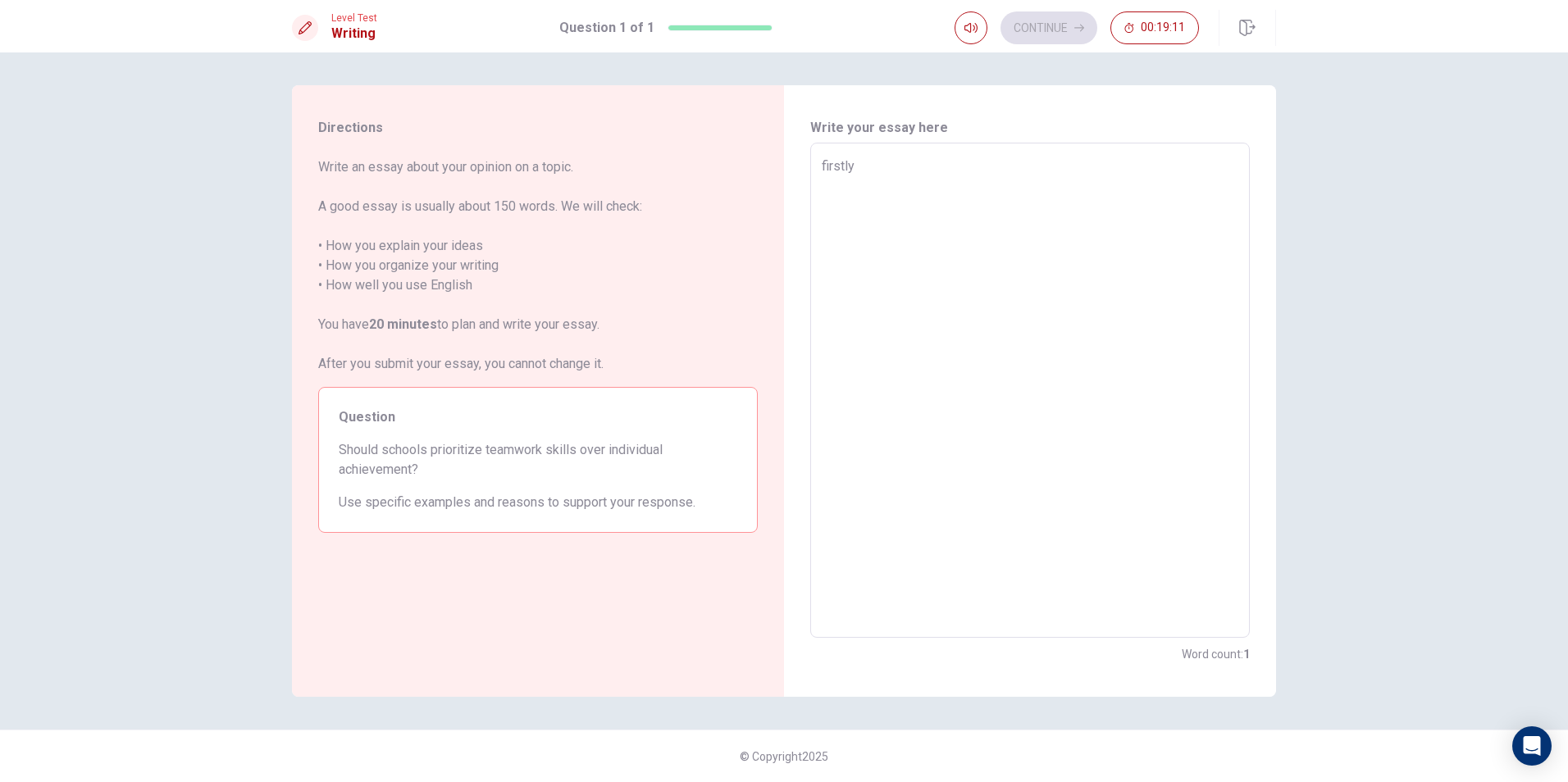
type textarea "firstly"
type textarea "x"
type textarea "firstly ,"
type textarea "x"
type textarea "firstly ,"
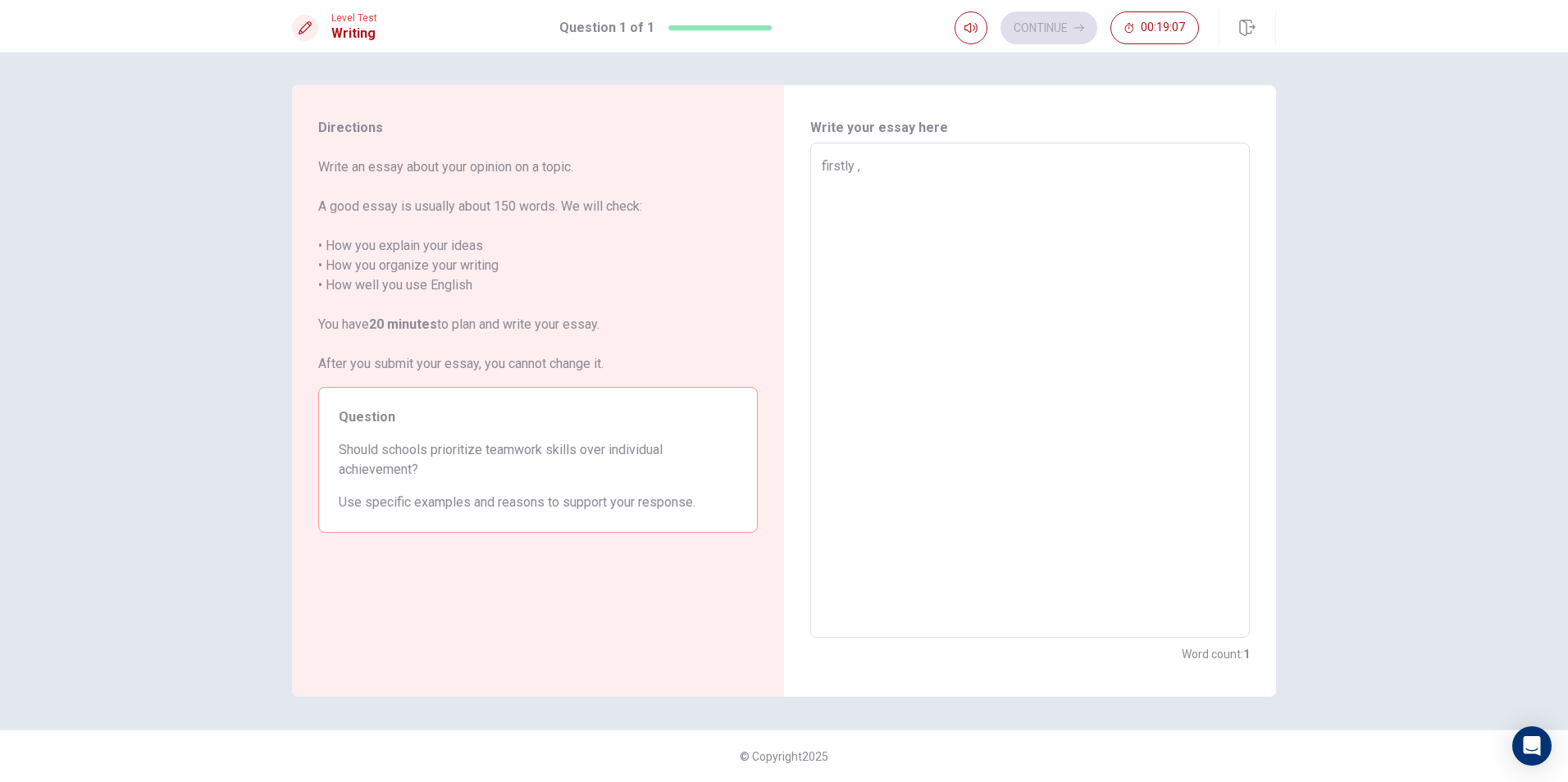
type textarea "x"
type textarea "firstly , I"
type textarea "x"
type textarea "firstly , I"
type textarea "x"
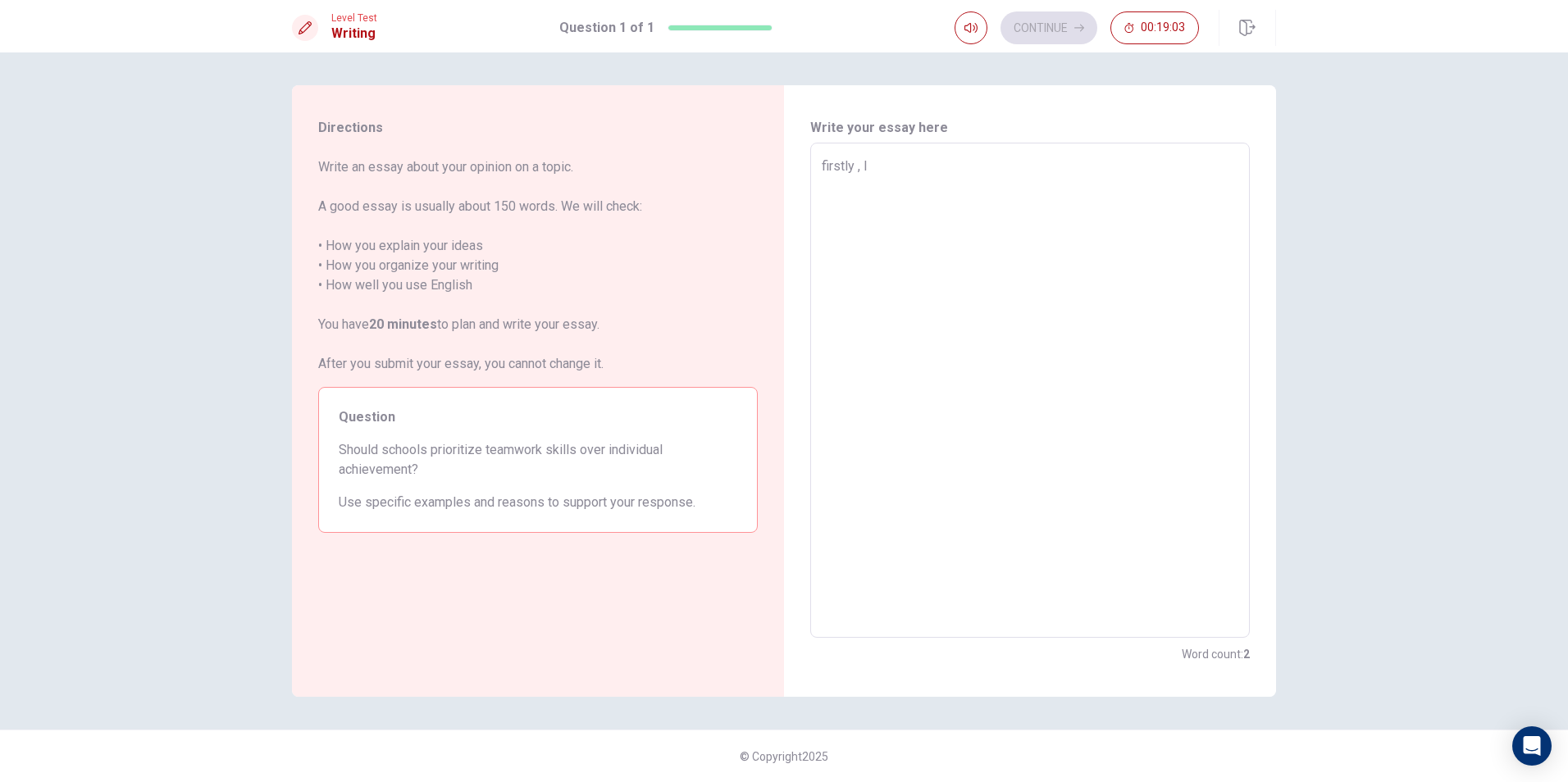
type textarea "firstly , I t"
type textarea "x"
type textarea "firstly , I th"
type textarea "x"
type textarea "firstly , I thi"
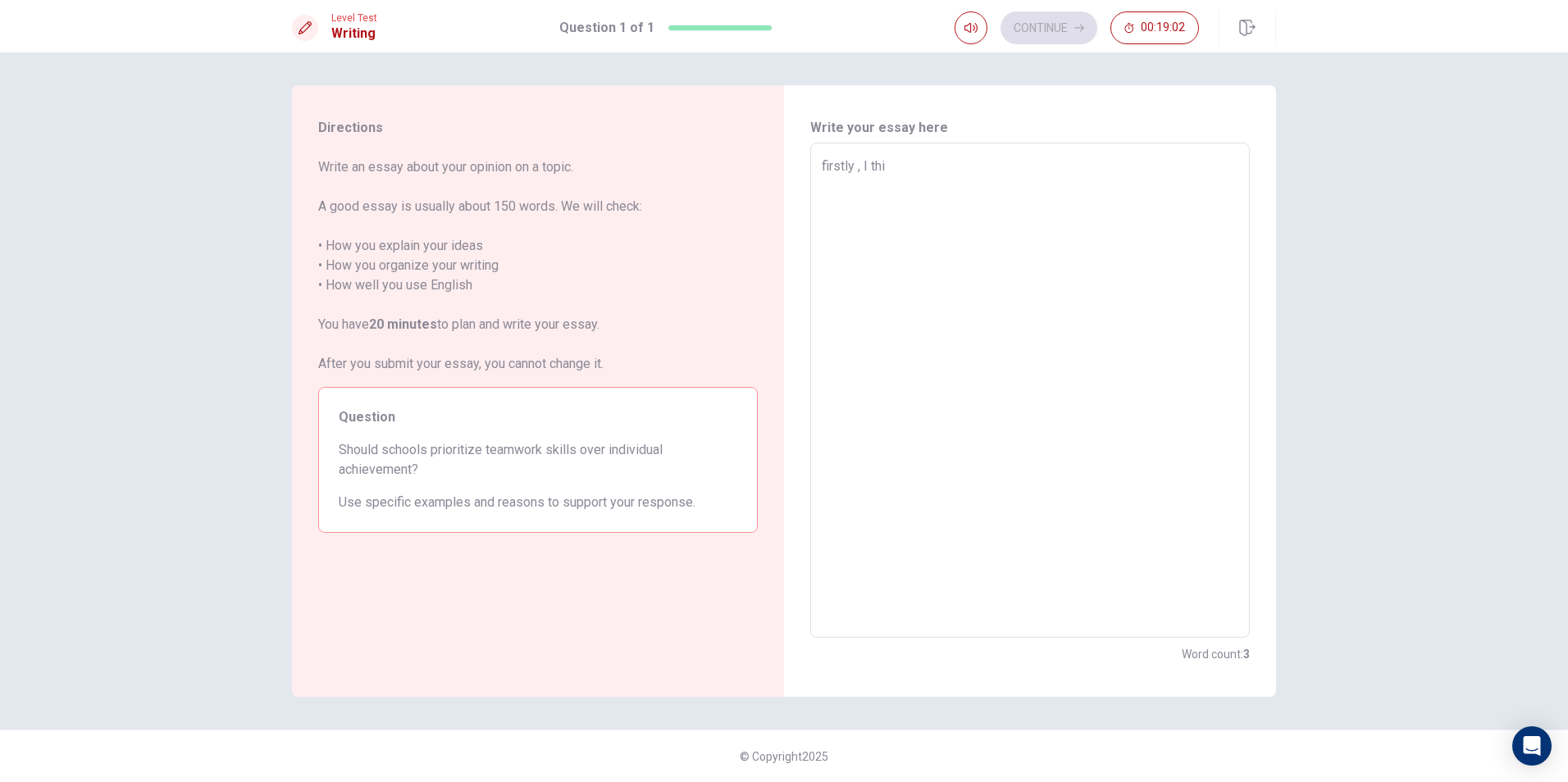
type textarea "x"
type textarea "firstly , I thin"
type textarea "x"
type textarea "firstly , I think"
type textarea "x"
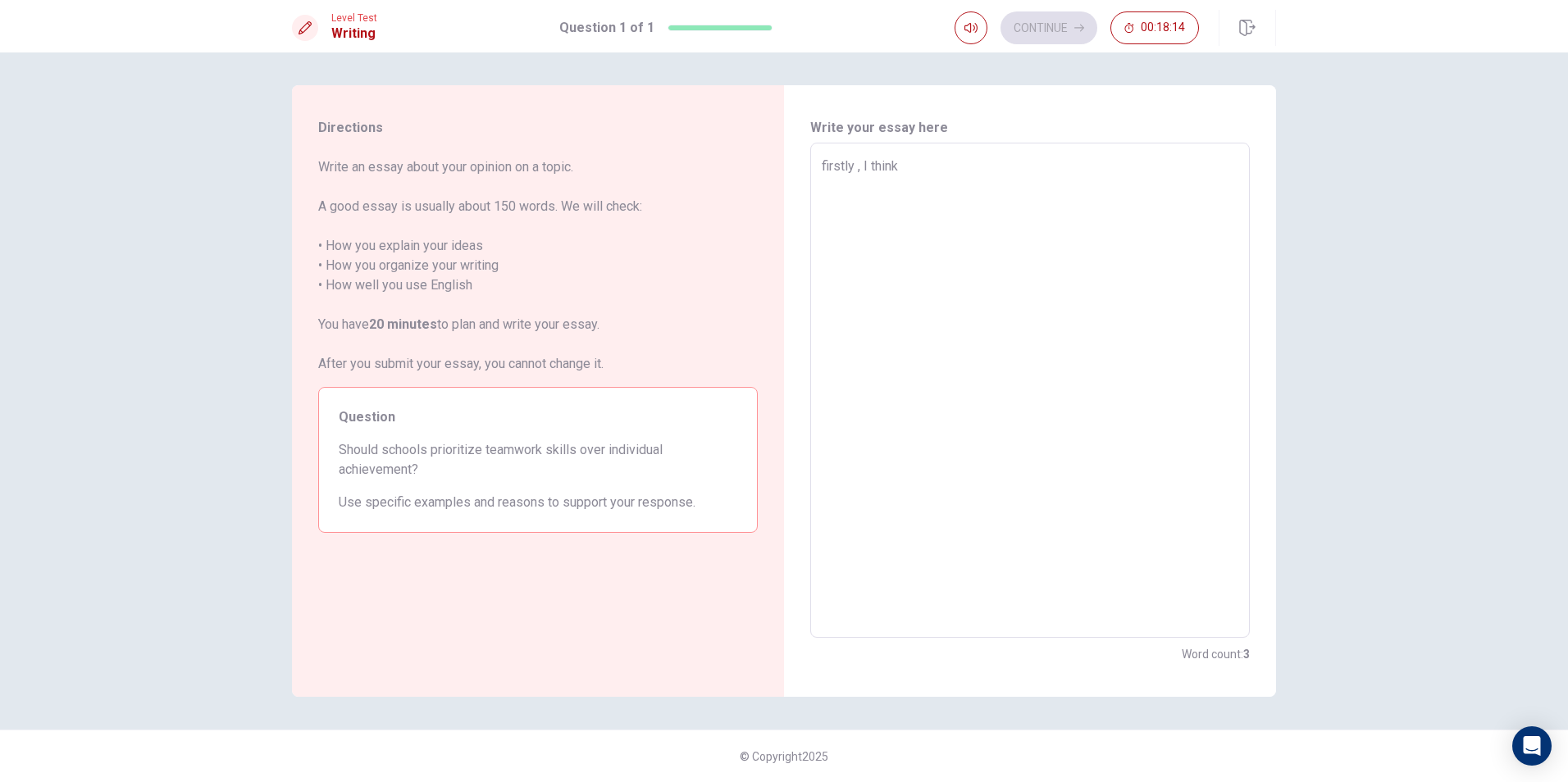
type textarea "firstly , I think"
type textarea "x"
type textarea "firstly , I think s"
type textarea "x"
type textarea "firstly , I think sc"
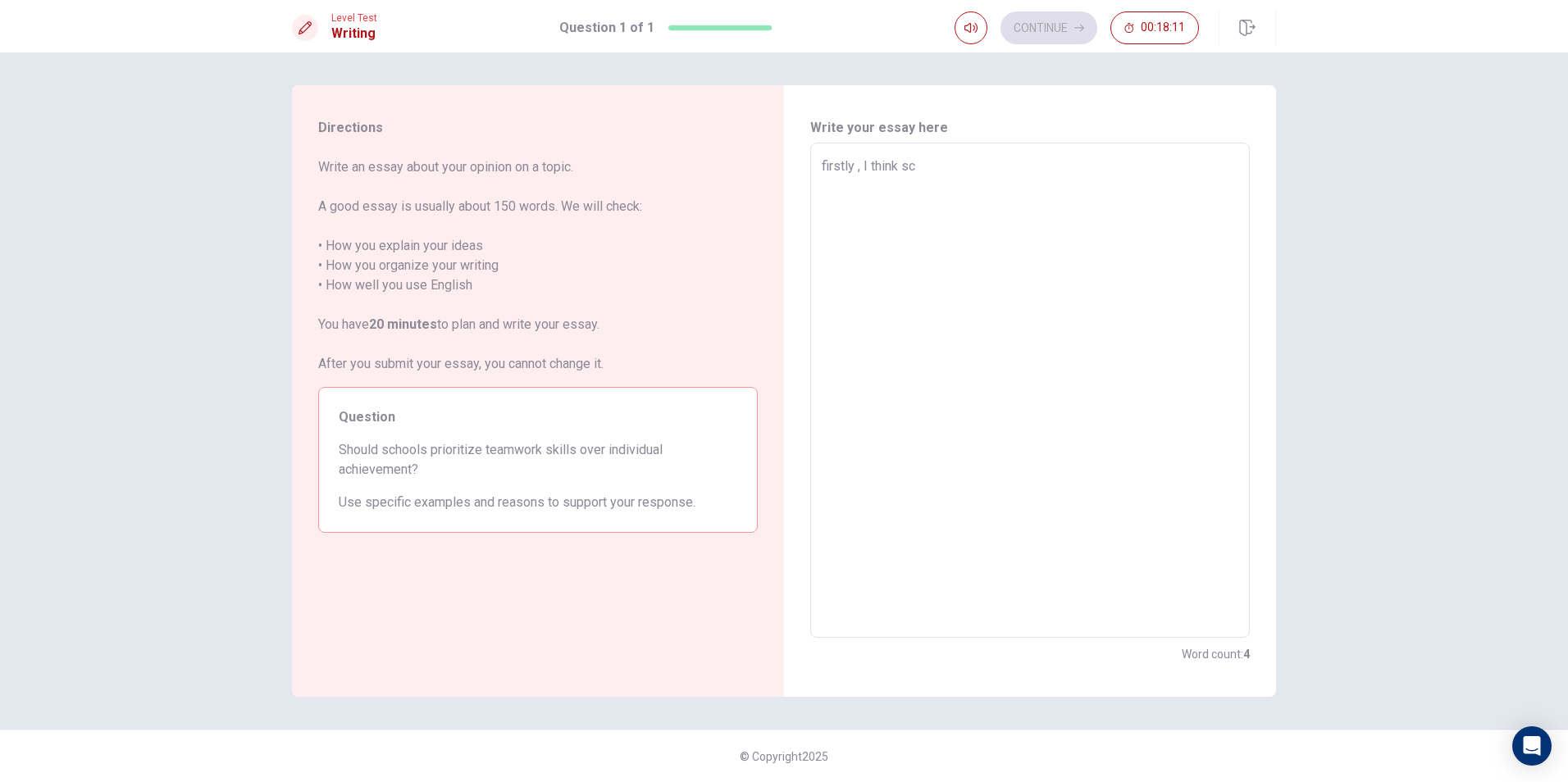
type textarea "x"
type textarea "firstly , I think sch"
type textarea "x"
type textarea "firstly , I think scho"
type textarea "x"
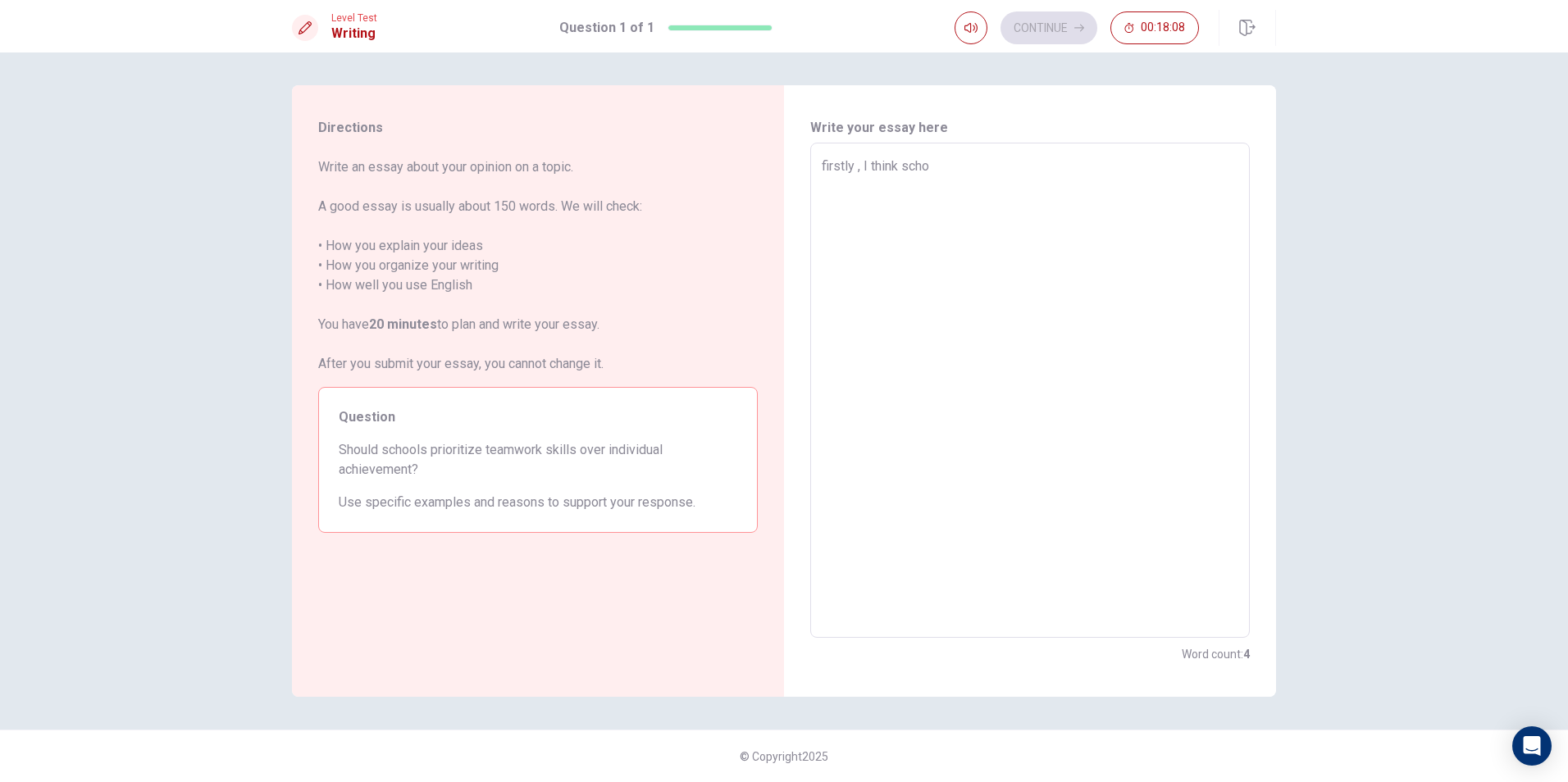
type textarea "firstly , I think schoo"
type textarea "x"
type textarea "firstly , I think school"
type textarea "x"
type textarea "firstly , I think schools"
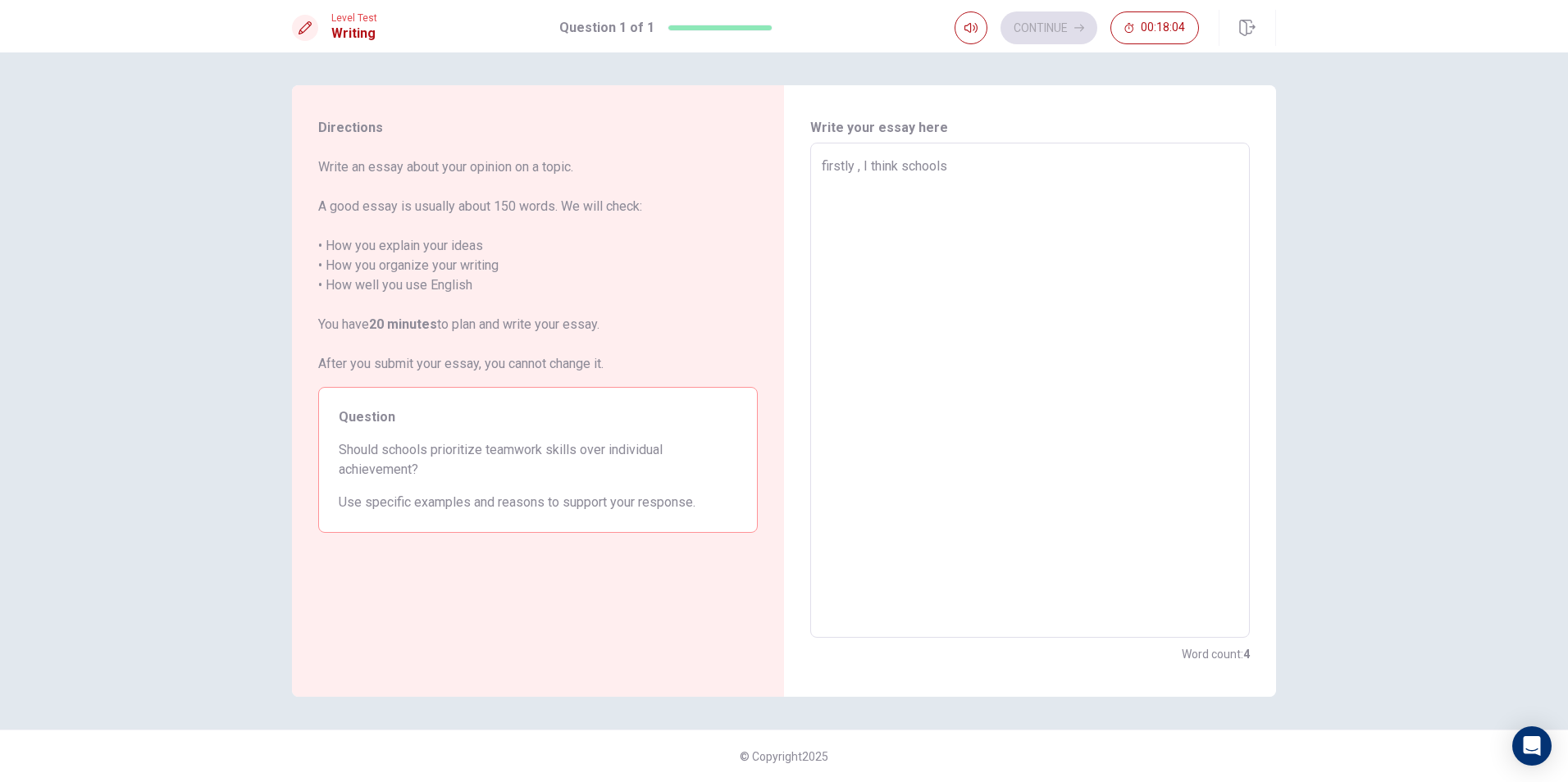
type textarea "x"
type textarea "firstly , I think schools"
type textarea "x"
type textarea "firstly , I think schools s"
type textarea "x"
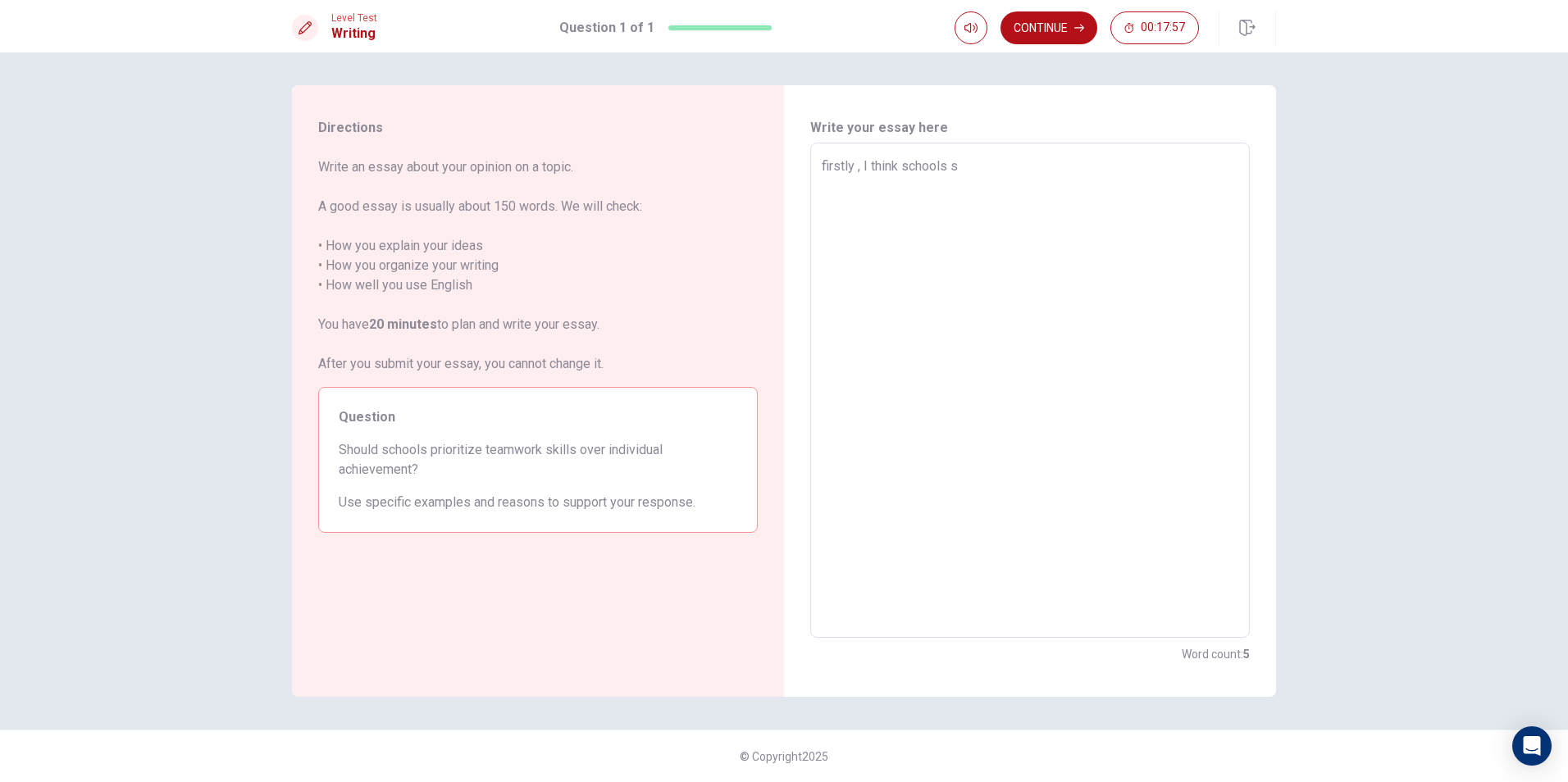
type textarea "firstly , I think schools sh"
type textarea "x"
type textarea "firstly , I think schools sho"
type textarea "x"
type textarea "firstly , I think schools shou"
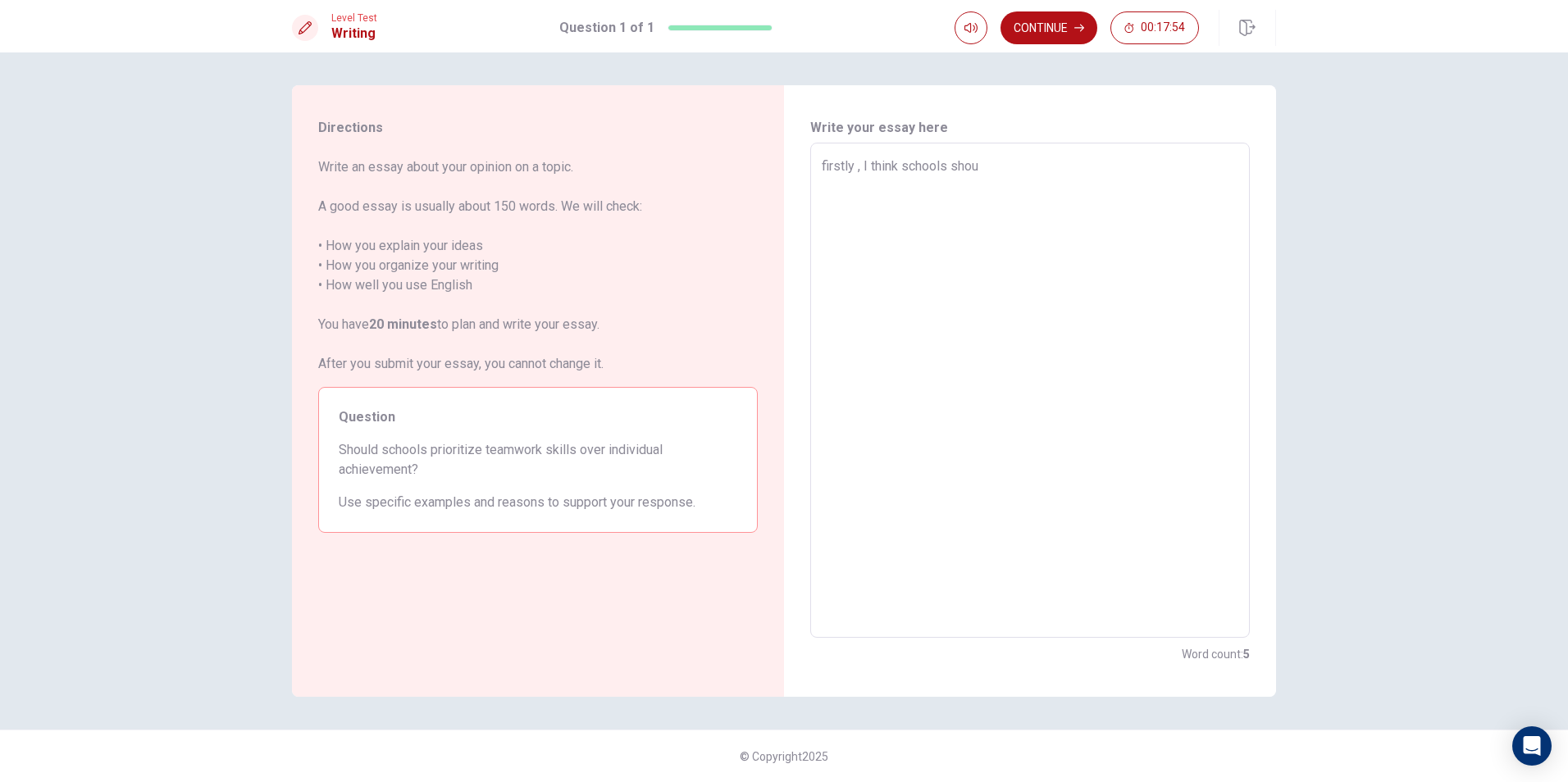
type textarea "x"
type textarea "firstly , I think schools shoul"
type textarea "x"
type textarea "firstly , I think schools should"
type textarea "x"
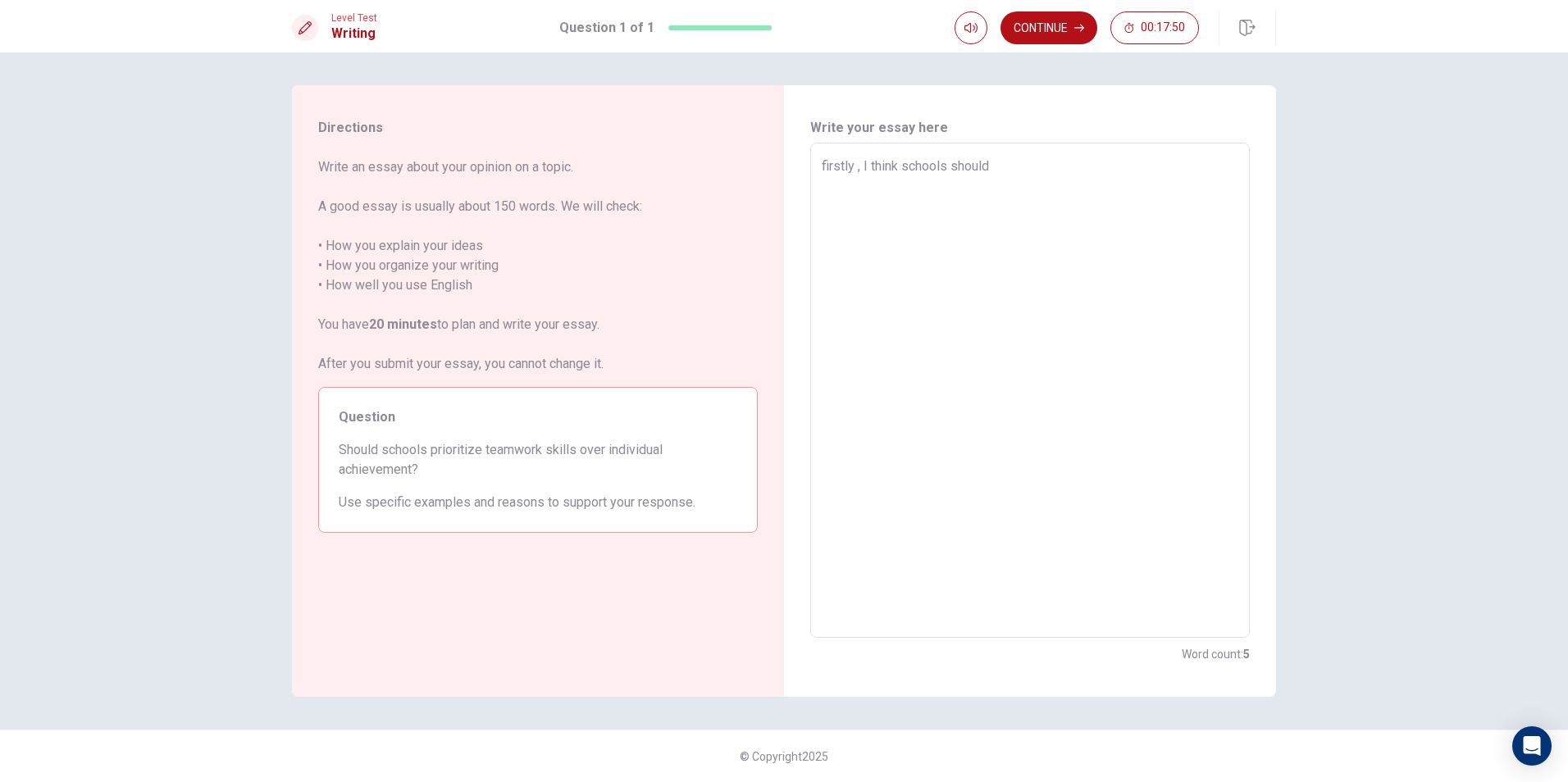
type textarea "firstly , I think schools should"
type textarea "x"
type textarea "firstly , I think schools should t"
type textarea "x"
type textarea "firstly , I think schools should to"
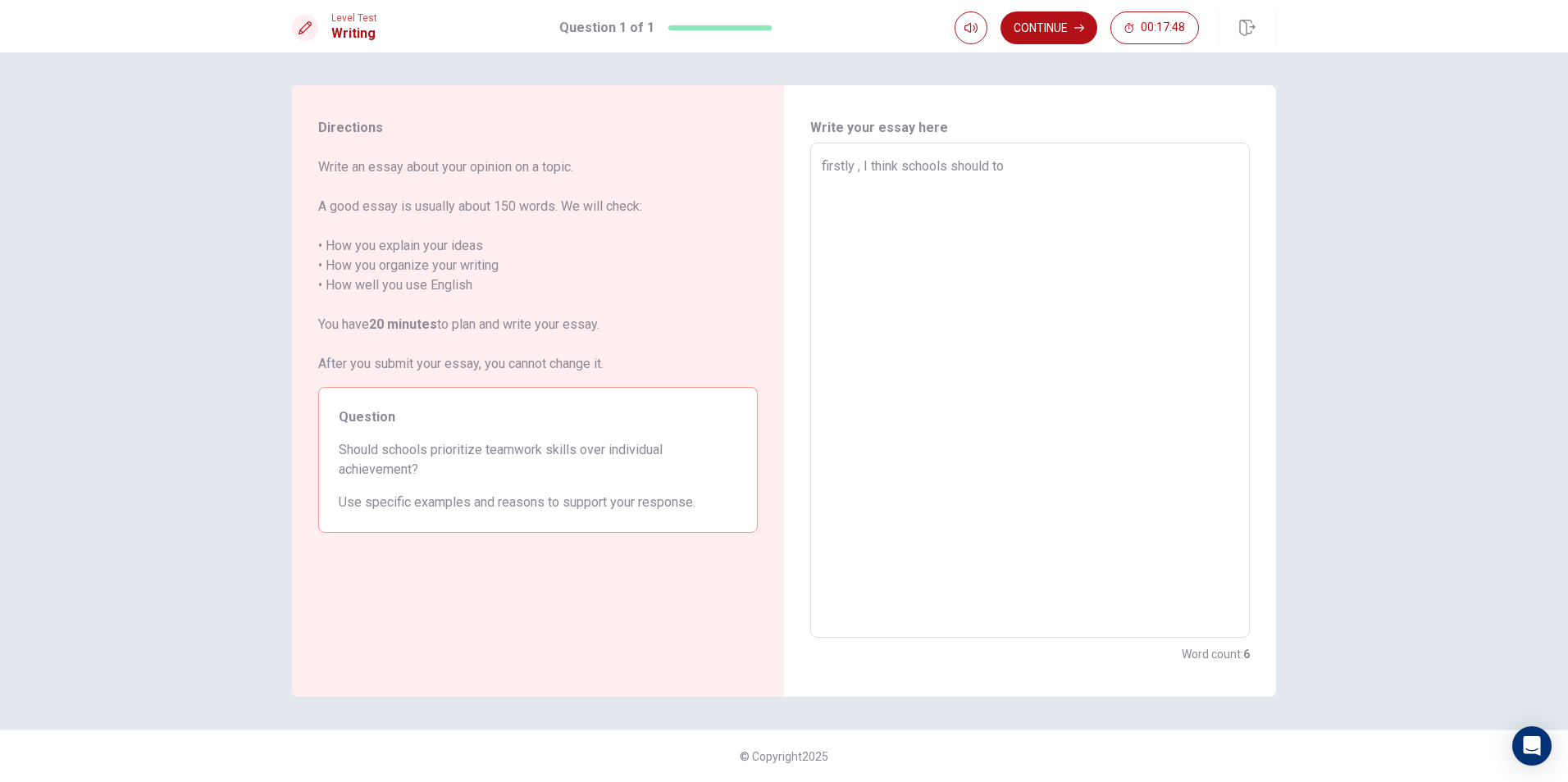
type textarea "x"
type textarea "firstly , I think schools should to"
type textarea "x"
type textarea "firstly , I think schools should to l"
type textarea "x"
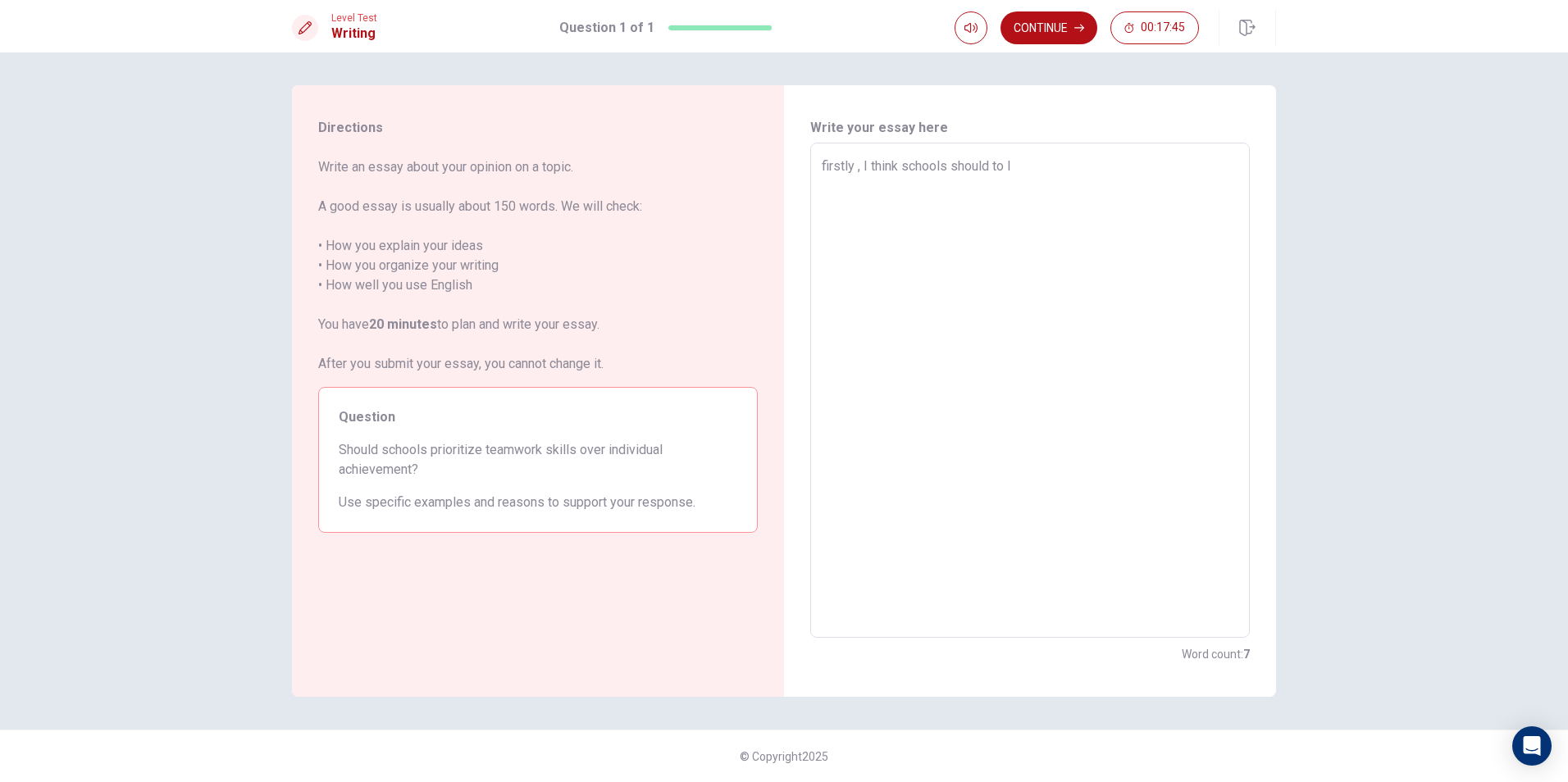
type textarea "firstly , I think schools should to le"
type textarea "x"
type textarea "firstly , I think schools should to l"
type textarea "x"
type textarea "firstly , I think schools should to le"
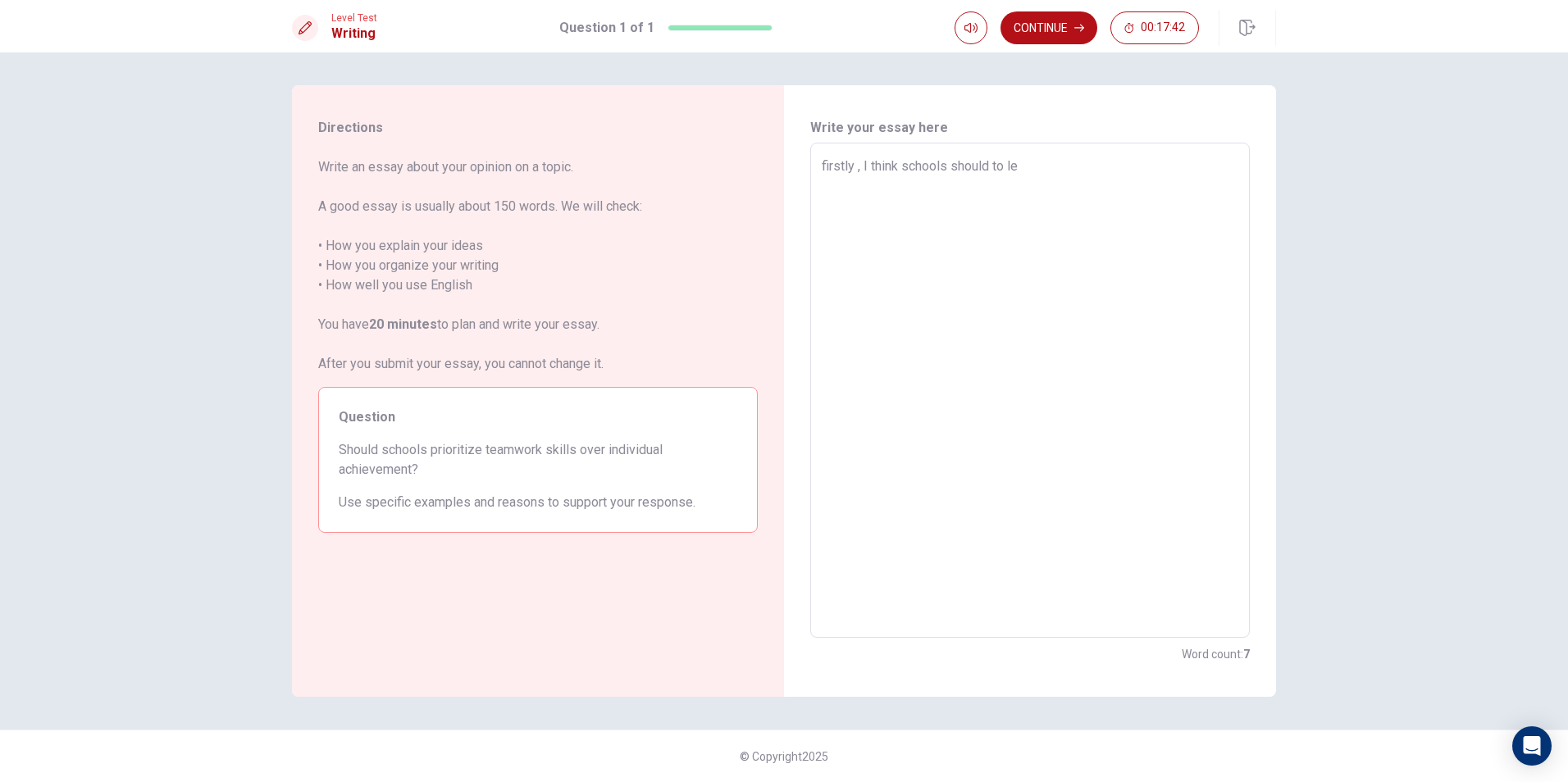
type textarea "x"
type textarea "firstly , I think schools should to lea"
type textarea "x"
type textarea "firstly , I think schools should to lean"
type textarea "x"
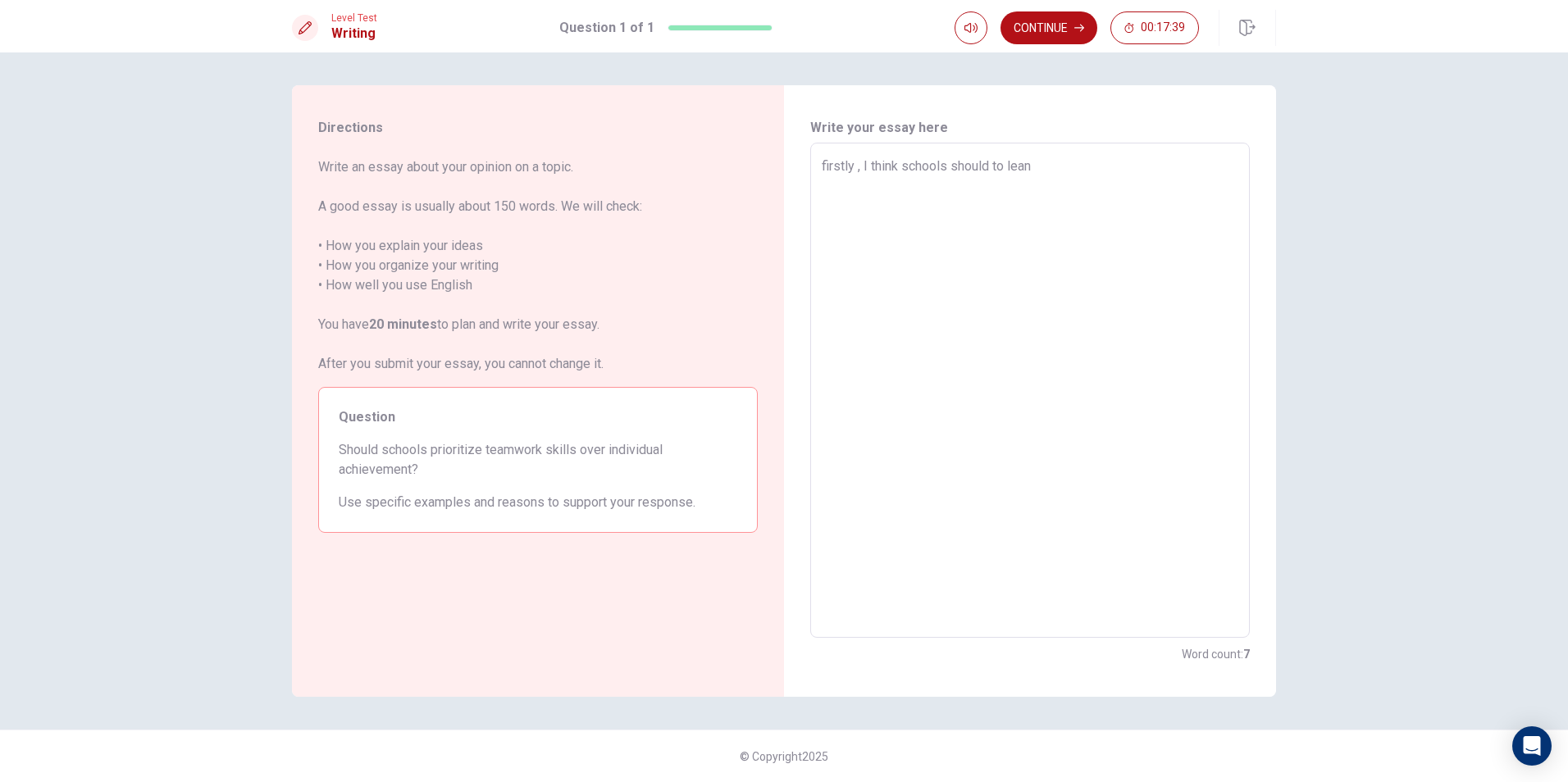
type textarea "firstly , I think schools should to lean"
type textarea "x"
type textarea "firstly , I think schools should to lean a"
type textarea "x"
type textarea "firstly , I think schools should to lean ab"
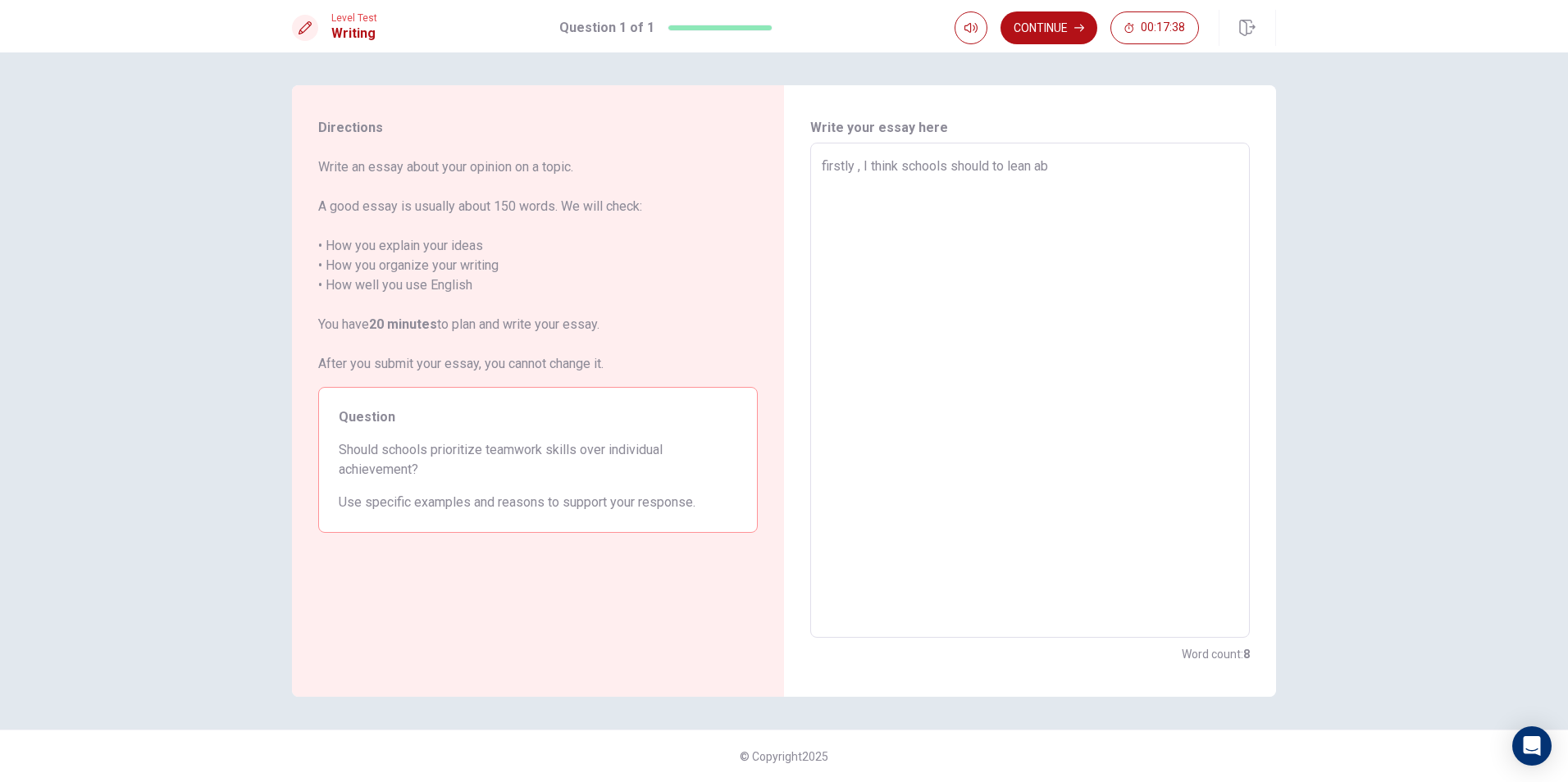
type textarea "x"
type textarea "firstly , I think schools should to lean abo"
type textarea "x"
type textarea "firstly , I think schools should to lean abou"
type textarea "x"
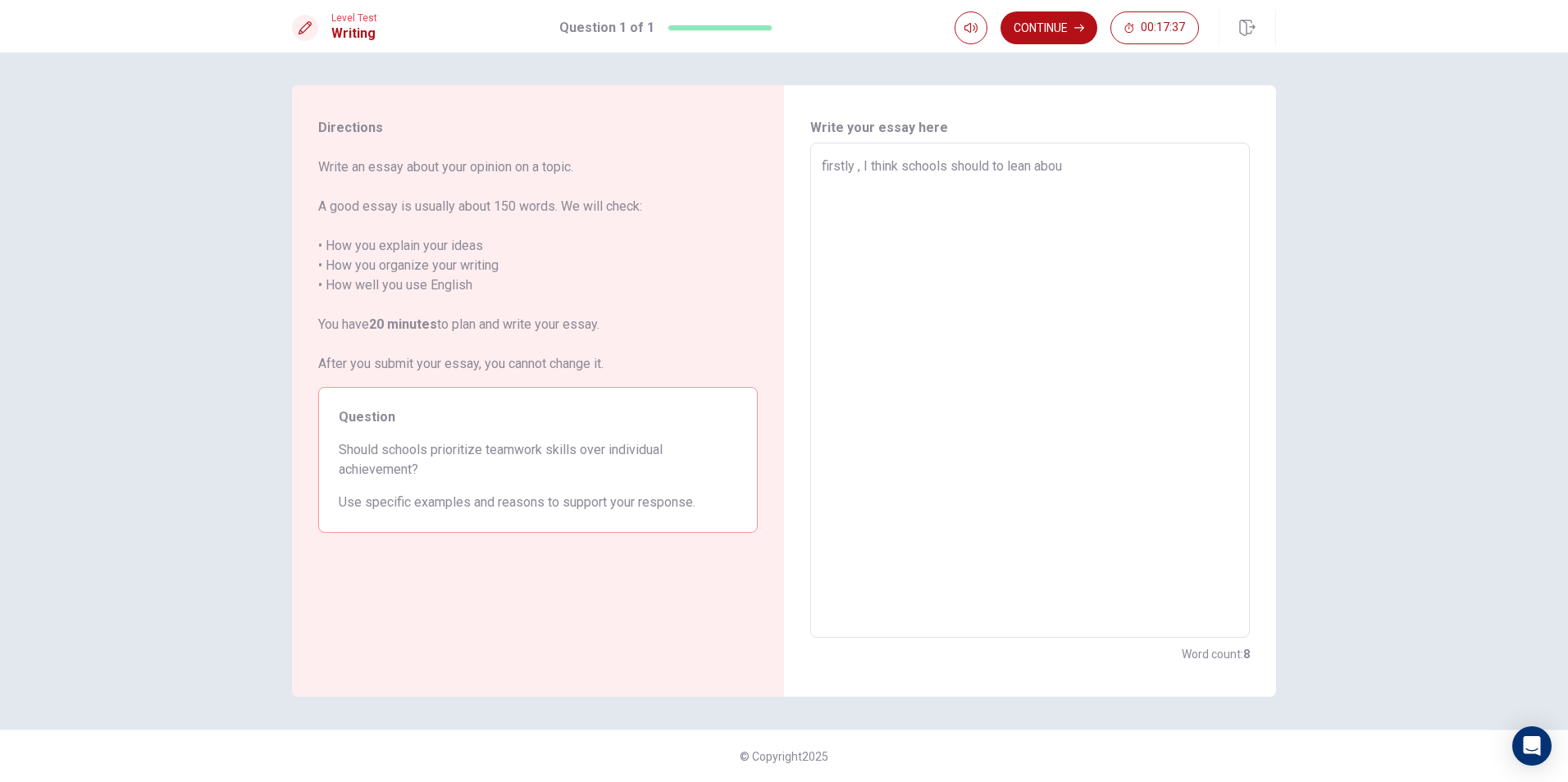
type textarea "firstly , I think schools should to lean about"
type textarea "x"
type textarea "firstly , I think schools should to lean about"
type textarea "x"
type textarea "firstly , I think schools should to lean about r"
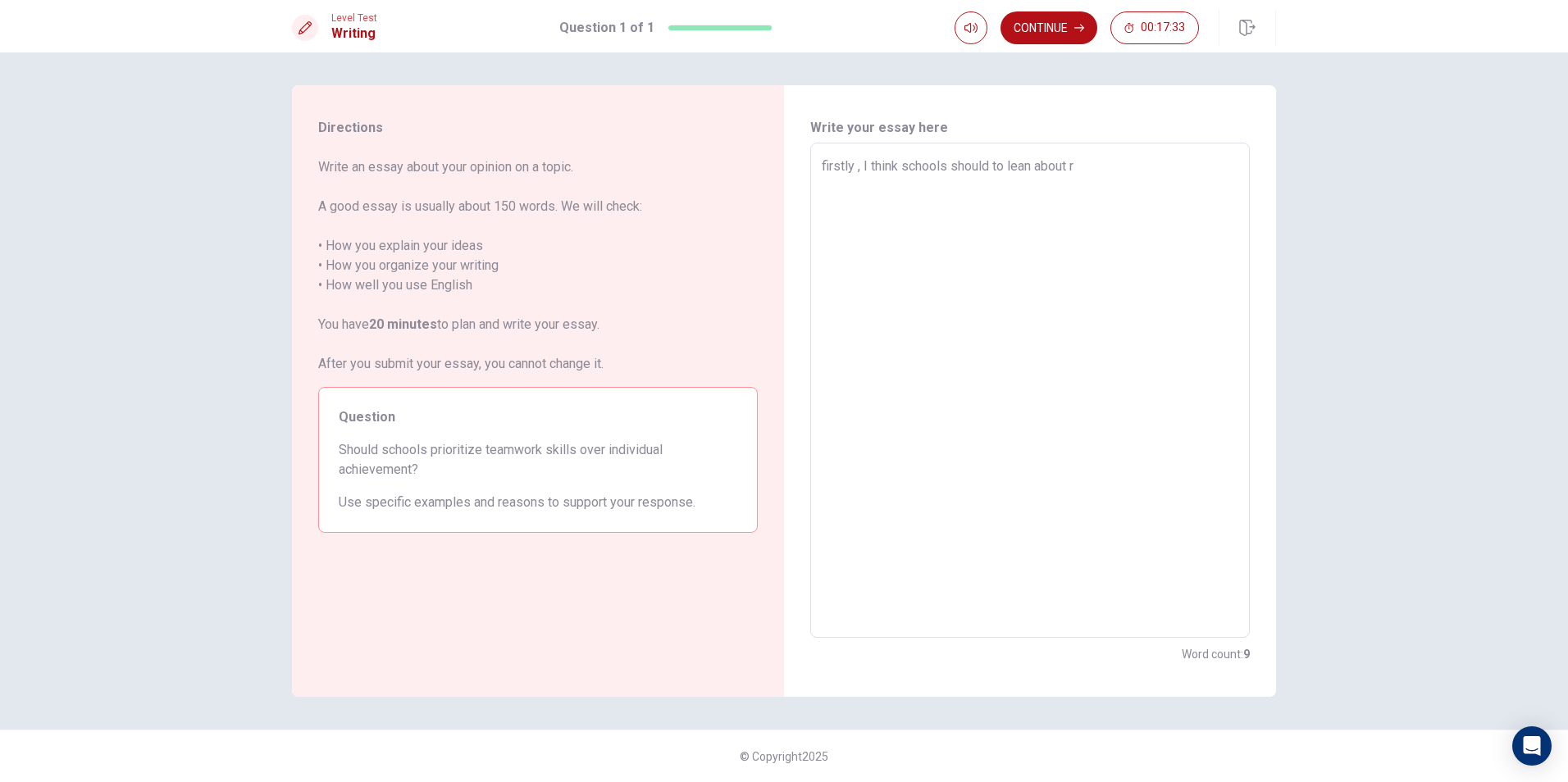
type textarea "x"
type textarea "firstly , I think schools should to lean about"
type textarea "x"
type textarea "firstly , I think schools should to lean about t"
type textarea "x"
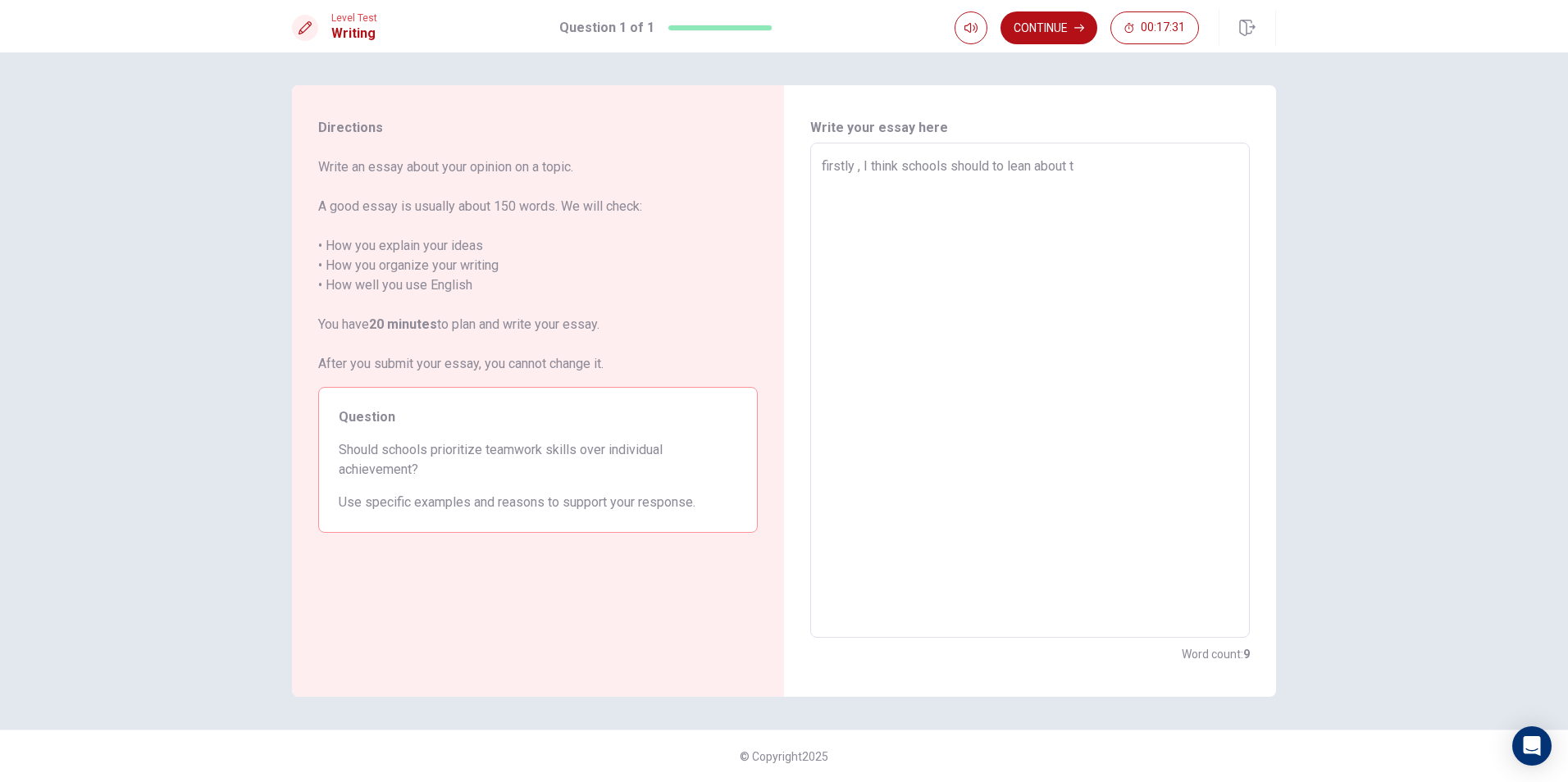
type textarea "firstly , I think schools should to lean about ta"
type textarea "x"
type textarea "firstly , I think schools should to lean about tae"
type textarea "x"
type textarea "firstly , I think schools should to lean about ta"
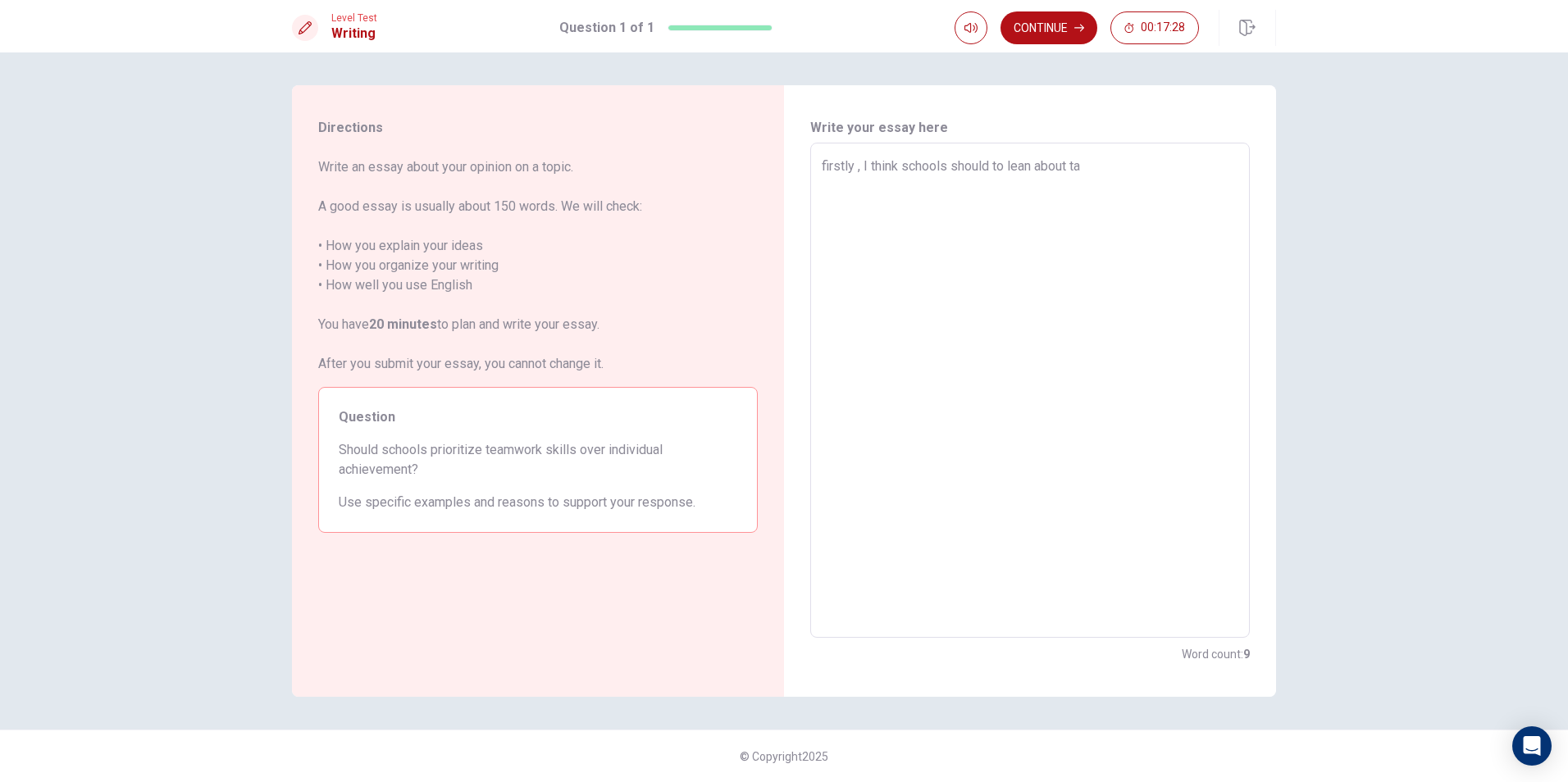
type textarea "x"
type textarea "firstly , I think schools should to lean about t"
type textarea "x"
type textarea "firstly , I think schools should to lean about te"
type textarea "x"
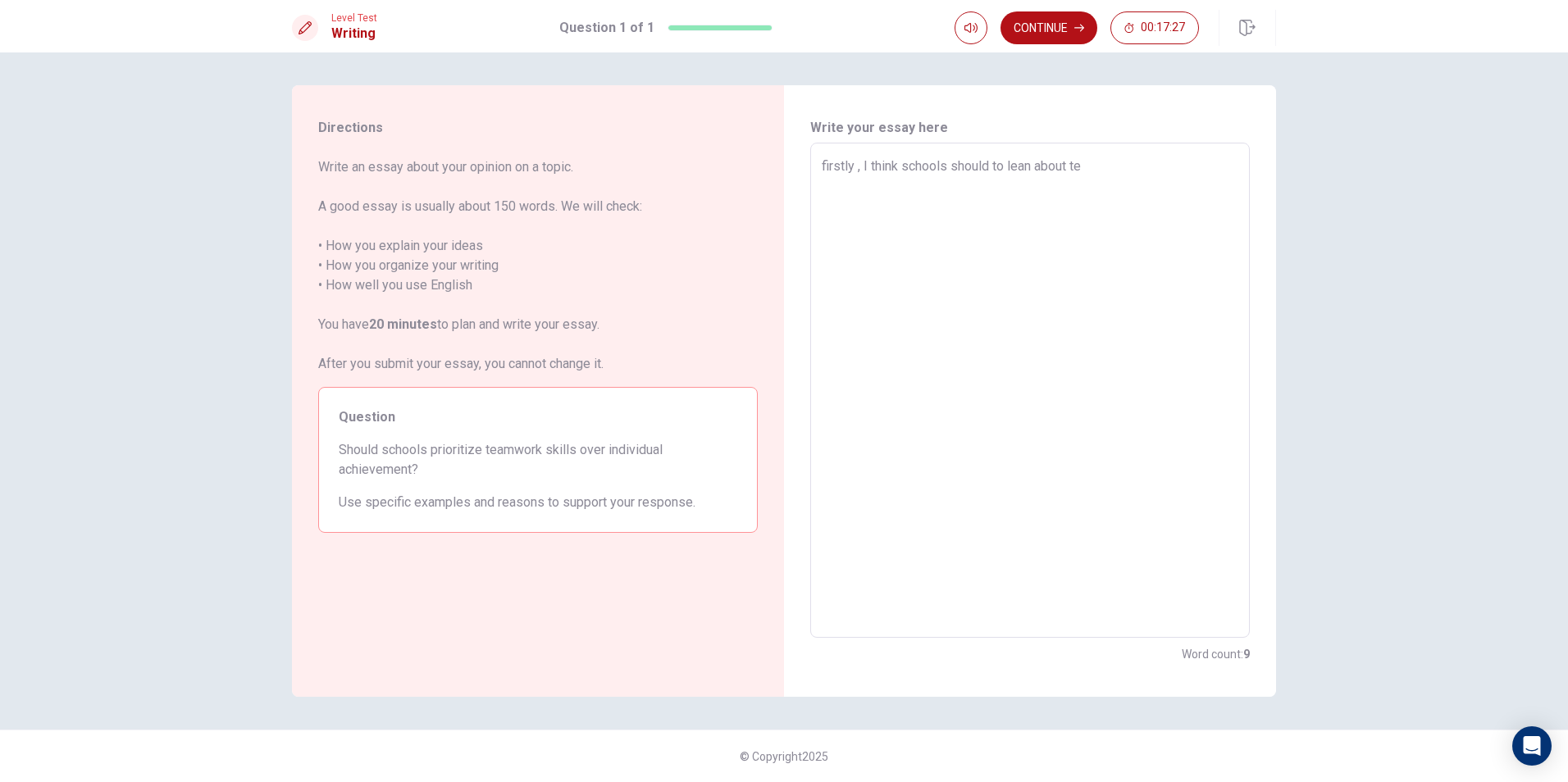
type textarea "firstly , I think schools should to lean about tea"
type textarea "x"
type textarea "firstly , I think schools should to lean about team"
type textarea "x"
type textarea "firstly , I think schools should to lean about teamw"
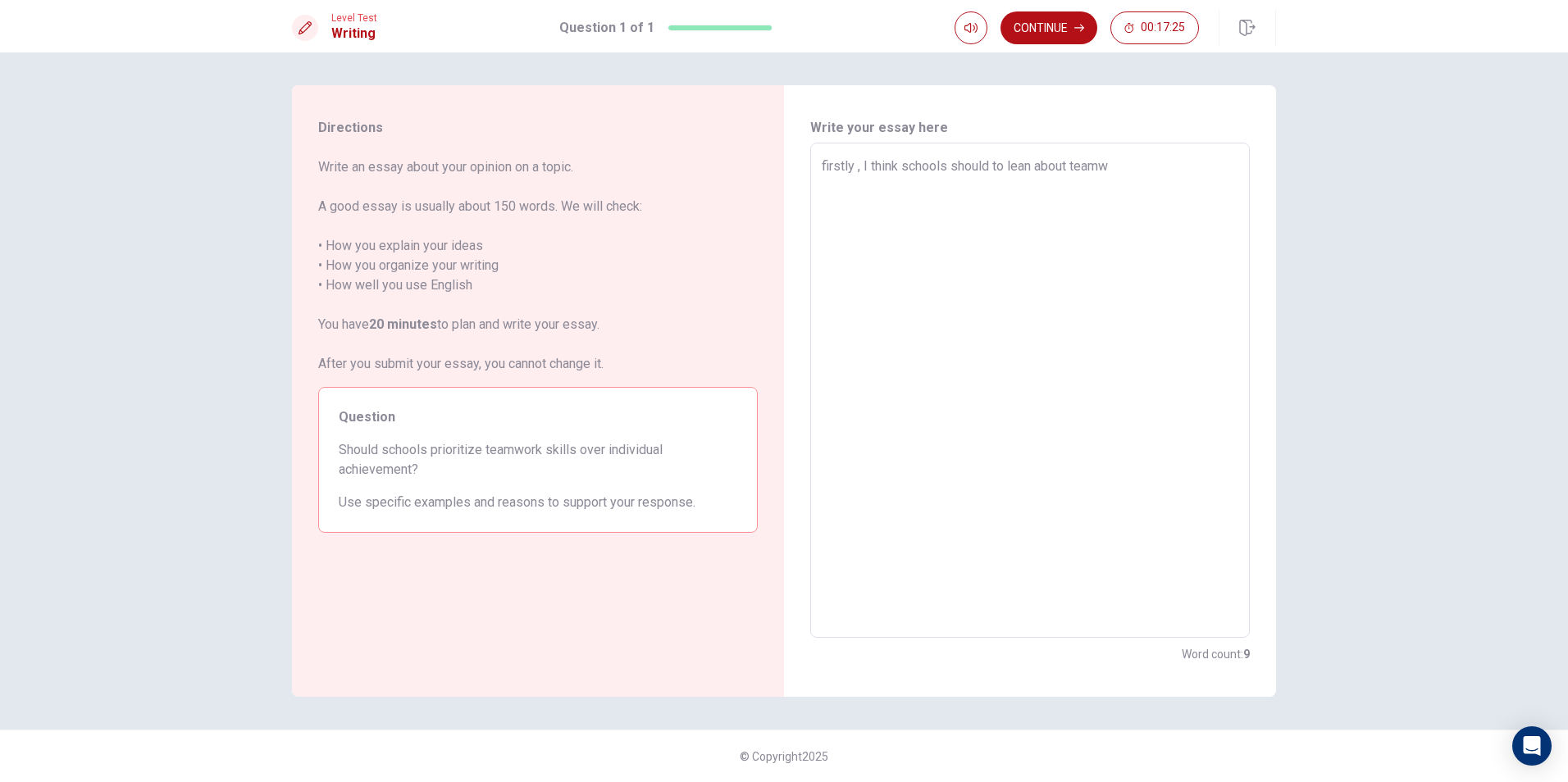
type textarea "x"
type textarea "firstly , I think schools should to lean about teamwo"
type textarea "x"
type textarea "firstly , I think schools should to lean about teamwok"
type textarea "x"
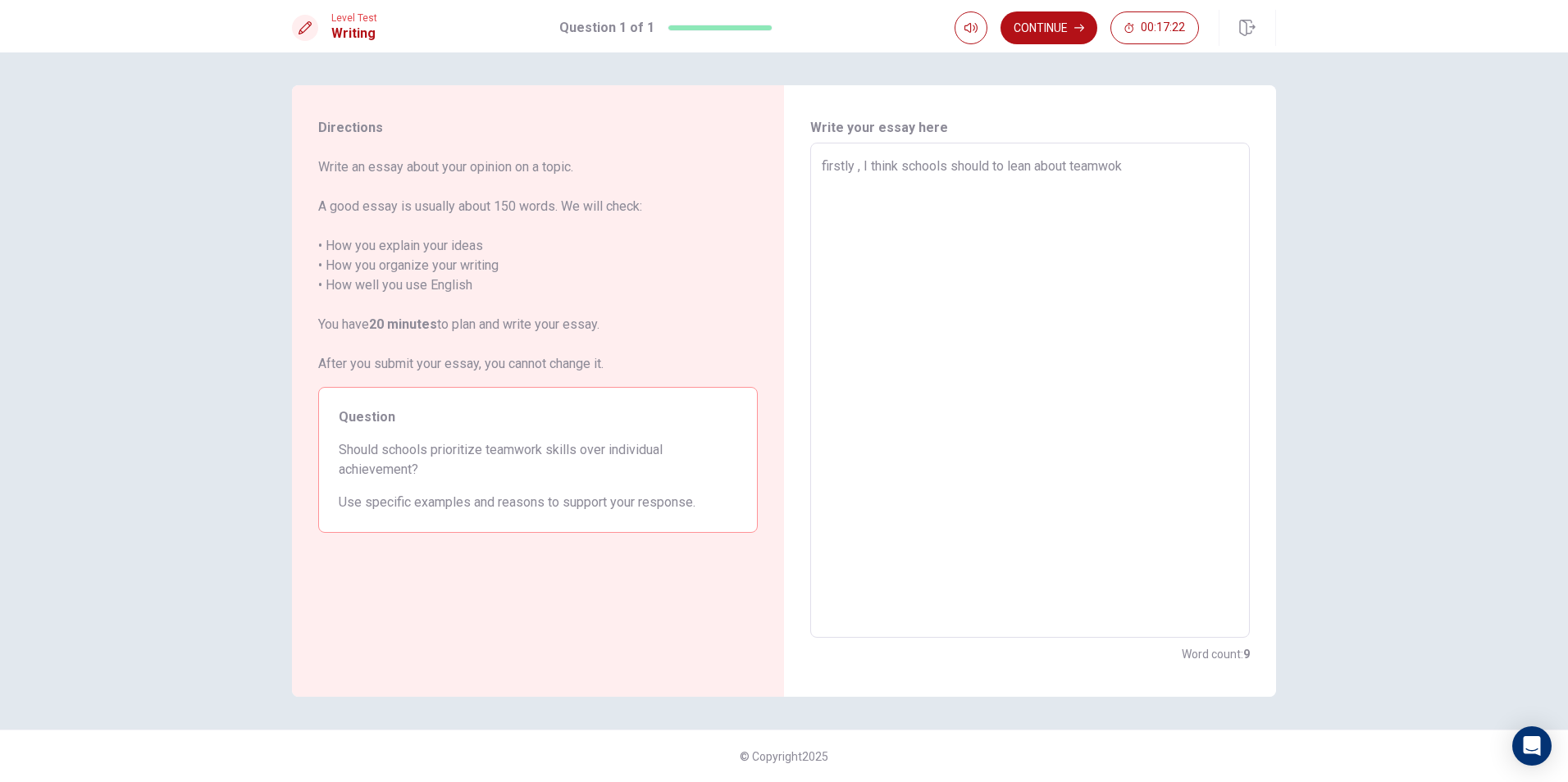
type textarea "firstly , I think schools should to lean about teamwo"
type textarea "x"
type textarea "firstly , I think schools should to lean about teamwor"
type textarea "x"
type textarea "firstly , I think schools should to lean about teamwork"
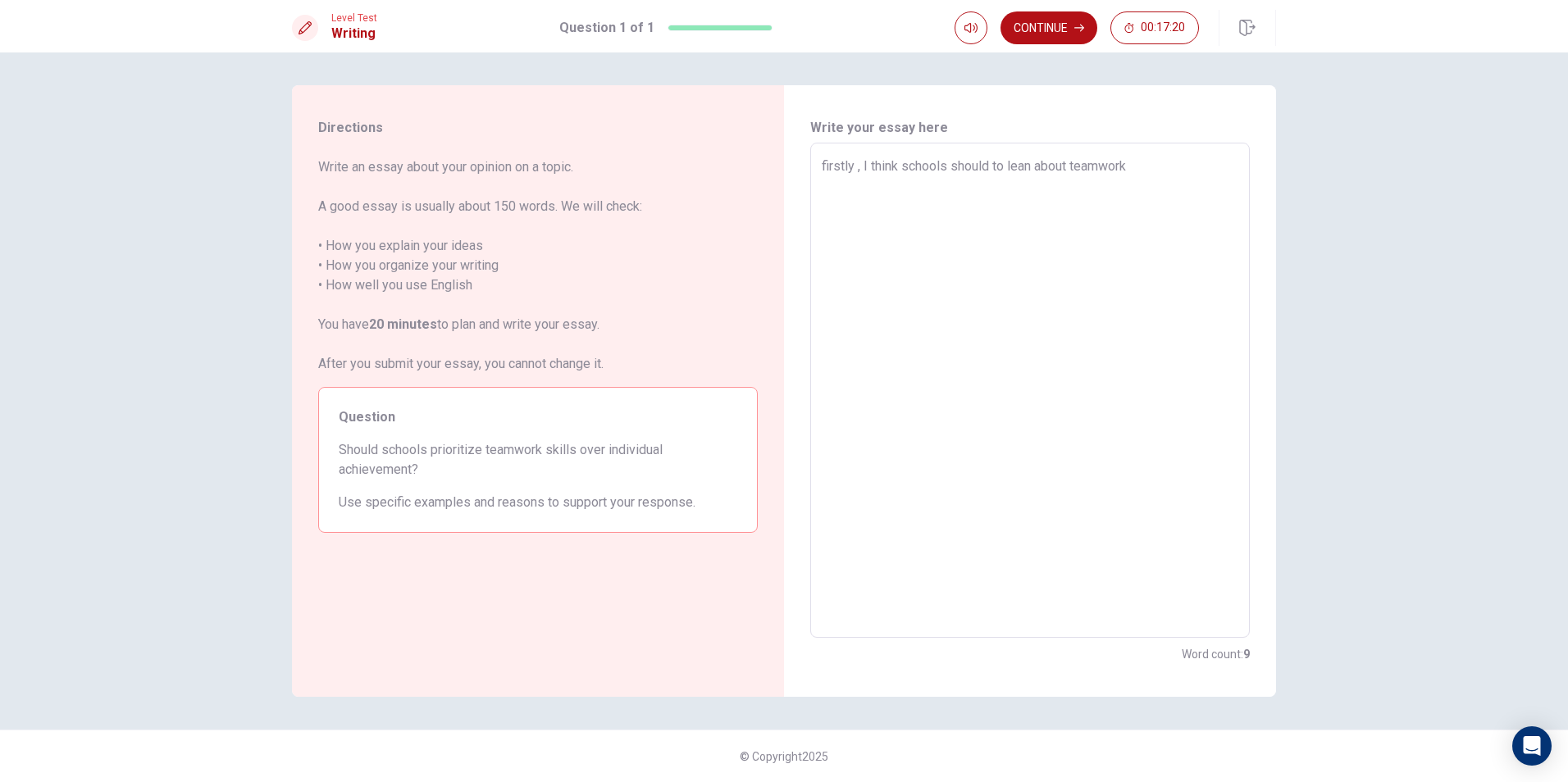
type textarea "x"
type textarea "firstly , I think schools should to lean about teamwork"
type textarea "x"
type textarea "firstly , I think schools should to lean about teamwork s"
type textarea "x"
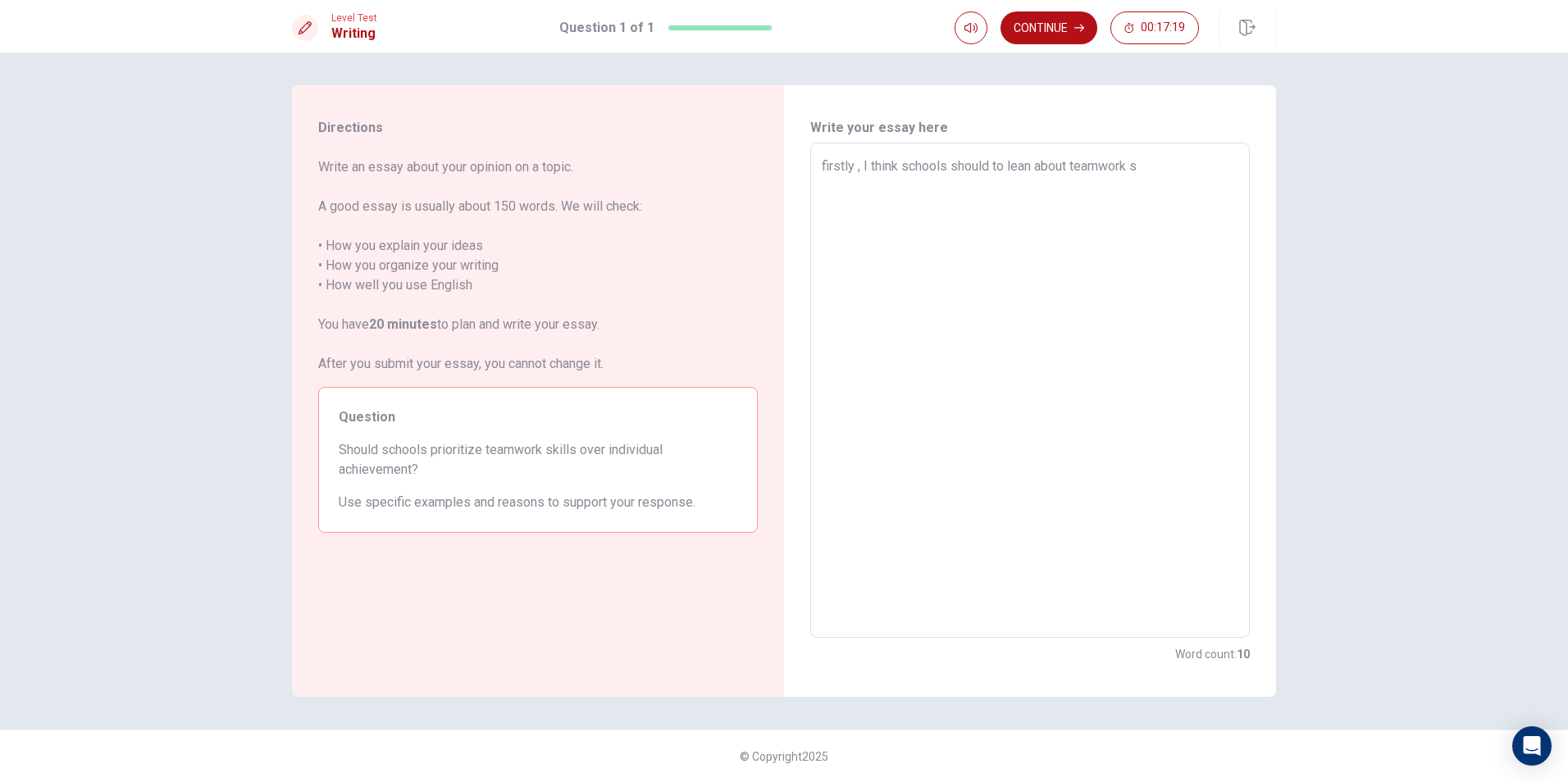
type textarea "firstly , I think schools should to lean about teamwork sk"
type textarea "x"
type textarea "firstly , I think schools should to lean about teamwork ski"
type textarea "x"
type textarea "firstly , I think schools should to lean about teamwork skil"
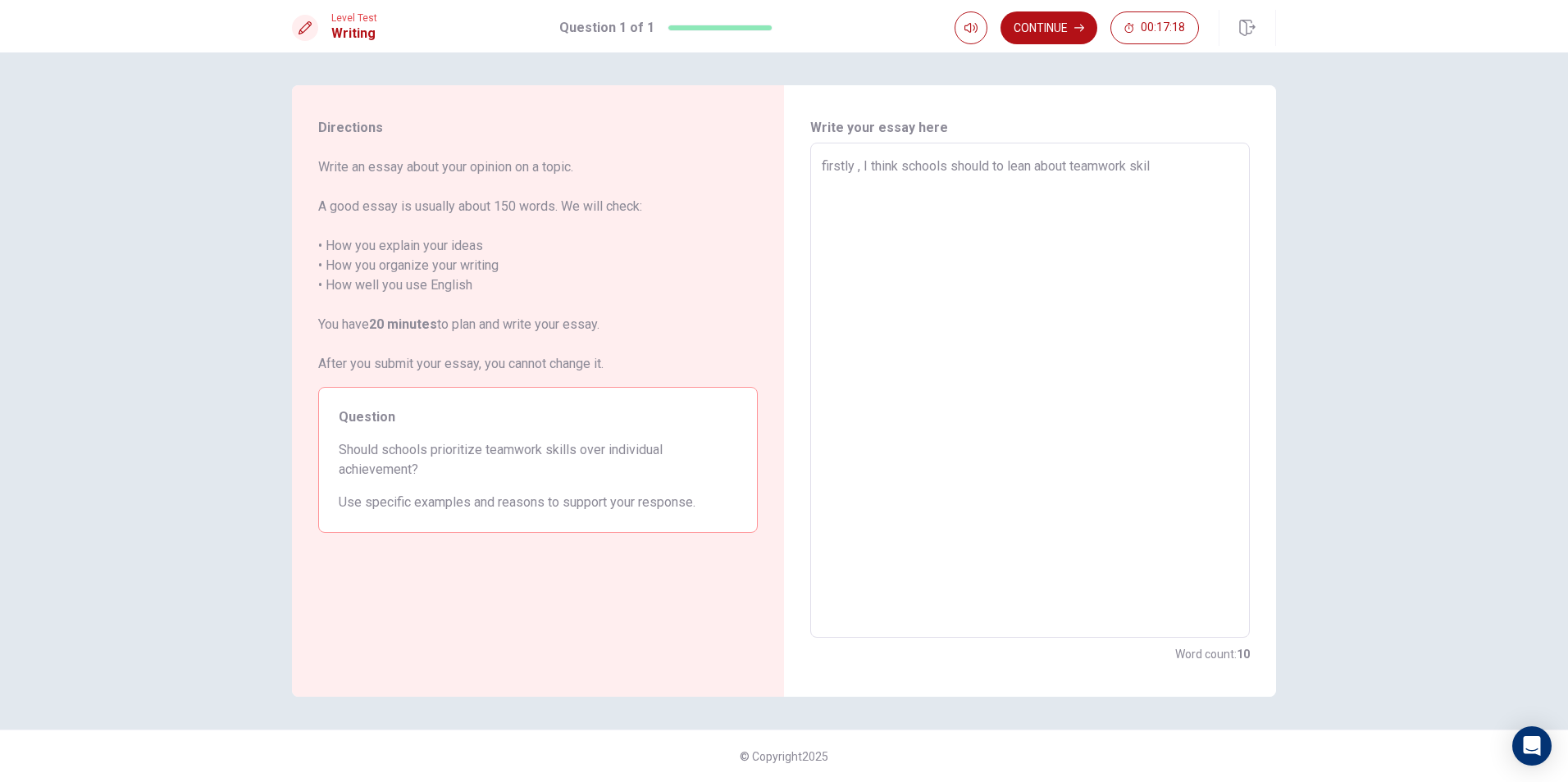
type textarea "x"
type textarea "firstly , I think schools should to lean about teamwork skill"
type textarea "x"
type textarea "firstly , I think schools should to lean about teamwork skill"
type textarea "x"
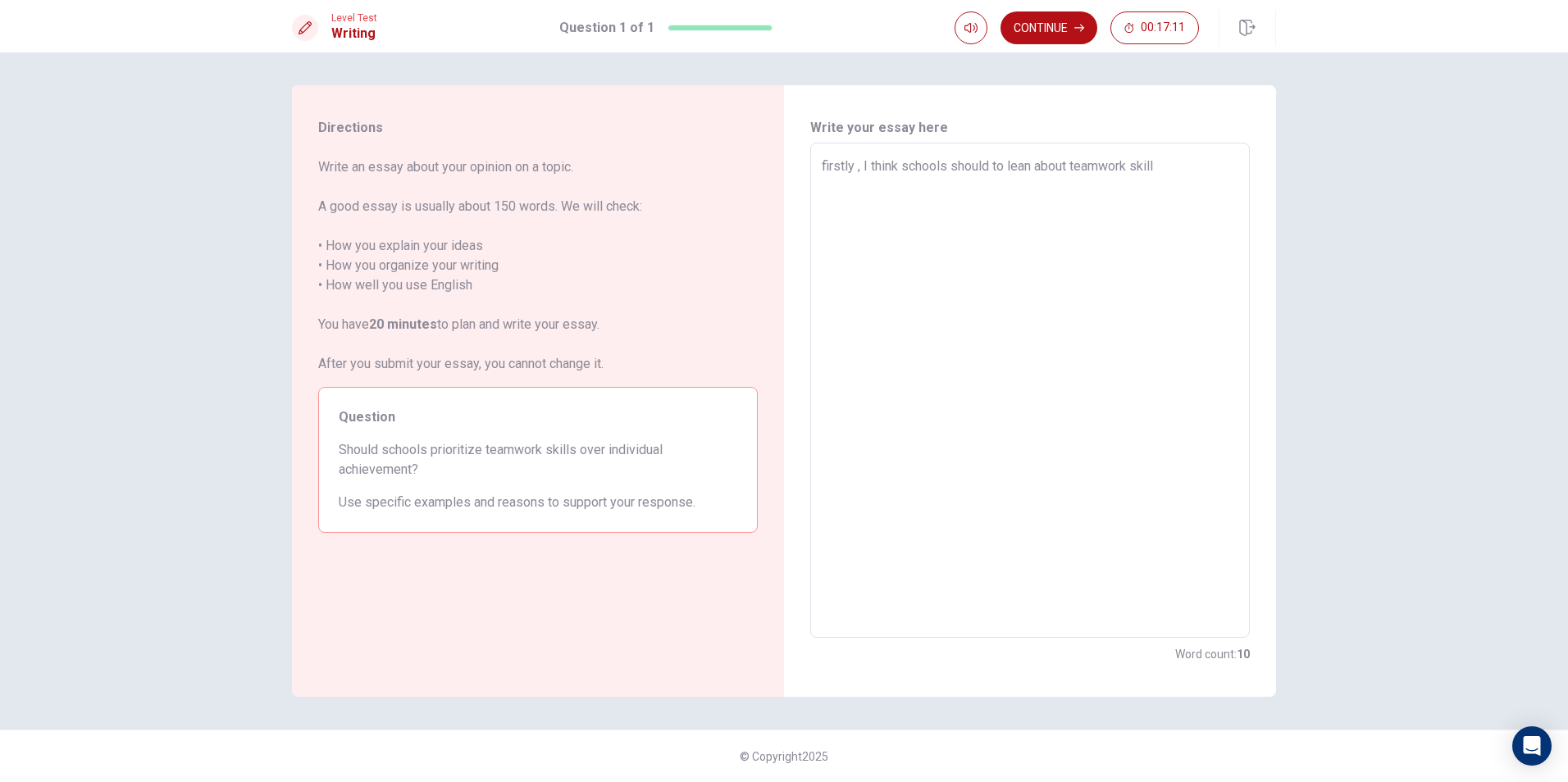
type textarea "firstly , I think schools should to lean about teamwork skill s"
type textarea "x"
type textarea "firstly , I think schools should to lean about teamwork skill so"
type textarea "x"
type textarea "firstly , I think schools should to lean about teamwork skill so"
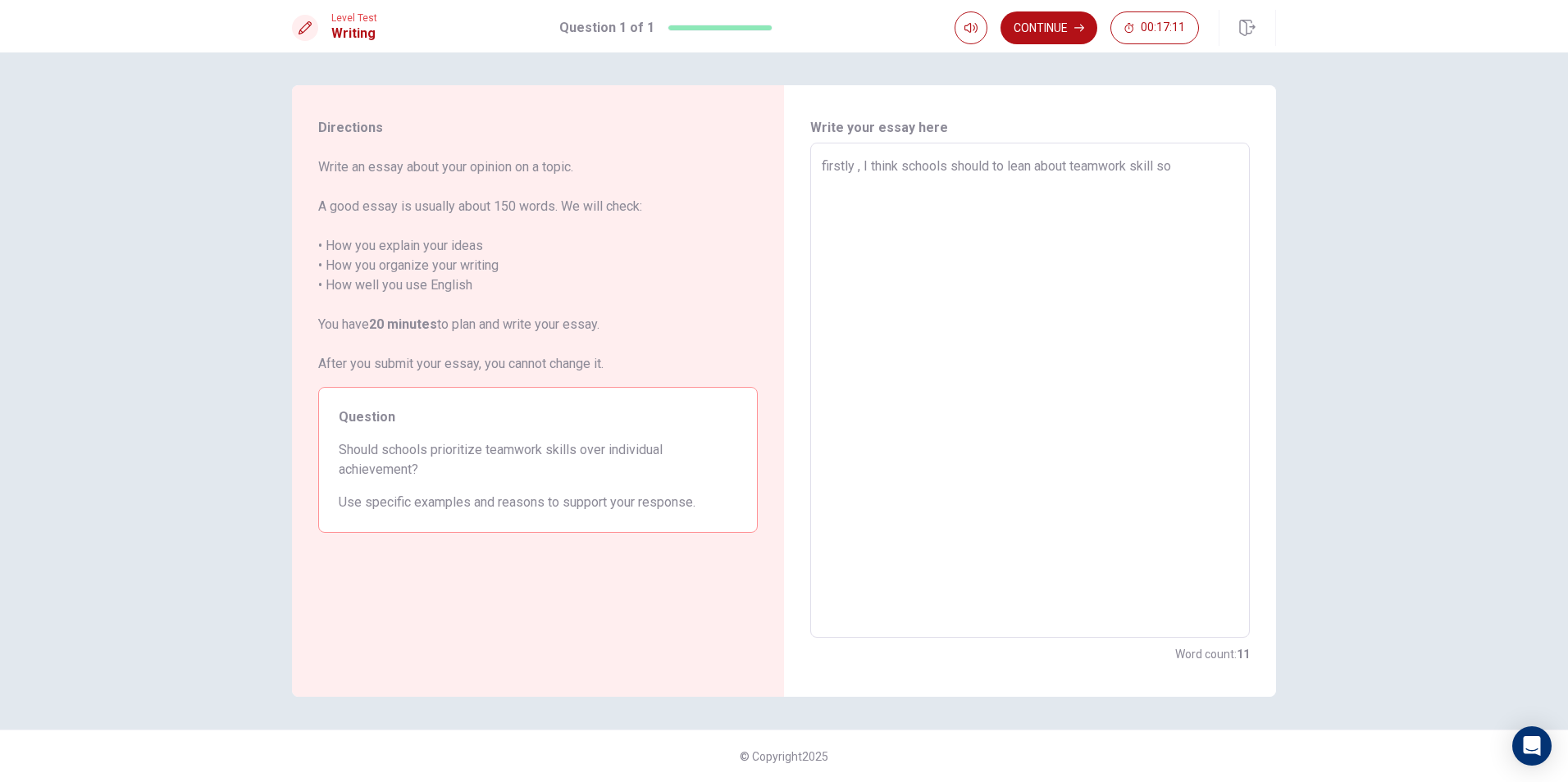
type textarea "x"
type textarea "firstly , I think schools should to lean about teamwork skill so m"
type textarea "x"
type textarea "firstly , I think schools should to lean about teamwork skill so mu"
type textarea "x"
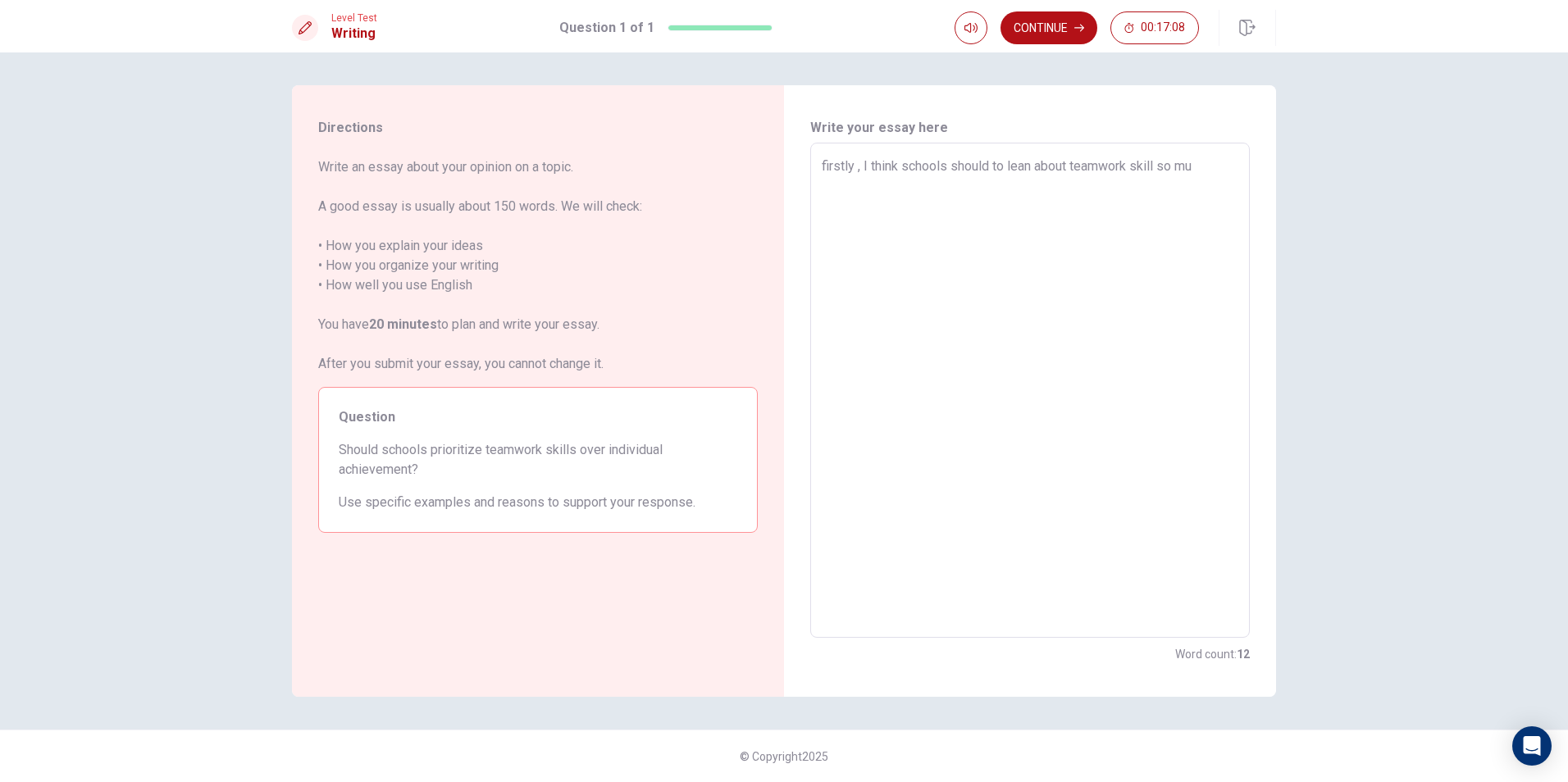
type textarea "firstly , I think schools should to lean about teamwork skill so muc"
type textarea "x"
type textarea "firstly , I think schools should to lean about teamwork skill so much"
type textarea "x"
type textarea "firstly , I think schools should to lean about teamwork skill so much"
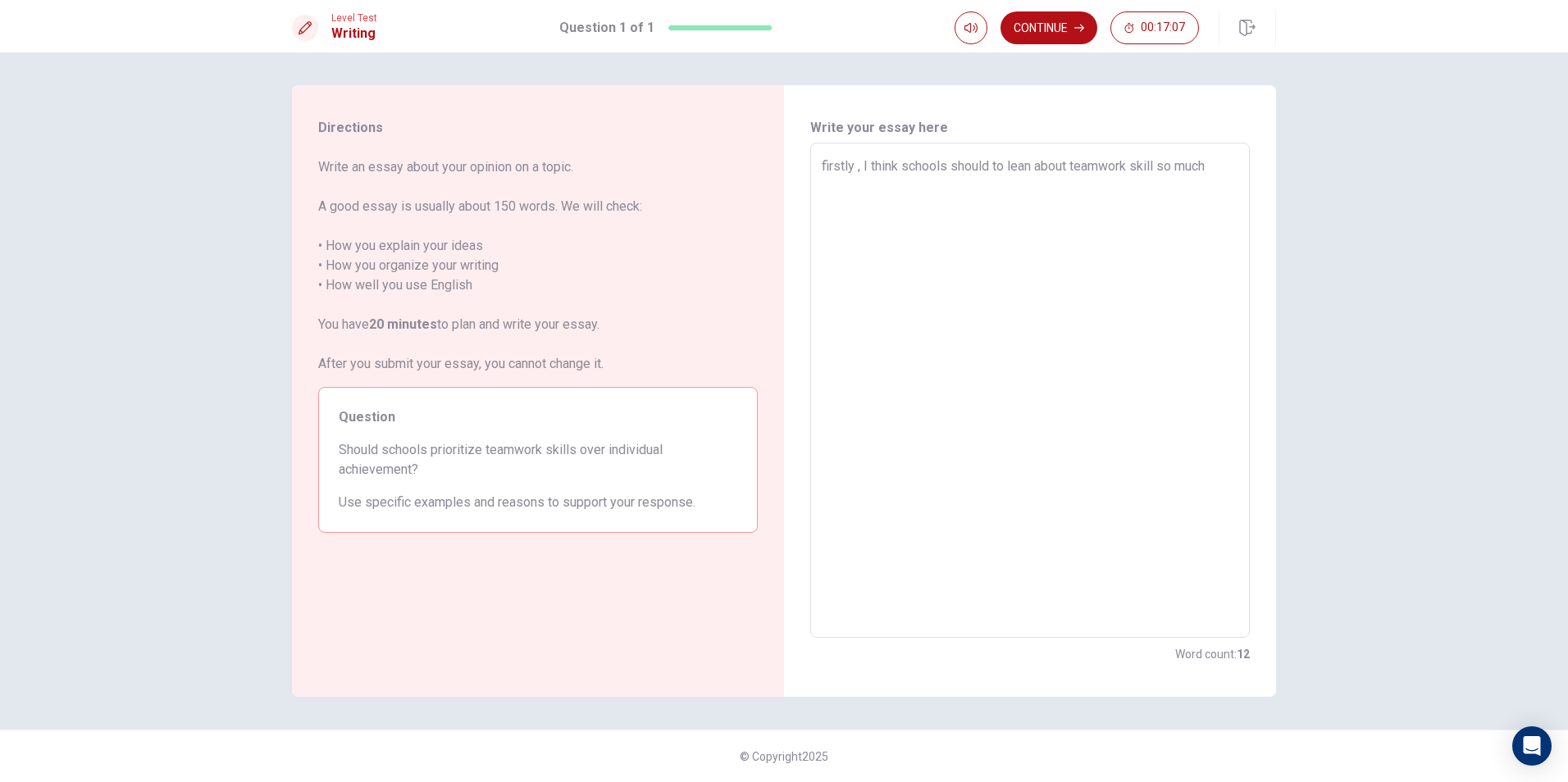
type textarea "x"
type textarea "firstly , I think schools should to lean about teamwork skill so much a"
type textarea "x"
type textarea "firstly , I think schools should to lean about teamwork skill so much an"
type textarea "x"
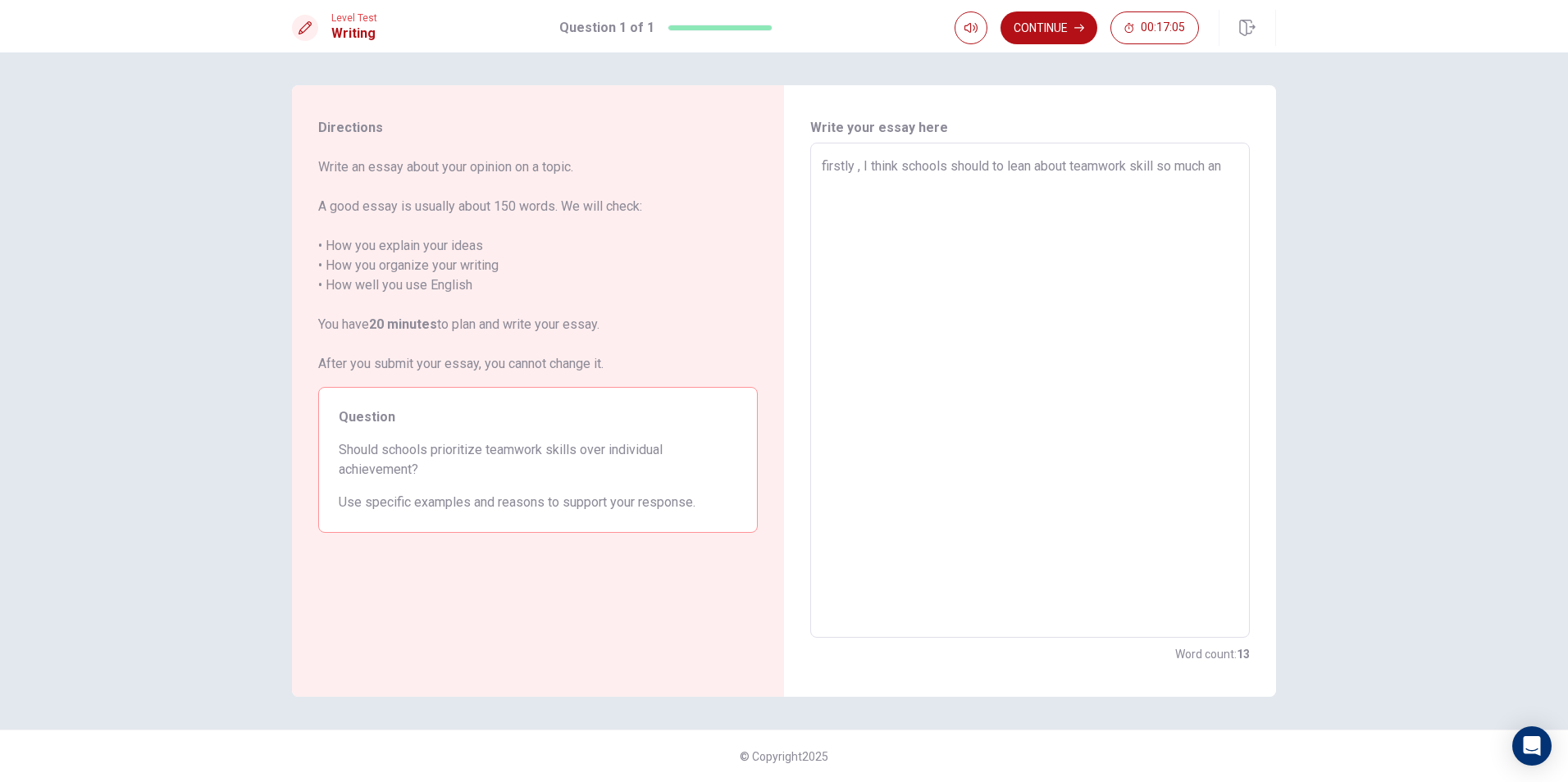
type textarea "firstly , I think schools should to lean about teamwork skill so much and"
type textarea "x"
type textarea "firstly , I think schools should to lean about teamwork skill so much and"
type textarea "x"
type textarea "firstly , I think schools should to lean about teamwork skill so much and i"
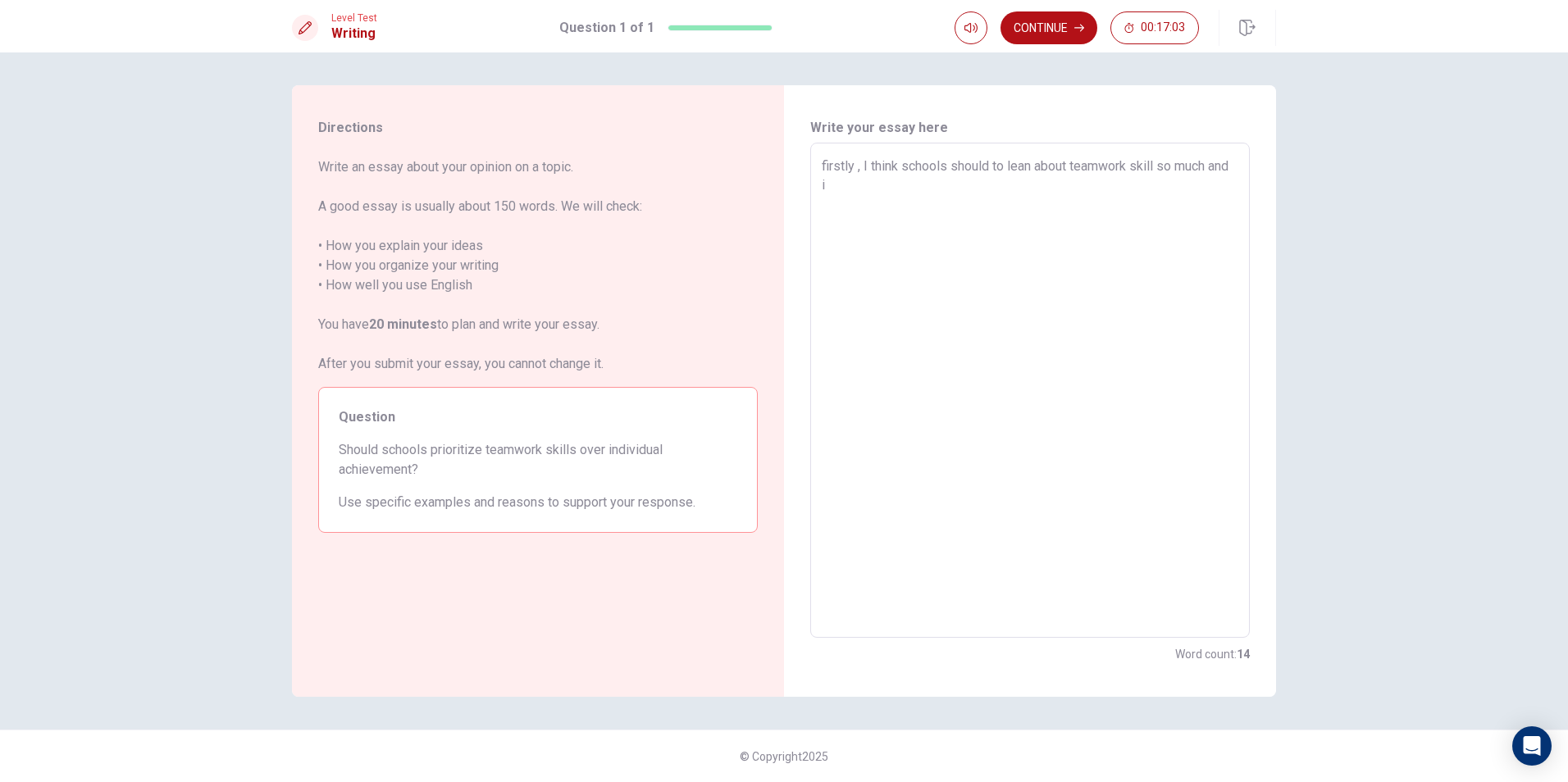
type textarea "x"
type textarea "firstly , I think schools should to lean about teamwork skill so much and i"
type textarea "x"
type textarea "firstly , I think schools should to lean about teamwork skill so much and i w"
type textarea "x"
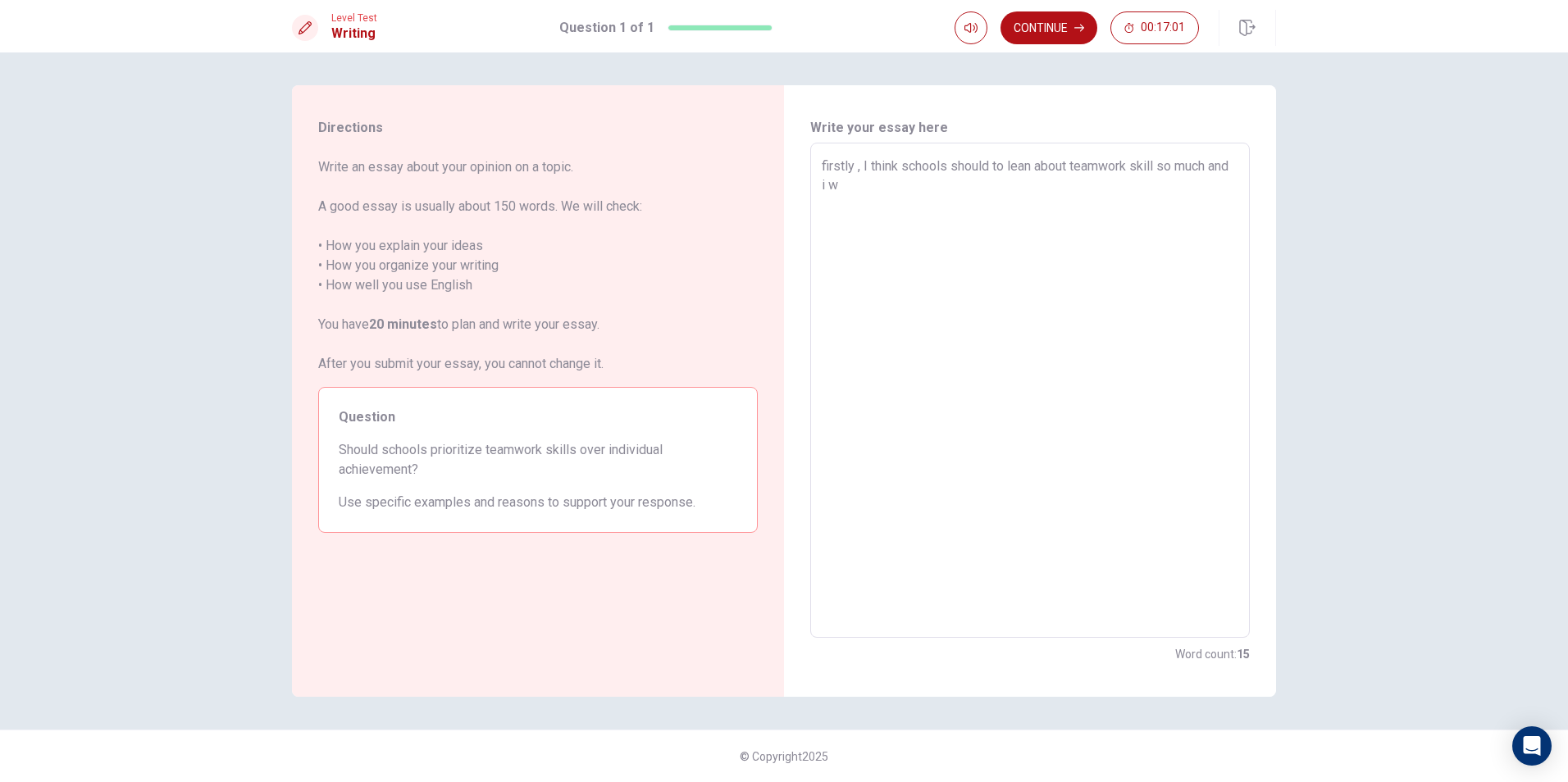
type textarea "firstly , I think schools should to lean about teamwork skill so much and i wa"
type textarea "x"
type textarea "firstly , I think schools should to lean about teamwork skill so much and i wan"
type textarea "x"
type textarea "firstly , I think schools should to lean about teamwork skill so much and i want"
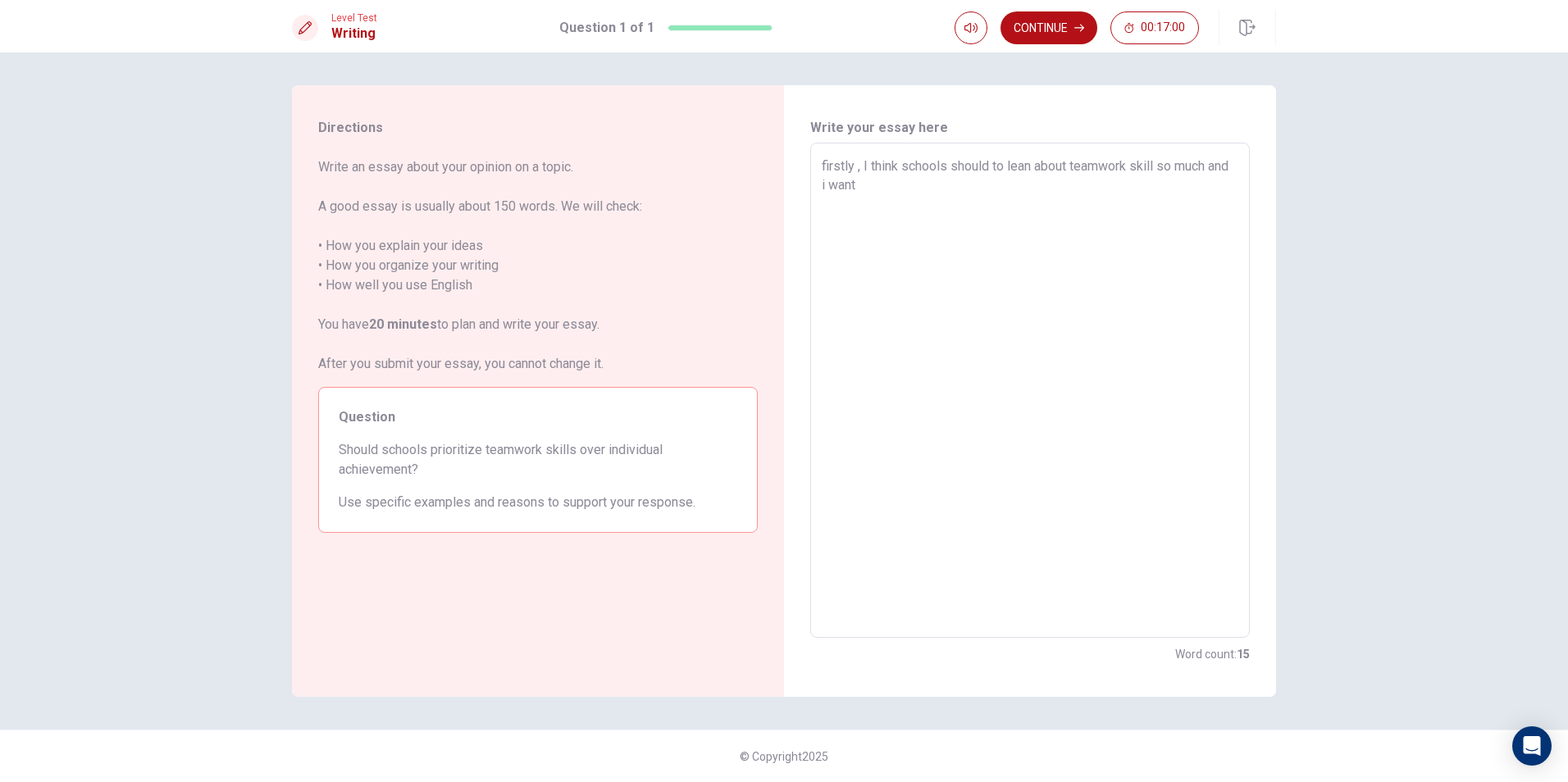
type textarea "x"
type textarea "firstly , I think schools should to lean about teamwork skill so much and i want"
type textarea "x"
type textarea "firstly , I think schools should to lean about teamwork skill so much and i wan…"
type textarea "x"
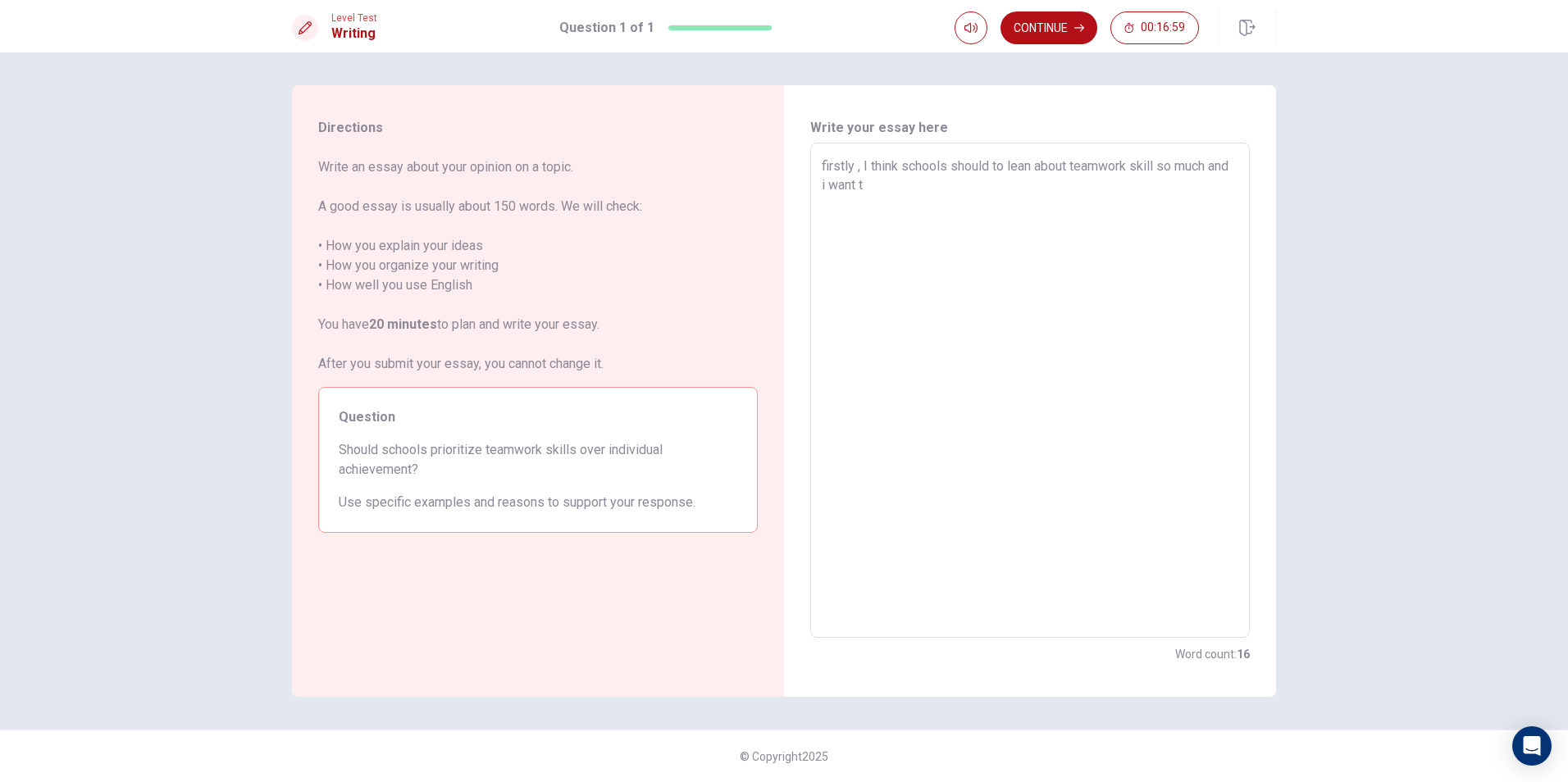
type textarea "firstly , I think schools should to lean about teamwork skill so much and i wan…"
type textarea "x"
type textarea "firstly , I think schools should to lean about teamwork skill so much and i wan…"
type textarea "x"
type textarea "firstly , I think schools should to lean about teamwork skill so much and i wan…"
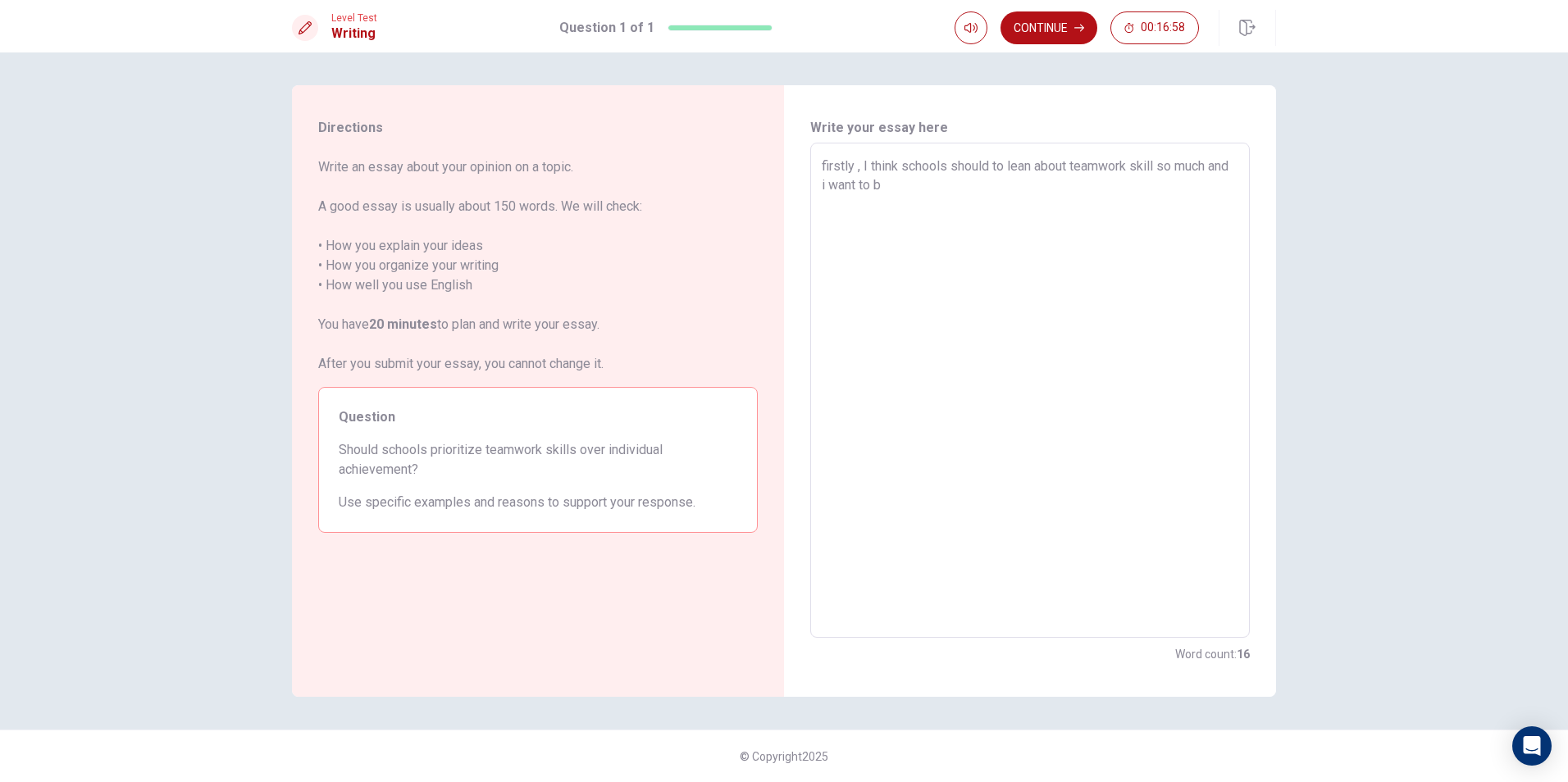
type textarea "x"
type textarea "firstly , I think schools should to lean about teamwork skill so much and i wan…"
type textarea "x"
type textarea "firstly , I think schools should to lean about teamwork skill so much and i wan…"
type textarea "x"
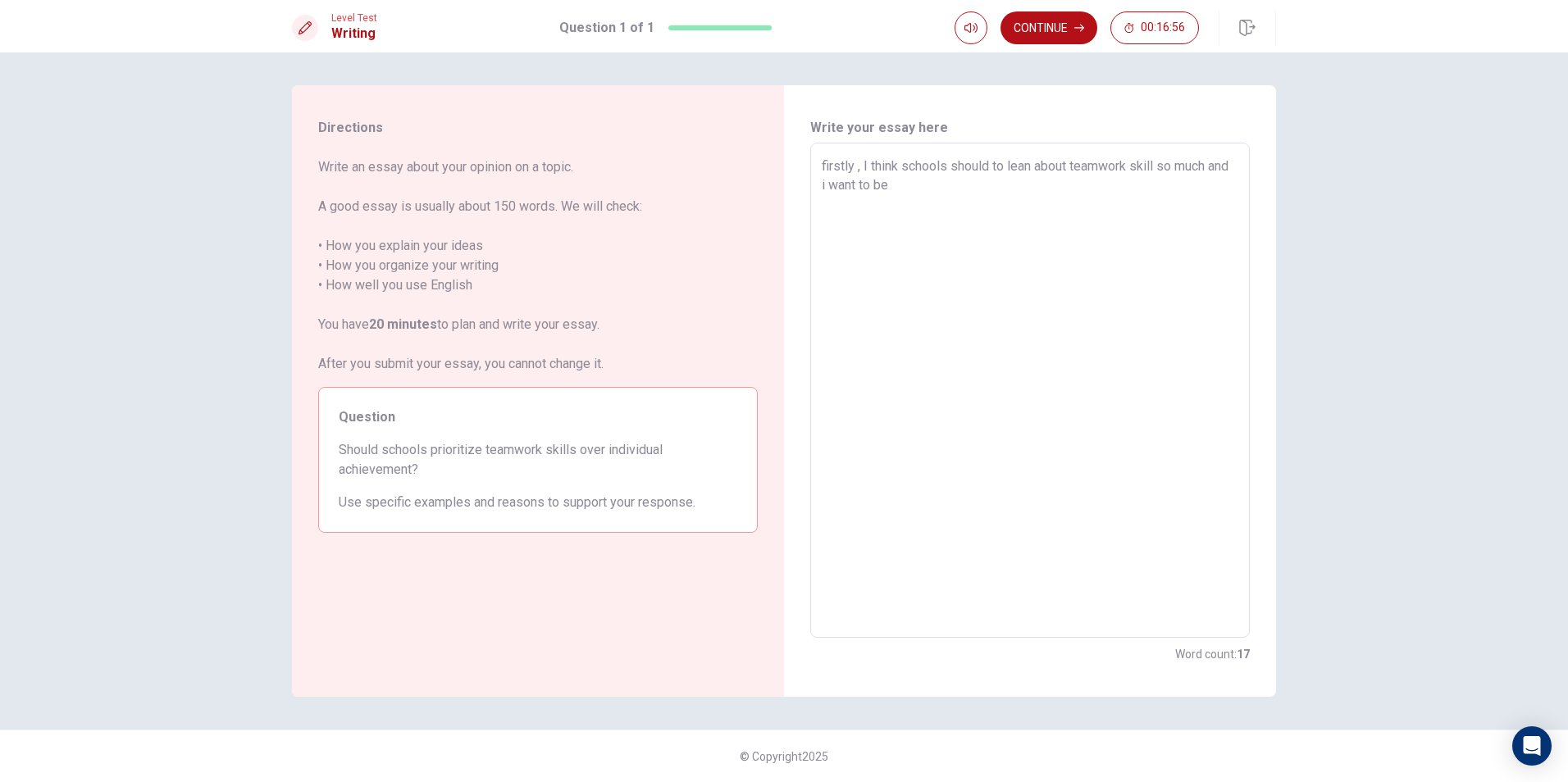
type textarea "firstly , I think schools should to lean about teamwork skill so much and i wan…"
type textarea "x"
type textarea "firstly , I think schools should to lean about teamwork skill so much and i wan…"
type textarea "x"
type textarea "firstly , I think schools should to lean about teamwork skill so much and i wan…"
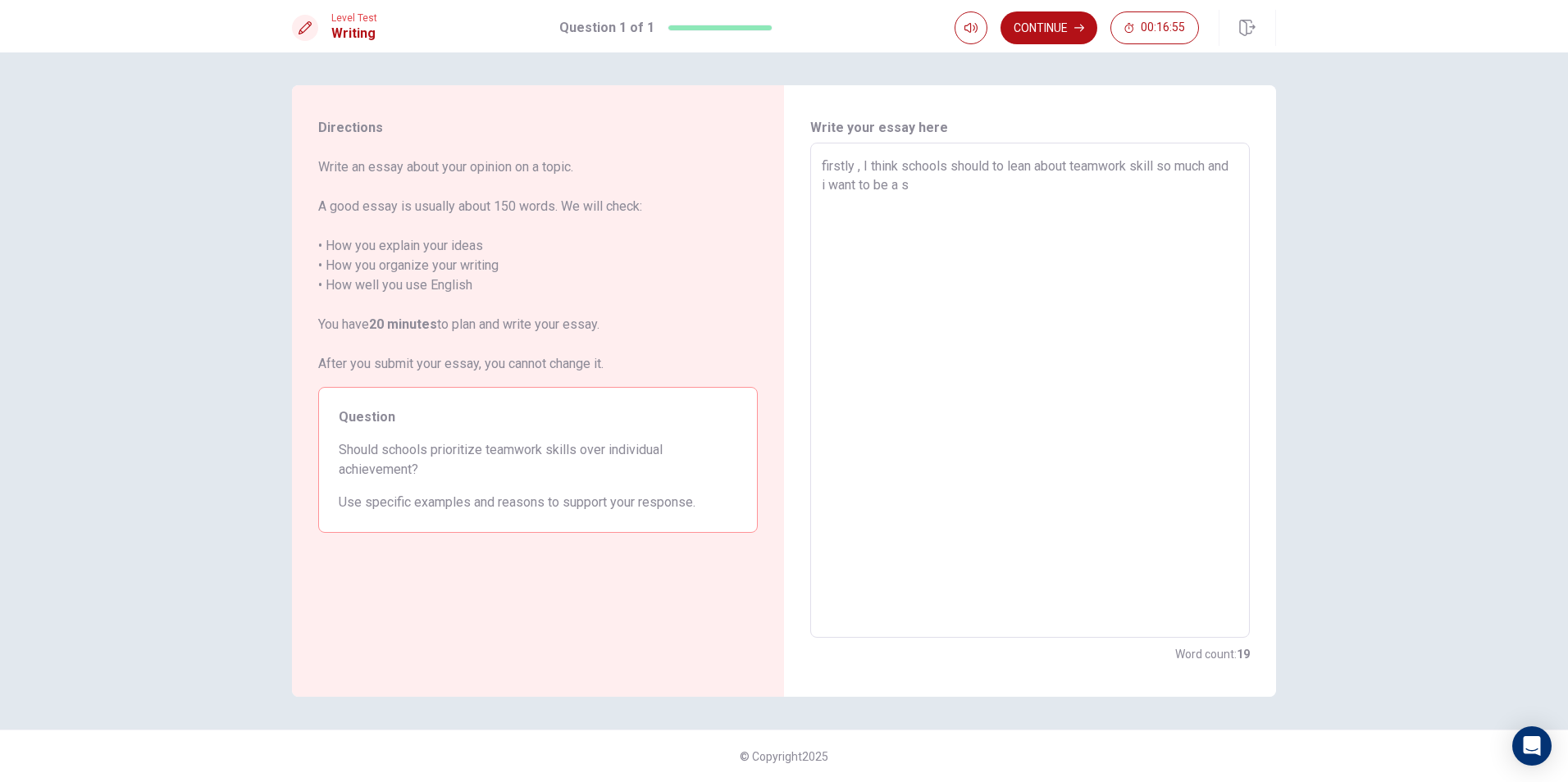
type textarea "x"
click at [965, 202] on textarea "firstly , I think schools should to lean about teamwork skill so much and i wan…" at bounding box center [1030, 391] width 417 height 469
click at [988, 203] on textarea "firstly , I think schools should to lean about teamwork skill so much and i wan…" at bounding box center [1030, 391] width 417 height 469
click at [994, 198] on textarea "firstly , I think schools should to lean about teamwork skill so much and i wan…" at bounding box center [1030, 391] width 417 height 469
click at [990, 206] on textarea "firstly , I think schools should to lean about teamwork skill so much and i wan…" at bounding box center [1030, 391] width 417 height 469
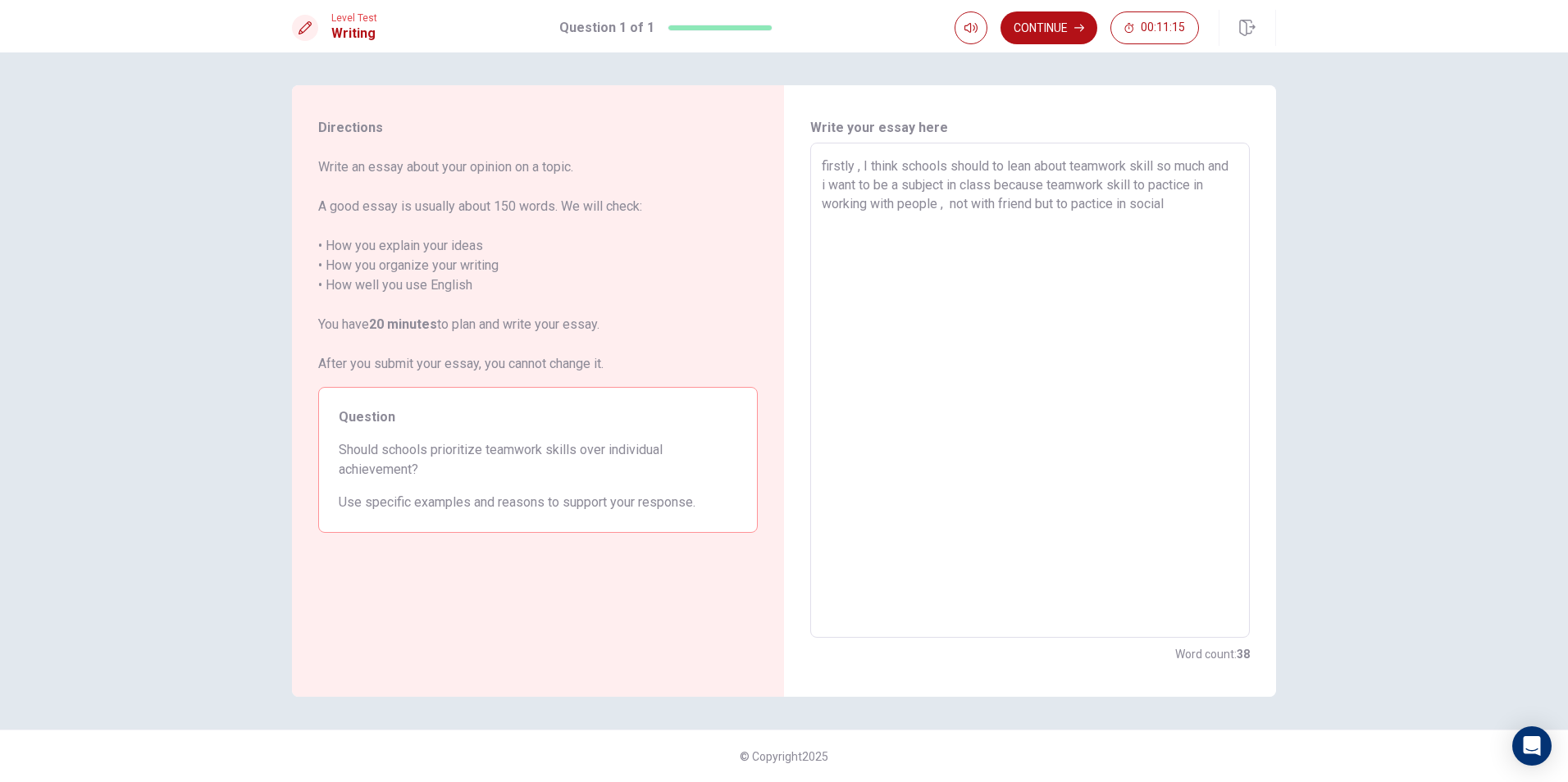
click at [1186, 206] on textarea "firstly , I think schools should to lean about teamwork skill so much and i wan…" at bounding box center [1030, 391] width 417 height 469
click at [1122, 239] on textarea "firstly , I think schools should to lean about teamwork skill so much and i wan…" at bounding box center [1030, 391] width 417 height 469
click at [1117, 241] on textarea "firstly , I think schools should to lean about teamwork skill so much and i wan…" at bounding box center [1030, 391] width 417 height 469
click at [1122, 239] on textarea "firstly , I think schools should to lean about teamwork skill so much and i wan…" at bounding box center [1030, 391] width 417 height 469
click at [1100, 246] on textarea "firstly , I think schools should to lean about teamwork skill so much and i wan…" at bounding box center [1030, 391] width 417 height 469
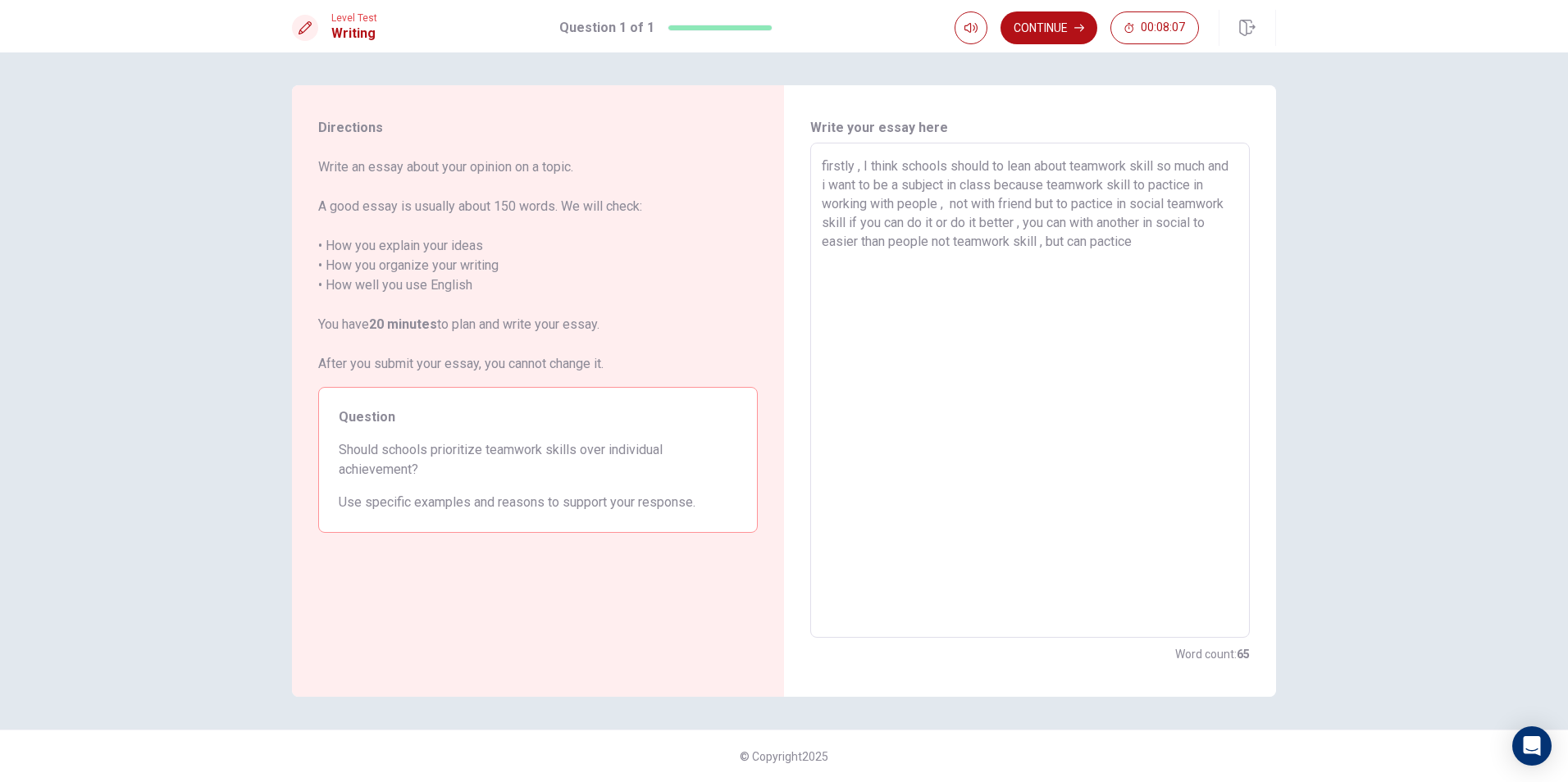
click at [1122, 247] on textarea "firstly , I think schools should to lean about teamwork skill so much and i wan…" at bounding box center [1030, 391] width 417 height 469
click at [1208, 242] on textarea "firstly , I think schools should to lean about teamwork skill so much and i wan…" at bounding box center [1030, 391] width 417 height 469
click at [1212, 242] on textarea "firstly , I think schools should to lean about teamwork skill so much and i wan…" at bounding box center [1030, 391] width 417 height 469
click at [1008, 257] on textarea "firstly , I think schools should to lean about teamwork skill so much and i wan…" at bounding box center [1030, 391] width 417 height 469
click at [1087, 262] on textarea "firstly , I think schools should to lean about teamwork skill so much and i wan…" at bounding box center [1030, 391] width 417 height 469
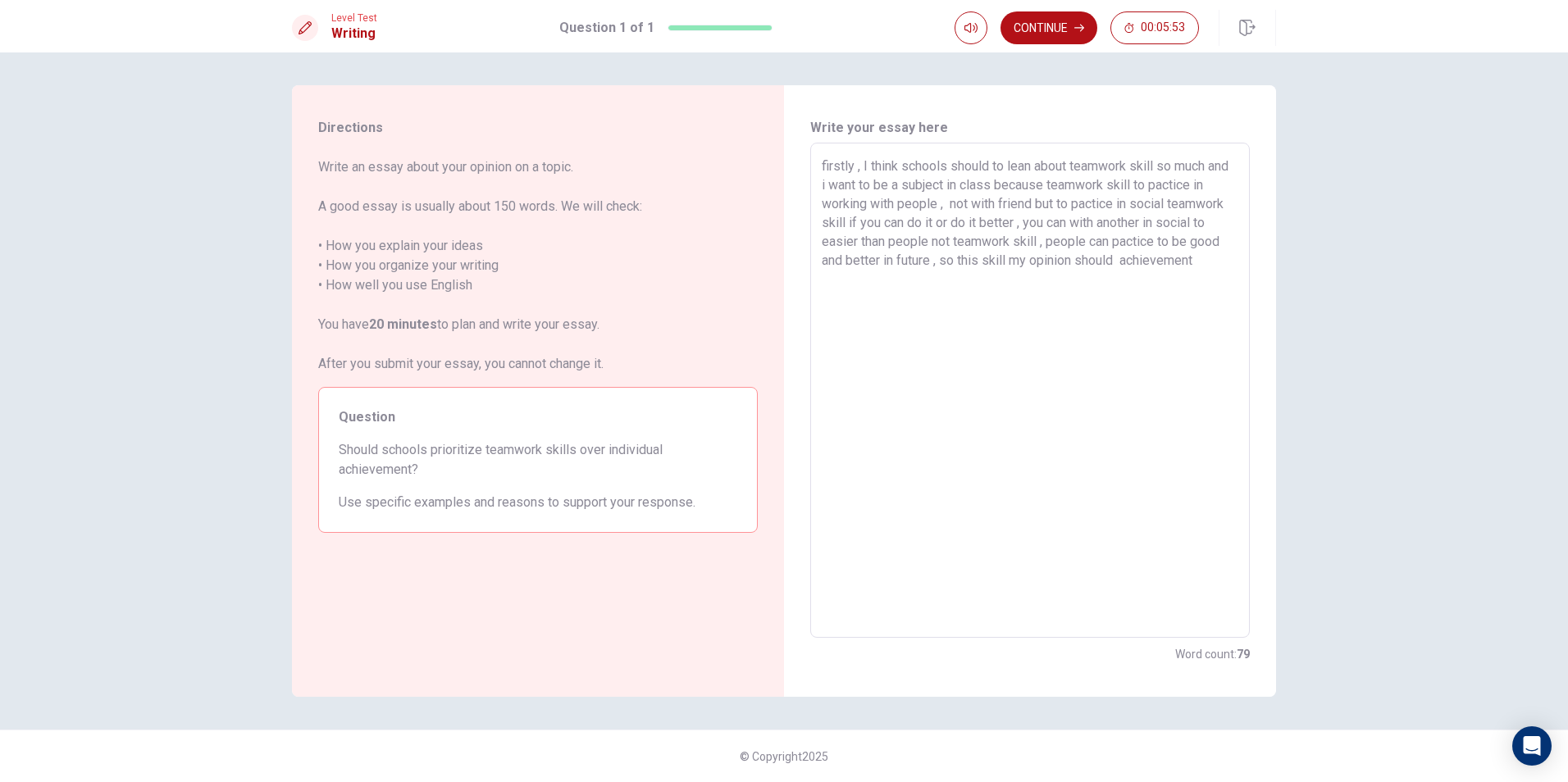
click at [816, 281] on div "firstly , I think schools should to lean about teamwork skill so much and i wan…" at bounding box center [1029, 391] width 439 height 495
click at [818, 279] on div "firstly , I think schools should to lean about teamwork skill so much and i wan…" at bounding box center [1029, 391] width 439 height 495
click at [823, 277] on textarea "firstly , I think schools should to lean about teamwork skill so much and i wan…" at bounding box center [1030, 391] width 417 height 469
click at [943, 278] on textarea "firstly , I think schools should to lean about teamwork skill so much and i wan…" at bounding box center [1030, 391] width 417 height 469
click at [986, 295] on textarea "firstly , I think schools should to lean about teamwork skill so much and i wan…" at bounding box center [1030, 391] width 417 height 469
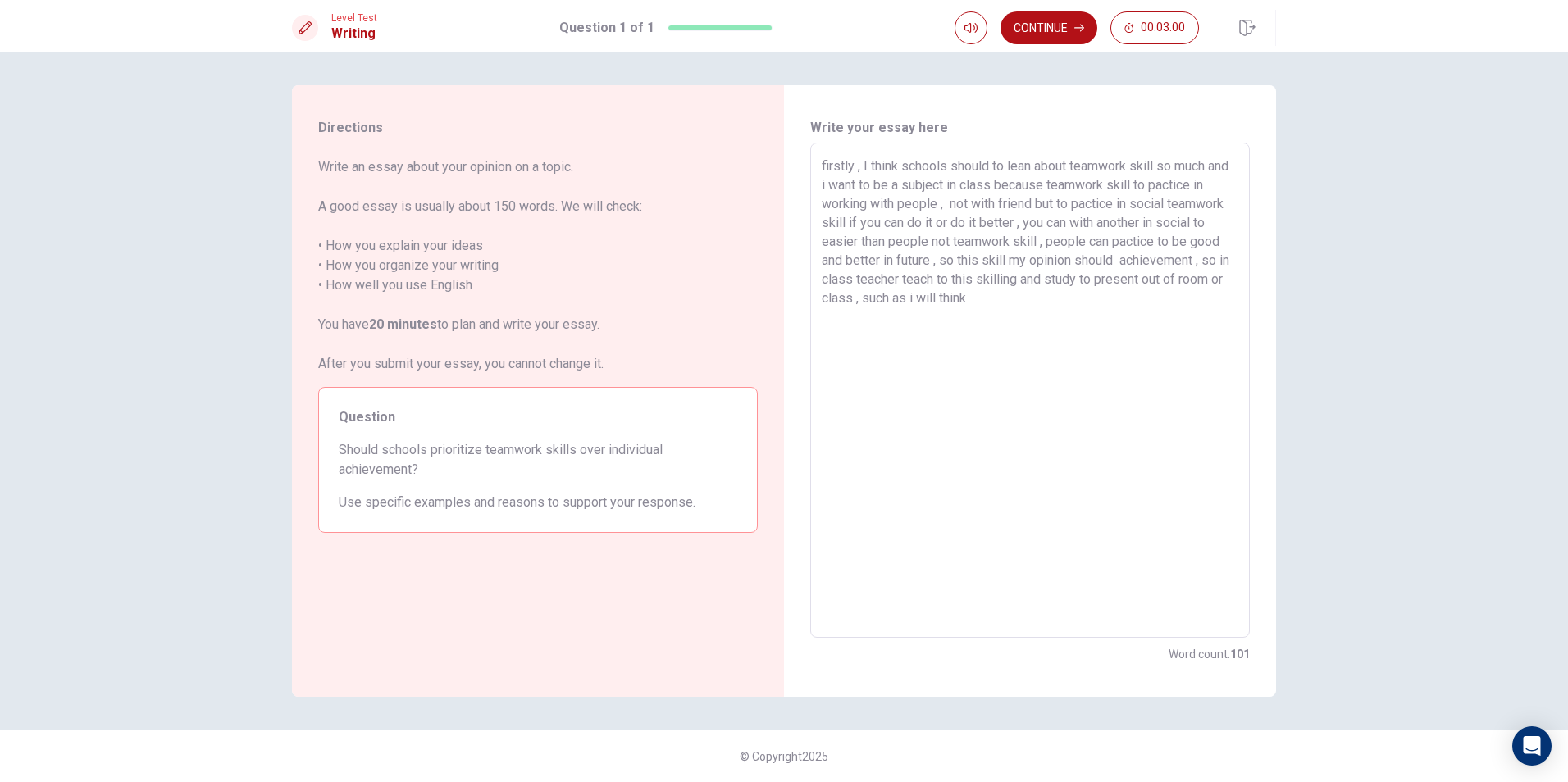
click at [1121, 300] on textarea "firstly , I think schools should to lean about teamwork skill so much and i wan…" at bounding box center [1030, 391] width 417 height 469
click at [1102, 300] on textarea "firstly , I think schools should to lean about teamwork skill so much and i wan…" at bounding box center [1030, 391] width 417 height 469
click at [1106, 300] on textarea "firstly , I think schools should to lean about teamwork skill so much and i wan…" at bounding box center [1030, 391] width 417 height 469
click at [1192, 303] on textarea "firstly , I think schools should to lean about teamwork skill so much and i wan…" at bounding box center [1030, 391] width 417 height 469
click at [890, 318] on textarea "firstly , I think schools should to lean about teamwork skill so much and i wan…" at bounding box center [1030, 391] width 417 height 469
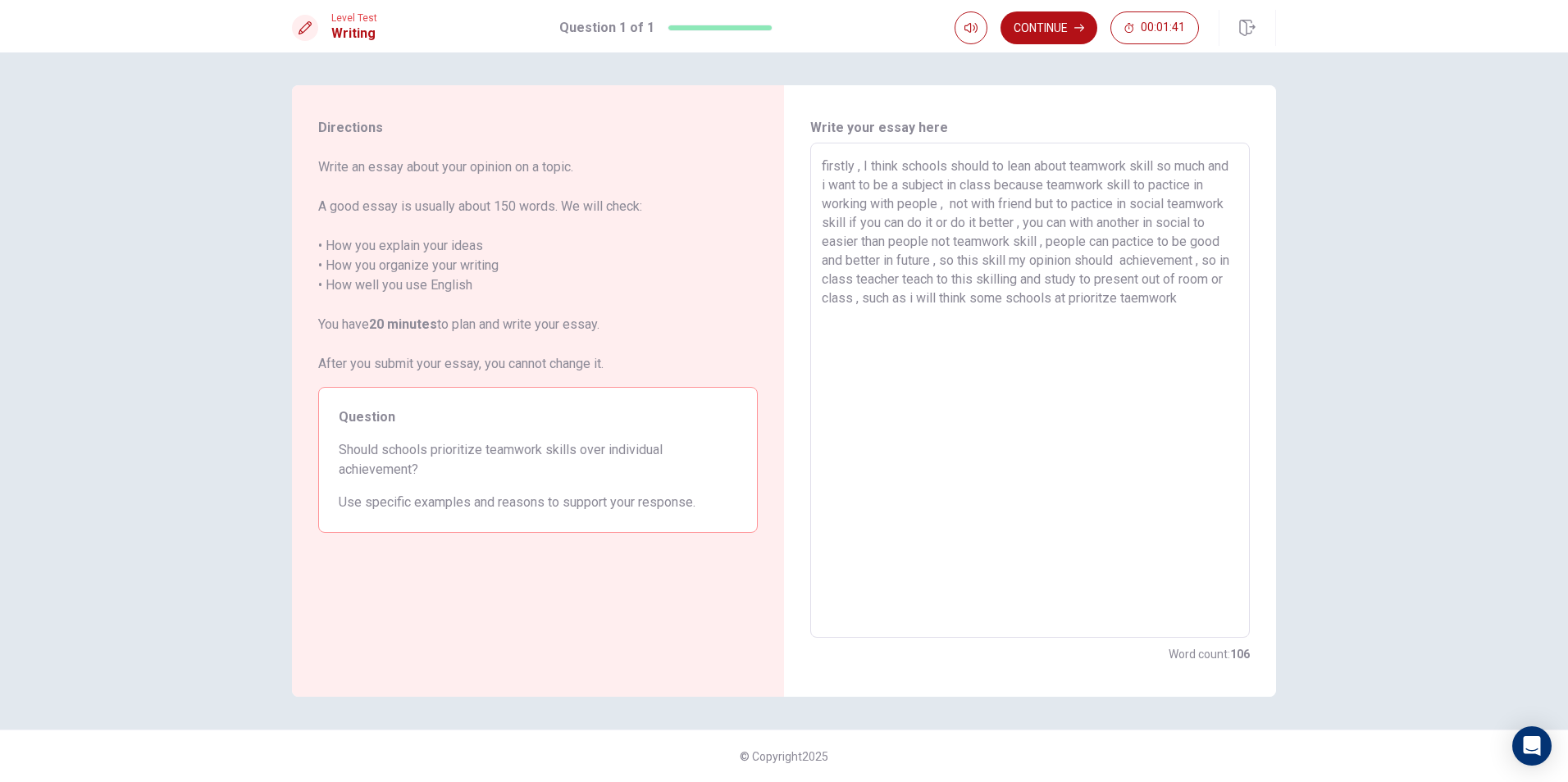
click at [937, 315] on textarea "firstly , I think schools should to lean about teamwork skill so much and i wan…" at bounding box center [1030, 391] width 417 height 469
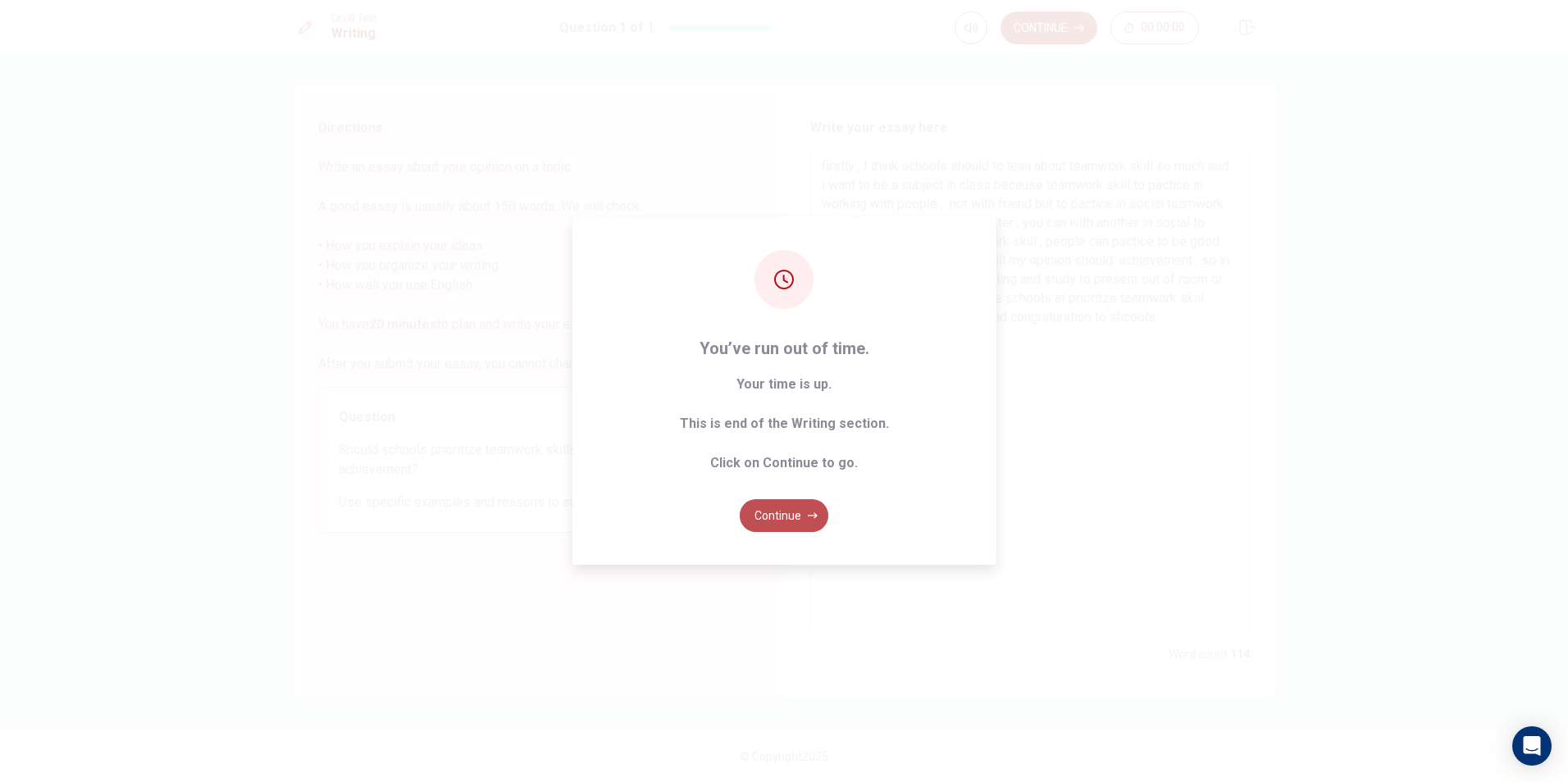
click at [780, 523] on button "Continue" at bounding box center [784, 516] width 88 height 33
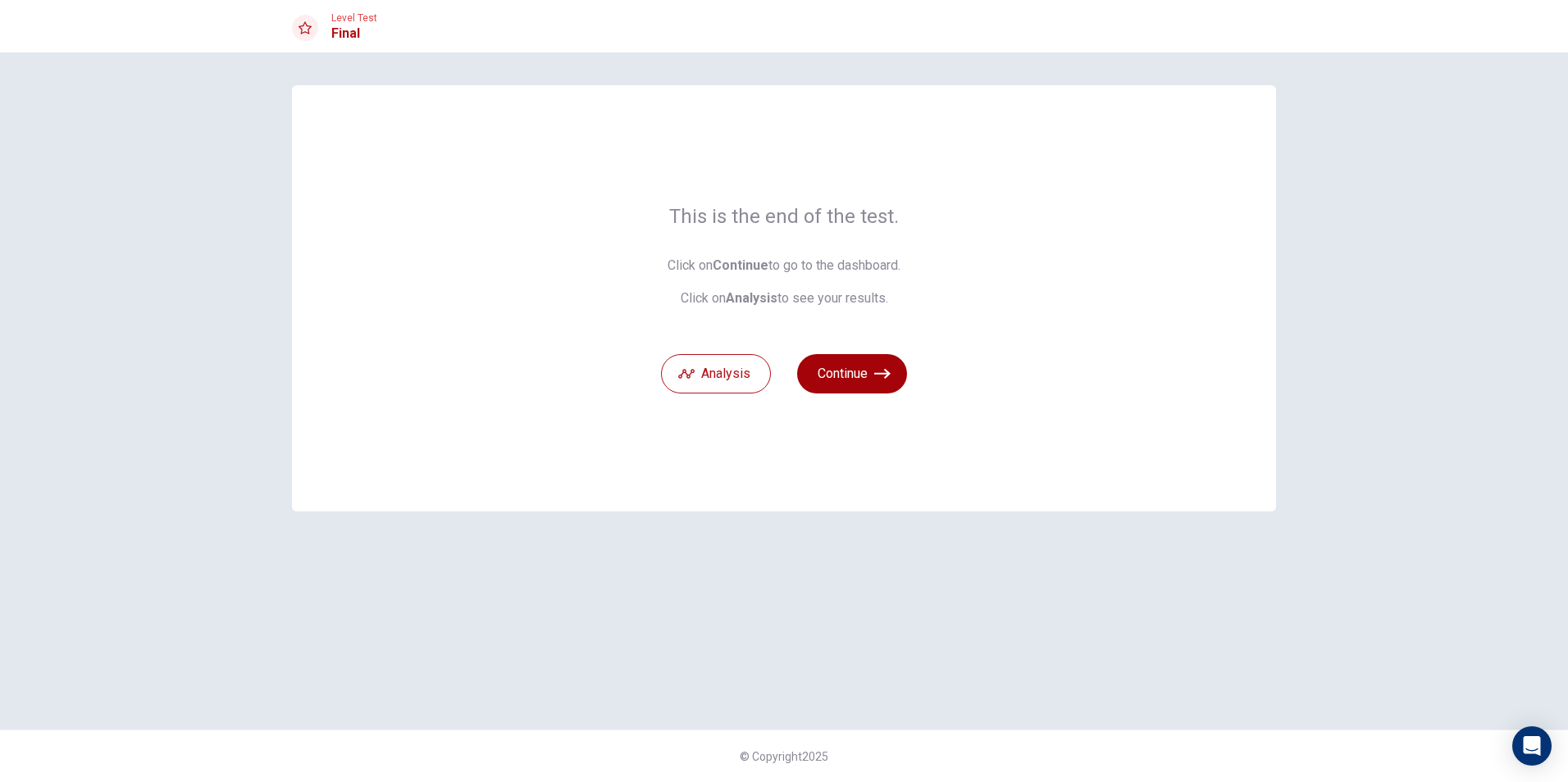
click at [817, 371] on button "Continue" at bounding box center [852, 373] width 110 height 39
